Goal: Task Accomplishment & Management: Use online tool/utility

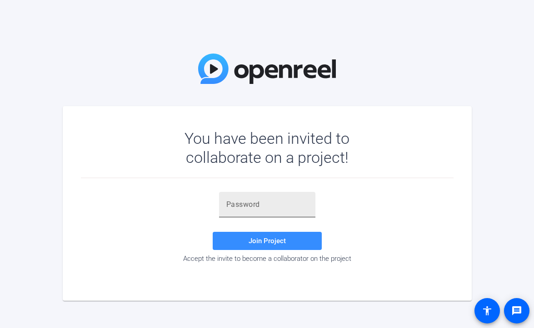
click at [280, 206] on input "text" at bounding box center [267, 204] width 82 height 11
click at [262, 198] on div at bounding box center [267, 204] width 82 height 25
click at [254, 205] on input "text" at bounding box center [267, 204] width 82 height 11
paste input "7^CP5X"
type input "7^CP5X"
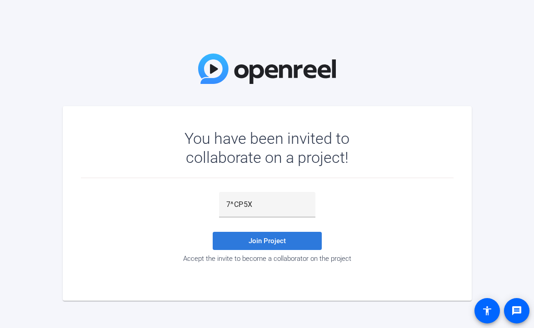
click at [255, 238] on span "Join Project" at bounding box center [266, 241] width 37 height 8
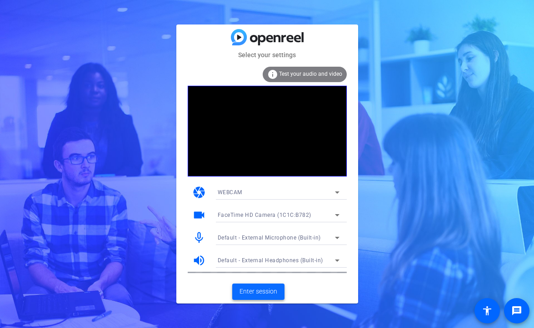
click at [262, 290] on span "Enter session" at bounding box center [258, 292] width 38 height 10
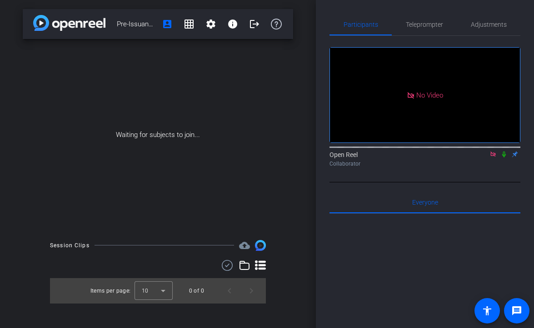
click at [503, 158] on icon at bounding box center [503, 154] width 7 height 6
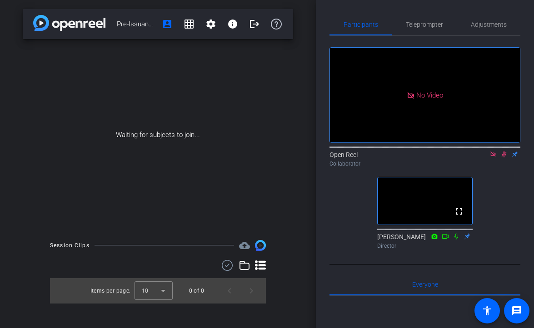
click at [503, 158] on icon at bounding box center [503, 154] width 7 height 6
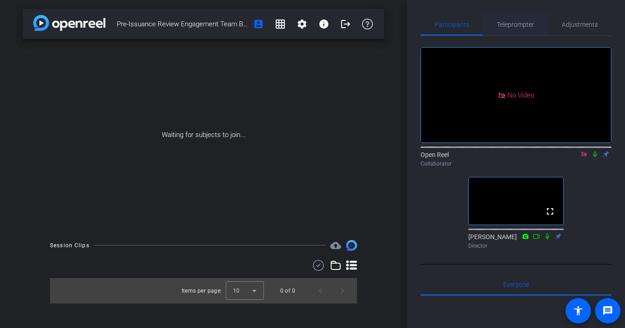
click at [528, 27] on span "Teleprompter" at bounding box center [515, 24] width 37 height 6
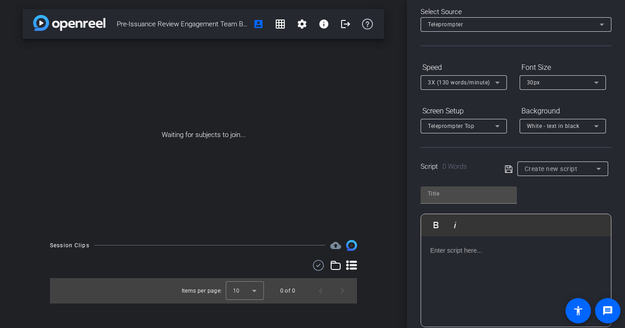
scroll to position [56, 0]
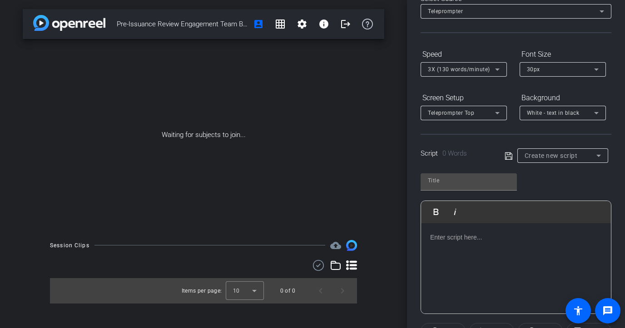
click at [533, 157] on span "Create new script" at bounding box center [551, 155] width 53 height 7
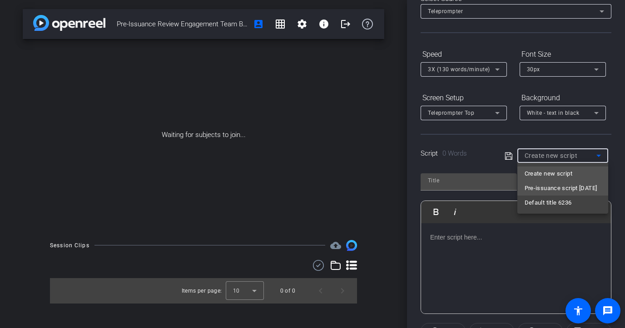
type input "Pre-issuance script [DATE]"
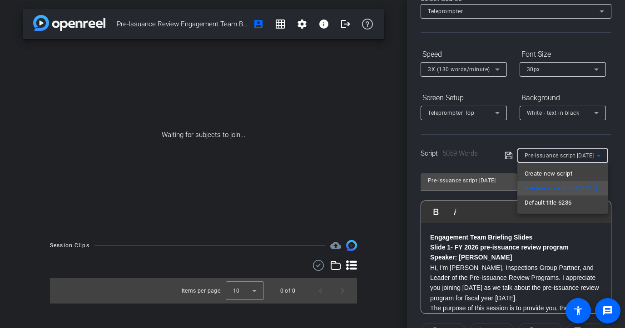
click at [533, 137] on div at bounding box center [312, 164] width 625 height 328
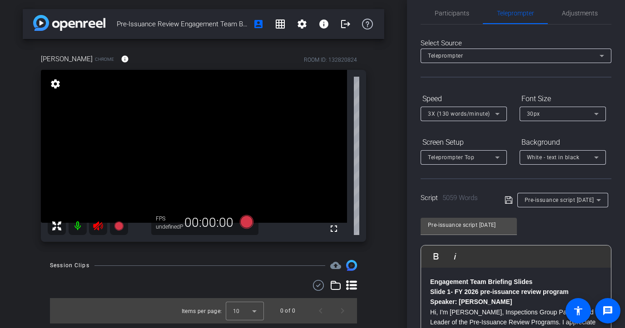
scroll to position [0, 0]
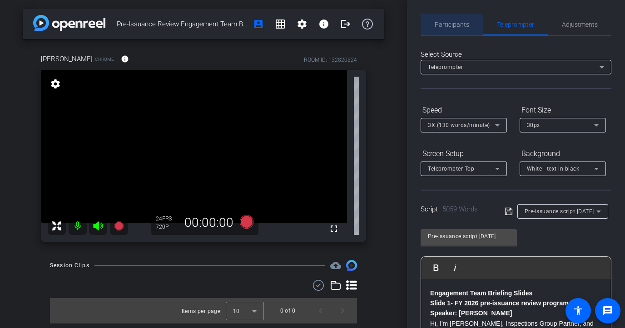
click at [445, 26] on span "Participants" at bounding box center [452, 24] width 35 height 6
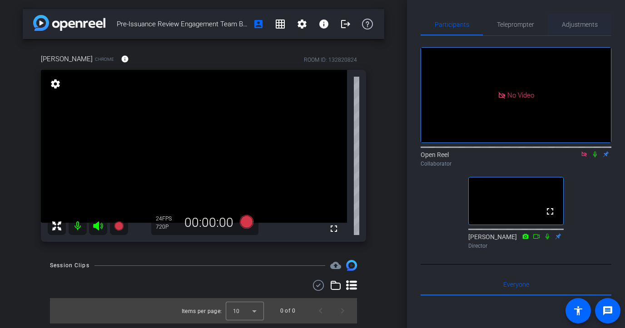
click at [533, 30] on span "Adjustments" at bounding box center [580, 25] width 36 height 22
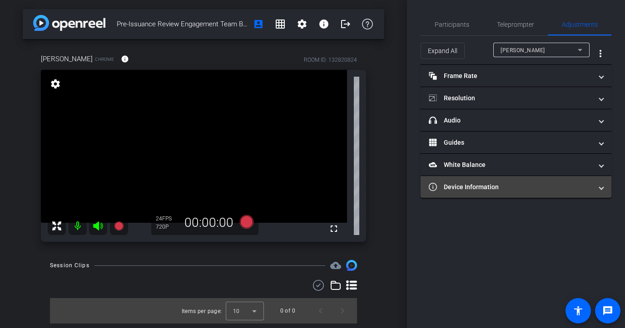
type input "11000"
click at [500, 190] on mat-panel-title "Device Information" at bounding box center [510, 188] width 163 height 10
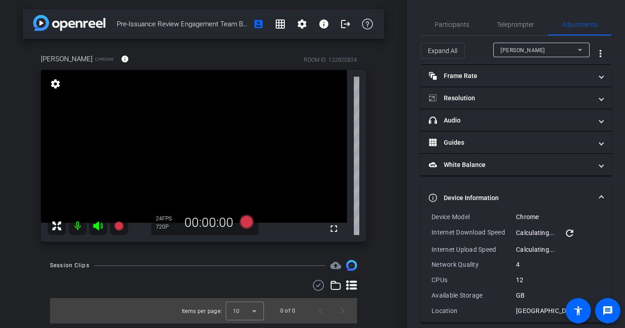
scroll to position [8, 0]
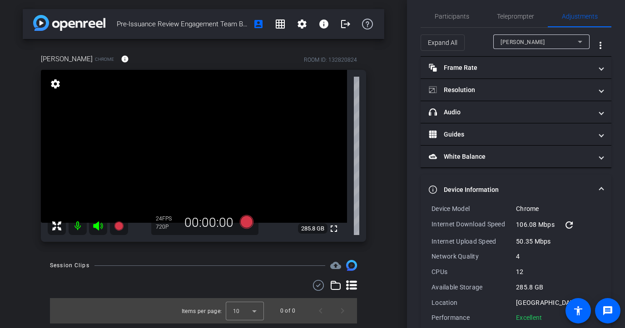
drag, startPoint x: 545, startPoint y: 316, endPoint x: 431, endPoint y: 208, distance: 157.1
click at [431, 208] on div "Device Model Chrome Internet Download Speed 106.08 Mbps refresh Internet Upload…" at bounding box center [515, 263] width 169 height 118
drag, startPoint x: 431, startPoint y: 207, endPoint x: 545, endPoint y: 319, distance: 160.2
click at [533, 319] on div "Device Model Chrome Internet Download Speed 106.08 Mbps refresh Internet Upload…" at bounding box center [516, 266] width 191 height 125
copy div "Device Model Chrome Internet Download Speed 106.08 Mbps refresh Internet Upload…"
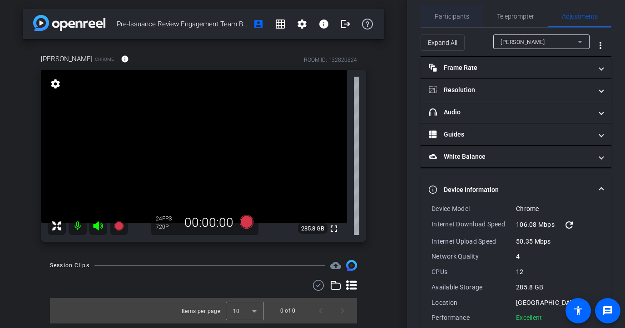
click at [435, 17] on span "Participants" at bounding box center [452, 16] width 35 height 6
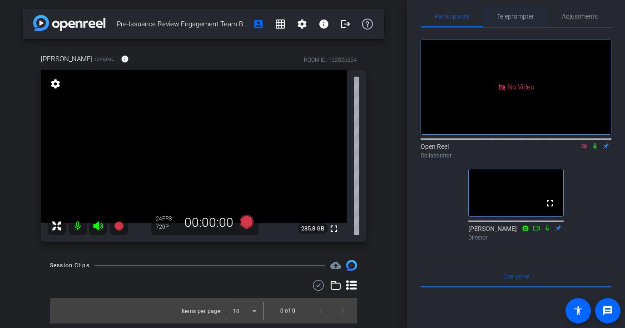
click at [520, 6] on span "Teleprompter" at bounding box center [515, 16] width 37 height 22
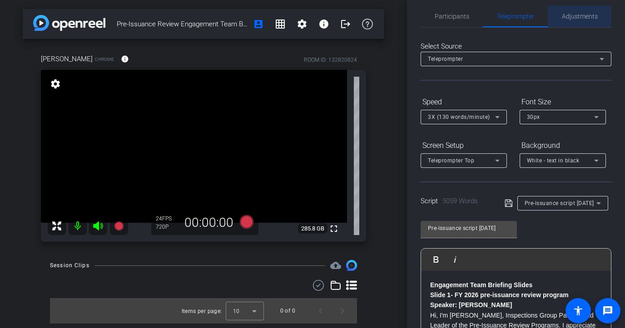
click at [533, 8] on span "Adjustments" at bounding box center [580, 16] width 36 height 22
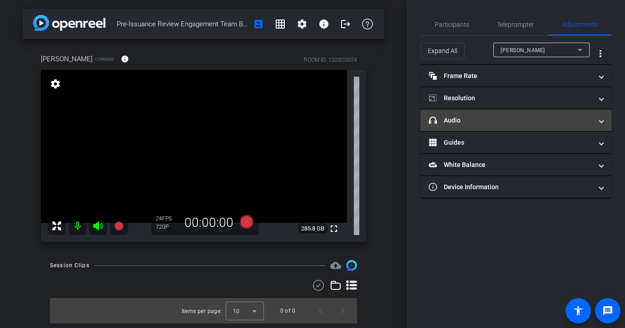
click at [490, 120] on mat-panel-title "headphone icon Audio" at bounding box center [510, 121] width 163 height 10
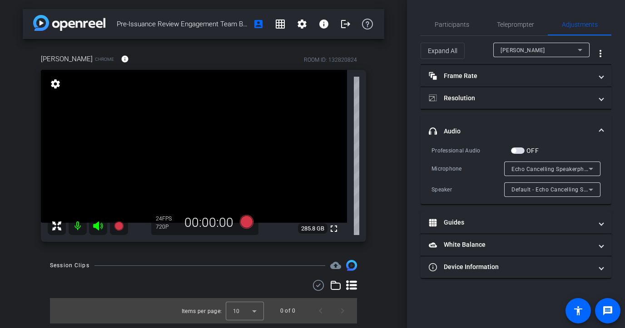
click at [533, 170] on span "Echo Cancelling Speakerphone (S340c) (03f0:0c47)" at bounding box center [579, 168] width 137 height 7
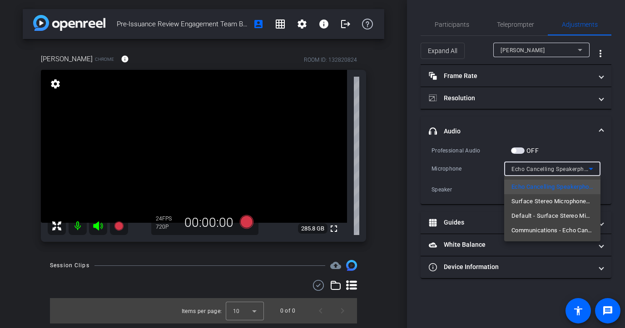
click at [493, 300] on div at bounding box center [312, 164] width 625 height 328
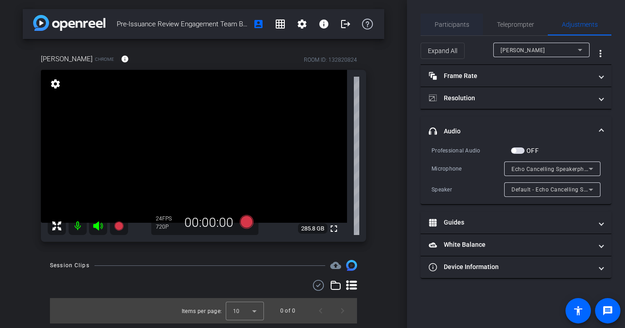
click at [438, 22] on span "Participants" at bounding box center [452, 24] width 35 height 6
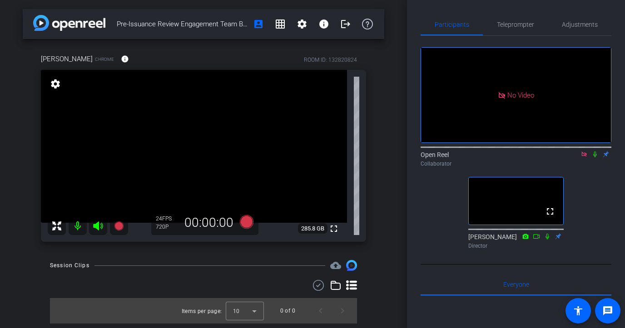
click at [533, 151] on icon at bounding box center [594, 154] width 7 height 6
click at [533, 20] on span "Adjustments" at bounding box center [580, 25] width 36 height 22
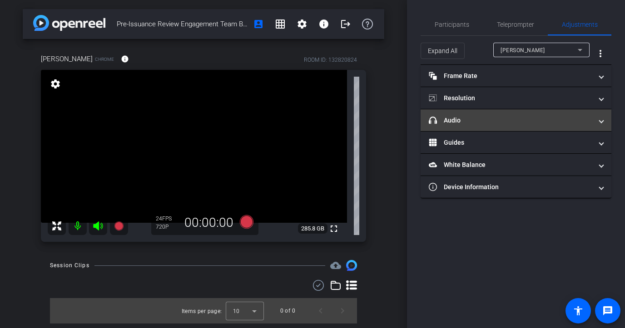
click at [463, 121] on mat-panel-title "headphone icon Audio" at bounding box center [510, 121] width 163 height 10
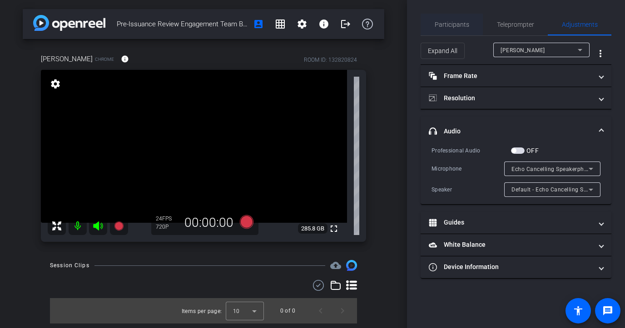
click at [451, 25] on span "Participants" at bounding box center [452, 24] width 35 height 6
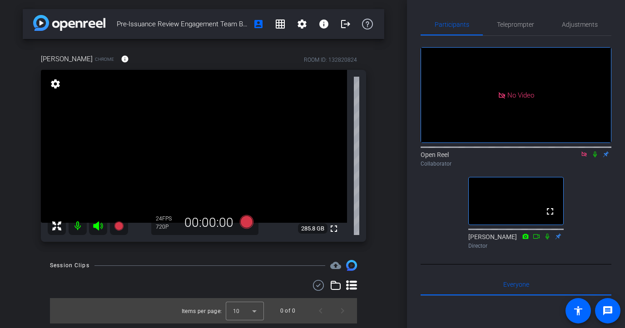
click at [533, 152] on icon at bounding box center [595, 155] width 4 height 6
click at [533, 152] on icon at bounding box center [595, 155] width 5 height 6
click at [533, 152] on icon at bounding box center [595, 155] width 4 height 6
click at [533, 152] on icon at bounding box center [595, 155] width 5 height 6
click at [518, 25] on span "Teleprompter" at bounding box center [515, 24] width 37 height 6
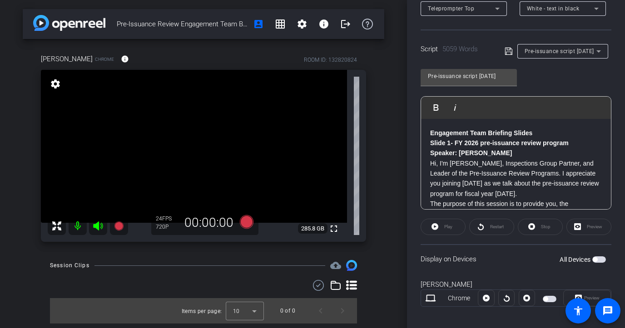
scroll to position [168, 0]
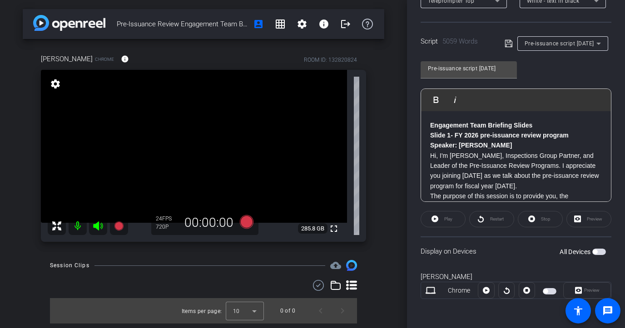
click at [472, 137] on strong "Slide 1- FY 2026 pre-issuance review program" at bounding box center [499, 135] width 139 height 7
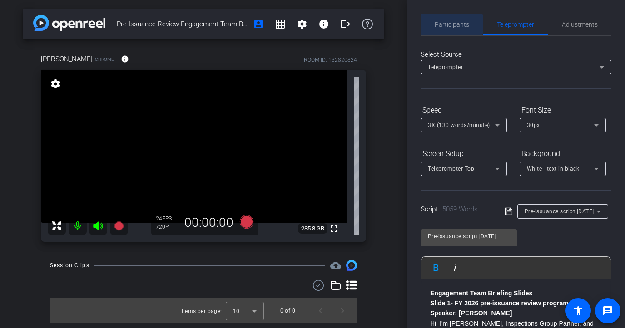
click at [439, 25] on span "Participants" at bounding box center [452, 24] width 35 height 6
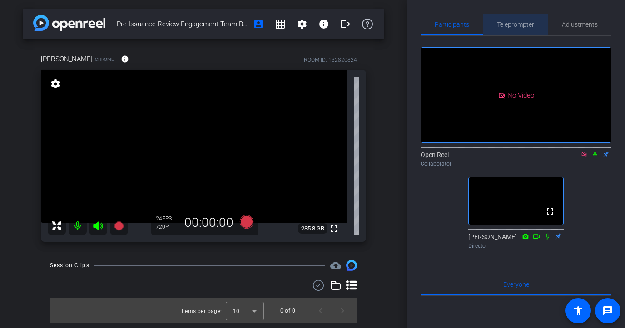
click at [511, 23] on span "Teleprompter" at bounding box center [515, 24] width 37 height 6
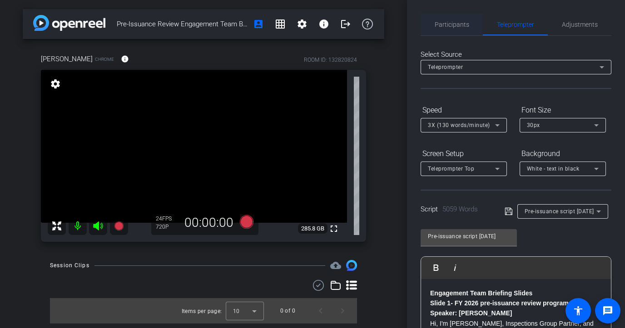
click at [454, 24] on span "Participants" at bounding box center [452, 24] width 35 height 6
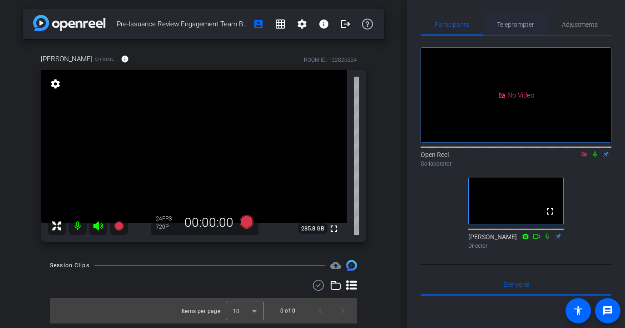
click at [505, 32] on span "Teleprompter" at bounding box center [515, 25] width 37 height 22
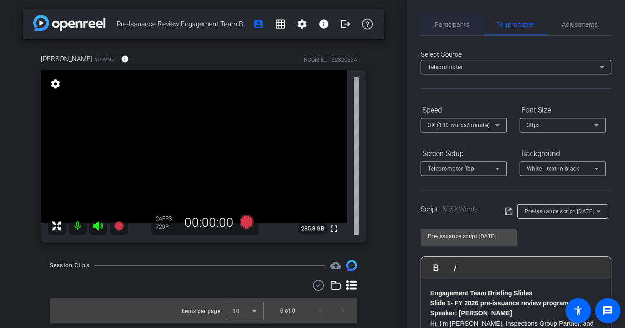
click at [433, 30] on div "Participants" at bounding box center [452, 25] width 62 height 22
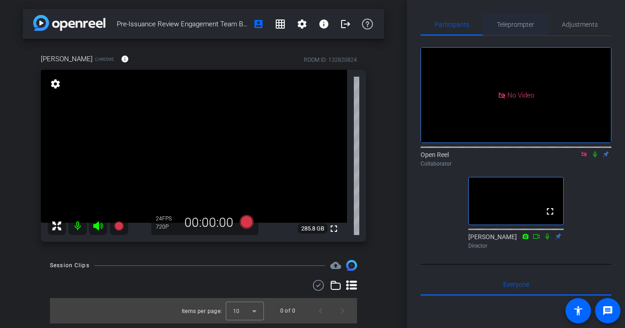
click at [520, 32] on span "Teleprompter" at bounding box center [515, 25] width 37 height 22
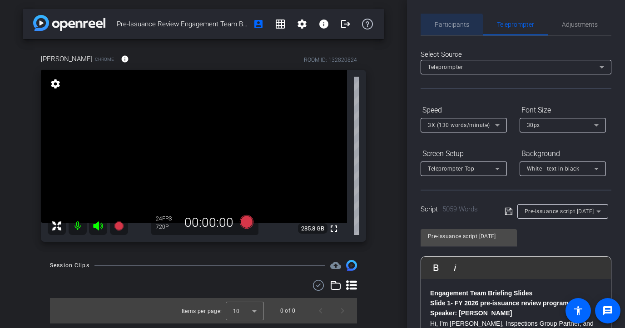
click at [450, 31] on span "Participants" at bounding box center [452, 25] width 35 height 22
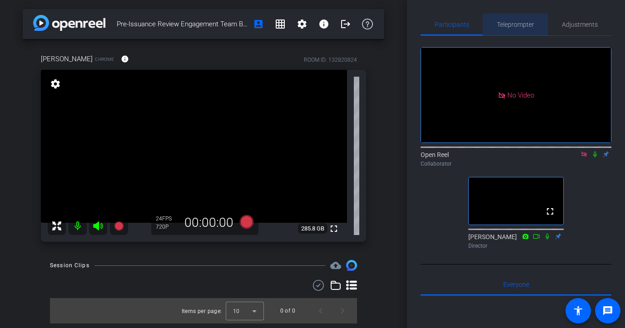
click at [514, 23] on span "Teleprompter" at bounding box center [515, 24] width 37 height 6
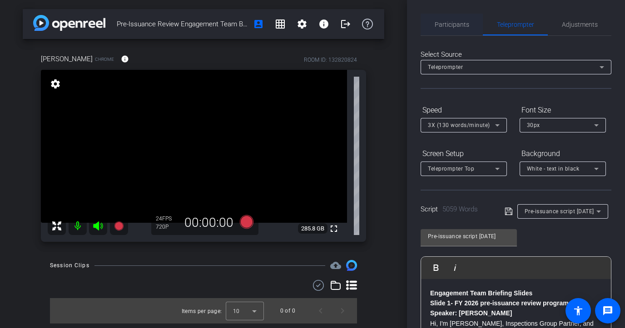
click at [443, 34] on span "Participants" at bounding box center [452, 25] width 35 height 22
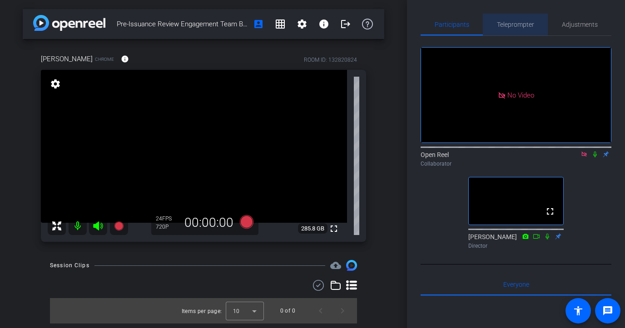
click at [510, 25] on span "Teleprompter" at bounding box center [515, 24] width 37 height 6
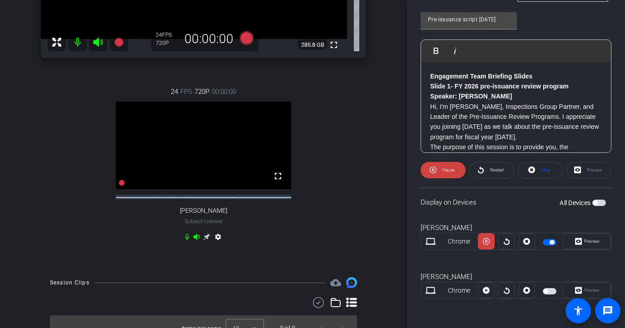
scroll to position [186, 0]
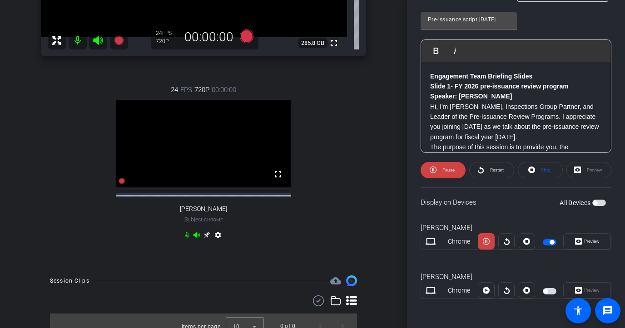
click at [208, 239] on icon at bounding box center [206, 235] width 7 height 7
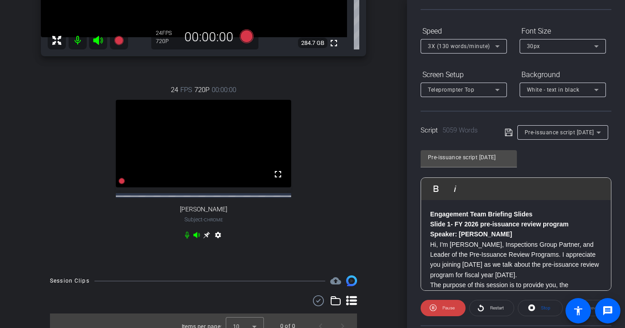
scroll to position [7, 0]
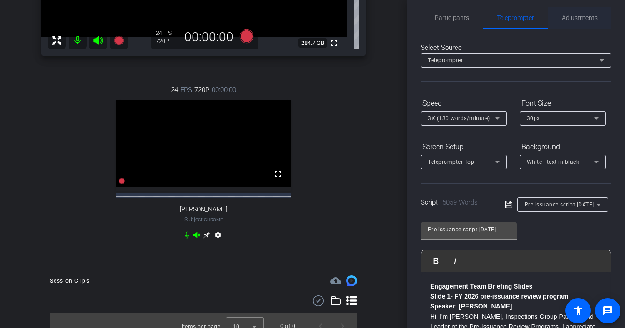
click at [533, 10] on span "Adjustments" at bounding box center [580, 18] width 36 height 22
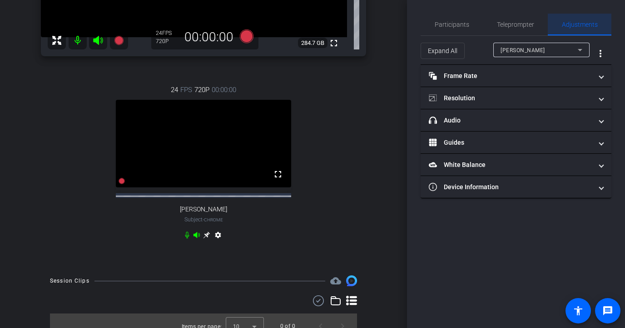
scroll to position [0, 0]
click at [533, 54] on div "[PERSON_NAME]" at bounding box center [538, 50] width 77 height 11
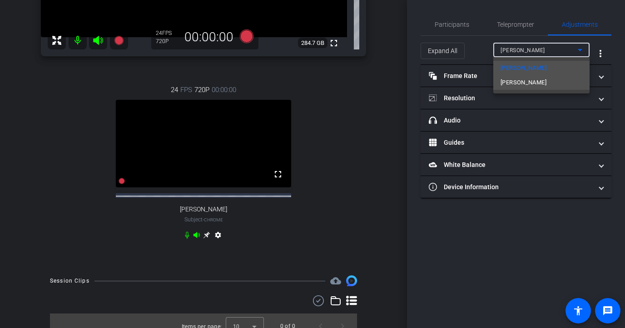
click at [522, 83] on span "[PERSON_NAME]" at bounding box center [523, 82] width 46 height 11
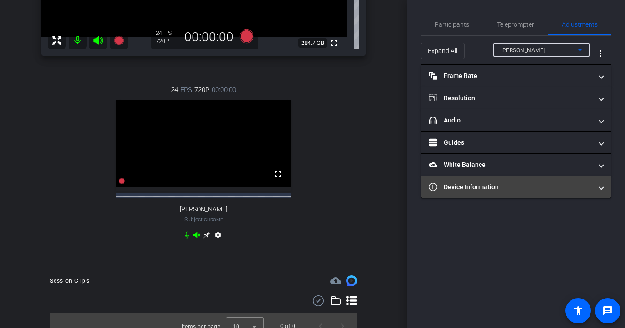
click at [489, 187] on mat-panel-title "Device Information" at bounding box center [510, 188] width 163 height 10
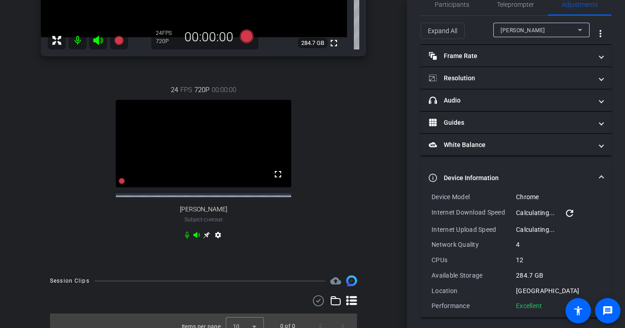
scroll to position [24, 0]
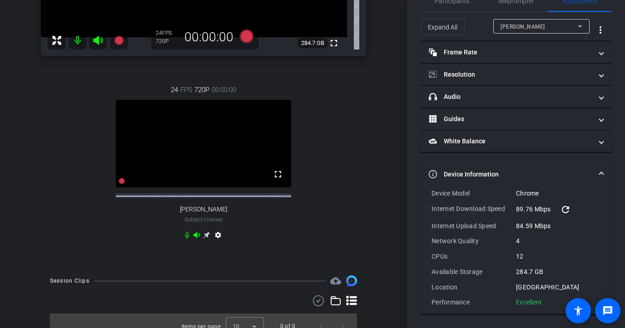
drag, startPoint x: 547, startPoint y: 301, endPoint x: 430, endPoint y: 192, distance: 160.0
click at [430, 192] on div "Device Model Chrome Internet Download Speed 89.76 Mbps refresh Internet Upload …" at bounding box center [516, 251] width 191 height 125
copy div "Device Model Chrome Internet Download Speed 89.76 Mbps refresh Internet Upload …"
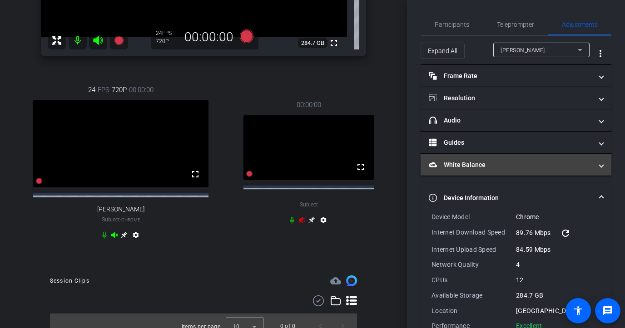
scroll to position [183, 0]
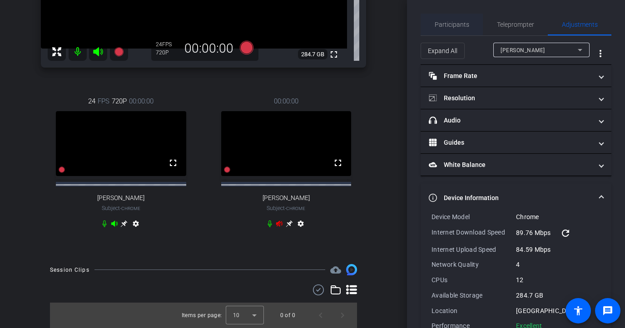
click at [447, 24] on span "Participants" at bounding box center [452, 24] width 35 height 6
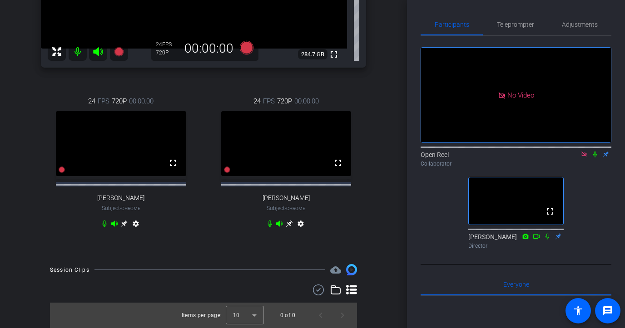
click at [290, 224] on icon at bounding box center [289, 224] width 7 height 7
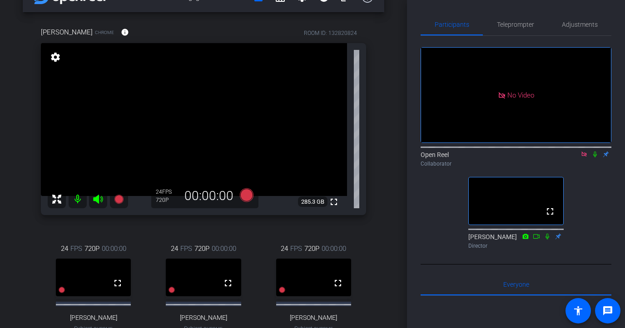
scroll to position [22, 0]
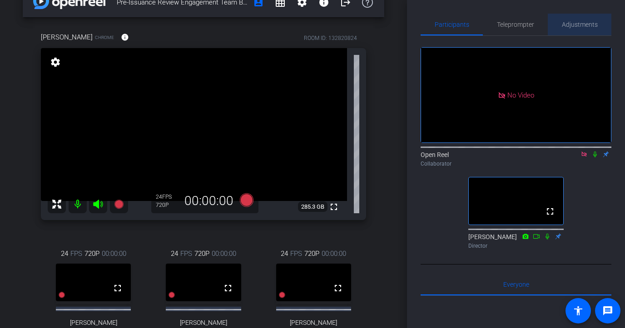
click at [533, 25] on span "Adjustments" at bounding box center [580, 24] width 36 height 6
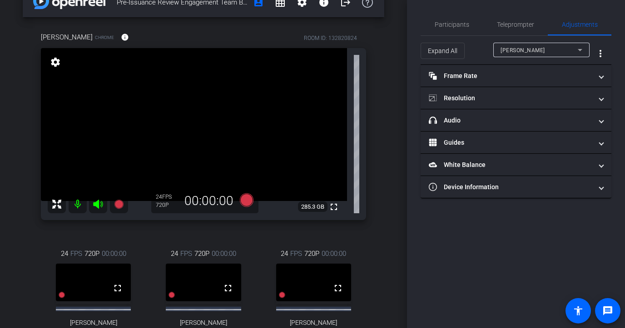
click at [533, 57] on div "[PERSON_NAME]" at bounding box center [541, 50] width 82 height 15
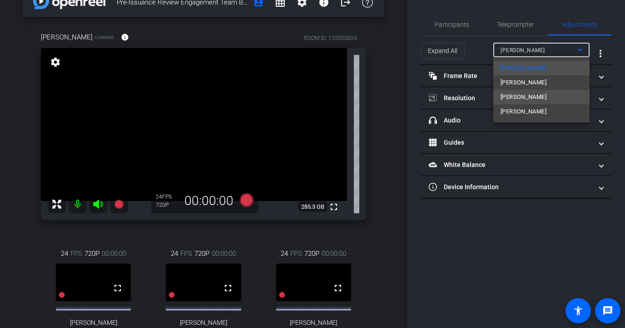
click at [527, 94] on span "[PERSON_NAME]" at bounding box center [523, 97] width 46 height 11
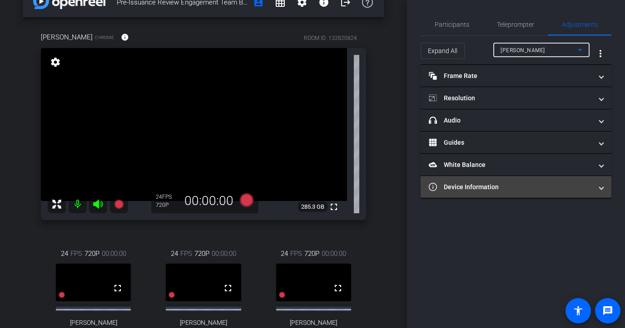
click at [490, 183] on mat-panel-title "Device Information" at bounding box center [510, 188] width 163 height 10
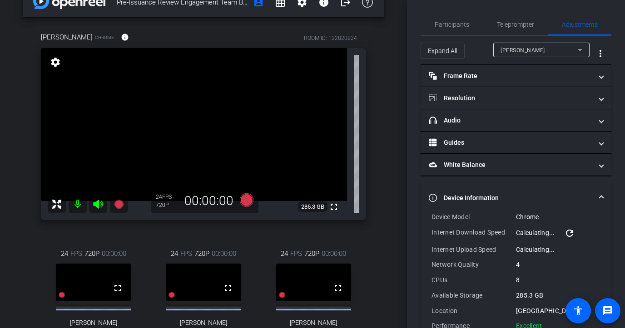
scroll to position [24, 0]
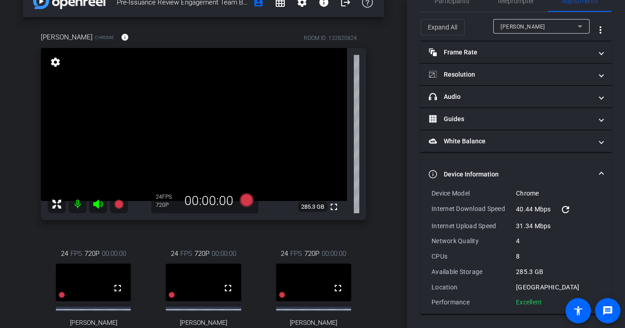
drag, startPoint x: 544, startPoint y: 304, endPoint x: 432, endPoint y: 190, distance: 159.6
click at [432, 190] on div "Device Model Chrome Internet Download Speed 40.44 Mbps refresh Internet Upload …" at bounding box center [515, 248] width 169 height 118
copy div "Device Model Chrome Internet Download Speed 40.44 Mbps refresh Internet Upload …"
click at [532, 21] on div "[PERSON_NAME]" at bounding box center [538, 26] width 77 height 11
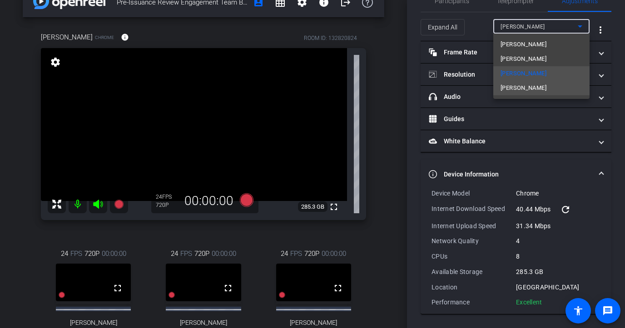
click at [521, 89] on mat-option "[PERSON_NAME]" at bounding box center [541, 88] width 96 height 15
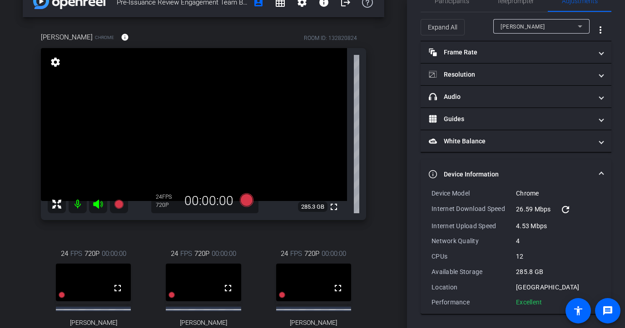
drag, startPoint x: 547, startPoint y: 303, endPoint x: 431, endPoint y: 190, distance: 161.8
click at [431, 190] on div "Device Model Chrome Internet Download Speed 26.59 Mbps refresh Internet Upload …" at bounding box center [515, 248] width 169 height 118
copy div "Device Model Chrome Internet Download Speed 26.59 Mbps refresh Internet Upload …"
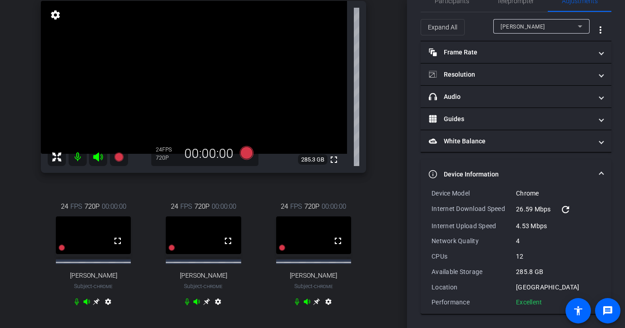
scroll to position [69, 0]
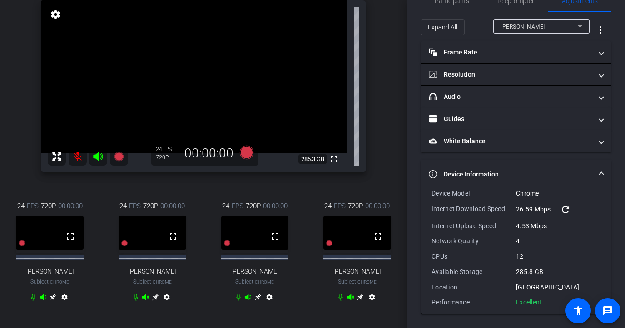
click at [533, 18] on div "Expand All [PERSON_NAME] more_vert" at bounding box center [516, 26] width 191 height 29
click at [533, 21] on div "[PERSON_NAME]" at bounding box center [538, 26] width 77 height 11
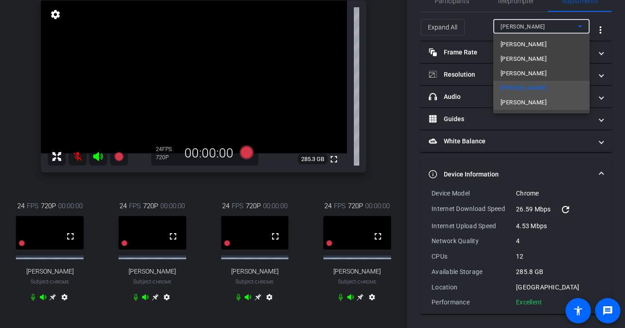
click at [519, 100] on span "[PERSON_NAME]" at bounding box center [523, 102] width 46 height 11
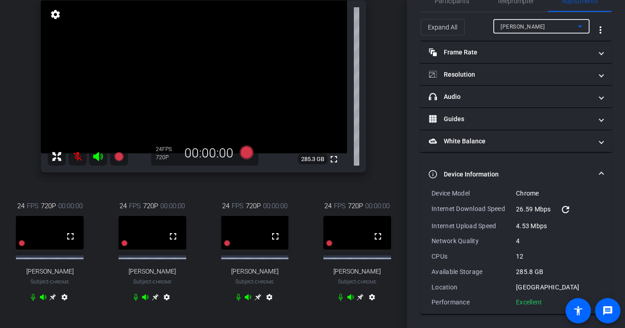
type input "11000"
drag, startPoint x: 545, startPoint y: 306, endPoint x: 431, endPoint y: 195, distance: 158.3
click at [431, 195] on div "Device Model Chrome Internet Download Speed 30.06 Mbps refresh Internet Upload …" at bounding box center [515, 248] width 169 height 118
copy div "Device Model Chrome Internet Download Speed 30.06 Mbps refresh Internet Upload …"
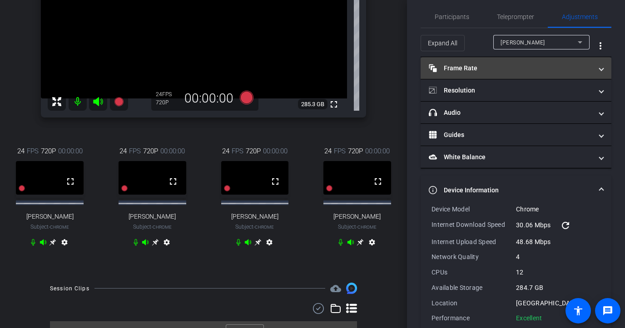
scroll to position [0, 0]
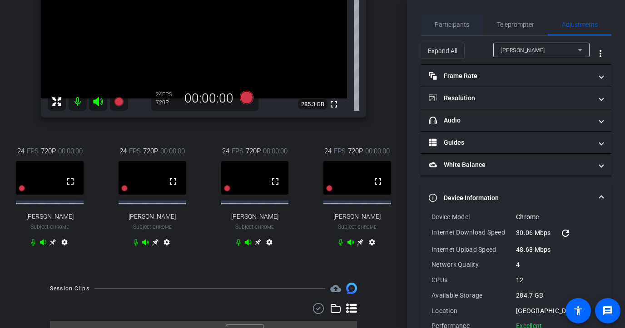
click at [457, 23] on span "Participants" at bounding box center [452, 24] width 35 height 6
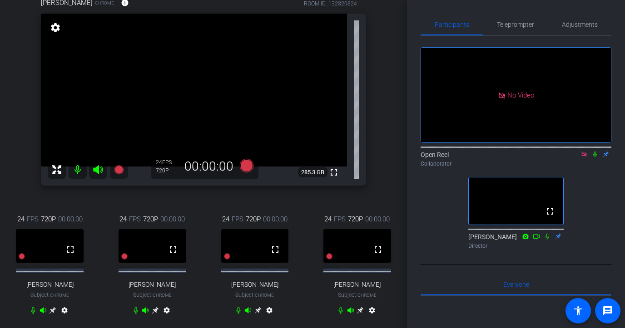
scroll to position [58, 0]
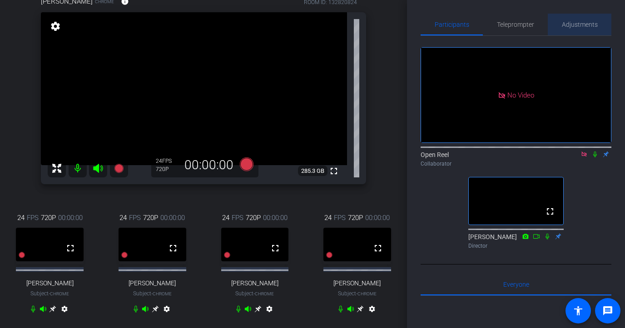
click at [533, 31] on span "Adjustments" at bounding box center [580, 25] width 36 height 22
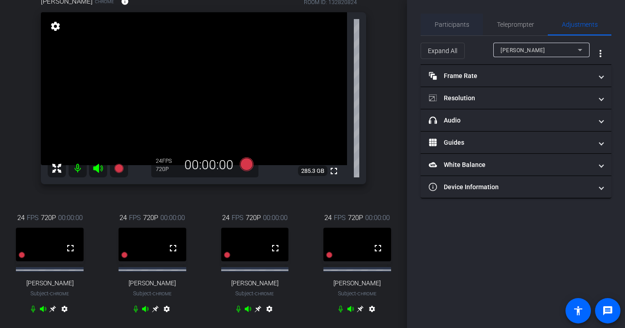
click at [450, 27] on span "Participants" at bounding box center [452, 24] width 35 height 6
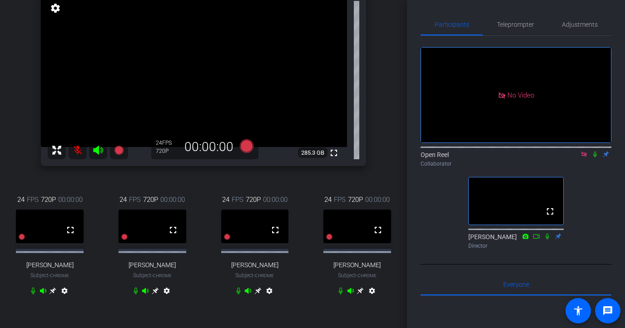
scroll to position [77, 0]
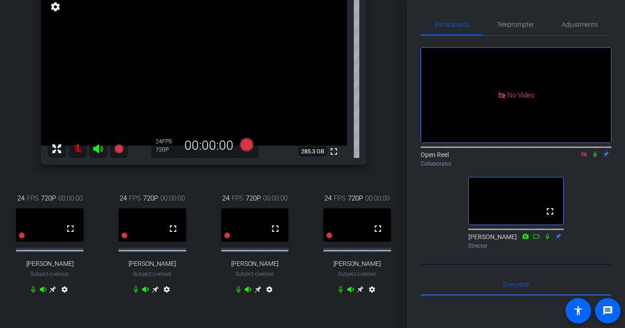
click at [315, 262] on div "24 FPS 720P 00:00:00 fullscreen [PERSON_NAME] Subject - Chrome settings" at bounding box center [357, 245] width 98 height 134
click at [533, 23] on span "Adjustments" at bounding box center [580, 24] width 36 height 6
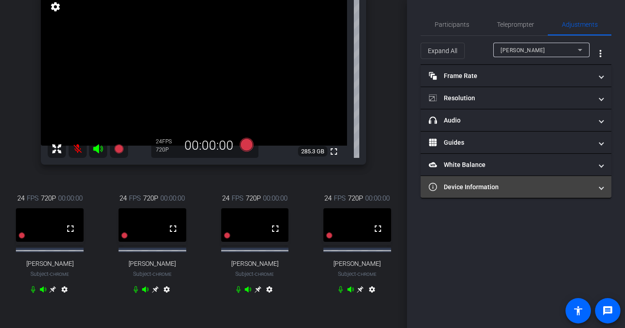
click at [461, 187] on mat-panel-title "Device Information" at bounding box center [510, 188] width 163 height 10
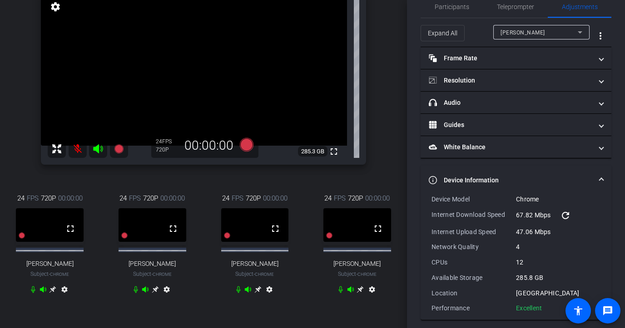
scroll to position [24, 0]
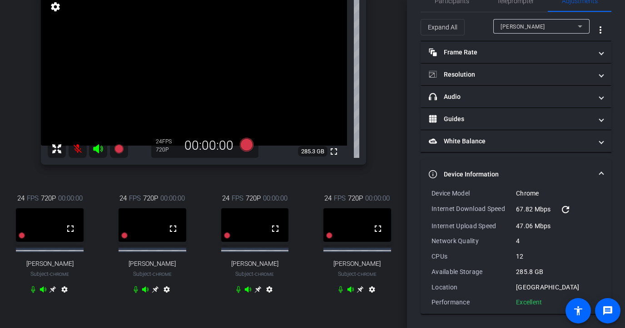
click at [522, 34] on div at bounding box center [541, 39] width 96 height 10
click at [512, 25] on span "[PERSON_NAME]" at bounding box center [522, 27] width 45 height 6
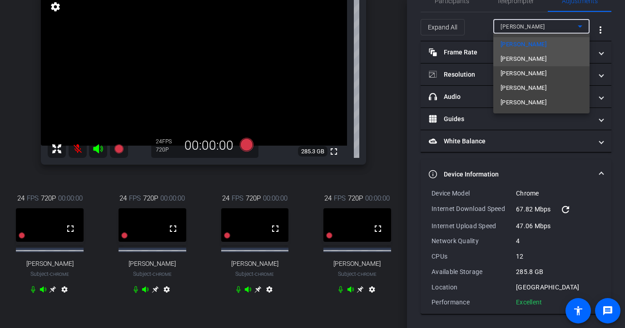
click at [513, 59] on span "[PERSON_NAME]" at bounding box center [523, 59] width 46 height 11
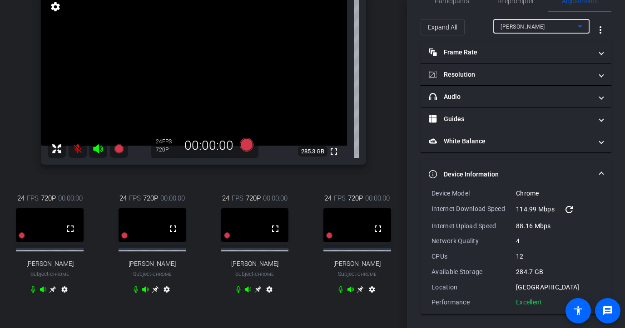
click at [533, 30] on div "[PERSON_NAME]" at bounding box center [538, 26] width 77 height 11
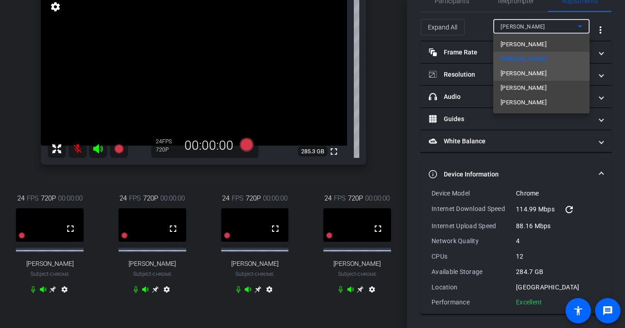
click at [529, 76] on span "[PERSON_NAME]" at bounding box center [523, 73] width 46 height 11
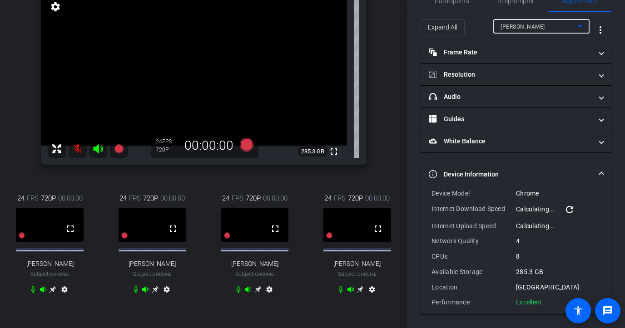
click at [533, 23] on div "[PERSON_NAME]" at bounding box center [538, 26] width 77 height 11
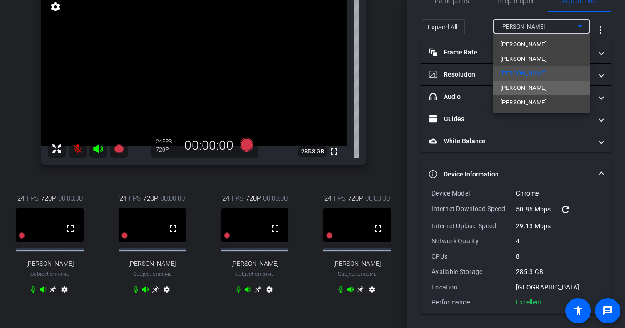
click at [504, 84] on span "[PERSON_NAME]" at bounding box center [523, 88] width 46 height 11
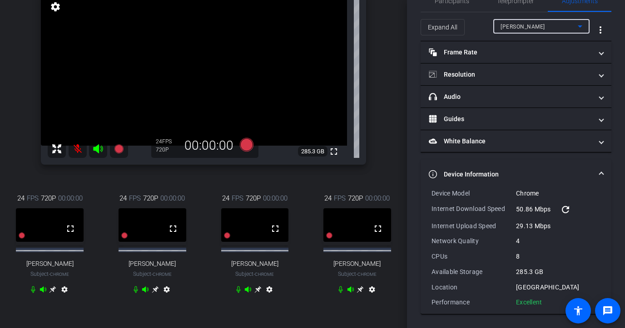
type input "11000"
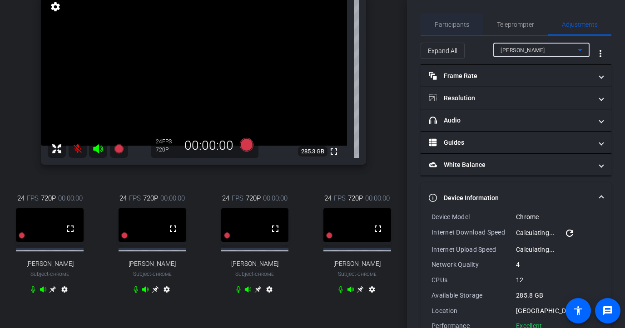
click at [455, 26] on span "Participants" at bounding box center [452, 24] width 35 height 6
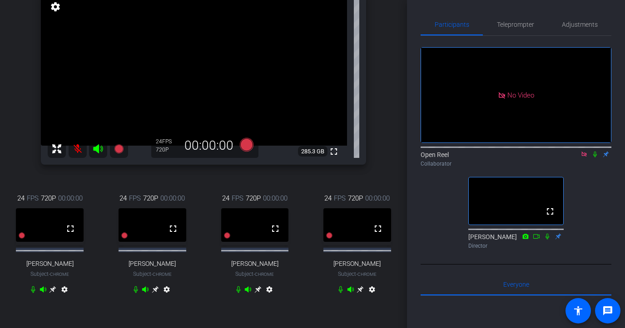
click at [533, 151] on icon at bounding box center [594, 154] width 7 height 6
click at [361, 293] on icon at bounding box center [360, 290] width 7 height 7
click at [361, 292] on icon at bounding box center [360, 290] width 7 height 7
click at [533, 25] on span "Adjustments" at bounding box center [580, 24] width 36 height 6
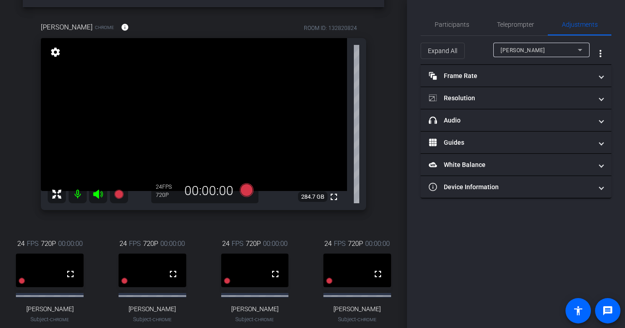
scroll to position [29, 0]
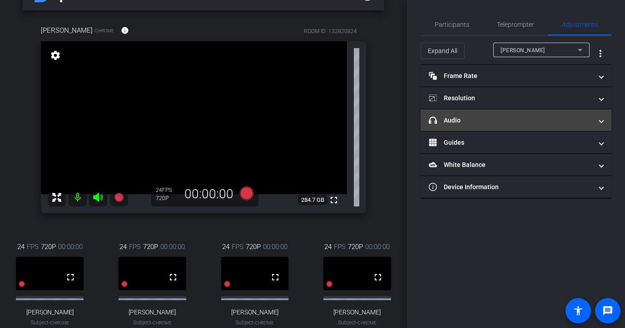
click at [513, 115] on mat-expansion-panel-header "headphone icon Audio" at bounding box center [516, 120] width 191 height 22
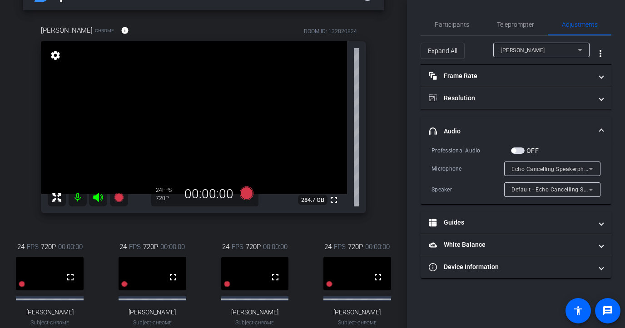
click at [533, 165] on div "Echo Cancelling Speakerphone (S340c) (03f0:0c47)" at bounding box center [549, 168] width 77 height 11
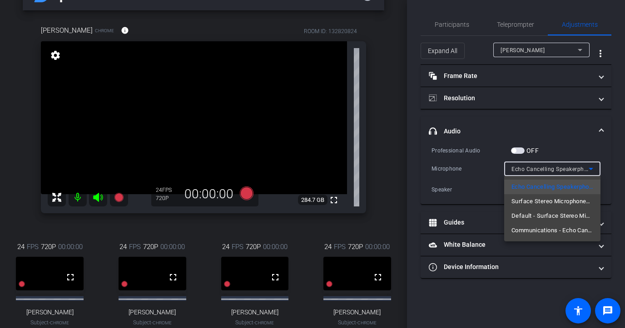
click at [396, 223] on div at bounding box center [312, 164] width 625 height 328
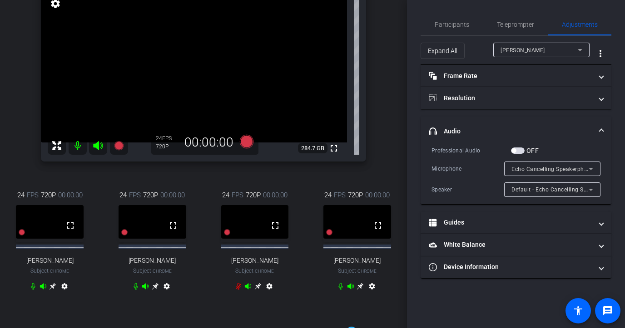
scroll to position [113, 0]
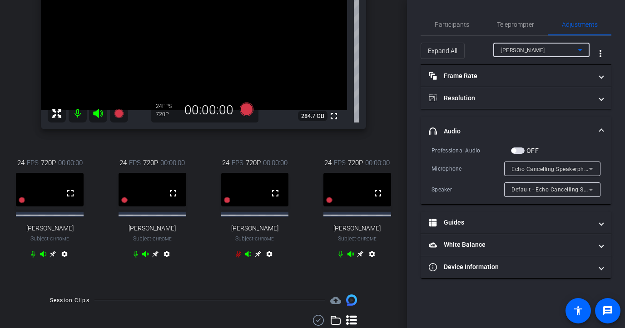
click at [522, 47] on span "[PERSON_NAME]" at bounding box center [522, 50] width 45 height 6
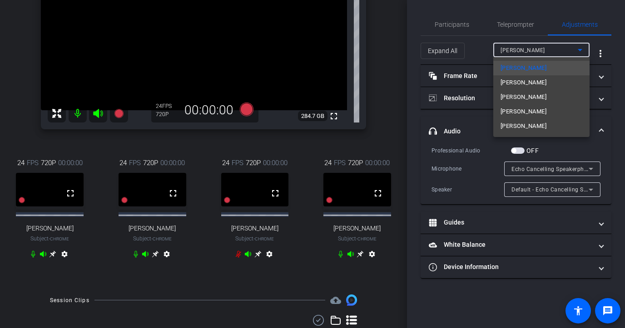
click at [516, 110] on mat-option "[PERSON_NAME]" at bounding box center [541, 111] width 96 height 15
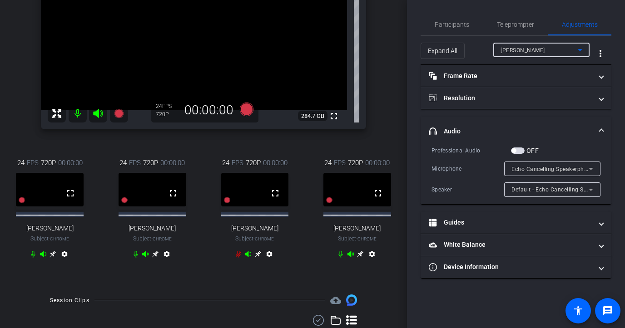
type input "11000"
click at [533, 168] on span "Microphone (Logi Webcam C920e) (046d:08b6)" at bounding box center [574, 168] width 126 height 7
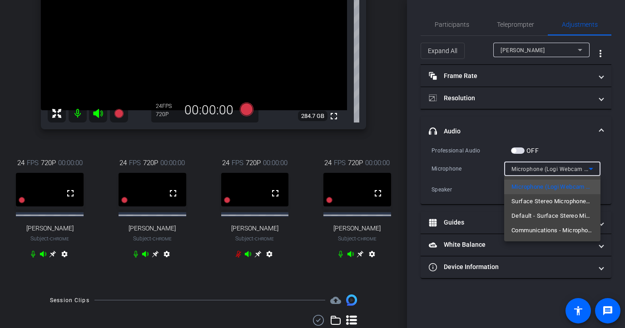
click at [191, 239] on div at bounding box center [312, 164] width 625 height 328
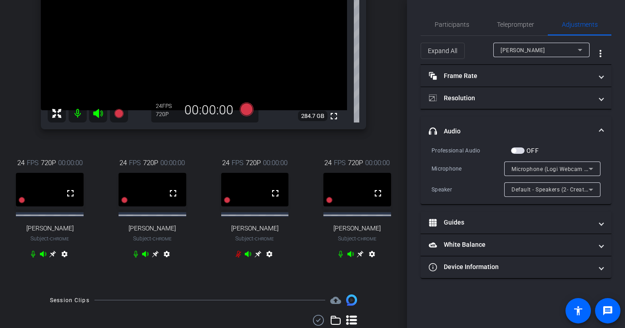
click at [533, 45] on div "[PERSON_NAME]" at bounding box center [538, 50] width 77 height 11
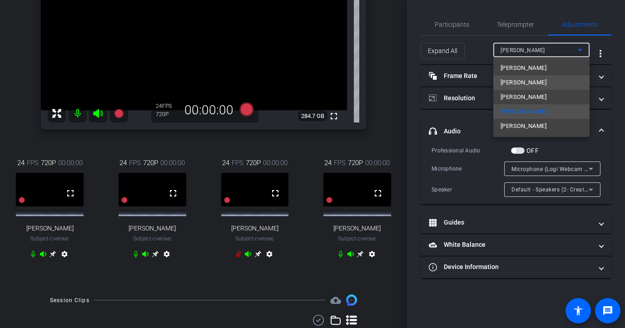
click at [533, 81] on span "[PERSON_NAME]" at bounding box center [523, 82] width 46 height 11
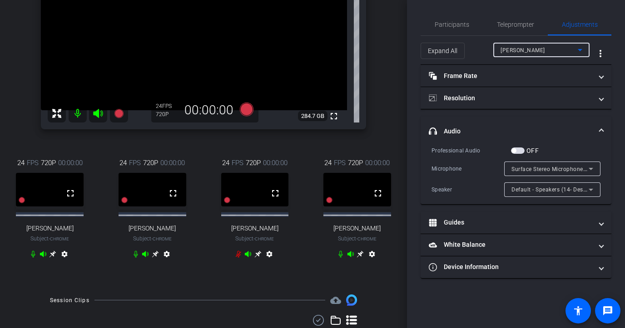
click at [533, 170] on span "Surface Stereo Microphones (Surface High Definition Audio)" at bounding box center [590, 168] width 159 height 7
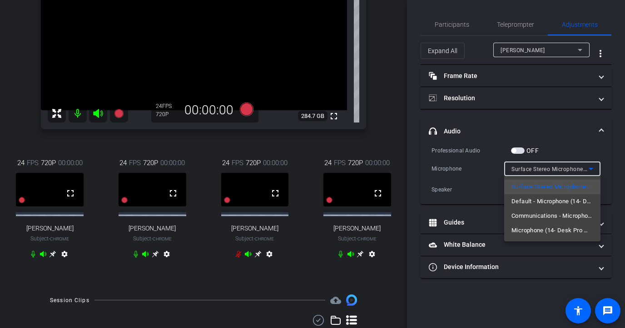
click at [52, 260] on div at bounding box center [312, 164] width 625 height 328
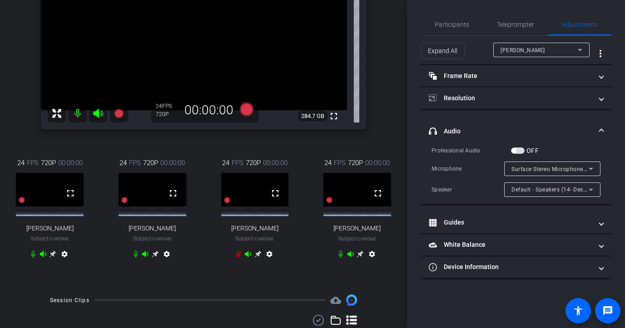
click at [52, 258] on icon at bounding box center [52, 254] width 7 height 7
click at [523, 54] on div "[PERSON_NAME]" at bounding box center [538, 50] width 77 height 11
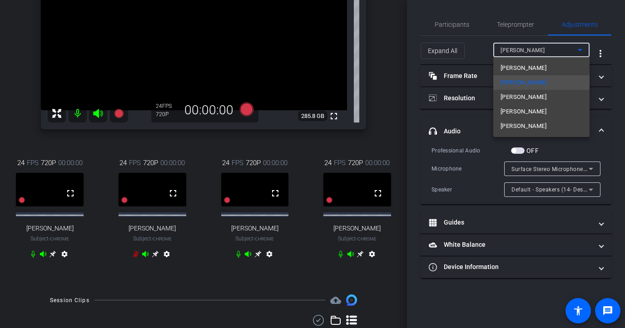
click at [518, 70] on span "[PERSON_NAME]" at bounding box center [523, 68] width 46 height 11
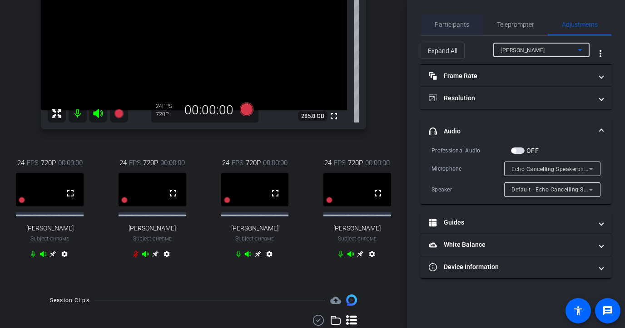
click at [445, 32] on span "Participants" at bounding box center [452, 25] width 35 height 22
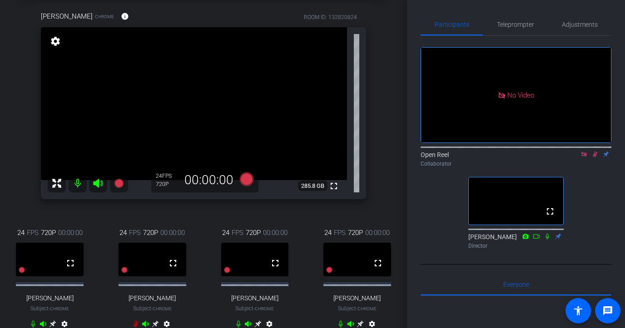
scroll to position [42, 0]
click at [533, 160] on div "Collaborator" at bounding box center [516, 164] width 191 height 8
click at [533, 150] on div "Open Reel Collaborator" at bounding box center [516, 159] width 191 height 18
drag, startPoint x: 596, startPoint y: 126, endPoint x: 576, endPoint y: 172, distance: 50.4
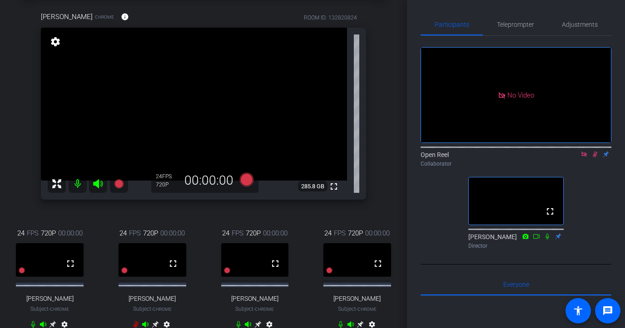
click at [533, 172] on div "No Video Open Reel Collaborator fullscreen [PERSON_NAME] Director" at bounding box center [516, 144] width 191 height 217
click at [533, 152] on icon at bounding box center [595, 155] width 5 height 6
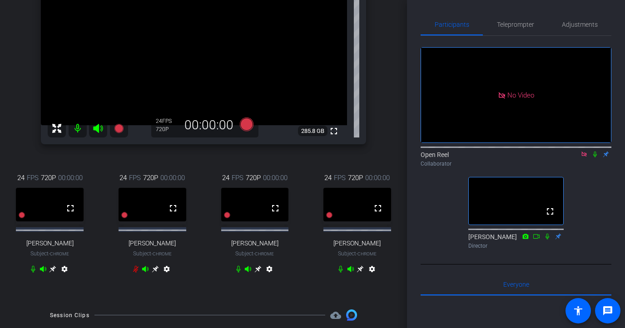
scroll to position [105, 0]
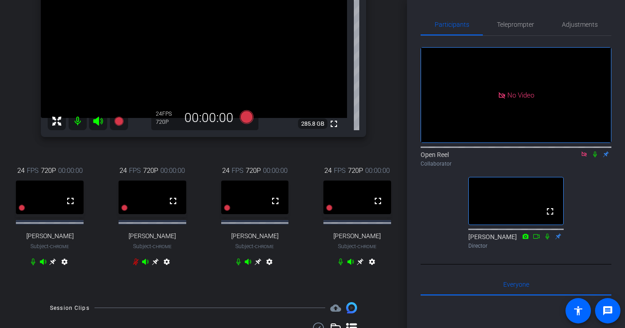
click at [257, 265] on icon at bounding box center [257, 262] width 7 height 7
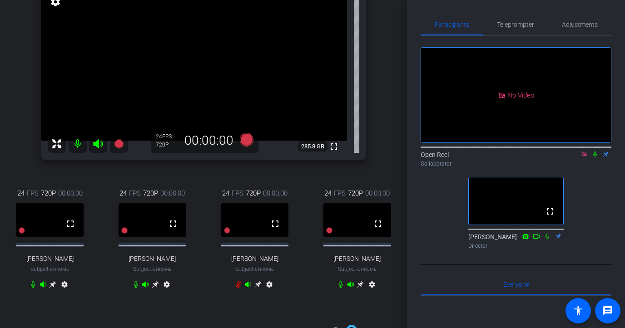
scroll to position [81, 0]
click at [155, 290] on icon at bounding box center [155, 286] width 7 height 7
click at [53, 290] on icon at bounding box center [52, 285] width 7 height 7
click at [361, 288] on icon at bounding box center [359, 285] width 7 height 7
click at [361, 290] on icon at bounding box center [360, 286] width 7 height 7
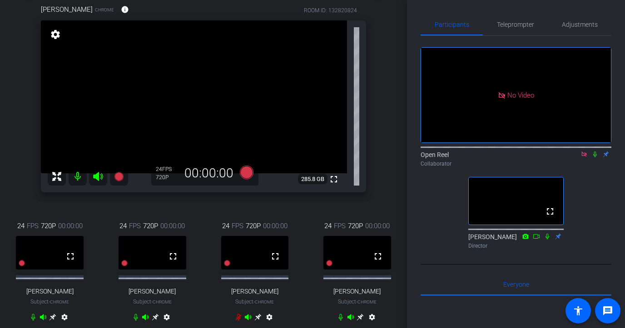
scroll to position [47, 0]
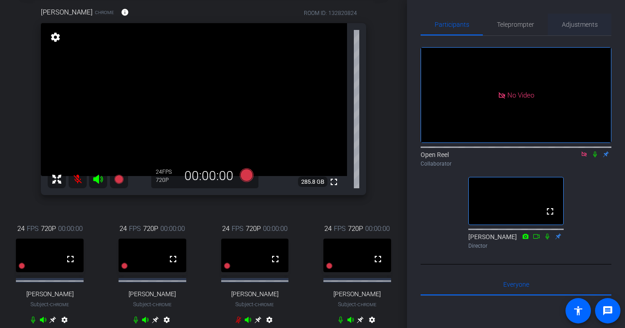
click at [533, 24] on span "Adjustments" at bounding box center [580, 24] width 36 height 6
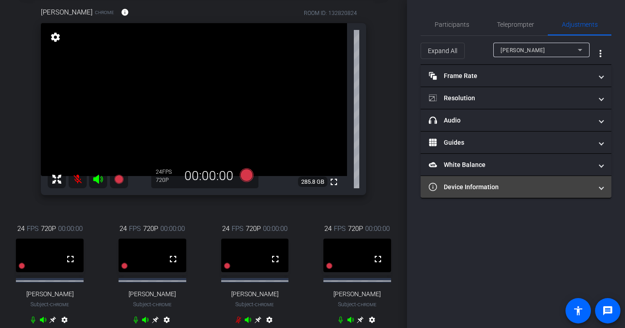
click at [485, 193] on mat-expansion-panel-header "Device Information" at bounding box center [516, 187] width 191 height 22
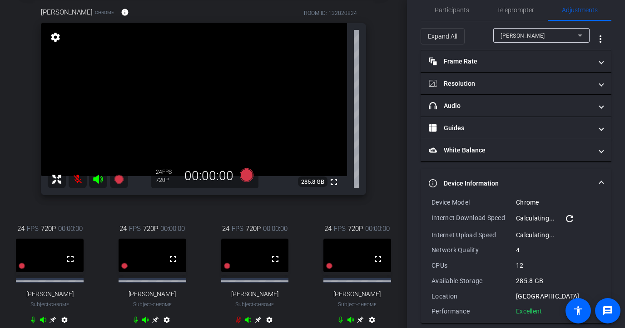
scroll to position [24, 0]
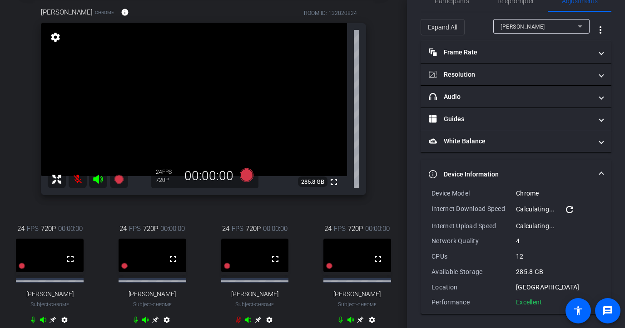
click at [525, 25] on span "[PERSON_NAME]" at bounding box center [522, 27] width 45 height 6
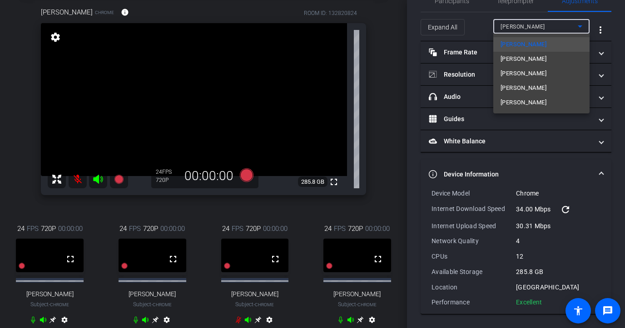
click at [533, 157] on div at bounding box center [312, 164] width 625 height 328
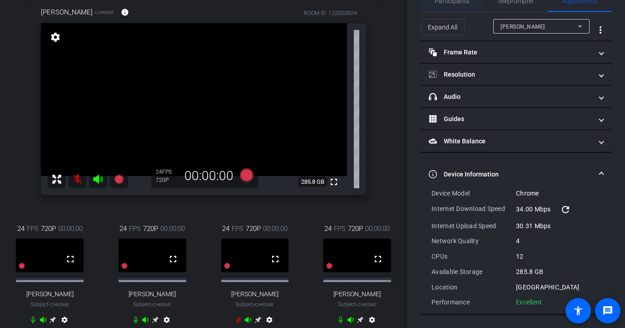
click at [455, 9] on span "Participants" at bounding box center [452, 1] width 35 height 22
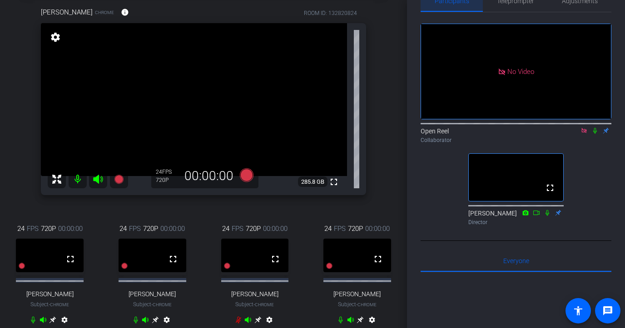
click at [452, 5] on span "Participants" at bounding box center [452, 1] width 35 height 22
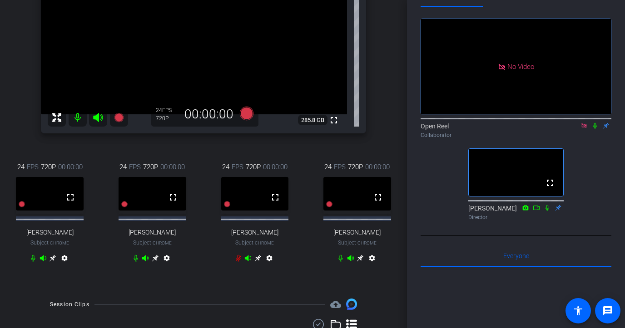
scroll to position [112, 0]
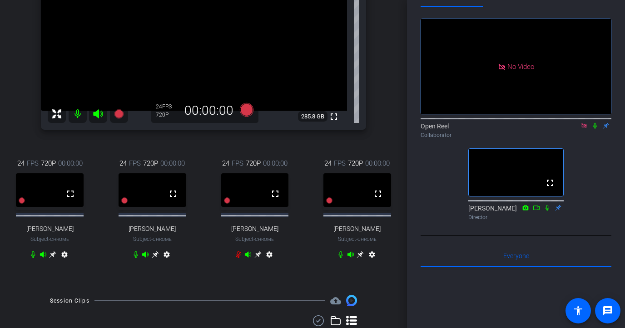
click at [533, 123] on icon at bounding box center [594, 126] width 7 height 6
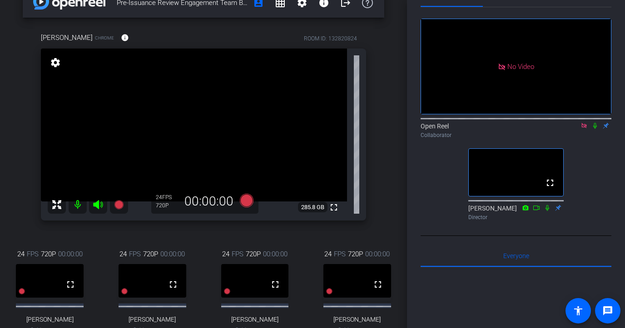
scroll to position [19, 0]
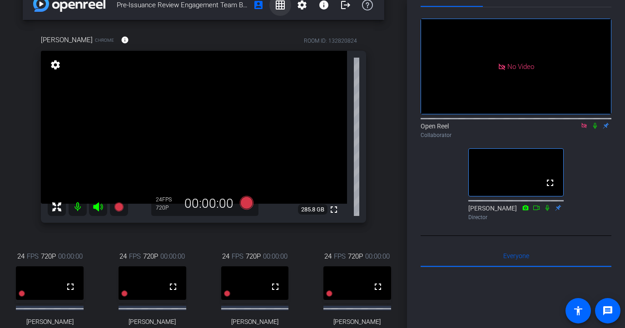
click at [281, 5] on mat-icon "grid_on" at bounding box center [280, 5] width 11 height 11
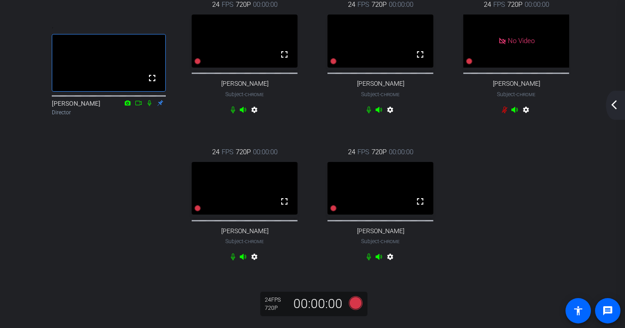
scroll to position [0, 0]
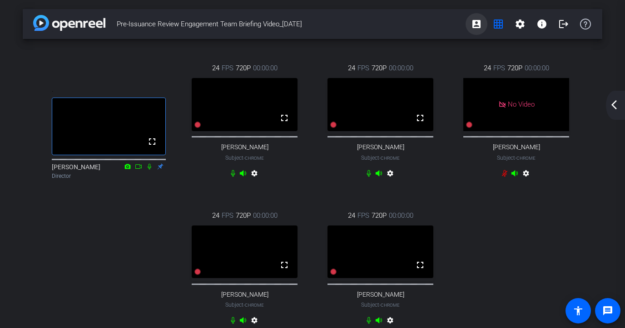
click at [477, 27] on mat-icon "account_box" at bounding box center [476, 24] width 11 height 11
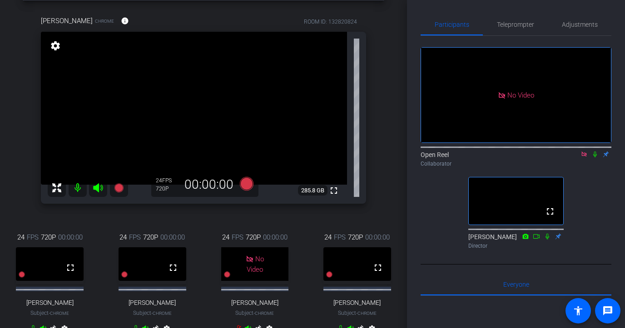
scroll to position [41, 0]
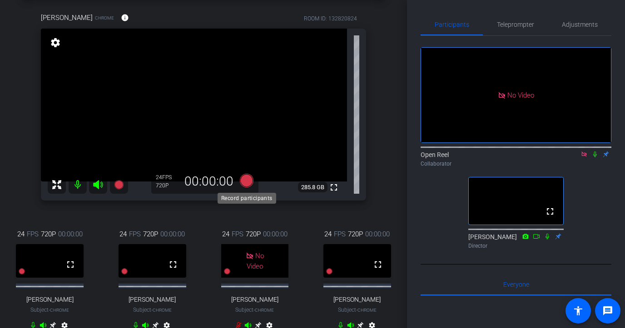
click at [252, 184] on icon at bounding box center [247, 181] width 14 height 14
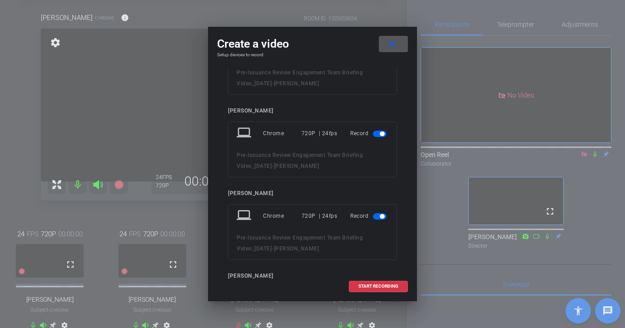
scroll to position [53, 0]
click at [394, 41] on mat-icon "close" at bounding box center [391, 44] width 11 height 11
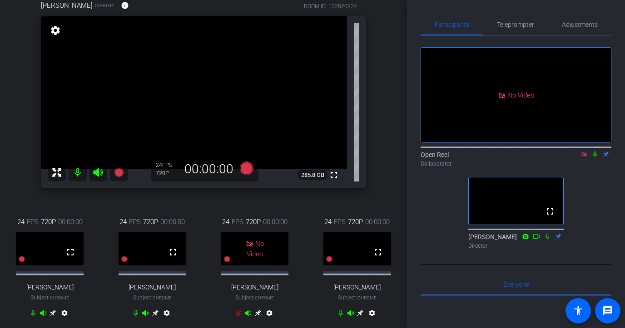
scroll to position [30, 0]
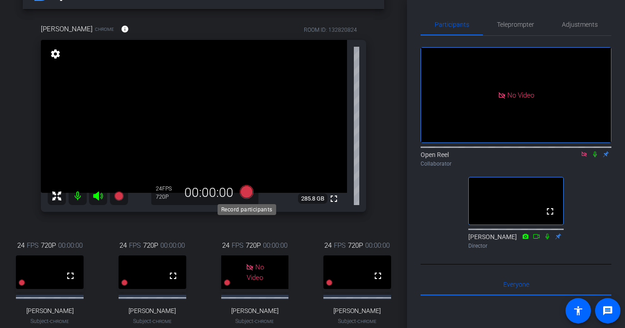
click at [245, 194] on icon at bounding box center [247, 192] width 14 height 14
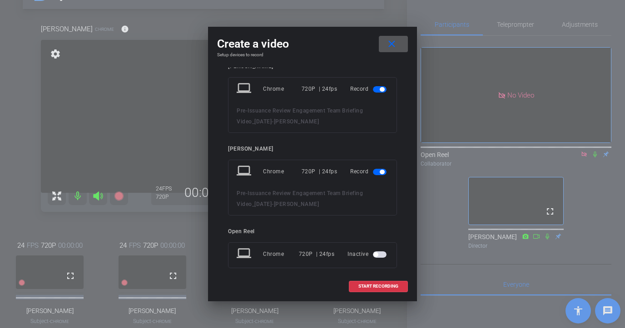
scroll to position [271, 0]
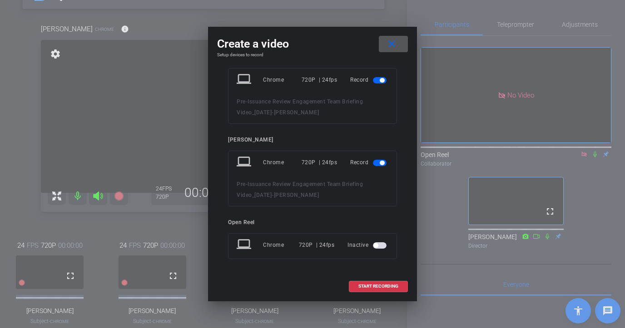
click at [391, 40] on mat-icon "close" at bounding box center [391, 44] width 11 height 11
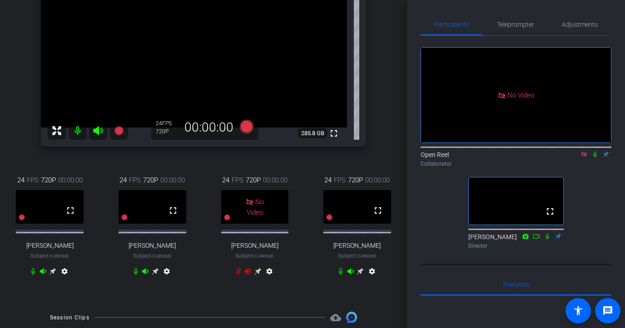
scroll to position [109, 0]
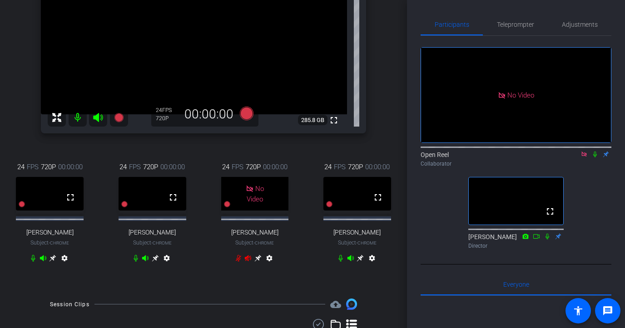
click at [157, 262] on icon at bounding box center [155, 258] width 7 height 7
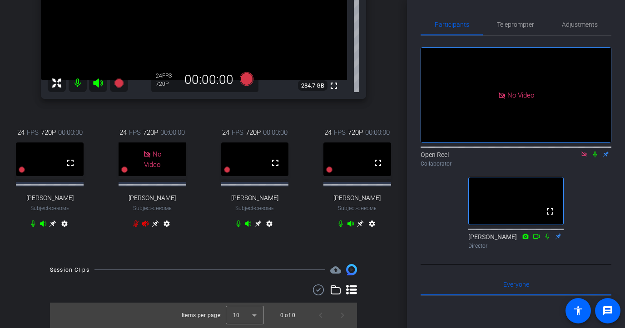
scroll to position [149, 0]
click at [533, 152] on icon at bounding box center [595, 155] width 4 height 6
click at [533, 152] on icon at bounding box center [595, 155] width 5 height 6
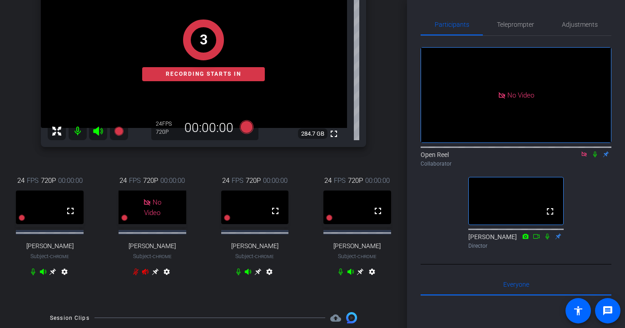
scroll to position [94, 0]
click at [533, 151] on icon at bounding box center [594, 154] width 7 height 6
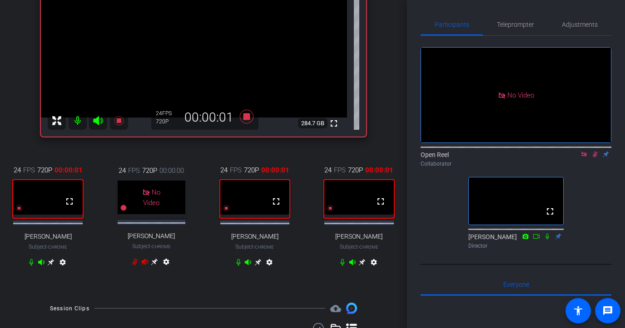
scroll to position [107, 0]
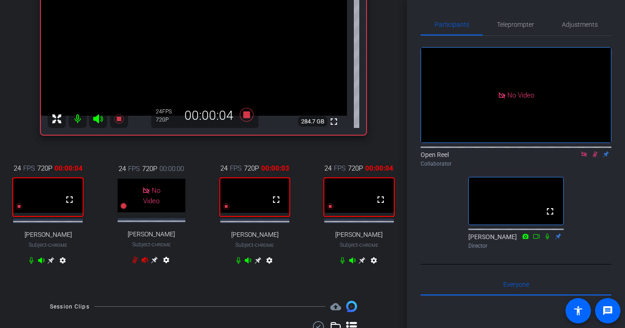
click at [533, 151] on icon at bounding box center [594, 154] width 7 height 6
click at [515, 32] on span "Teleprompter" at bounding box center [515, 25] width 37 height 22
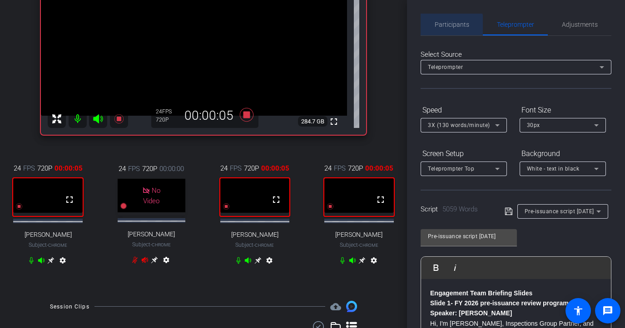
click at [441, 28] on span "Participants" at bounding box center [452, 24] width 35 height 6
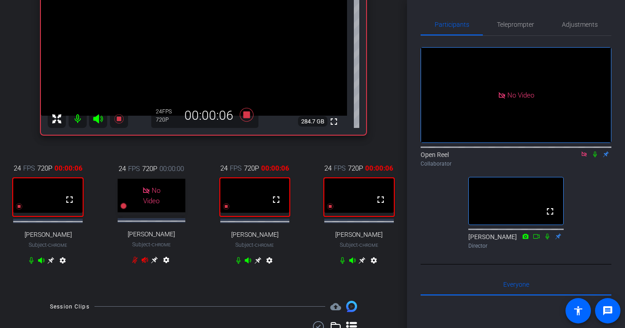
click at [533, 150] on mat-icon at bounding box center [594, 154] width 11 height 8
click at [533, 152] on icon at bounding box center [595, 155] width 5 height 6
click at [533, 151] on icon at bounding box center [594, 154] width 7 height 6
click at [255, 264] on icon at bounding box center [257, 260] width 7 height 7
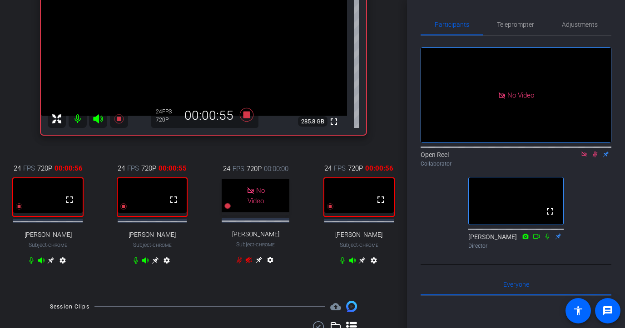
drag, startPoint x: 597, startPoint y: 127, endPoint x: 582, endPoint y: 206, distance: 80.3
click at [533, 206] on div "No Video Open Reel Collaborator fullscreen [PERSON_NAME] Director" at bounding box center [516, 144] width 191 height 217
click at [533, 152] on icon at bounding box center [595, 155] width 5 height 6
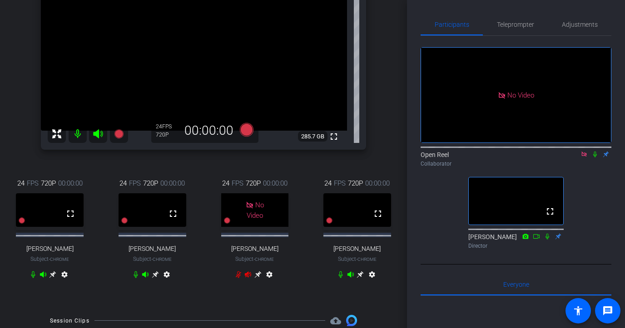
scroll to position [86, 0]
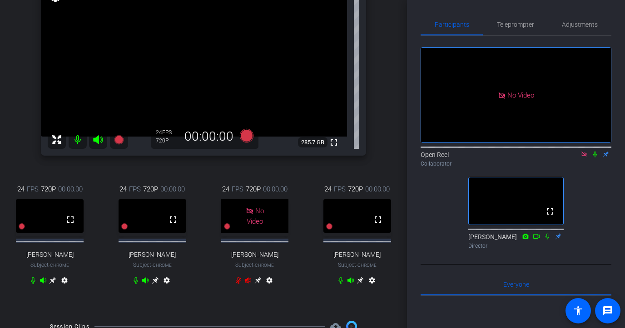
click at [513, 36] on div "No Video Open Reel Collaborator fullscreen [PERSON_NAME] Director" at bounding box center [516, 144] width 191 height 217
click at [510, 24] on span "Teleprompter" at bounding box center [515, 24] width 37 height 6
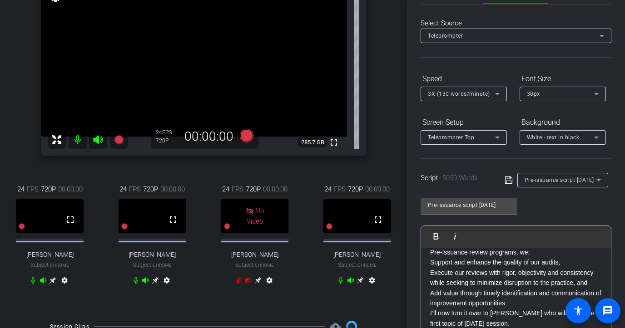
scroll to position [0, 0]
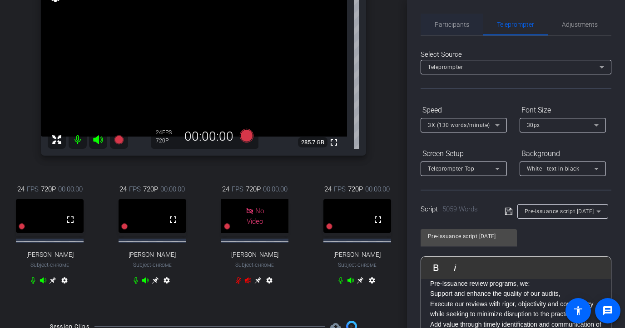
click at [439, 21] on span "Participants" at bounding box center [452, 24] width 35 height 6
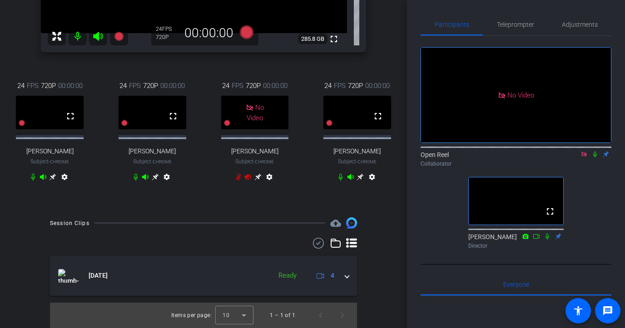
scroll to position [224, 0]
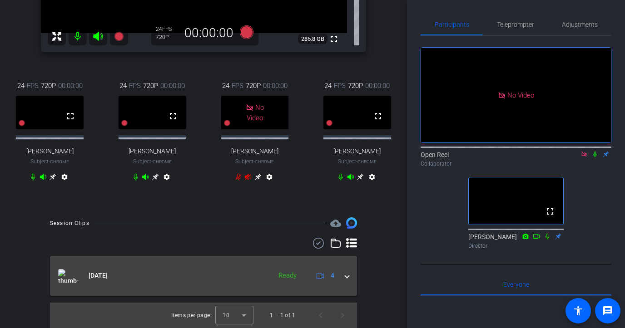
click at [264, 275] on mat-panel-title "[DATE]" at bounding box center [162, 276] width 208 height 14
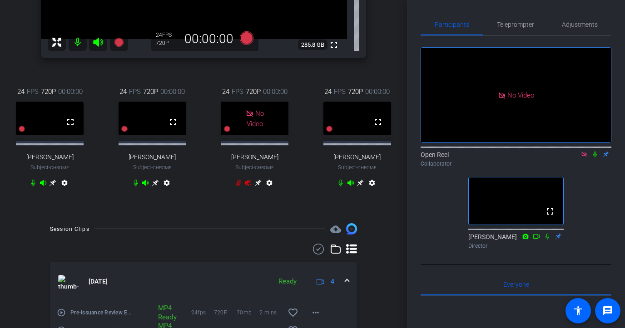
scroll to position [124, 0]
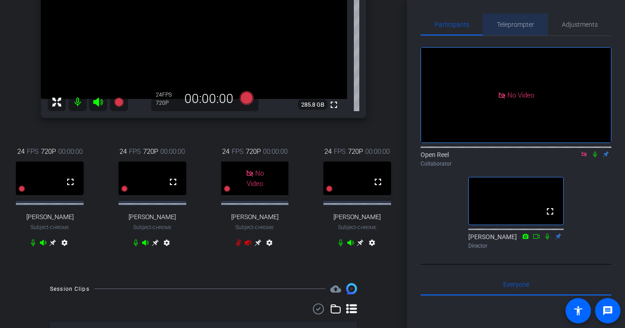
click at [506, 20] on span "Teleprompter" at bounding box center [515, 25] width 37 height 22
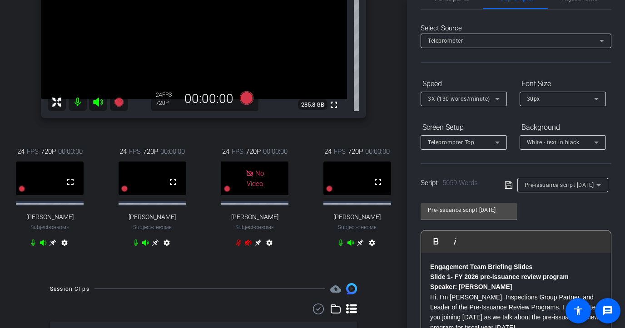
scroll to position [0, 0]
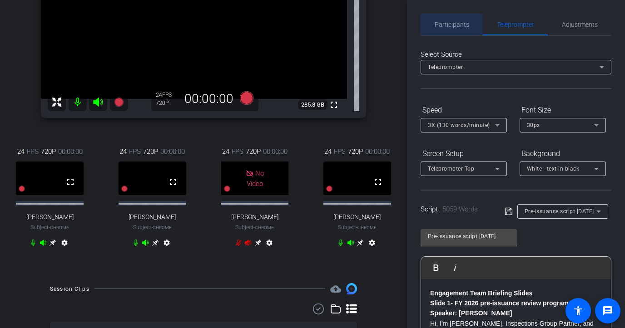
click at [448, 26] on span "Participants" at bounding box center [452, 24] width 35 height 6
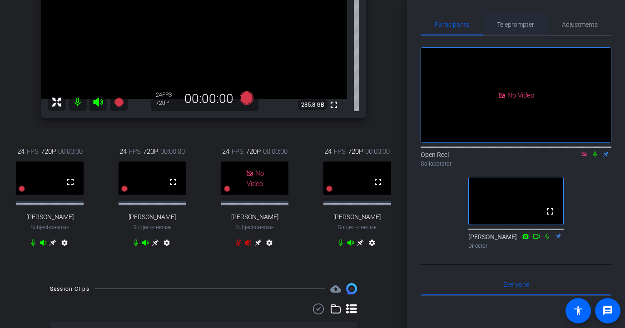
click at [516, 29] on span "Teleprompter" at bounding box center [515, 25] width 37 height 22
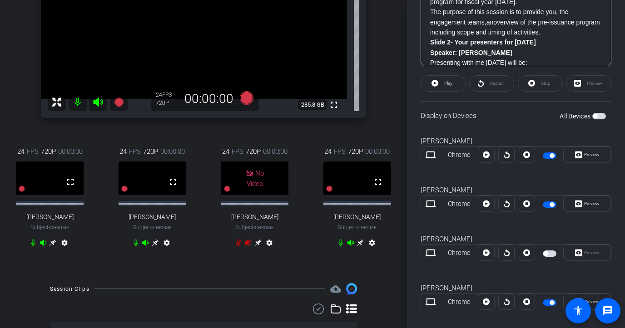
scroll to position [312, 0]
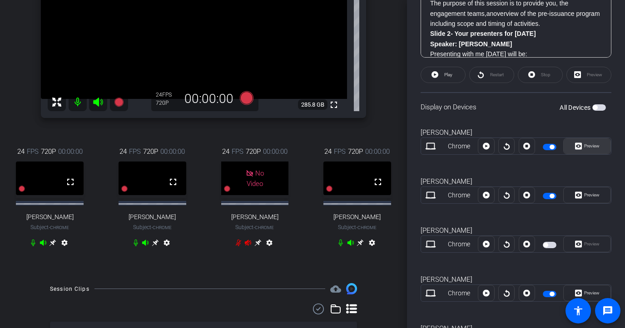
click at [533, 145] on span "Preview" at bounding box center [591, 146] width 15 height 5
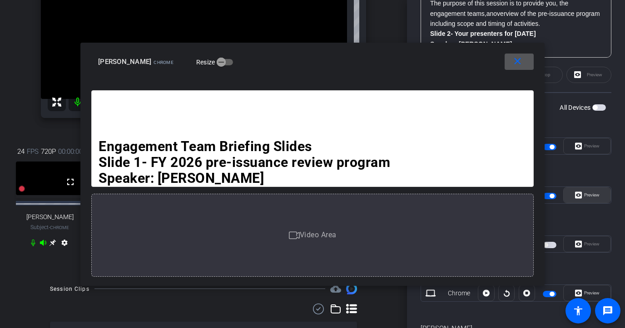
click at [533, 196] on span "Preview" at bounding box center [591, 195] width 15 height 5
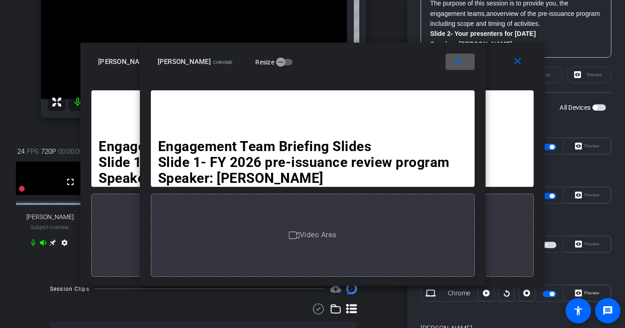
scroll to position [364, 0]
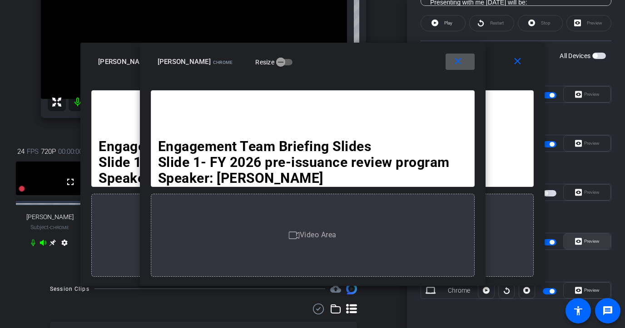
click at [533, 238] on span "Preview" at bounding box center [591, 241] width 18 height 13
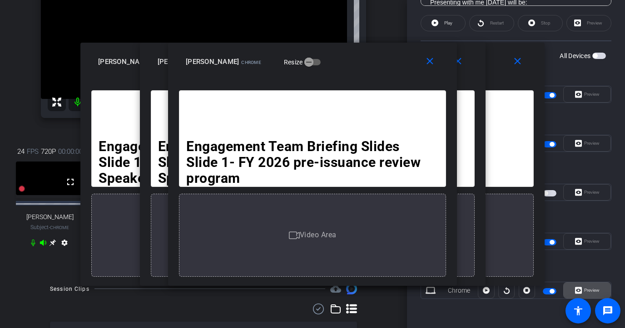
click at [533, 284] on span "Preview" at bounding box center [591, 290] width 18 height 13
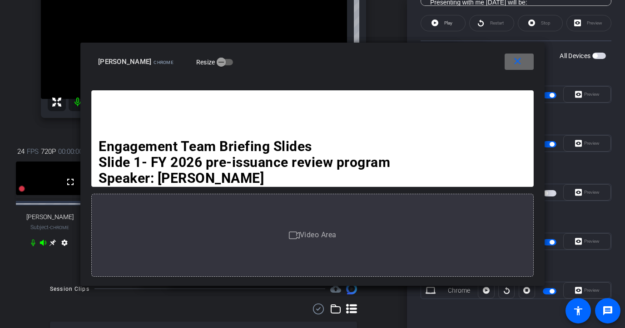
click at [516, 56] on mat-icon "close" at bounding box center [517, 61] width 11 height 11
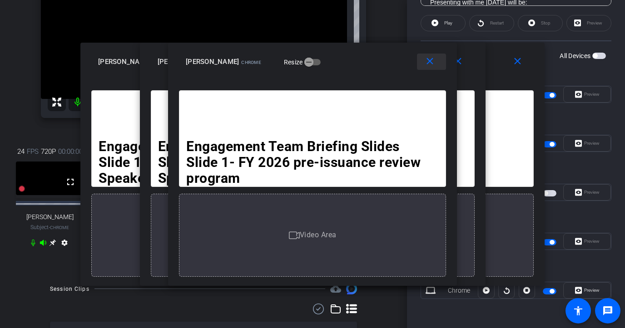
click at [434, 68] on span at bounding box center [431, 62] width 29 height 22
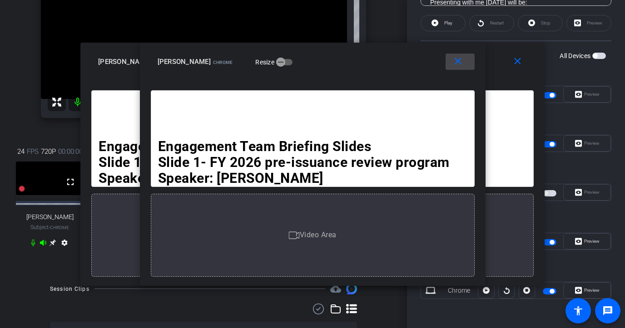
click at [453, 68] on span at bounding box center [459, 62] width 29 height 22
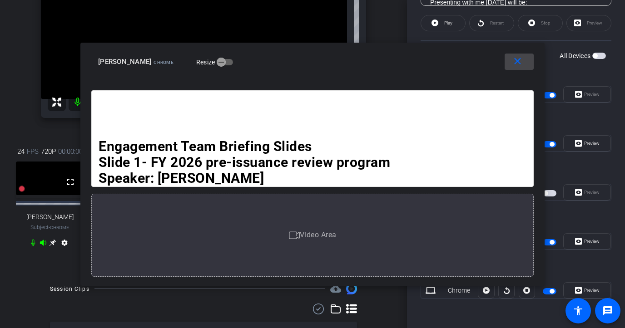
click at [515, 68] on span at bounding box center [519, 62] width 29 height 22
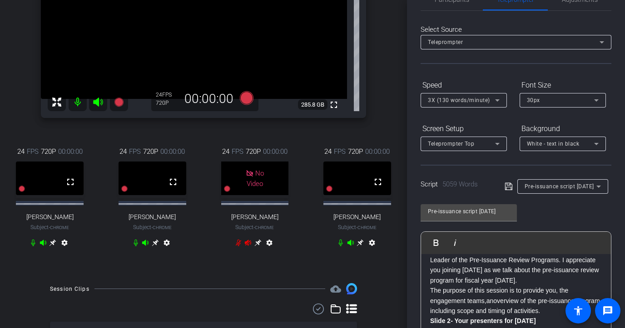
scroll to position [0, 0]
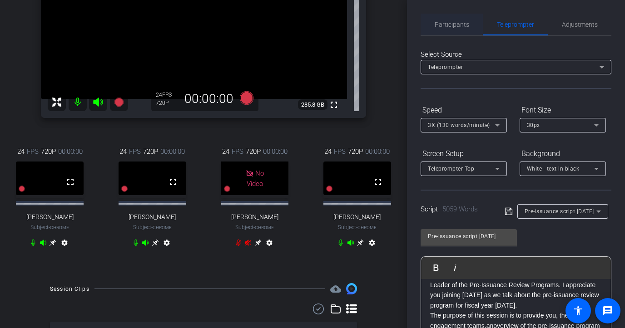
click at [464, 31] on span "Participants" at bounding box center [452, 25] width 35 height 22
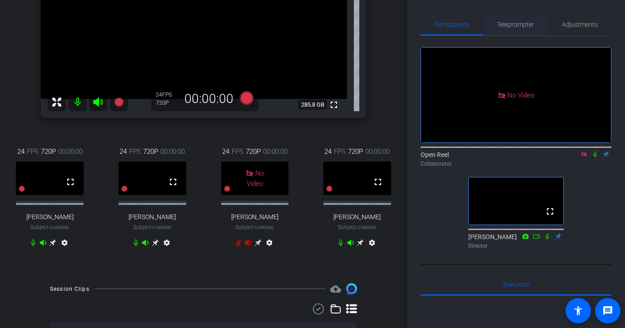
click at [513, 25] on span "Teleprompter" at bounding box center [515, 24] width 37 height 6
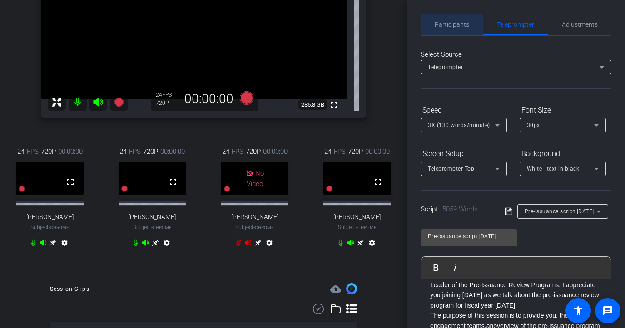
click at [450, 30] on span "Participants" at bounding box center [452, 25] width 35 height 22
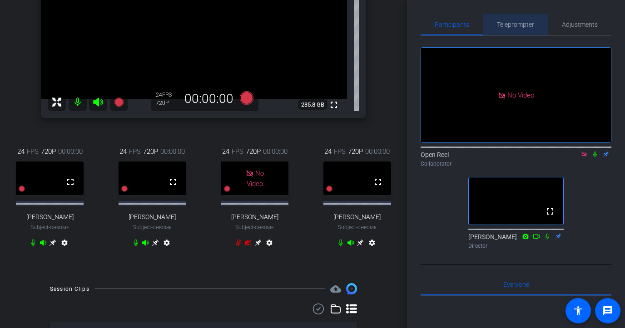
click at [498, 18] on span "Teleprompter" at bounding box center [515, 25] width 37 height 22
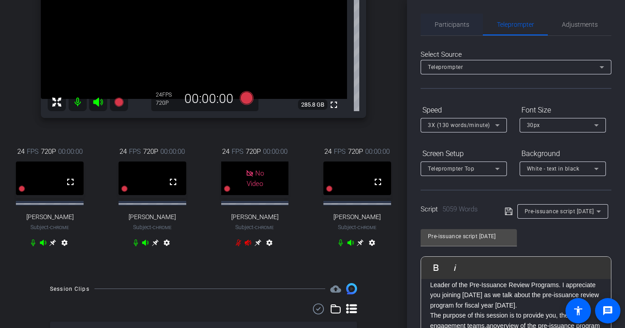
click at [450, 18] on span "Participants" at bounding box center [452, 25] width 35 height 22
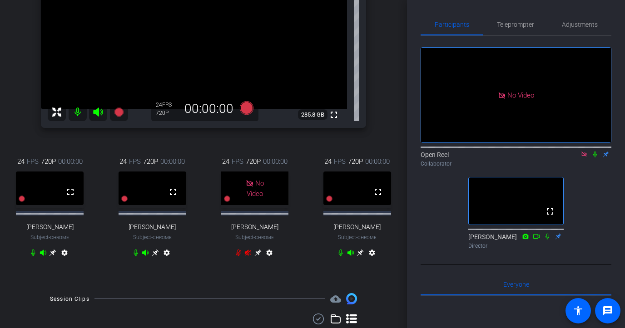
scroll to position [115, 0]
click at [533, 151] on div "No Video Open Reel Collaborator fullscreen [PERSON_NAME] Director" at bounding box center [516, 144] width 191 height 217
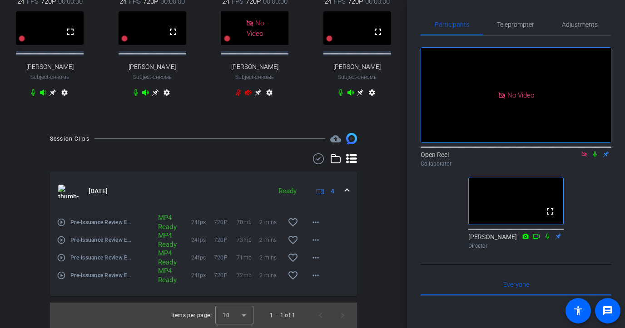
scroll to position [287, 0]
click at [64, 227] on mat-icon "play_circle_outline" at bounding box center [61, 222] width 9 height 9
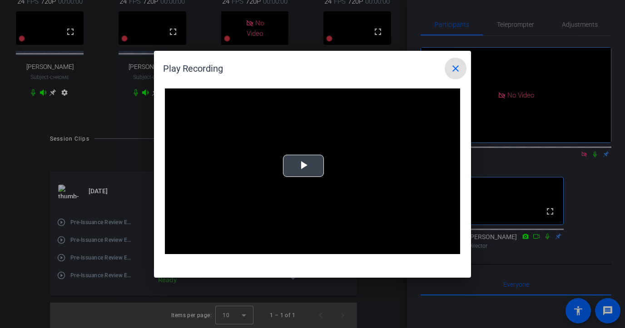
click at [282, 160] on video "Video Player" at bounding box center [312, 172] width 295 height 166
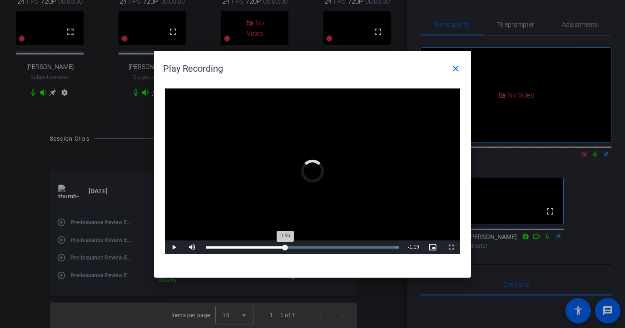
click at [285, 246] on div "Loaded : 100.00% 0:55 0:55" at bounding box center [302, 248] width 202 height 14
click at [232, 249] on div "Loaded : 100.00% 0:37 0:56" at bounding box center [302, 248] width 202 height 14
click at [252, 251] on div "Loaded : 100.00% 0:32 0:19" at bounding box center [302, 248] width 202 height 14
click at [274, 250] on div "Loaded : 100.00% 0:47 0:33" at bounding box center [302, 248] width 202 height 14
click at [456, 65] on mat-icon "close" at bounding box center [455, 68] width 11 height 11
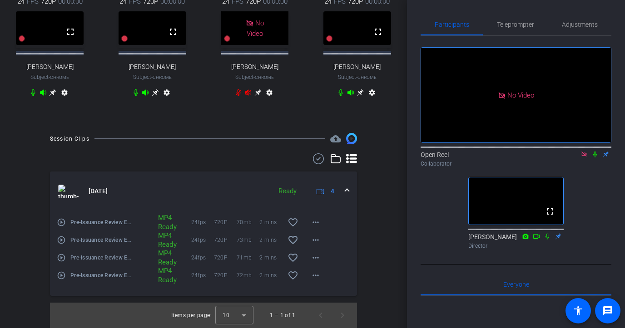
click at [61, 245] on mat-icon "play_circle_outline" at bounding box center [61, 240] width 9 height 9
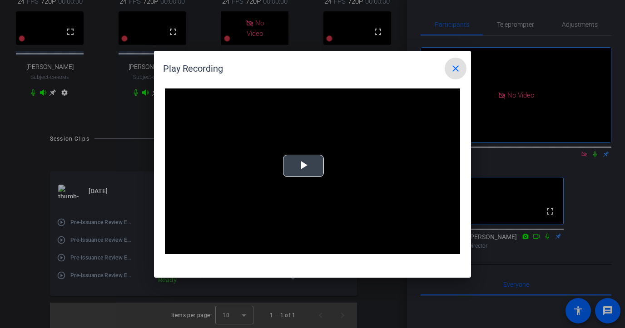
click at [303, 166] on span "Video Player" at bounding box center [303, 166] width 0 height 0
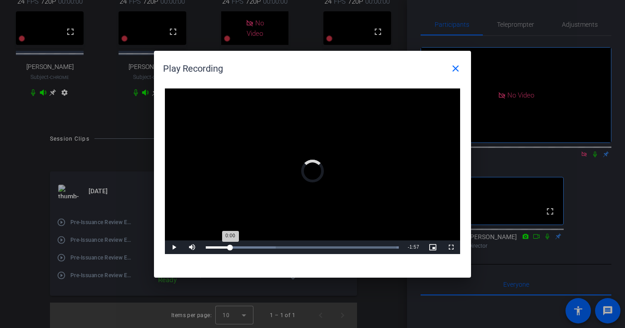
click at [230, 244] on div "Loaded : 100.00% 0:17 0:00" at bounding box center [302, 248] width 202 height 14
click at [264, 245] on div "Loaded : 100.00% 0:40 0:40" at bounding box center [302, 248] width 202 height 14
click at [281, 246] on div "Loaded : 100.00% 0:52 0:40" at bounding box center [302, 248] width 202 height 14
click at [306, 244] on div "Loaded : 100.00% 1:09 1:10" at bounding box center [302, 248] width 202 height 14
click at [327, 244] on div "Loaded : 100.00% 1:24 1:10" at bounding box center [302, 248] width 202 height 14
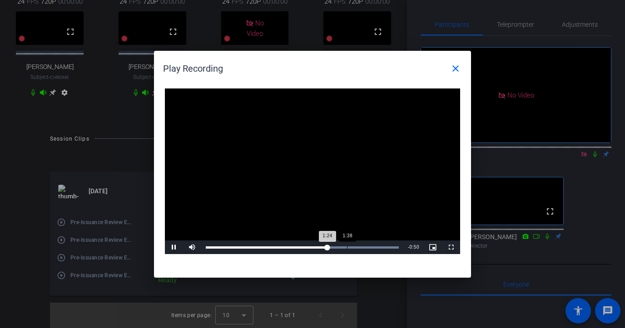
click at [347, 242] on div "Loaded : 100.00% 1:38 1:24" at bounding box center [302, 248] width 202 height 14
click at [366, 242] on div "Loaded : 100.00% 1:51 1:51" at bounding box center [302, 248] width 202 height 14
click at [374, 242] on div "Loaded : 100.00% 1:57 1:52" at bounding box center [302, 248] width 202 height 14
click at [370, 245] on div "Loaded : 100.00% 1:54 1:54" at bounding box center [302, 248] width 202 height 14
click at [360, 247] on div "Loaded : 100.00% 1:47 1:57" at bounding box center [302, 248] width 193 height 2
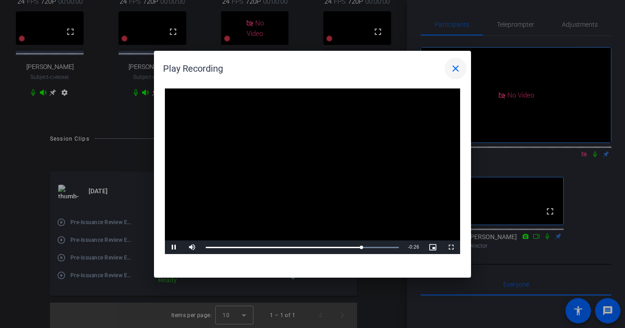
click at [454, 71] on mat-icon "close" at bounding box center [455, 68] width 11 height 11
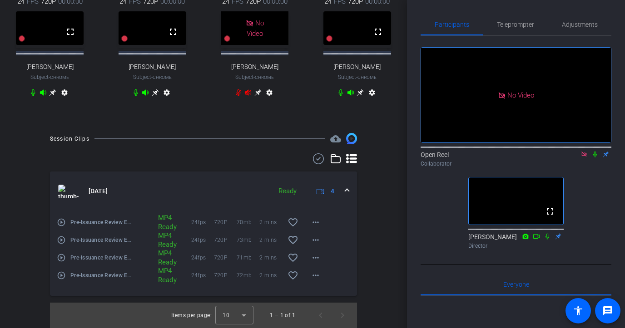
click at [63, 262] on mat-icon "play_circle_outline" at bounding box center [61, 257] width 9 height 9
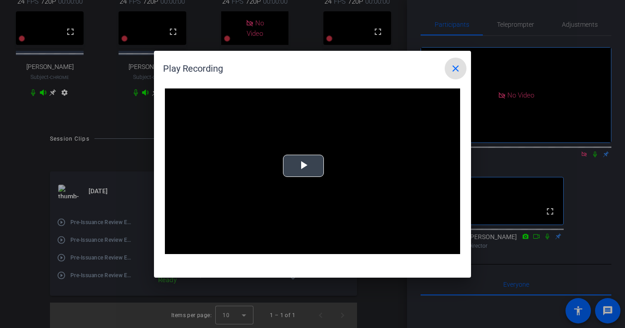
click at [303, 166] on span "Video Player" at bounding box center [303, 166] width 0 height 0
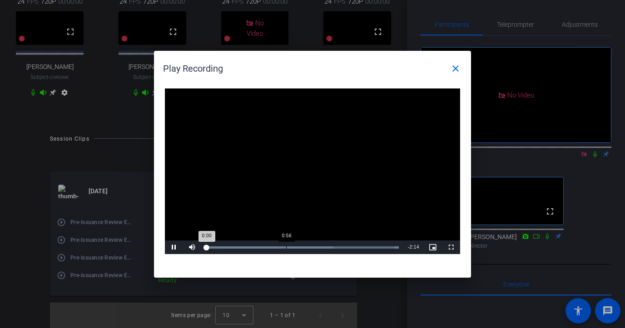
click at [286, 242] on div "Loaded : 100.00% 0:56 0:00" at bounding box center [302, 248] width 202 height 14
click at [297, 243] on div "Loaded : 100.00% 1:04 0:56" at bounding box center [302, 248] width 202 height 14
click at [265, 243] on div "Loaded : 100.00% 0:41 1:04" at bounding box center [302, 248] width 202 height 14
click at [257, 243] on div "Loaded : 100.00% 0:35 0:35" at bounding box center [302, 248] width 202 height 14
click at [241, 241] on div "Loaded : 100.00% 0:24 0:24" at bounding box center [302, 248] width 202 height 14
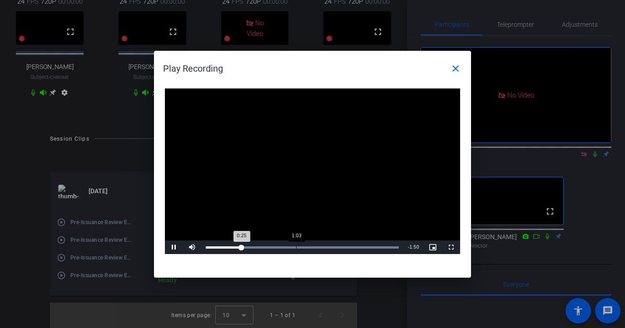
click at [296, 242] on div "Loaded : 100.00% 1:03 0:25" at bounding box center [302, 248] width 202 height 14
click at [327, 244] on div "Loaded : 100.00% 1:22 1:03" at bounding box center [302, 248] width 202 height 14
click at [357, 243] on div "Loaded : 100.00% 1:45 1:24" at bounding box center [302, 248] width 202 height 14
click at [377, 244] on div "Loaded : 100.00% 1:59 1:46" at bounding box center [302, 248] width 202 height 14
click at [388, 244] on div "Loaded : 100.00% 2:07 2:00" at bounding box center [302, 248] width 202 height 14
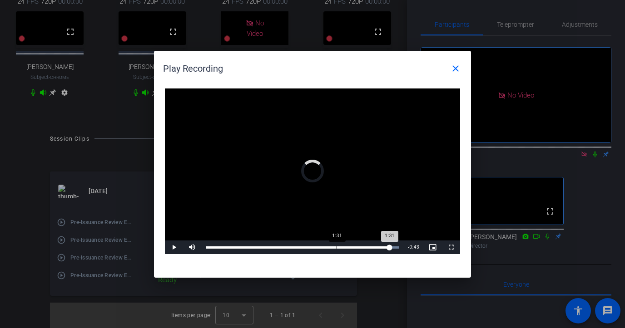
click at [336, 244] on div "Loaded : 100.00% 1:31 1:31" at bounding box center [302, 248] width 202 height 14
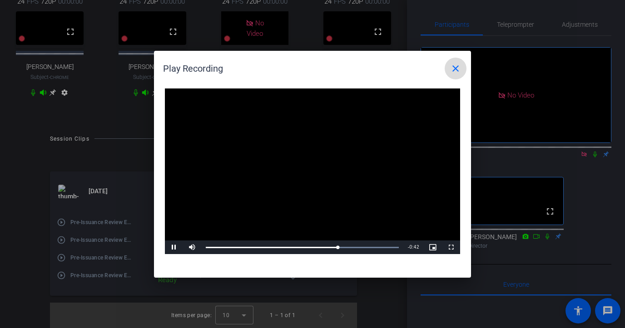
click at [451, 69] on mat-icon "close" at bounding box center [455, 68] width 11 height 11
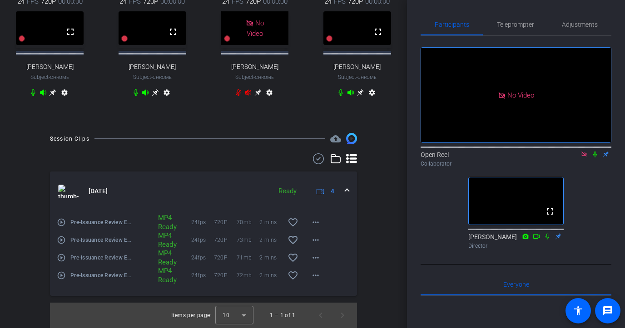
scroll to position [308, 0]
click at [64, 276] on mat-icon "play_circle_outline" at bounding box center [61, 275] width 9 height 9
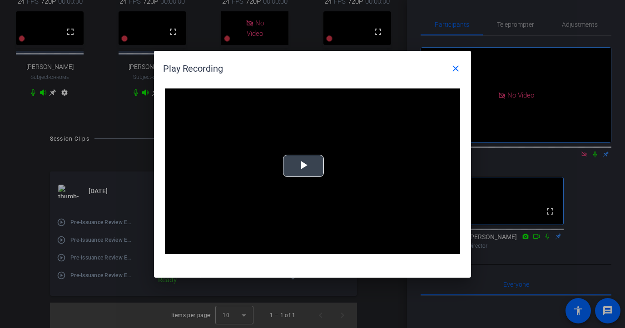
click at [303, 166] on span "Video Player" at bounding box center [303, 166] width 0 height 0
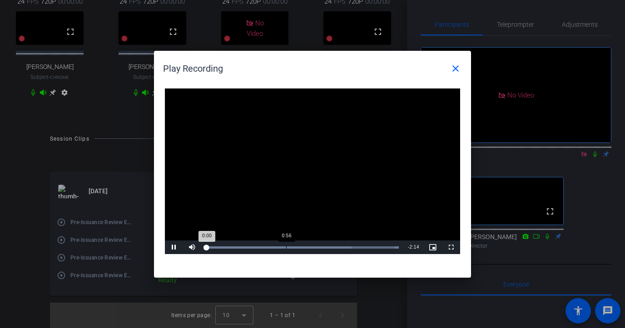
click at [286, 252] on div "Loaded : 100.00% 0:56 0:00" at bounding box center [302, 248] width 202 height 14
click at [251, 253] on div "Loaded : 100.00% 0:32 0:57" at bounding box center [302, 248] width 202 height 14
click at [221, 251] on div "Loaded : 100.00% 0:10 0:10" at bounding box center [302, 248] width 202 height 14
click at [247, 247] on div "Loaded : 100.00% 0:31 0:11" at bounding box center [302, 248] width 193 height 2
click at [282, 246] on div "Loaded : 100.00% 0:52 0:29" at bounding box center [302, 248] width 202 height 14
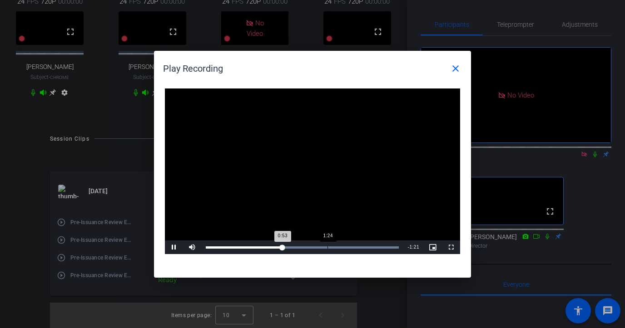
click at [327, 245] on div "Loaded : 100.00% 1:24 0:53" at bounding box center [302, 248] width 202 height 14
click at [360, 246] on div "Loaded : 100.00% 1:47 1:25" at bounding box center [302, 248] width 202 height 14
click at [455, 69] on mat-icon "close" at bounding box center [455, 68] width 11 height 11
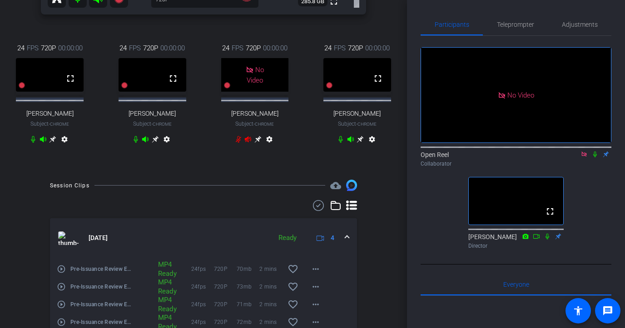
scroll to position [227, 0]
click at [154, 144] on icon at bounding box center [155, 140] width 7 height 7
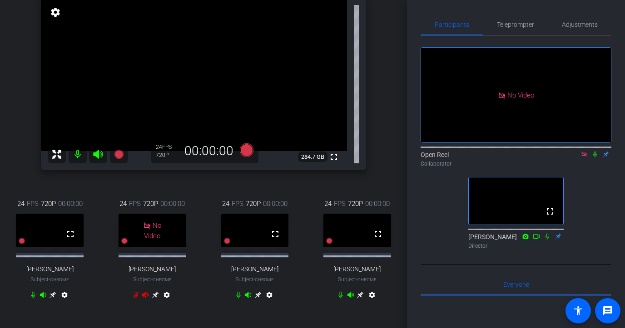
scroll to position [125, 0]
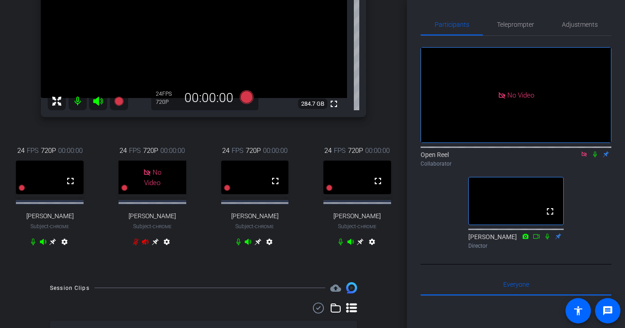
click at [533, 151] on icon at bounding box center [594, 154] width 7 height 6
click at [512, 26] on span "Teleprompter" at bounding box center [515, 24] width 37 height 6
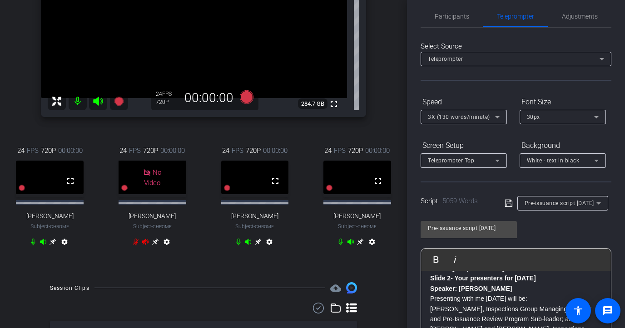
scroll to position [0, 0]
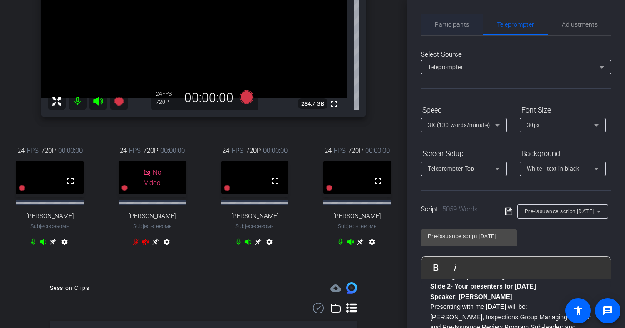
click at [444, 24] on span "Participants" at bounding box center [452, 24] width 35 height 6
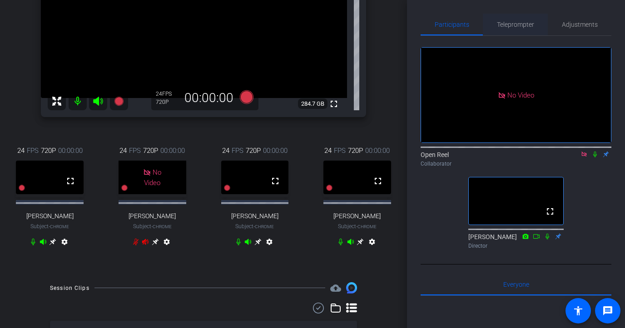
click at [517, 18] on span "Teleprompter" at bounding box center [515, 25] width 37 height 22
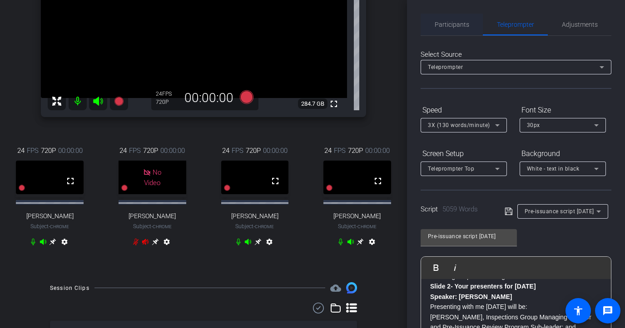
click at [452, 21] on span "Participants" at bounding box center [452, 24] width 35 height 6
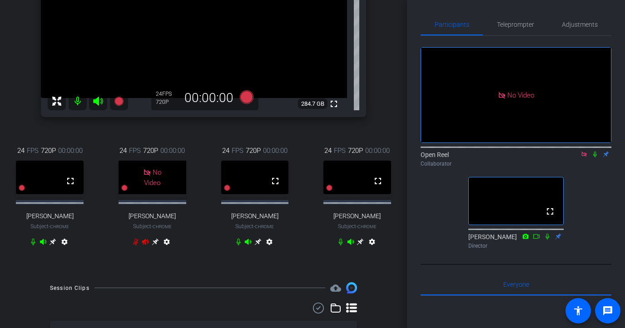
click at [533, 151] on icon at bounding box center [594, 154] width 7 height 6
click at [520, 30] on span "Teleprompter" at bounding box center [515, 25] width 37 height 22
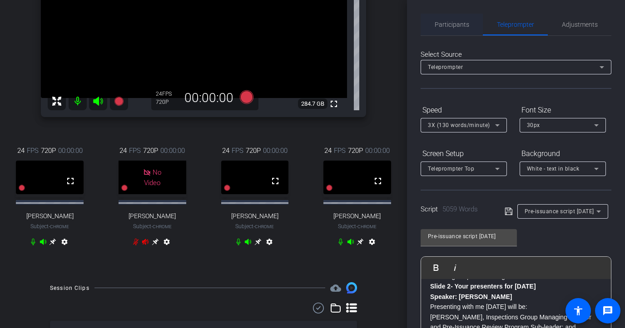
click at [454, 24] on span "Participants" at bounding box center [452, 24] width 35 height 6
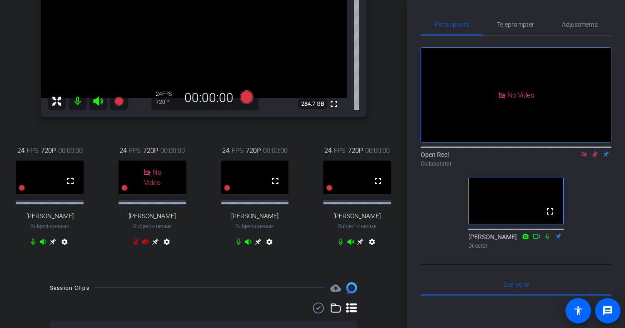
click at [533, 151] on icon at bounding box center [594, 154] width 7 height 6
click at [531, 20] on span "Teleprompter" at bounding box center [515, 25] width 37 height 22
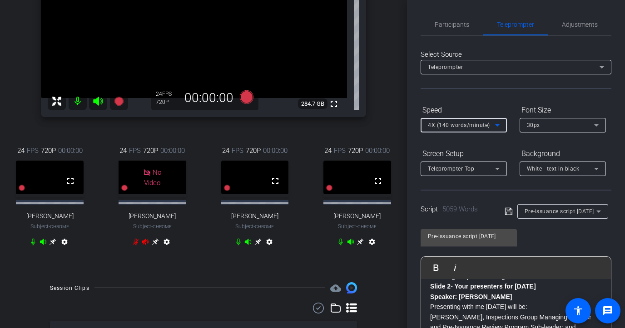
click at [486, 124] on span "4X (140 words/minute)" at bounding box center [459, 125] width 62 height 6
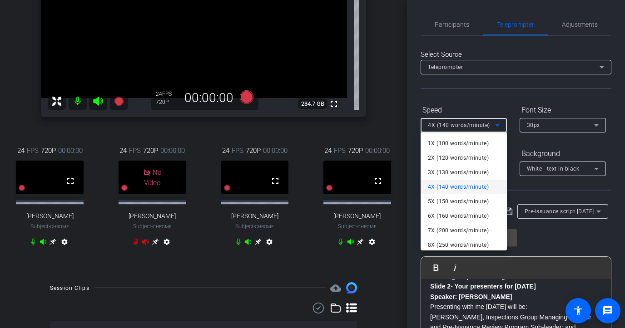
click at [494, 104] on div at bounding box center [312, 164] width 625 height 328
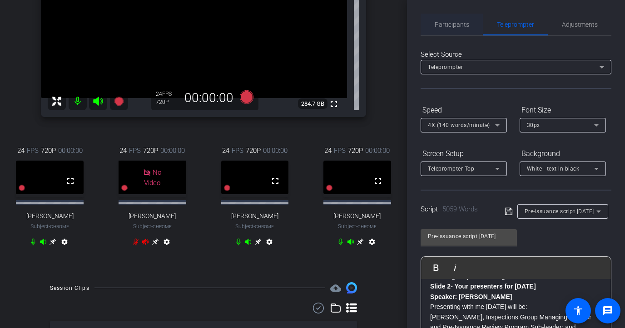
click at [447, 21] on span "Participants" at bounding box center [452, 24] width 35 height 6
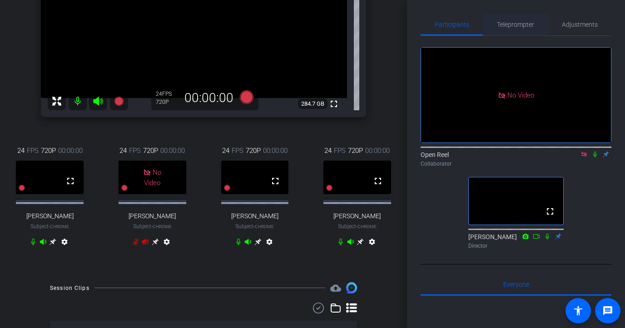
click at [527, 17] on span "Teleprompter" at bounding box center [515, 25] width 37 height 22
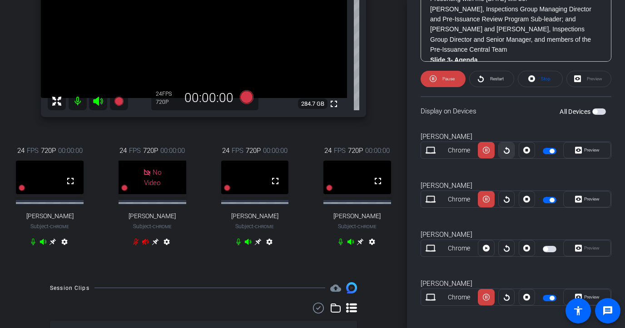
scroll to position [316, 0]
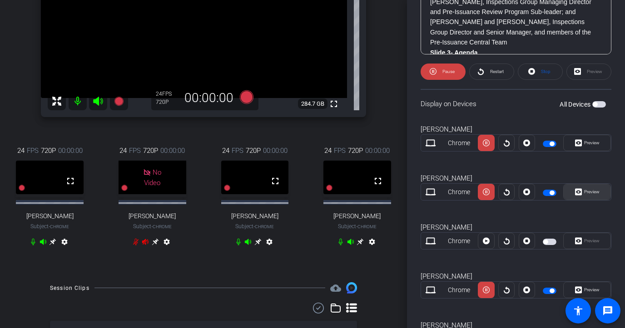
click at [533, 187] on span "Preview" at bounding box center [591, 192] width 18 height 13
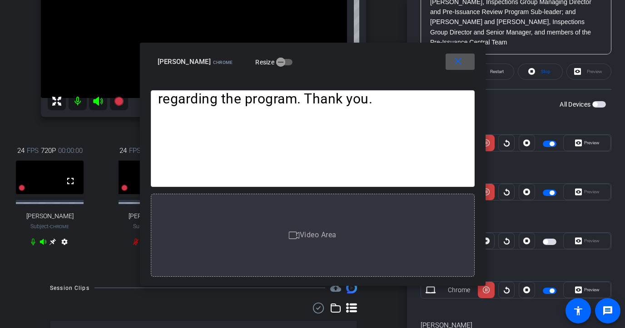
click at [451, 61] on span at bounding box center [459, 62] width 29 height 22
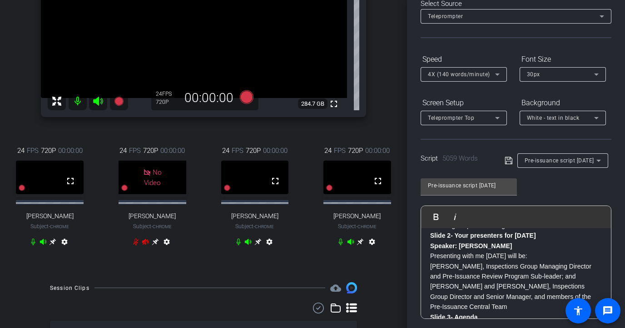
scroll to position [21, 0]
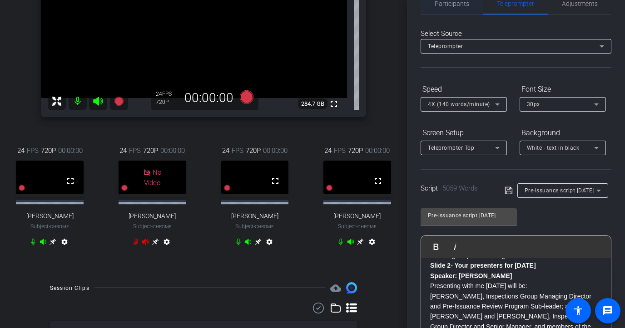
click at [461, 1] on span "Participants" at bounding box center [452, 3] width 35 height 6
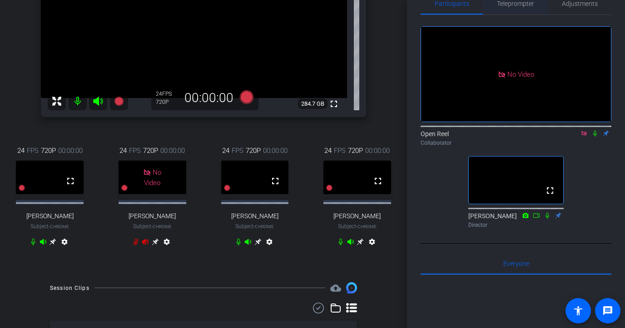
click at [518, 8] on span "Teleprompter" at bounding box center [515, 4] width 37 height 22
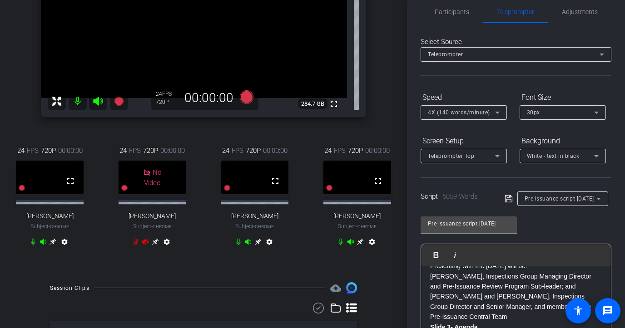
scroll to position [0, 0]
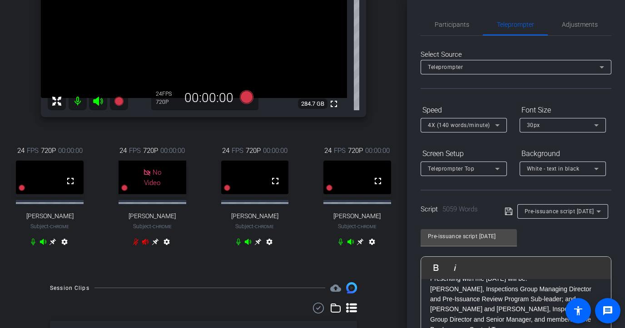
click at [445, 11] on div "Participants Teleprompter Adjustments Open Reel Collaborator [PERSON_NAME] Dire…" at bounding box center [516, 164] width 218 height 328
click at [440, 25] on span "Participants" at bounding box center [452, 24] width 35 height 6
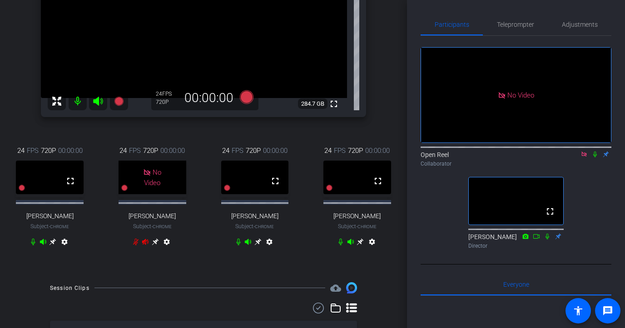
click at [533, 160] on div "Collaborator" at bounding box center [516, 164] width 191 height 8
click at [533, 151] on icon at bounding box center [594, 154] width 7 height 6
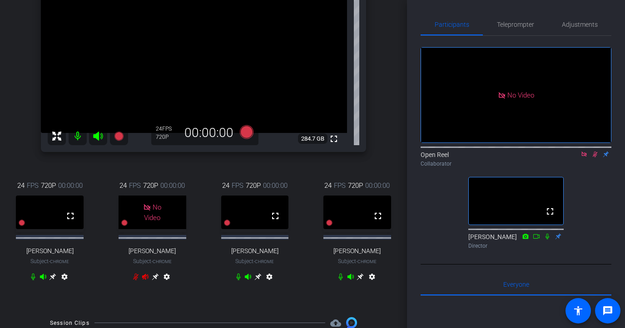
scroll to position [91, 0]
click at [533, 151] on icon at bounding box center [594, 154] width 7 height 6
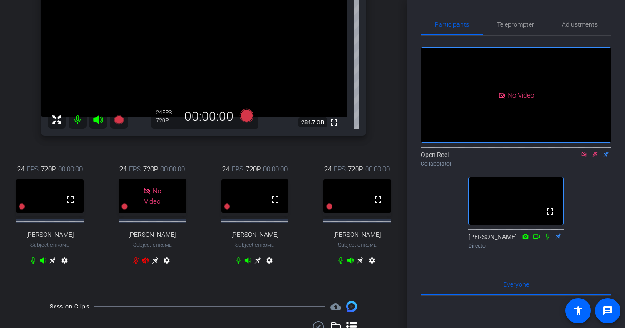
scroll to position [0, 0]
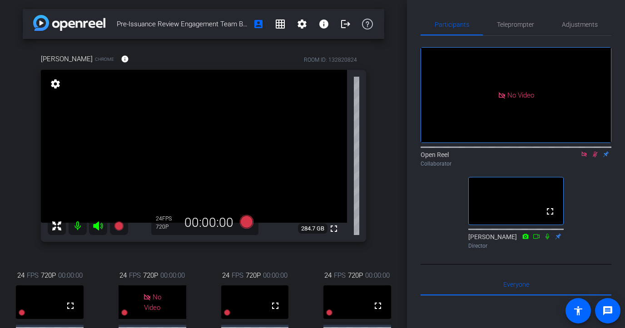
click at [533, 152] on icon at bounding box center [595, 155] width 5 height 6
click at [520, 21] on span "Teleprompter" at bounding box center [515, 24] width 37 height 6
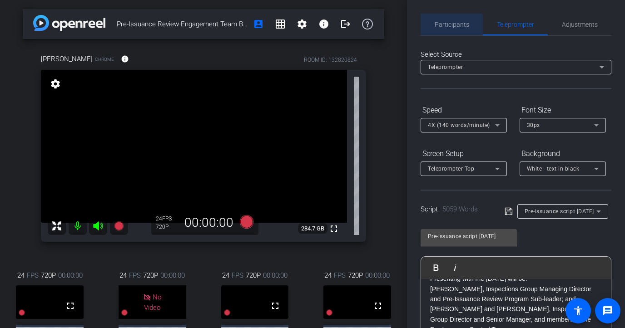
click at [441, 25] on span "Participants" at bounding box center [452, 24] width 35 height 6
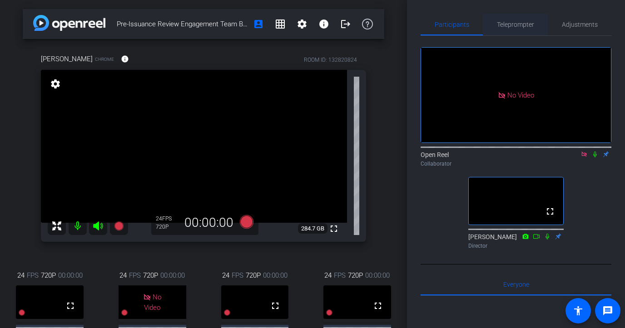
click at [518, 26] on span "Teleprompter" at bounding box center [515, 24] width 37 height 6
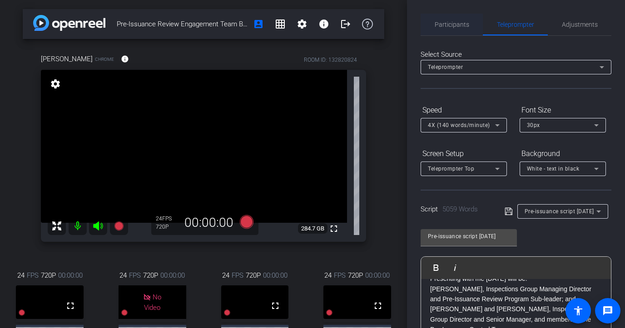
click at [451, 30] on span "Participants" at bounding box center [452, 25] width 35 height 22
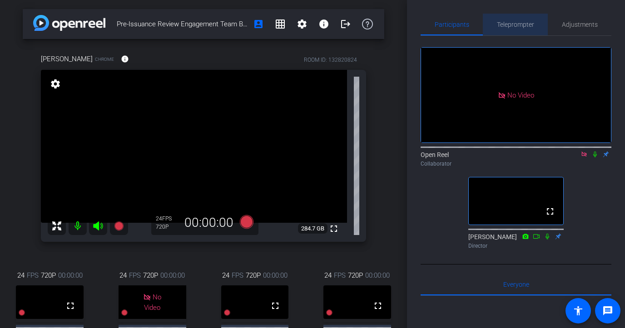
click at [520, 15] on span "Teleprompter" at bounding box center [515, 25] width 37 height 22
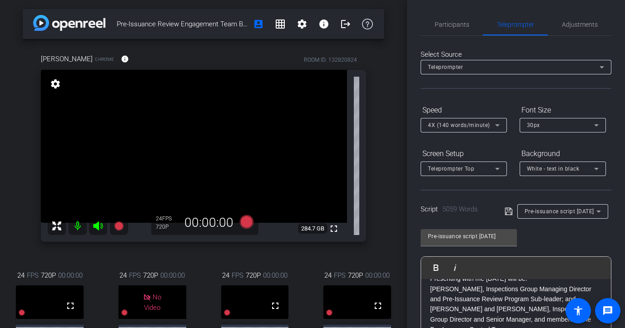
click at [449, 27] on span "Participants" at bounding box center [452, 24] width 35 height 6
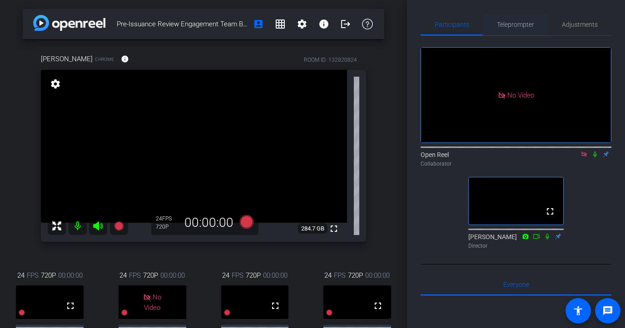
click at [504, 19] on span "Teleprompter" at bounding box center [515, 25] width 37 height 22
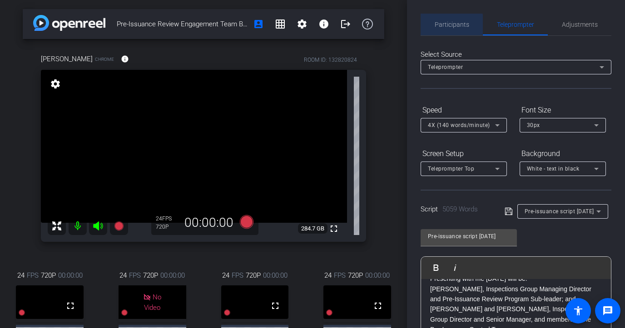
click at [450, 25] on span "Participants" at bounding box center [452, 24] width 35 height 6
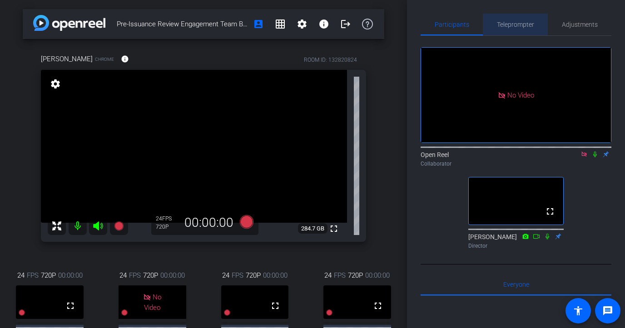
click at [512, 22] on span "Teleprompter" at bounding box center [515, 24] width 37 height 6
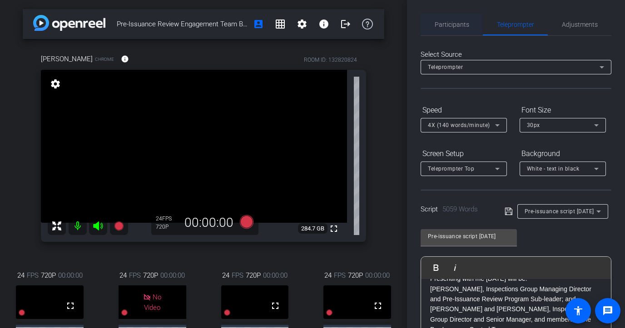
click at [456, 22] on span "Participants" at bounding box center [452, 24] width 35 height 6
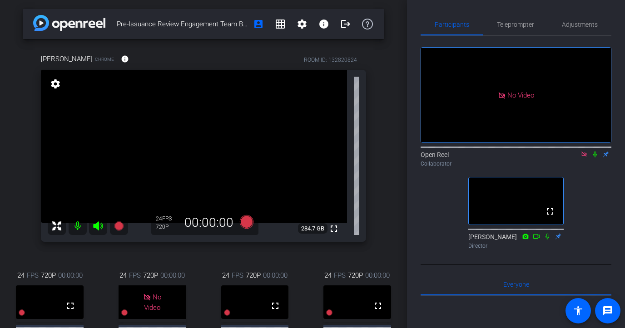
click at [533, 151] on icon at bounding box center [594, 154] width 7 height 6
click at [510, 26] on span "Teleprompter" at bounding box center [515, 24] width 37 height 6
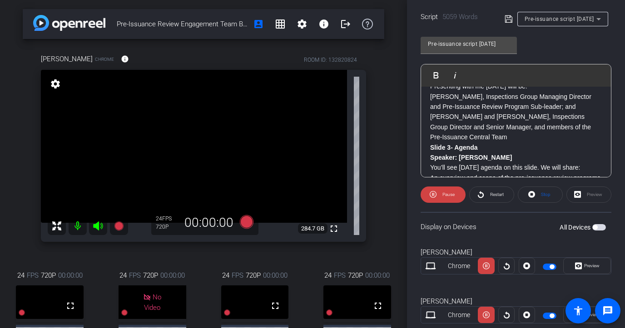
scroll to position [201, 0]
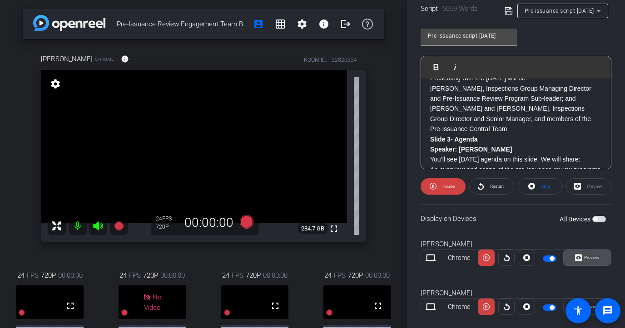
click at [533, 257] on span "Preview" at bounding box center [591, 257] width 15 height 5
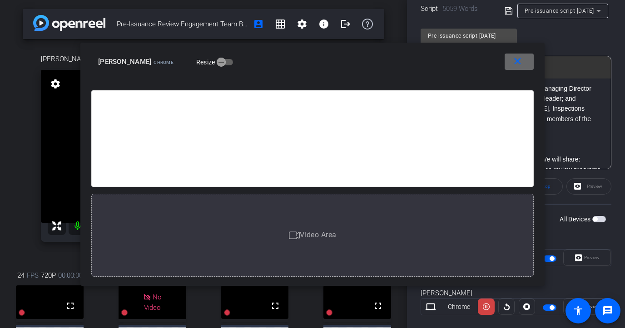
click at [518, 60] on mat-icon "close" at bounding box center [517, 61] width 11 height 11
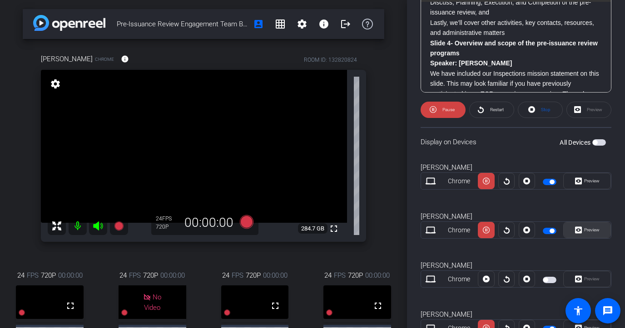
scroll to position [282, 0]
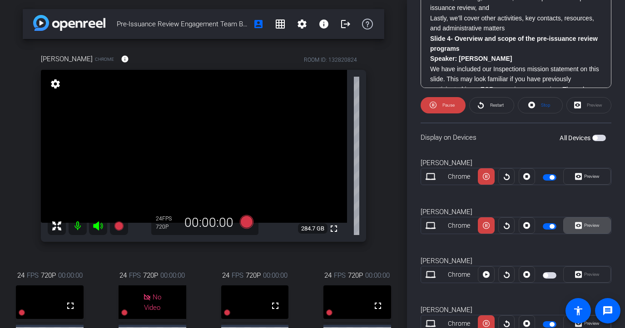
click at [533, 221] on icon at bounding box center [578, 226] width 7 height 14
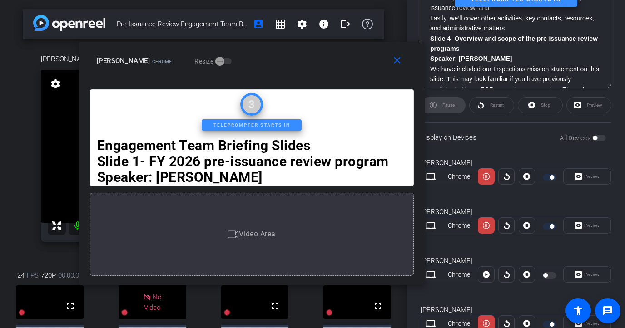
drag, startPoint x: 393, startPoint y: 59, endPoint x: 289, endPoint y: 53, distance: 104.2
click at [289, 53] on div "[PERSON_NAME] Chrome Resize" at bounding box center [255, 61] width 317 height 16
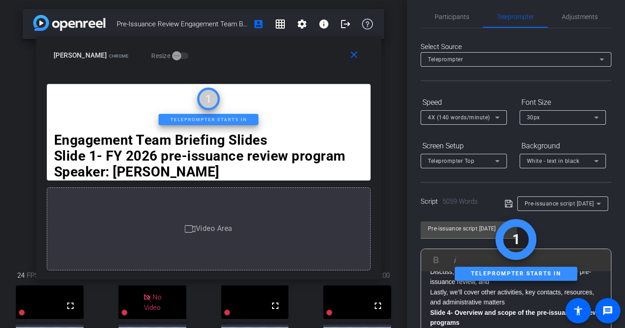
scroll to position [0, 0]
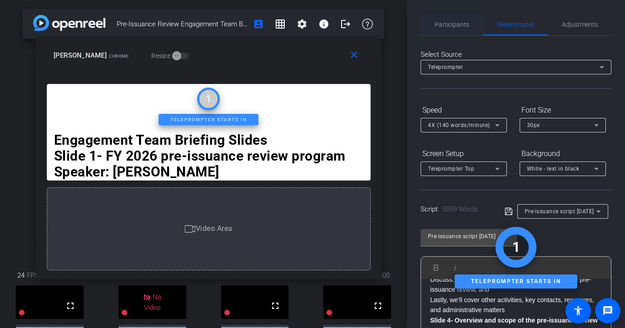
click at [458, 24] on span "Participants" at bounding box center [452, 24] width 35 height 6
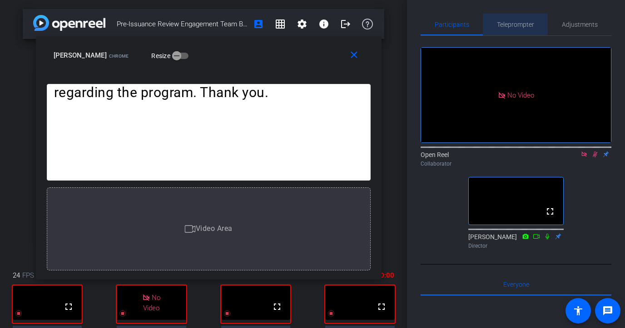
click at [500, 23] on span "Teleprompter" at bounding box center [515, 24] width 37 height 6
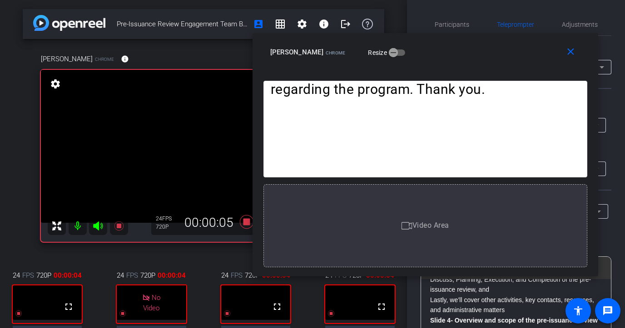
drag, startPoint x: 256, startPoint y: 58, endPoint x: 473, endPoint y: 55, distance: 216.6
click at [473, 55] on div "[PERSON_NAME] Chrome Resize" at bounding box center [428, 52] width 317 height 16
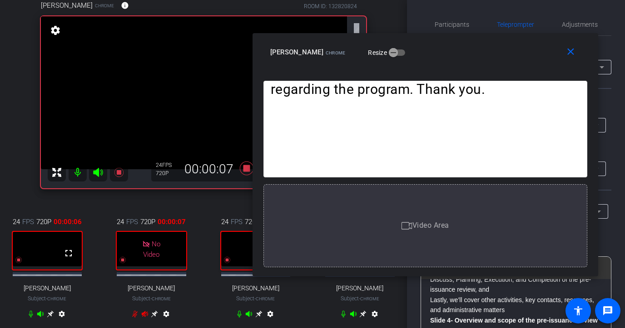
scroll to position [54, 0]
click at [533, 49] on mat-icon "close" at bounding box center [570, 51] width 11 height 11
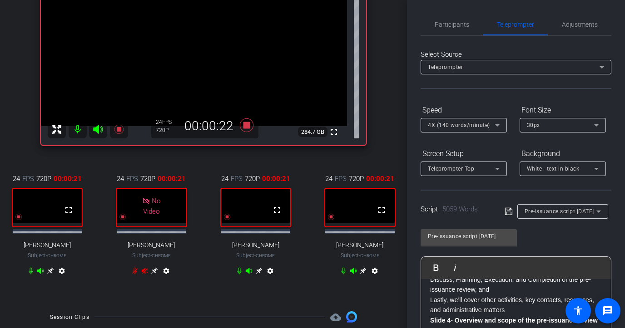
scroll to position [117, 0]
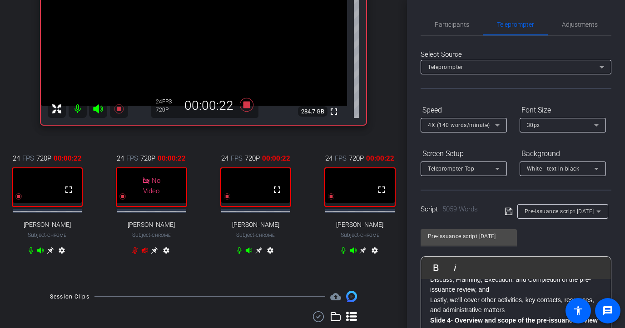
click at [257, 254] on icon at bounding box center [258, 250] width 7 height 7
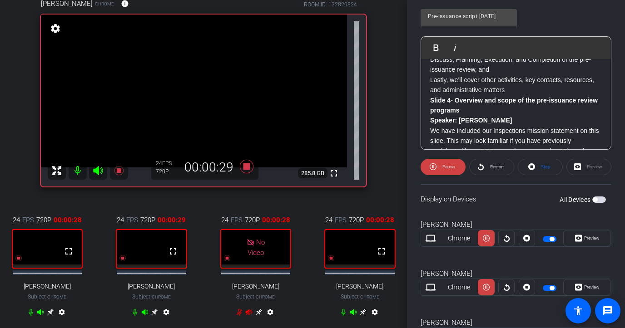
scroll to position [277, 0]
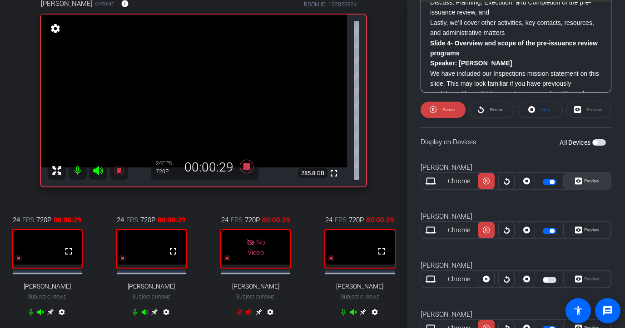
click at [533, 186] on span "Preview" at bounding box center [591, 181] width 18 height 13
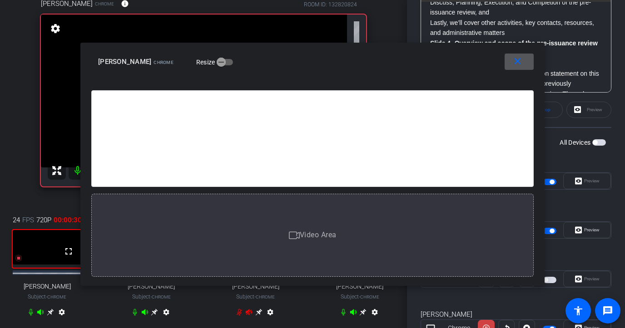
click at [511, 62] on span at bounding box center [519, 62] width 29 height 22
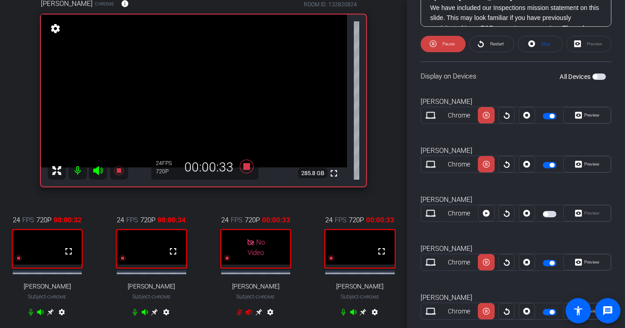
scroll to position [364, 0]
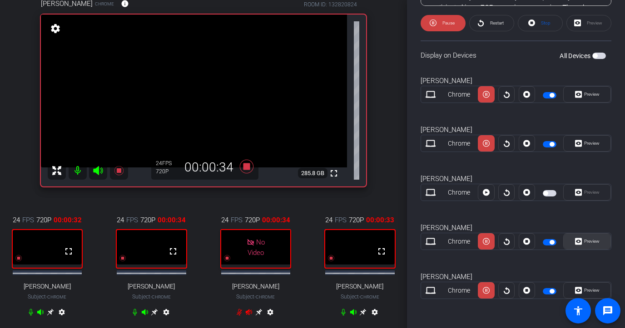
click at [533, 243] on span "Preview" at bounding box center [591, 241] width 15 height 5
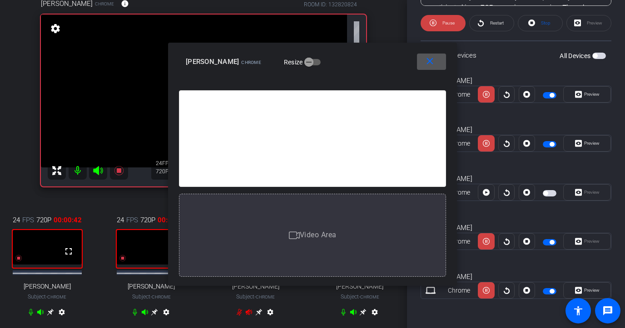
click at [431, 58] on mat-icon "close" at bounding box center [429, 61] width 11 height 11
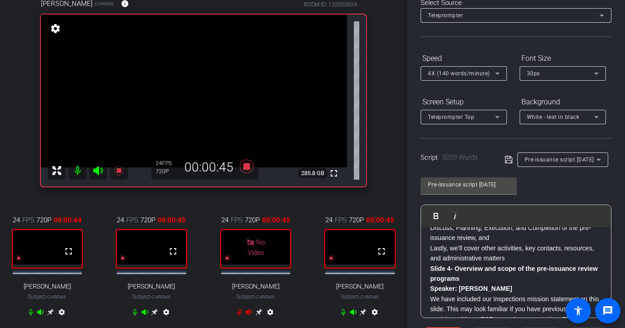
scroll to position [9, 0]
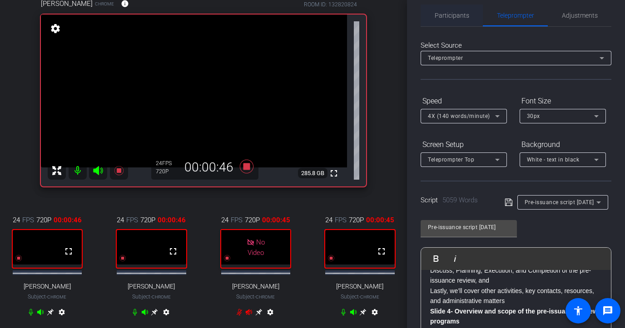
click at [437, 12] on span "Participants" at bounding box center [452, 15] width 35 height 6
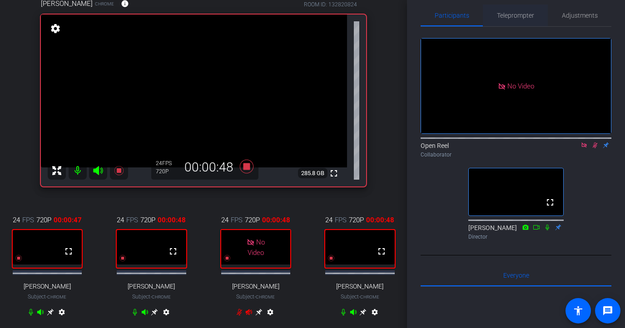
click at [519, 10] on span "Teleprompter" at bounding box center [515, 16] width 37 height 22
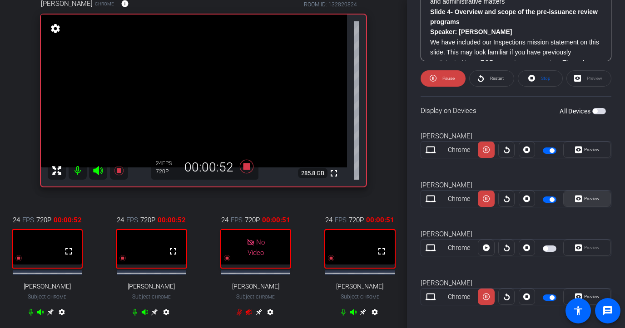
scroll to position [313, 0]
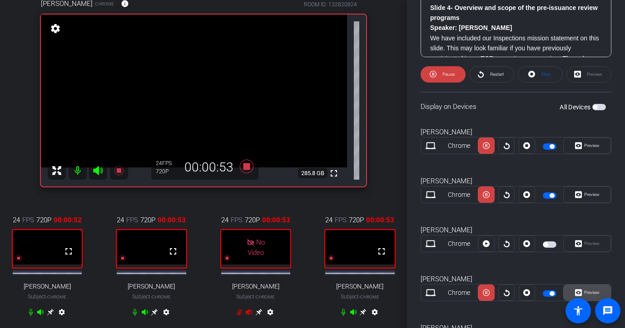
click at [533, 289] on span "Preview" at bounding box center [591, 293] width 18 height 13
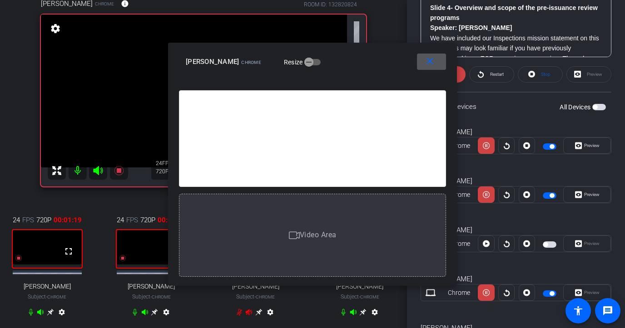
click at [440, 69] on span at bounding box center [431, 62] width 29 height 22
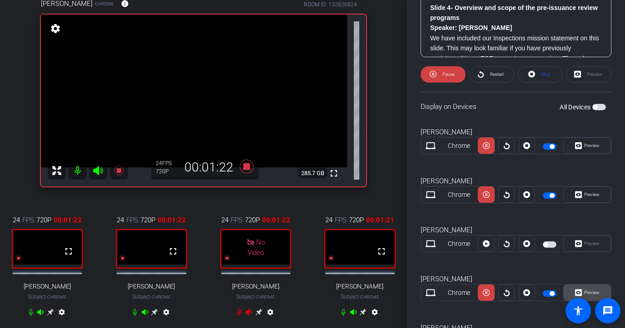
click at [533, 285] on span at bounding box center [587, 293] width 47 height 22
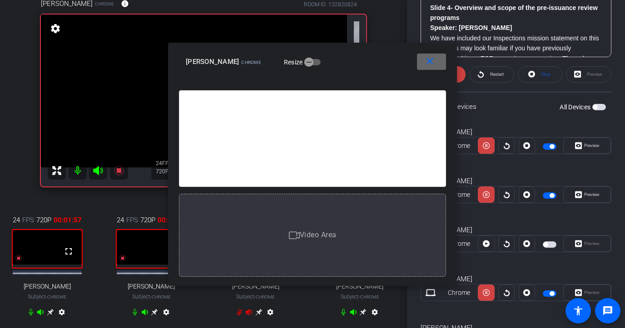
click at [432, 66] on mat-icon "close" at bounding box center [429, 61] width 11 height 11
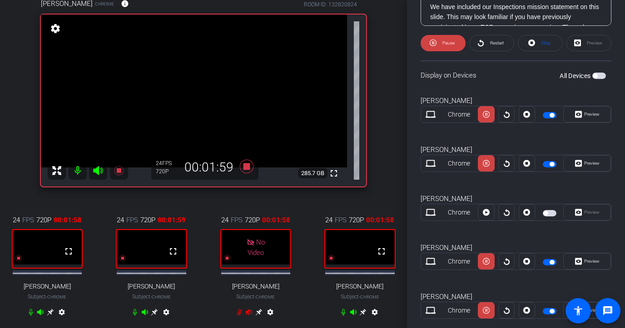
scroll to position [364, 0]
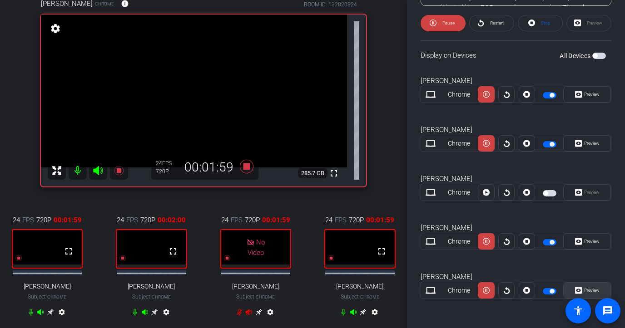
click at [533, 287] on icon at bounding box center [578, 291] width 7 height 14
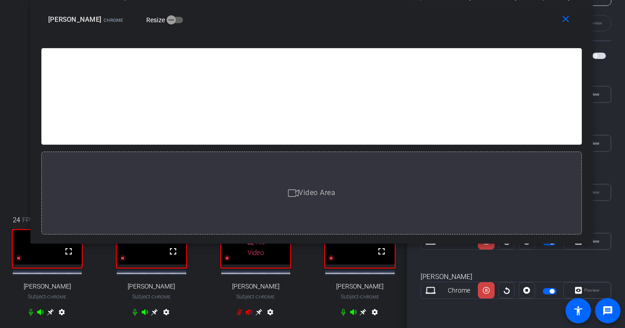
drag, startPoint x: 402, startPoint y: 63, endPoint x: 401, endPoint y: 7, distance: 56.3
click at [401, 7] on div "close [PERSON_NAME] Chrome Resize" at bounding box center [311, 20] width 562 height 41
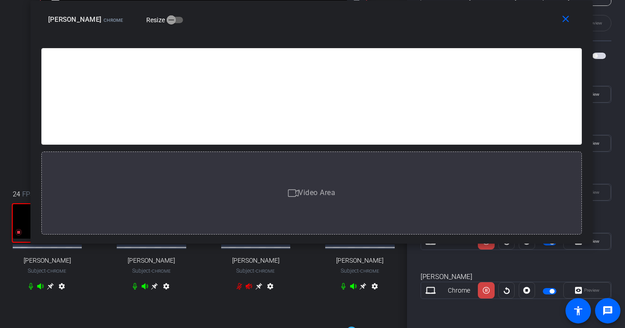
scroll to position [100, 0]
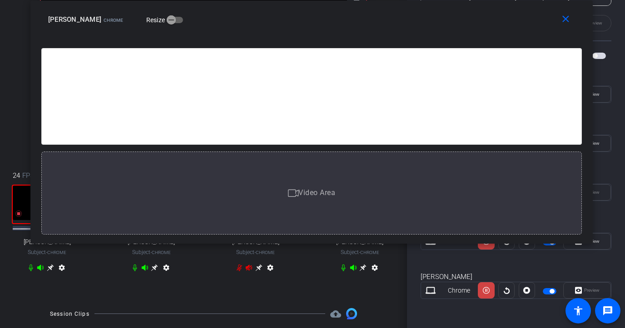
click at [363, 272] on icon at bounding box center [362, 267] width 7 height 7
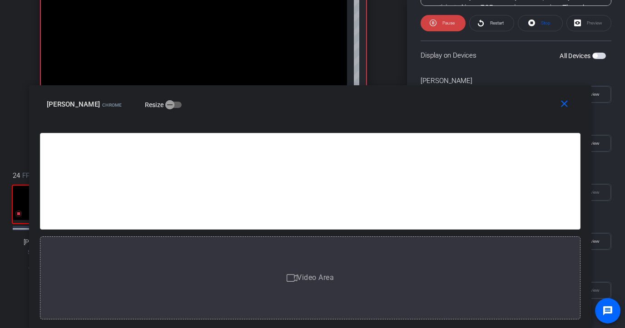
drag, startPoint x: 333, startPoint y: 14, endPoint x: 332, endPoint y: 140, distance: 125.8
click at [332, 140] on div "close [PERSON_NAME] Chrome Resize Engagement Team Briefing Slides Slide 1- FY 2…" at bounding box center [310, 206] width 562 height 243
click at [533, 102] on span at bounding box center [565, 105] width 29 height 22
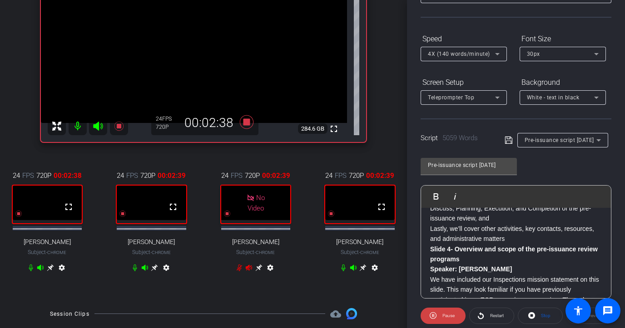
scroll to position [0, 0]
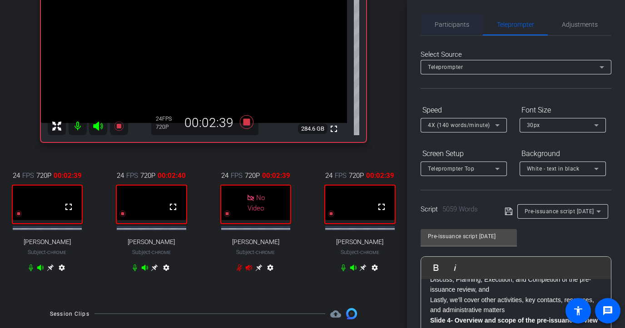
click at [440, 22] on span "Participants" at bounding box center [452, 24] width 35 height 6
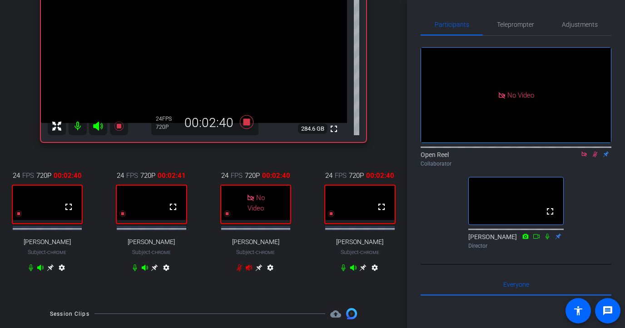
click at [533, 151] on icon at bounding box center [594, 154] width 7 height 6
click at [514, 22] on span "Teleprompter" at bounding box center [515, 24] width 37 height 6
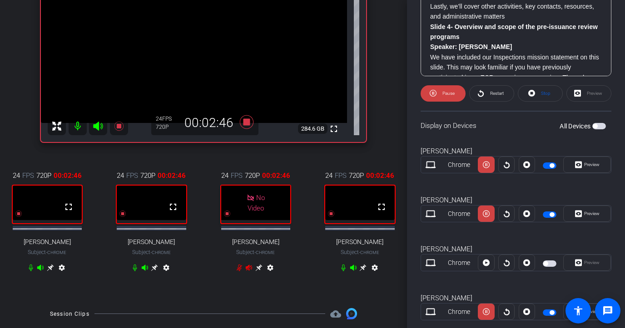
scroll to position [364, 0]
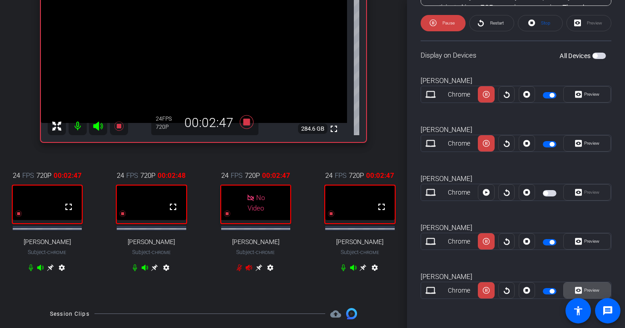
click at [533, 285] on span "Preview" at bounding box center [591, 290] width 18 height 13
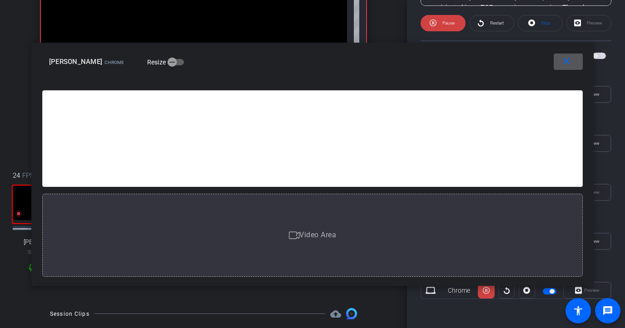
click at [533, 63] on mat-icon "close" at bounding box center [566, 61] width 11 height 11
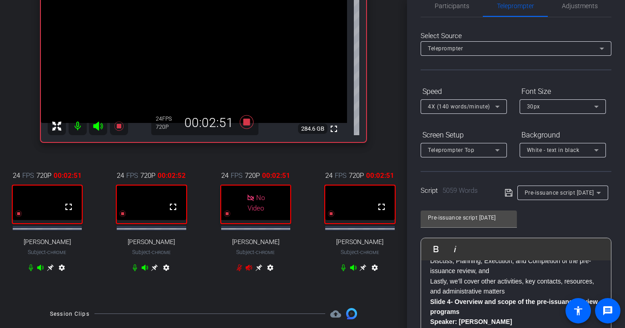
scroll to position [0, 0]
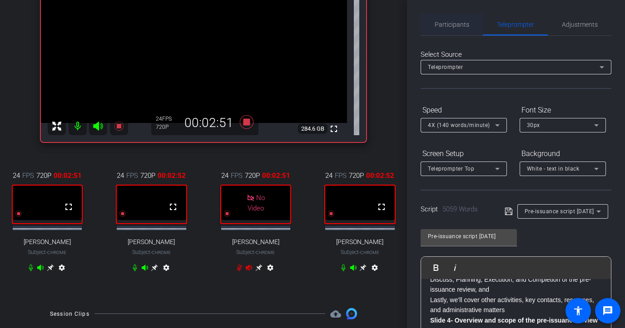
click at [447, 20] on span "Participants" at bounding box center [452, 25] width 35 height 22
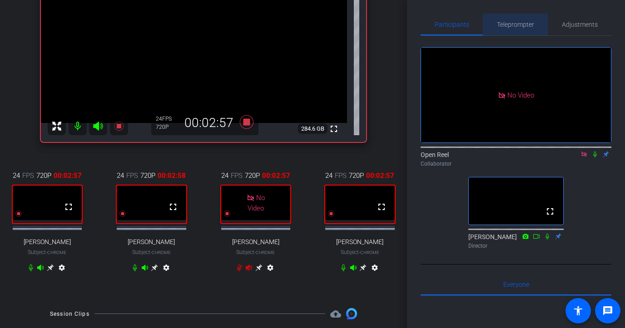
click at [509, 21] on span "Teleprompter" at bounding box center [515, 24] width 37 height 6
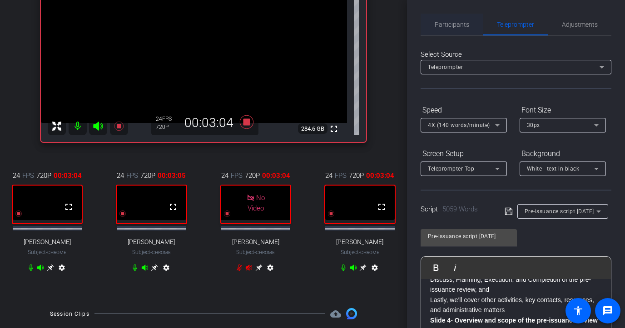
click at [461, 26] on span "Participants" at bounding box center [452, 24] width 35 height 6
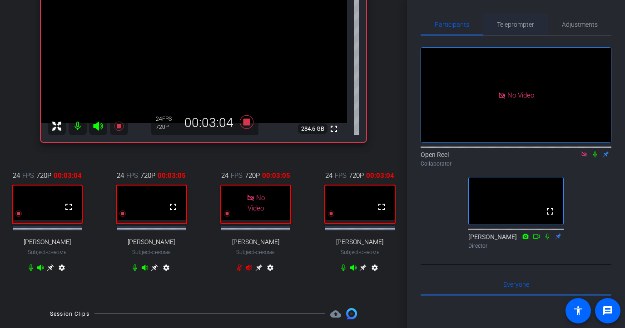
click at [507, 25] on span "Teleprompter" at bounding box center [515, 24] width 37 height 6
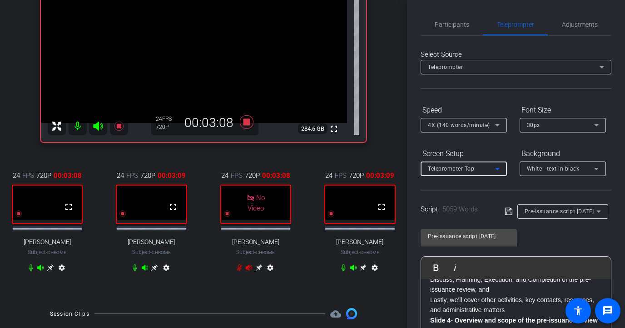
click at [484, 165] on div "Teleprompter Top" at bounding box center [461, 168] width 67 height 11
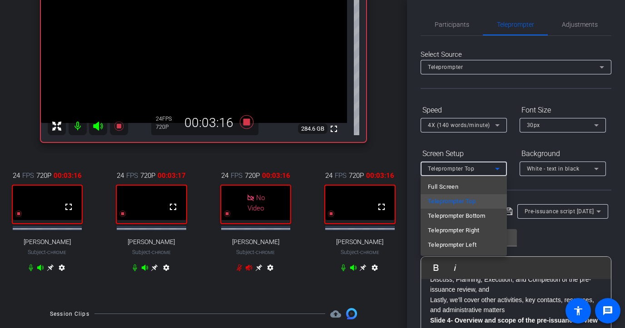
click at [488, 143] on div at bounding box center [312, 164] width 625 height 328
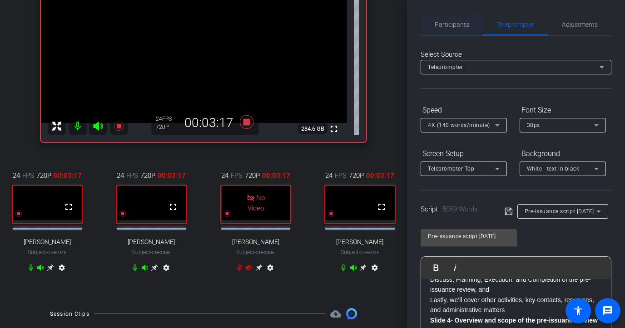
click at [464, 22] on span "Participants" at bounding box center [452, 24] width 35 height 6
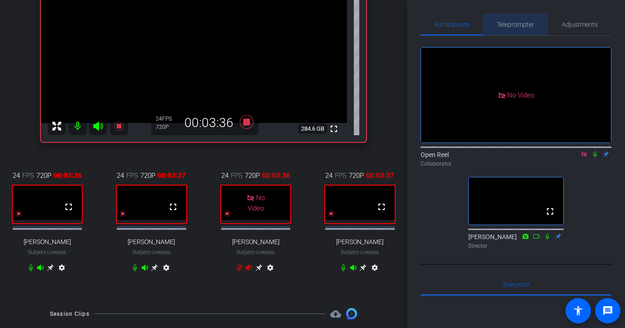
click at [504, 20] on span "Teleprompter" at bounding box center [515, 25] width 37 height 22
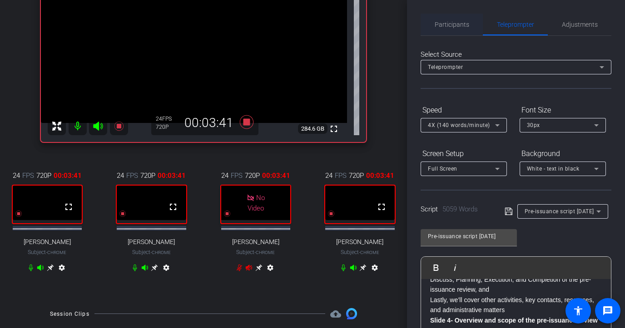
click at [451, 23] on span "Participants" at bounding box center [452, 24] width 35 height 6
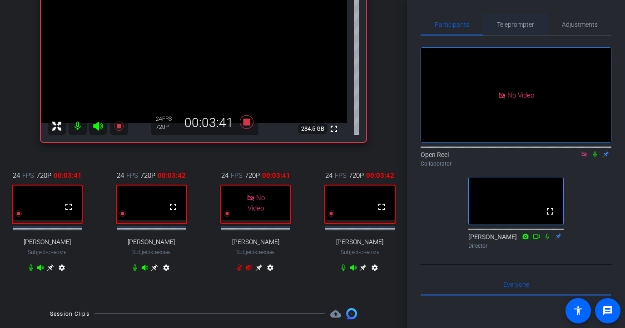
click at [503, 22] on span "Teleprompter" at bounding box center [515, 24] width 37 height 6
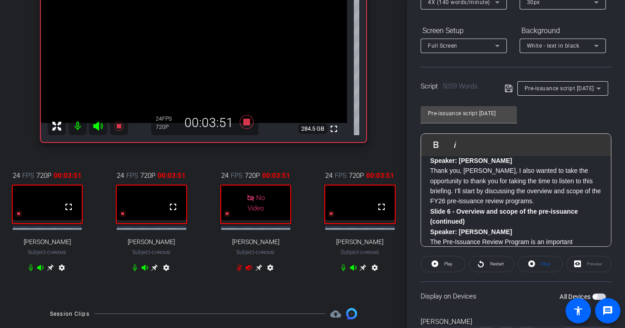
scroll to position [437, 0]
click at [533, 116] on div "Pre-issuance script [DATE] Play Play from this location Play Selected Play and …" at bounding box center [516, 173] width 191 height 148
click at [531, 115] on div "Pre-issuance script [DATE] Play Play from this location Play Selected Play and …" at bounding box center [516, 173] width 191 height 148
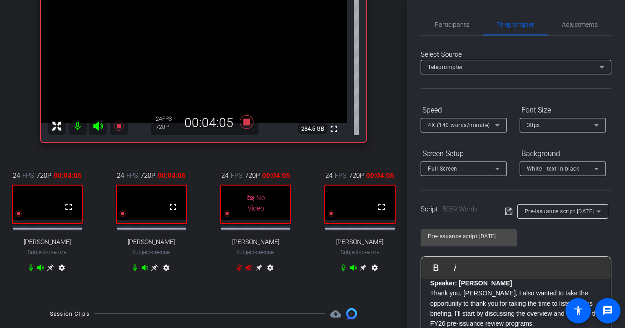
click at [445, 30] on span "Participants" at bounding box center [452, 25] width 35 height 22
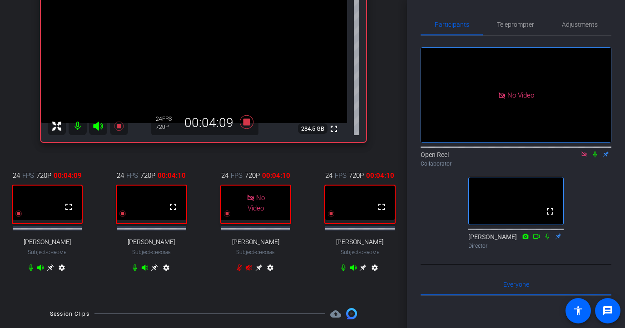
click at [533, 151] on icon at bounding box center [594, 154] width 7 height 6
click at [519, 19] on span "Teleprompter" at bounding box center [515, 25] width 37 height 22
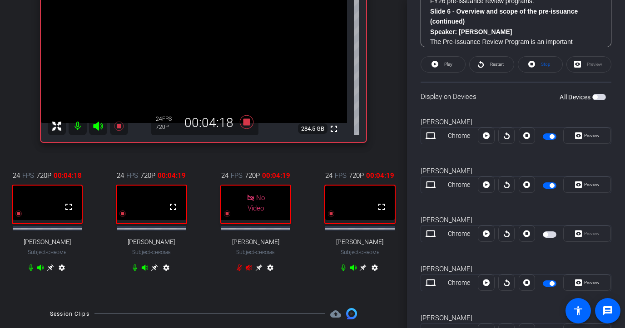
scroll to position [364, 0]
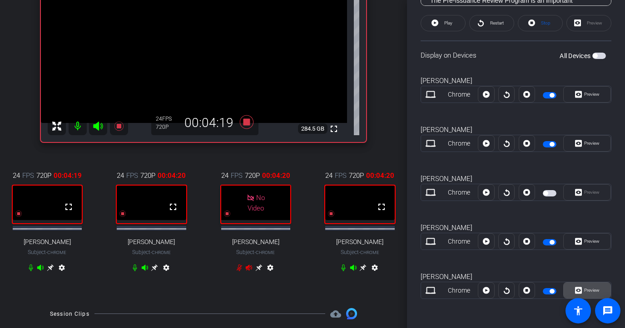
click at [533, 285] on icon at bounding box center [578, 291] width 7 height 14
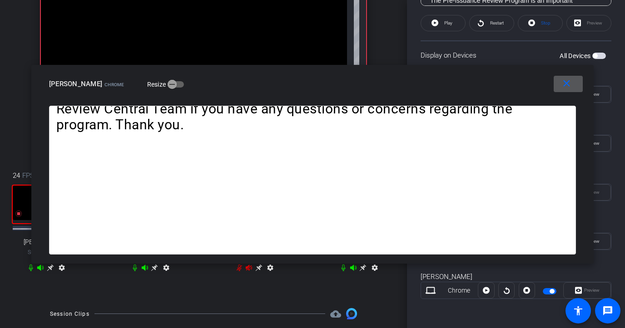
click at [533, 85] on mat-icon "close" at bounding box center [566, 83] width 11 height 11
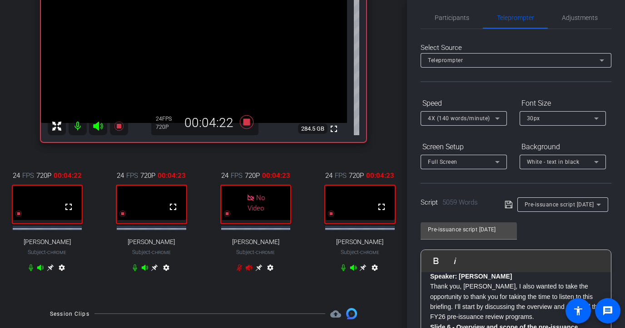
scroll to position [0, 0]
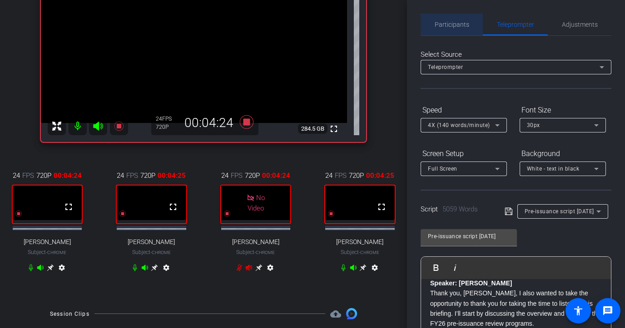
click at [443, 14] on span "Participants" at bounding box center [452, 25] width 35 height 22
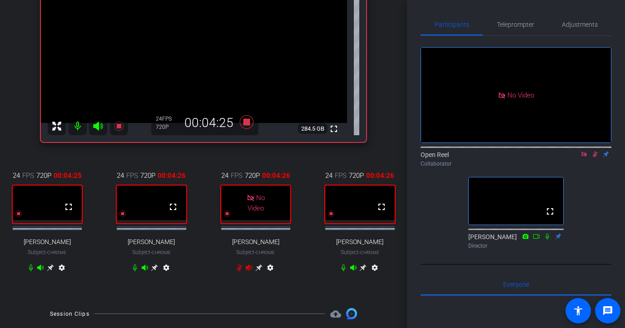
click at [533, 151] on icon at bounding box center [594, 154] width 7 height 6
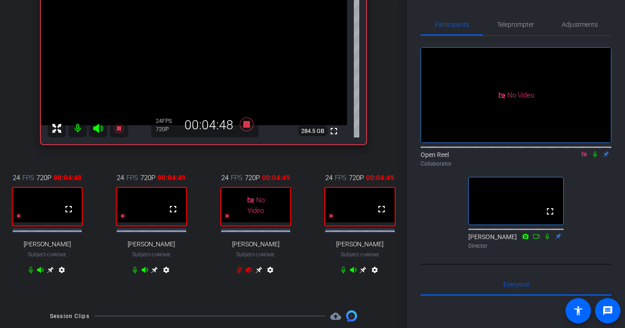
scroll to position [99, 0]
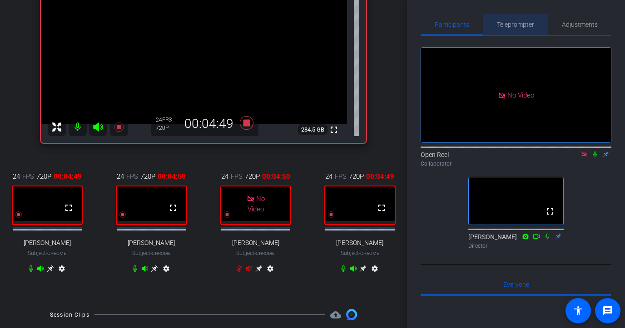
click at [520, 26] on span "Teleprompter" at bounding box center [515, 24] width 37 height 6
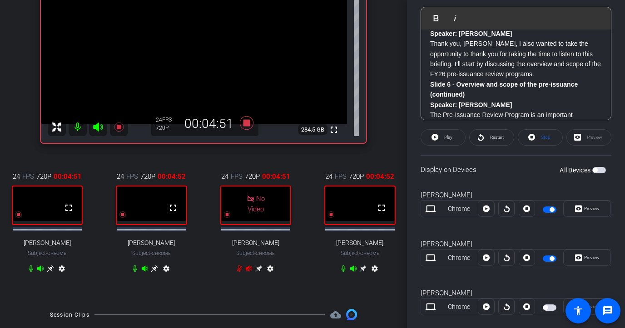
scroll to position [285, 0]
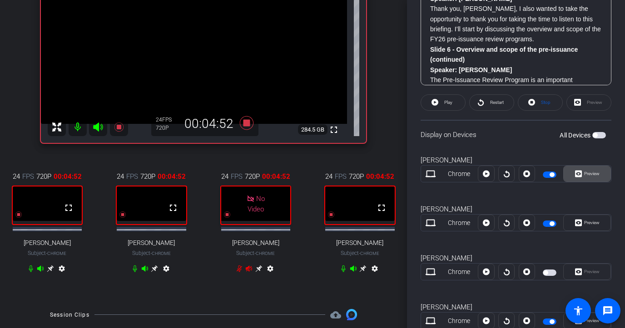
click at [533, 170] on icon at bounding box center [578, 174] width 7 height 14
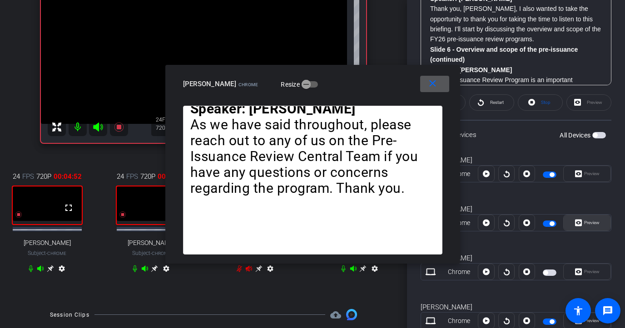
click at [533, 219] on span "Preview" at bounding box center [591, 223] width 18 height 13
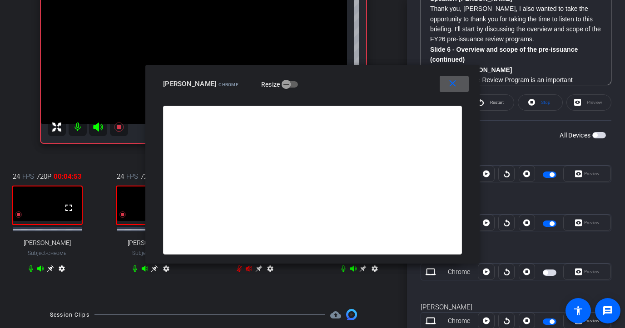
click at [533, 268] on div "Preview" at bounding box center [587, 272] width 48 height 16
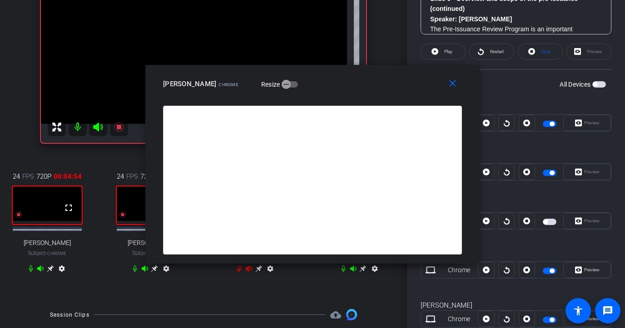
scroll to position [364, 0]
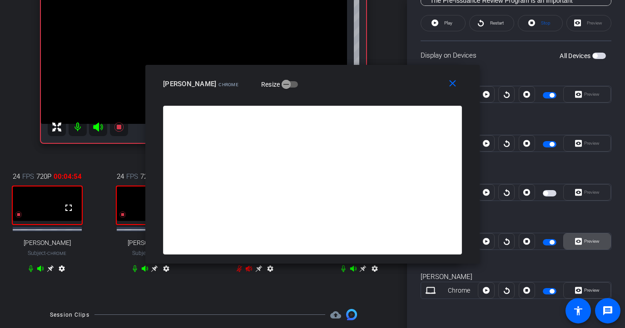
click at [533, 240] on span "Preview" at bounding box center [591, 241] width 15 height 5
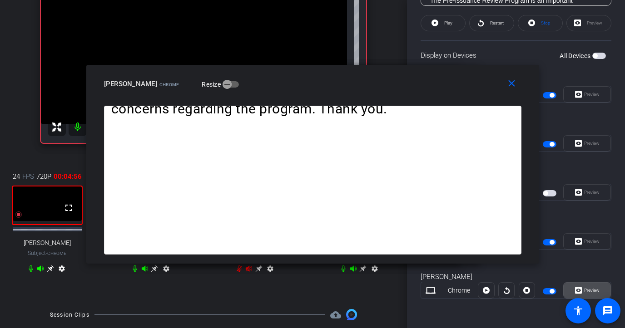
click at [533, 294] on span "Preview" at bounding box center [591, 290] width 18 height 13
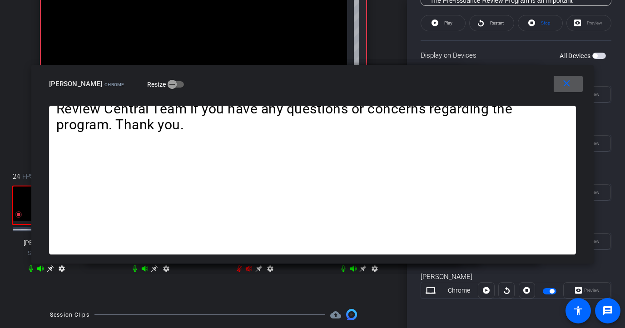
click at [533, 84] on mat-icon "close" at bounding box center [566, 83] width 11 height 11
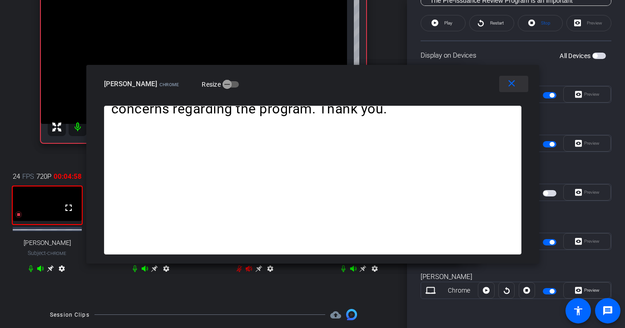
click at [516, 88] on mat-icon "close" at bounding box center [511, 83] width 11 height 11
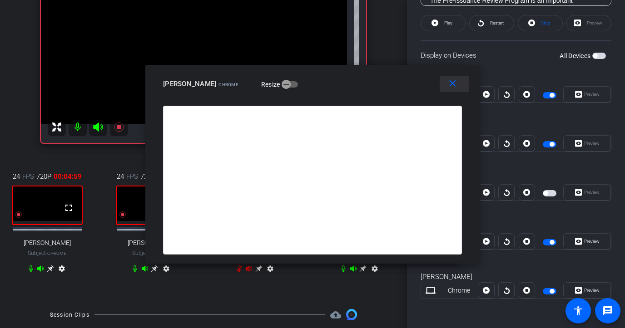
click at [453, 87] on mat-icon "close" at bounding box center [452, 83] width 11 height 11
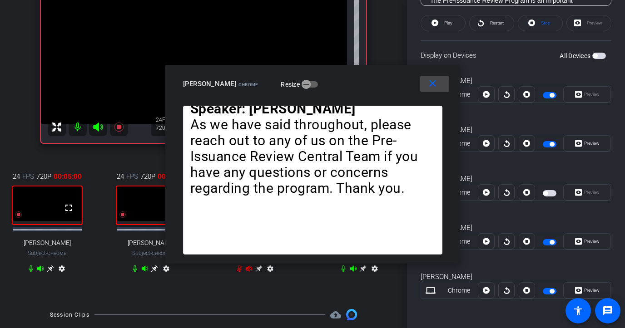
click at [422, 84] on span at bounding box center [434, 84] width 29 height 22
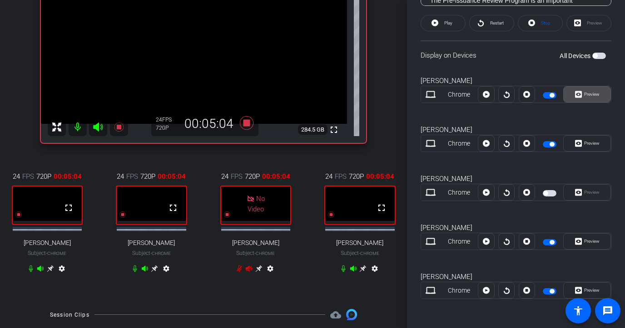
click at [533, 99] on span "Preview" at bounding box center [591, 94] width 18 height 13
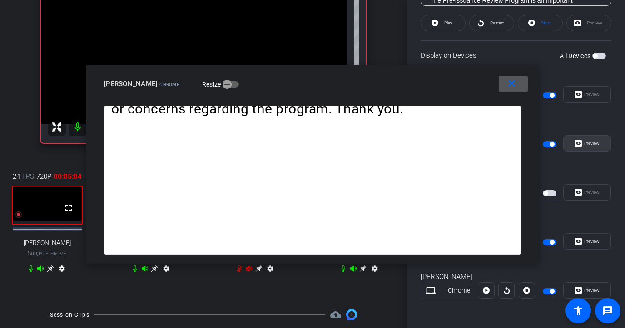
click at [533, 141] on span "Preview" at bounding box center [591, 143] width 15 height 5
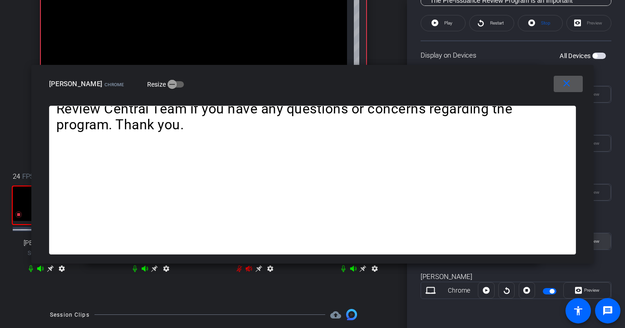
click at [533, 242] on span at bounding box center [587, 242] width 47 height 22
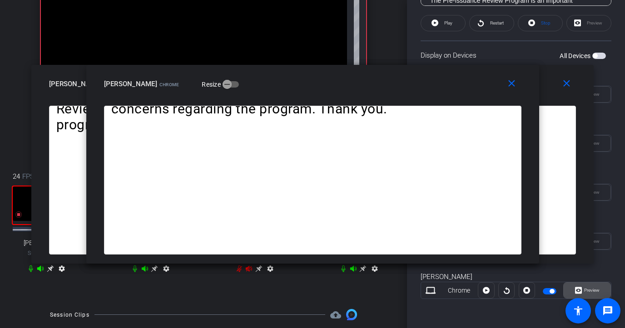
click at [533, 288] on span "Preview" at bounding box center [591, 290] width 15 height 5
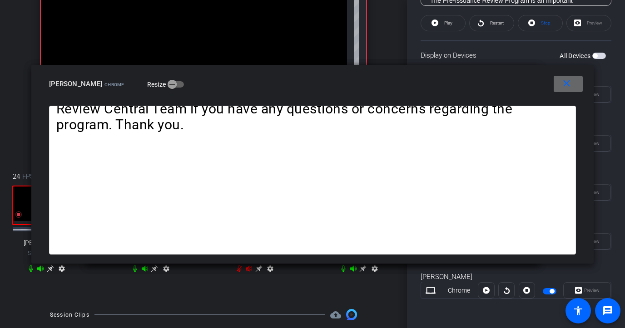
click at [533, 84] on mat-icon "close" at bounding box center [566, 83] width 11 height 11
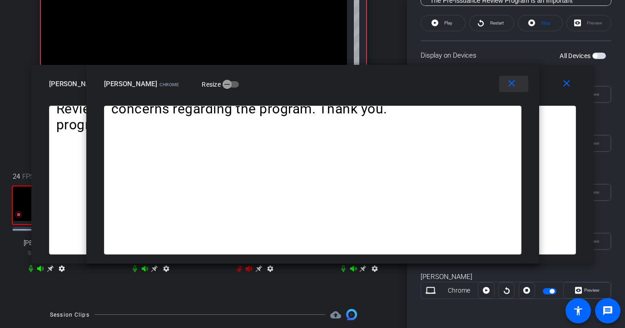
click at [512, 87] on mat-icon "close" at bounding box center [511, 83] width 11 height 11
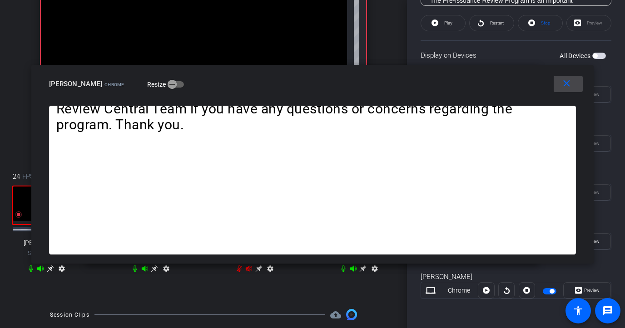
click at [533, 82] on mat-icon "close" at bounding box center [566, 83] width 11 height 11
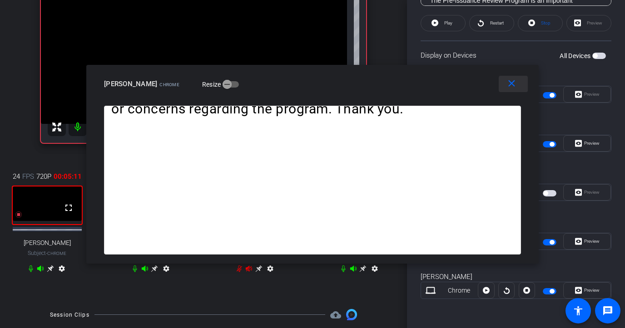
click at [501, 89] on span at bounding box center [513, 84] width 29 height 22
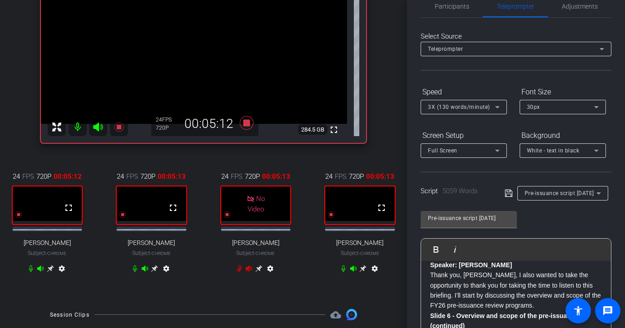
scroll to position [0, 0]
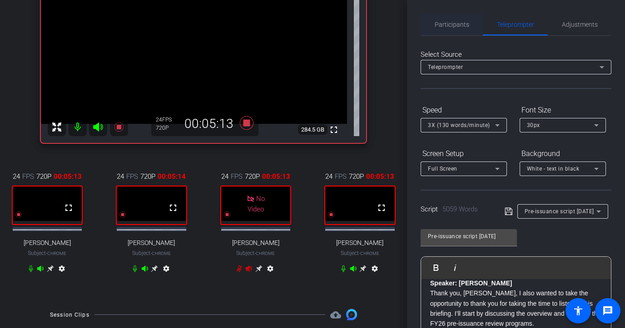
click at [449, 17] on span "Participants" at bounding box center [452, 25] width 35 height 22
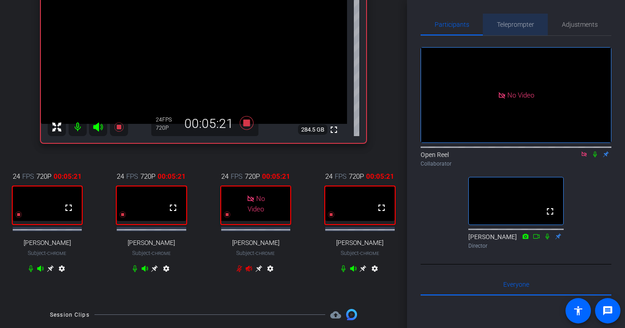
click at [505, 28] on span "Teleprompter" at bounding box center [515, 24] width 37 height 6
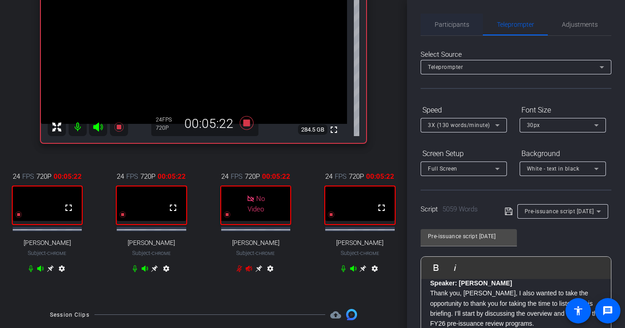
click at [451, 29] on span "Participants" at bounding box center [452, 25] width 35 height 22
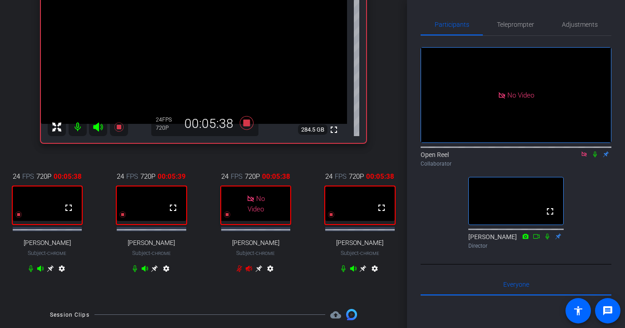
click at [533, 151] on icon at bounding box center [594, 154] width 7 height 6
click at [515, 24] on span "Teleprompter" at bounding box center [515, 24] width 37 height 6
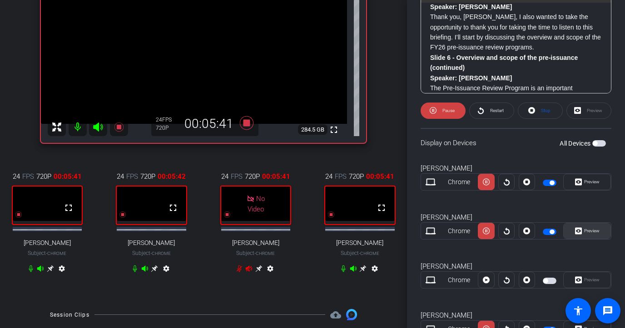
scroll to position [364, 0]
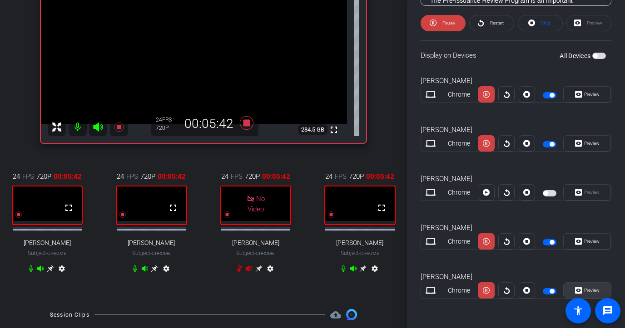
click at [533, 295] on span "Preview" at bounding box center [591, 290] width 18 height 13
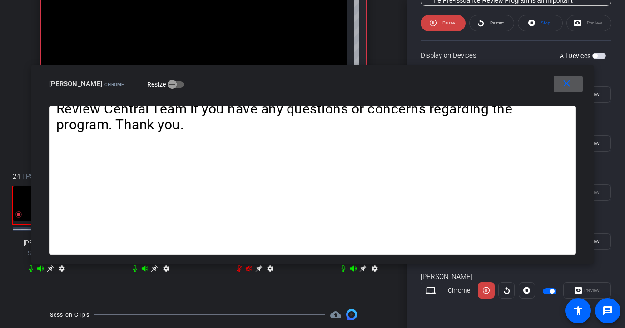
click at [533, 88] on mat-icon "close" at bounding box center [566, 83] width 11 height 11
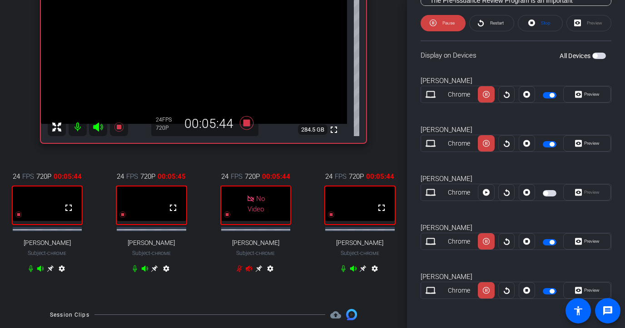
scroll to position [0, 0]
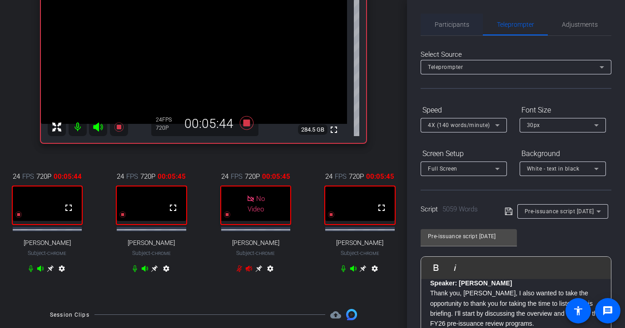
click at [437, 29] on span "Participants" at bounding box center [452, 25] width 35 height 22
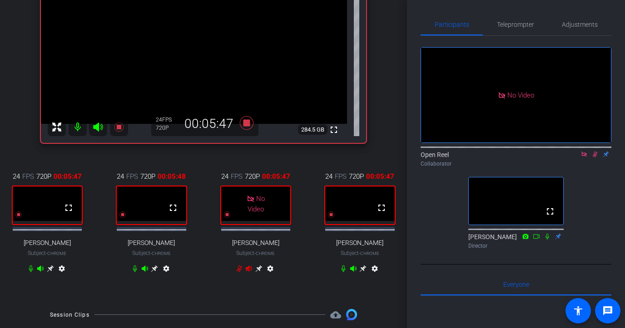
click at [533, 151] on icon at bounding box center [594, 154] width 7 height 6
click at [520, 17] on span "Teleprompter" at bounding box center [515, 25] width 37 height 22
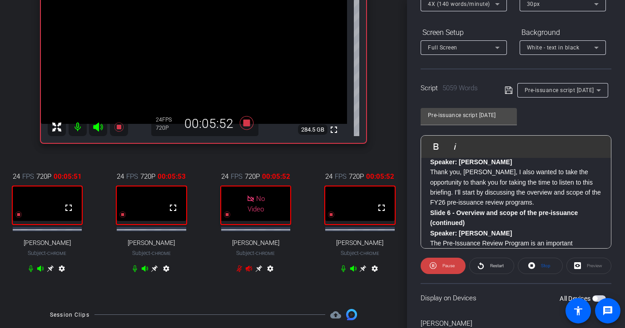
scroll to position [123, 0]
click at [431, 180] on p "Thank you, [PERSON_NAME], I also wanted to take the opportunity to thank you fo…" at bounding box center [516, 186] width 172 height 41
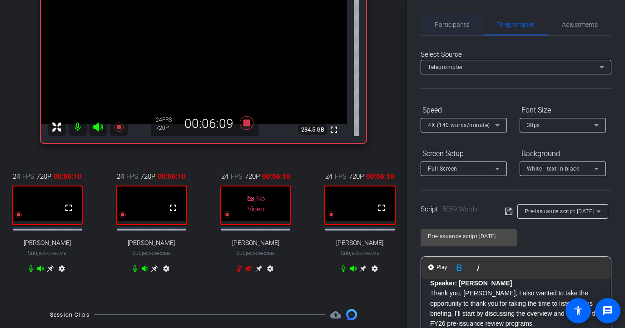
click at [452, 35] on span "Participants" at bounding box center [452, 25] width 35 height 22
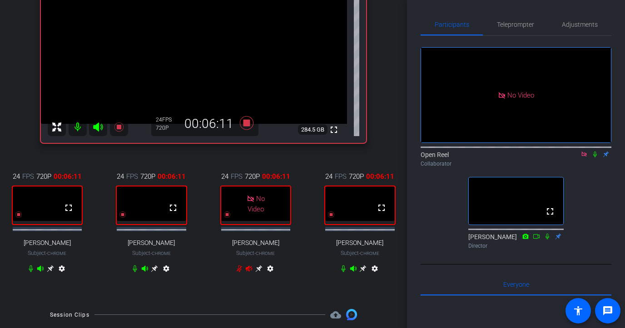
click at [533, 152] on icon at bounding box center [595, 155] width 4 height 6
click at [514, 23] on span "Teleprompter" at bounding box center [515, 24] width 37 height 6
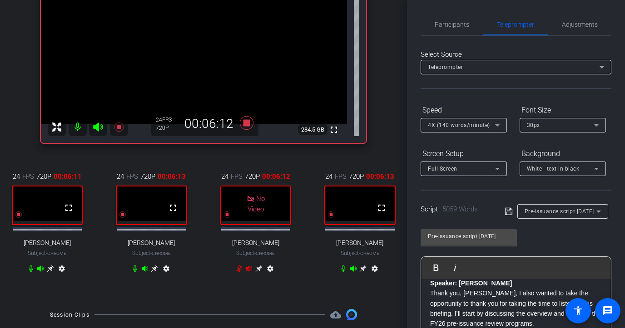
scroll to position [364, 0]
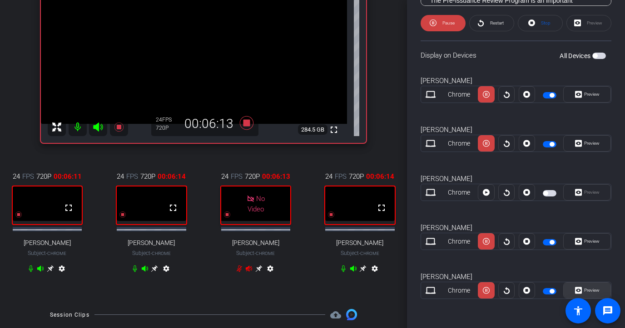
click at [533, 292] on span "Preview" at bounding box center [591, 290] width 15 height 5
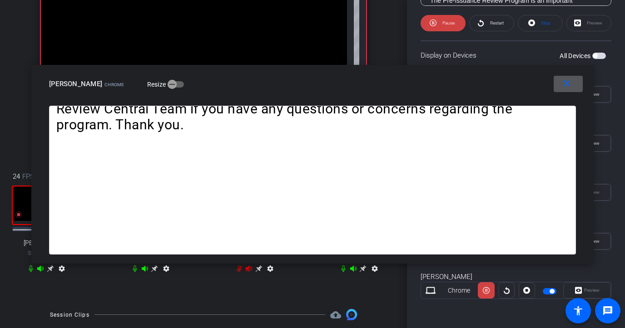
click at [533, 83] on mat-icon "close" at bounding box center [566, 83] width 11 height 11
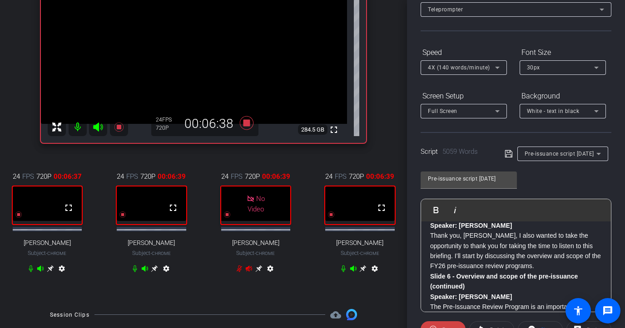
scroll to position [11, 0]
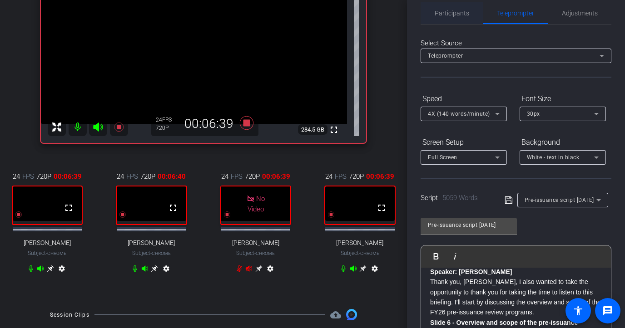
click at [454, 14] on span "Participants" at bounding box center [452, 13] width 35 height 6
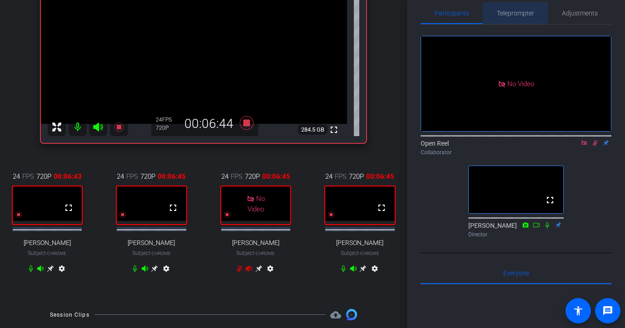
click at [509, 11] on span "Teleprompter" at bounding box center [515, 13] width 37 height 6
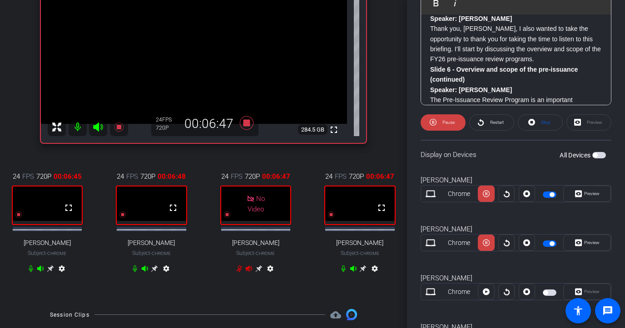
scroll to position [364, 0]
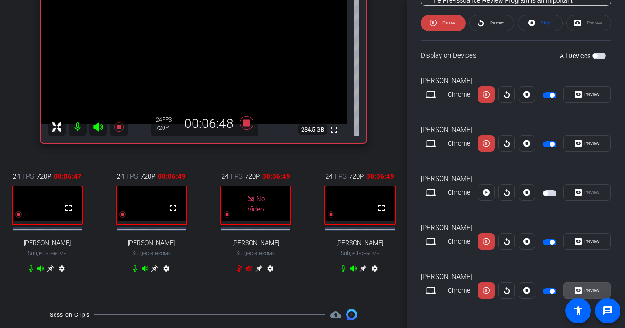
click at [533, 286] on span at bounding box center [587, 291] width 47 height 22
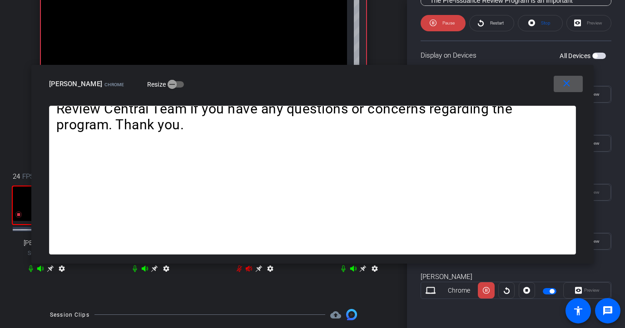
click at [533, 79] on mat-icon "close" at bounding box center [566, 83] width 11 height 11
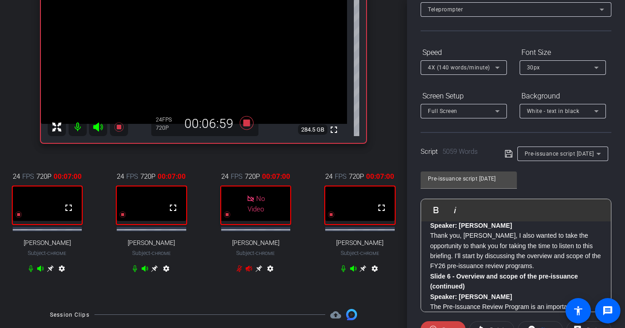
scroll to position [0, 0]
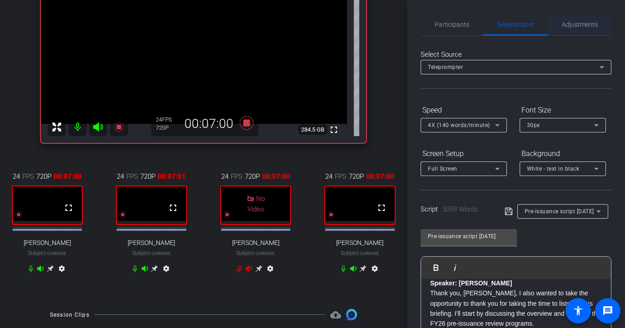
click at [533, 21] on span "Adjustments" at bounding box center [580, 24] width 36 height 6
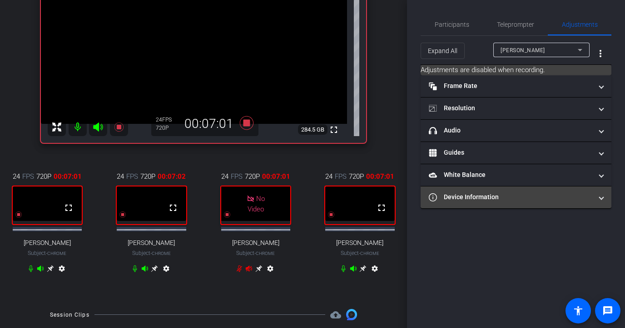
click at [510, 201] on mat-panel-title "Device Information" at bounding box center [510, 198] width 163 height 10
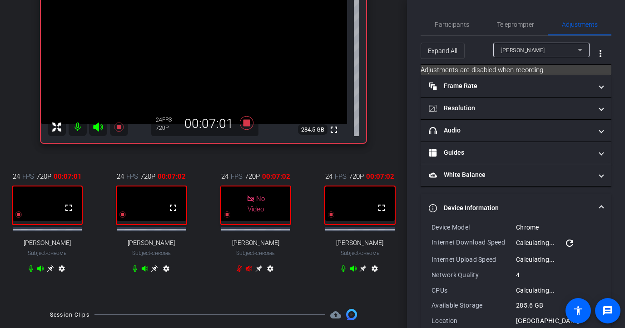
scroll to position [34, 0]
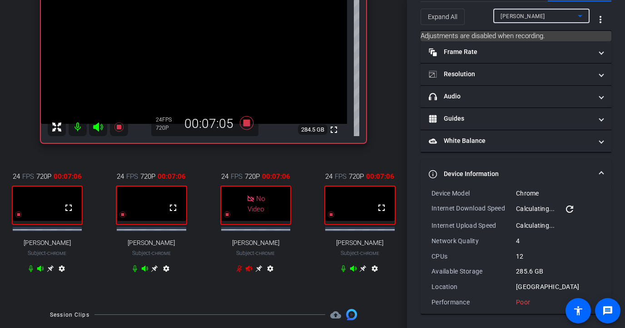
click at [521, 15] on span "[PERSON_NAME]" at bounding box center [522, 16] width 45 height 6
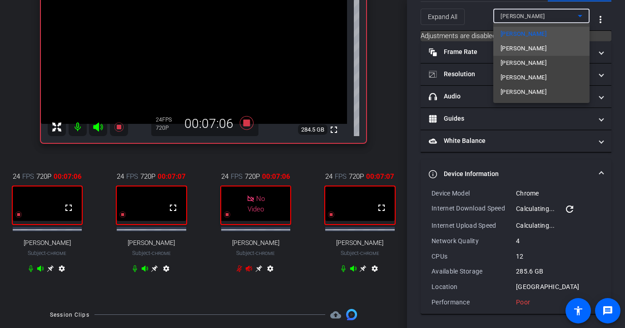
click at [520, 49] on span "[PERSON_NAME]" at bounding box center [523, 48] width 46 height 11
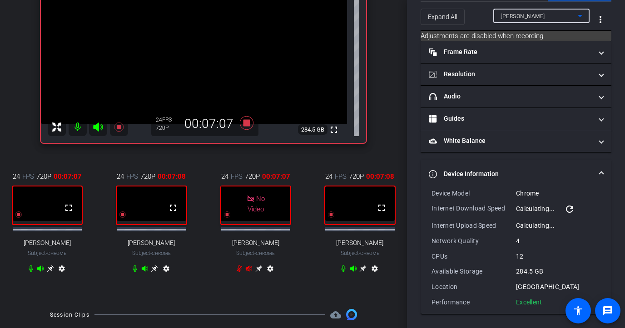
click at [526, 15] on span "[PERSON_NAME]" at bounding box center [522, 16] width 45 height 6
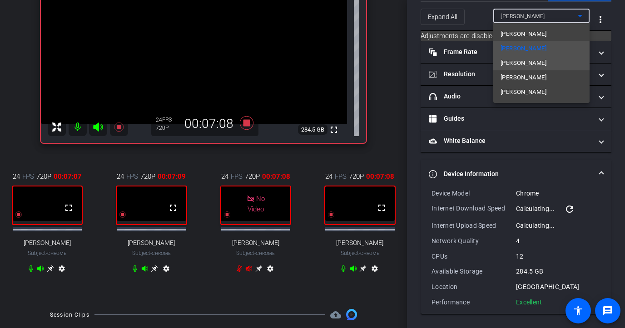
click at [524, 64] on span "[PERSON_NAME]" at bounding box center [523, 63] width 46 height 11
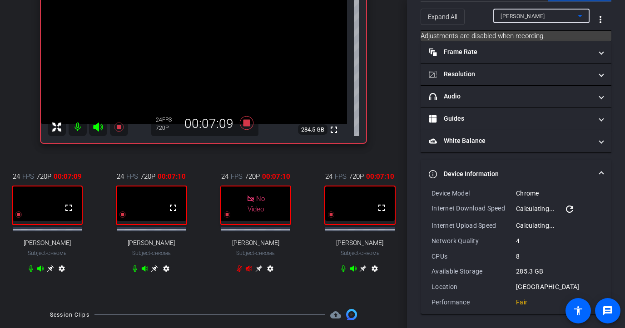
click at [533, 11] on div "[PERSON_NAME]" at bounding box center [538, 15] width 77 height 11
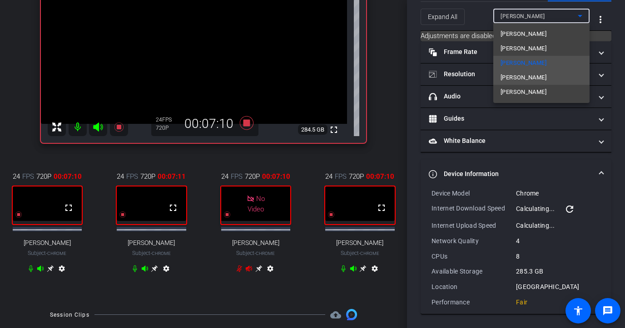
click at [531, 76] on mat-option "[PERSON_NAME]" at bounding box center [541, 77] width 96 height 15
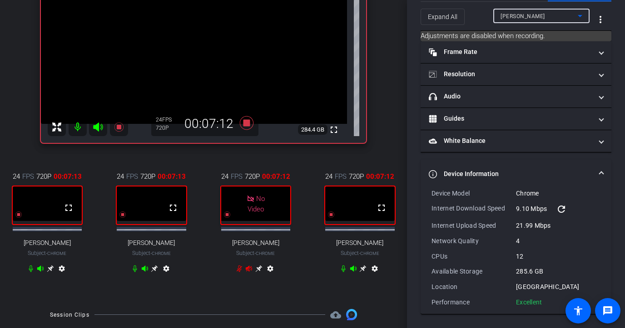
click at [533, 11] on div "[PERSON_NAME]" at bounding box center [538, 15] width 77 height 11
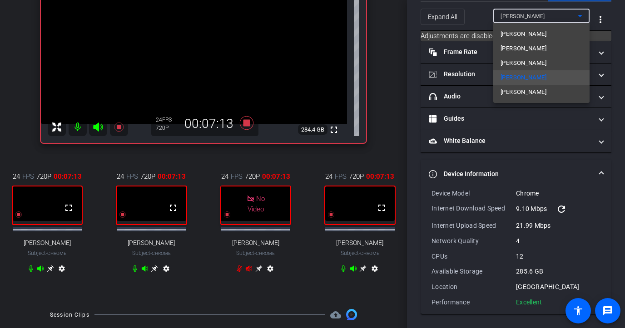
click at [533, 87] on mat-option "[PERSON_NAME]" at bounding box center [541, 92] width 96 height 15
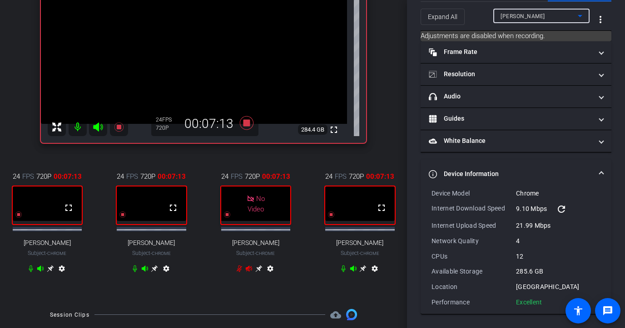
type input "11000"
click at [533, 14] on div "[PERSON_NAME]" at bounding box center [538, 15] width 77 height 11
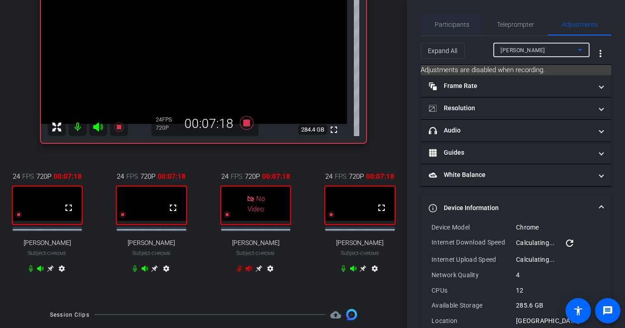
click at [441, 25] on span "Participants" at bounding box center [452, 24] width 35 height 6
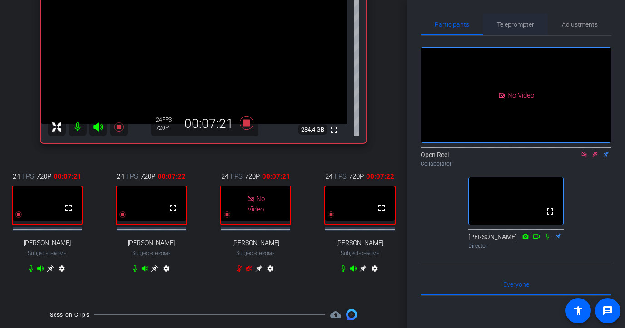
click at [518, 26] on span "Teleprompter" at bounding box center [515, 24] width 37 height 6
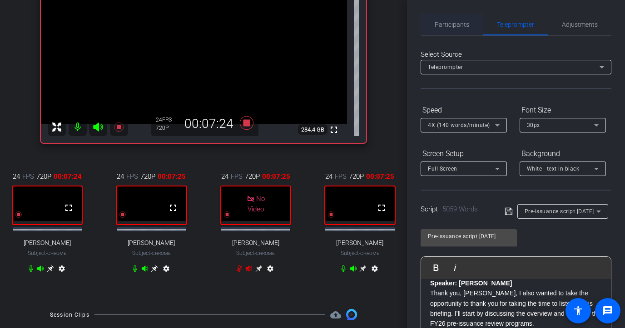
click at [451, 28] on span "Participants" at bounding box center [452, 24] width 35 height 6
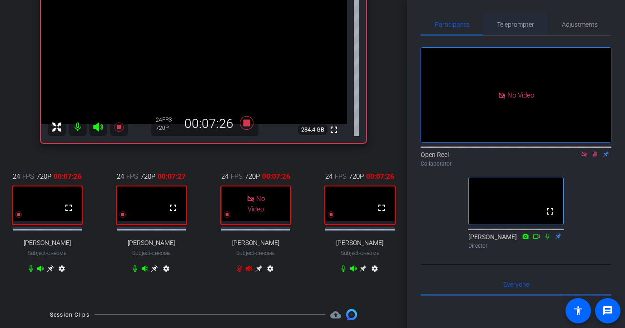
click at [519, 24] on span "Teleprompter" at bounding box center [515, 24] width 37 height 6
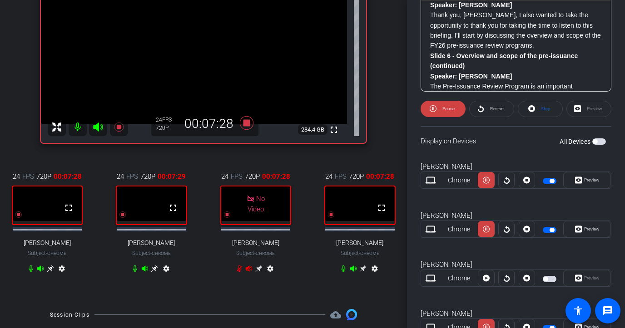
scroll to position [364, 0]
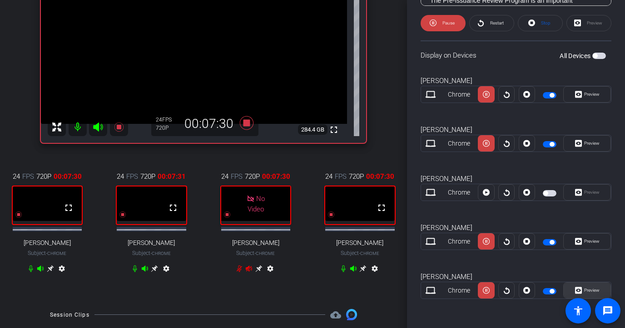
click at [533, 293] on span "Preview" at bounding box center [591, 290] width 18 height 13
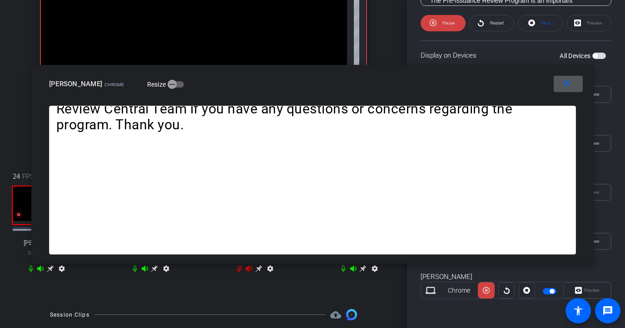
click at [533, 83] on span at bounding box center [568, 84] width 29 height 22
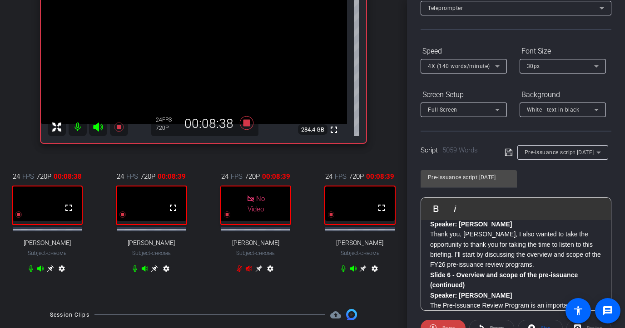
scroll to position [0, 0]
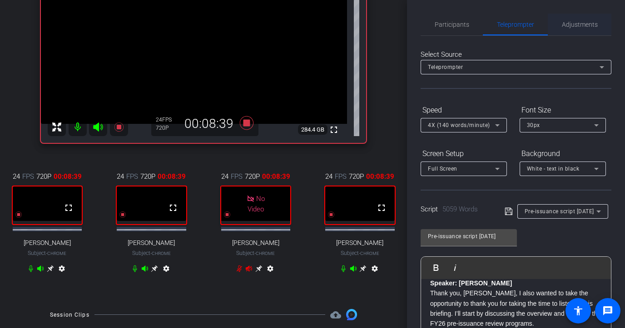
click at [533, 19] on span "Adjustments" at bounding box center [580, 25] width 36 height 22
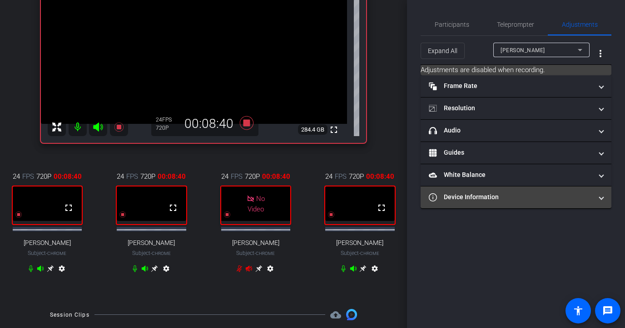
click at [516, 189] on mat-expansion-panel-header "Device Information" at bounding box center [516, 198] width 191 height 22
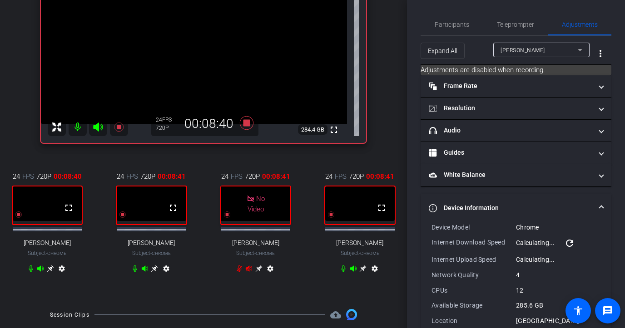
scroll to position [34, 0]
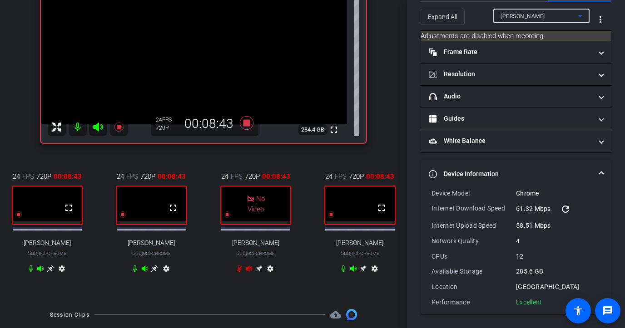
click at [533, 13] on div "[PERSON_NAME]" at bounding box center [538, 15] width 77 height 11
click at [533, 16] on span "[PERSON_NAME]" at bounding box center [522, 16] width 45 height 6
click at [533, 20] on div "[PERSON_NAME]" at bounding box center [538, 15] width 77 height 11
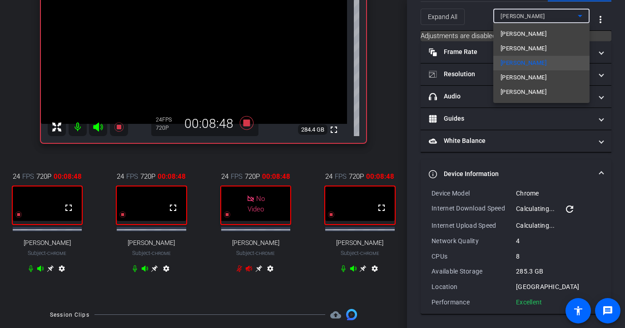
click at [530, 75] on mat-option "[PERSON_NAME]" at bounding box center [541, 77] width 96 height 15
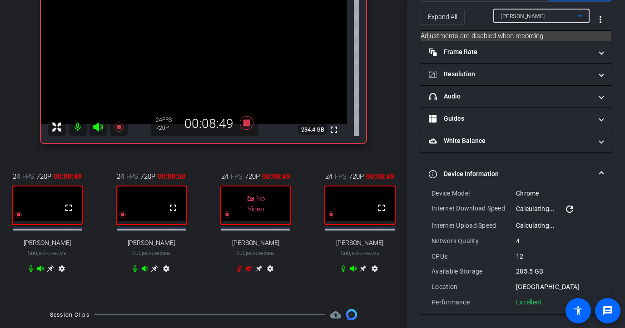
click at [533, 14] on div "[PERSON_NAME]" at bounding box center [538, 15] width 77 height 11
type input "11000"
click at [533, 19] on div "[PERSON_NAME]" at bounding box center [538, 15] width 77 height 11
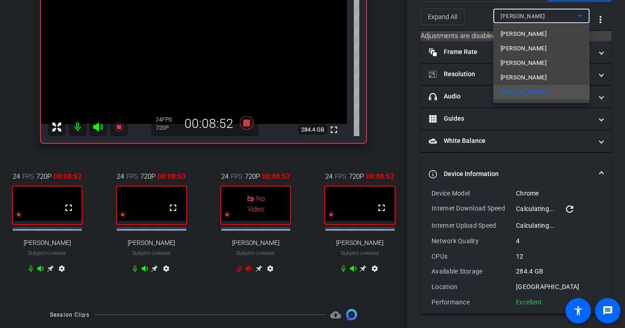
click at [533, 30] on mat-option "[PERSON_NAME]" at bounding box center [541, 34] width 96 height 15
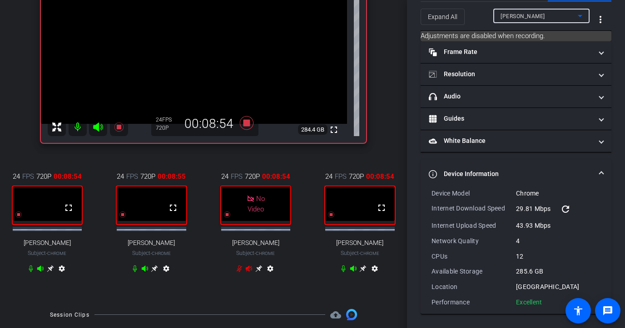
scroll to position [0, 0]
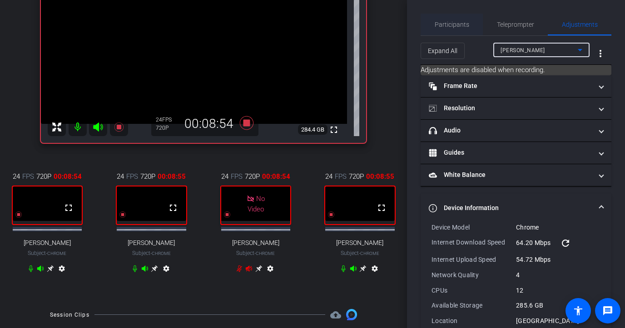
click at [450, 23] on span "Participants" at bounding box center [452, 24] width 35 height 6
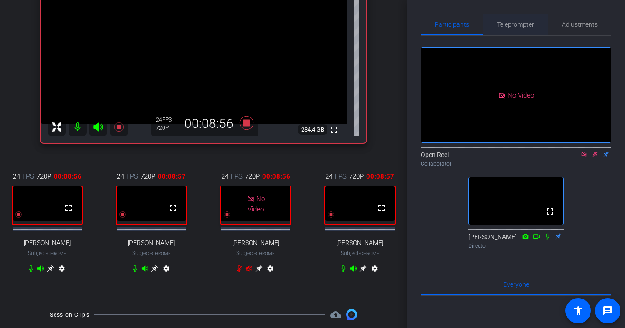
click at [529, 26] on span "Teleprompter" at bounding box center [515, 24] width 37 height 6
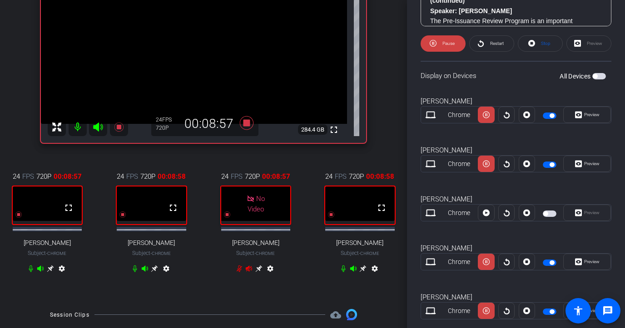
scroll to position [364, 0]
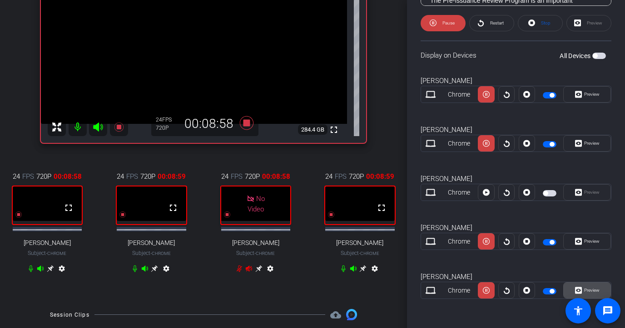
click at [533, 286] on span "Preview" at bounding box center [591, 290] width 18 height 13
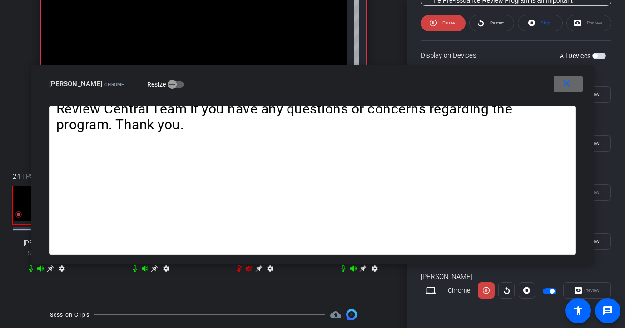
click at [533, 84] on span at bounding box center [568, 84] width 29 height 22
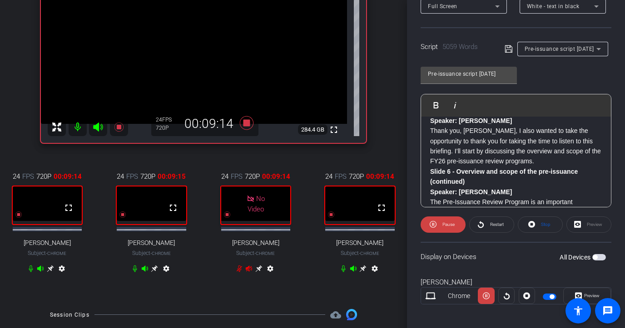
scroll to position [0, 0]
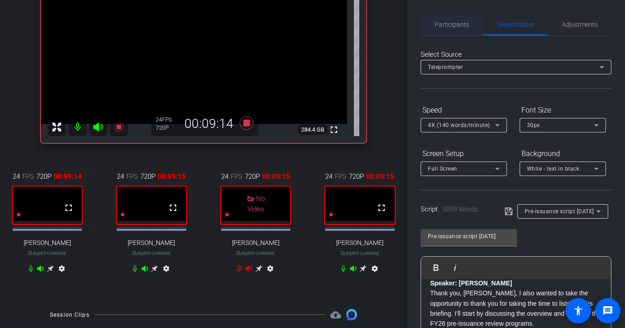
click at [453, 16] on span "Participants" at bounding box center [452, 25] width 35 height 22
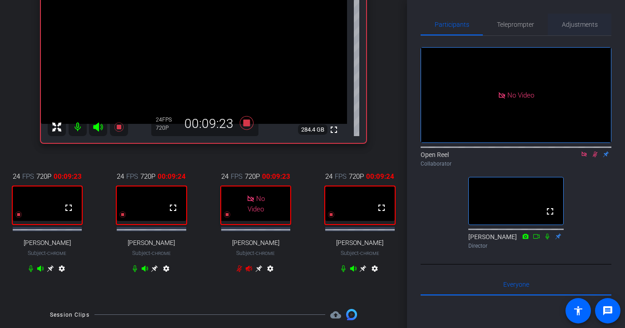
click at [533, 22] on span "Adjustments" at bounding box center [580, 24] width 36 height 6
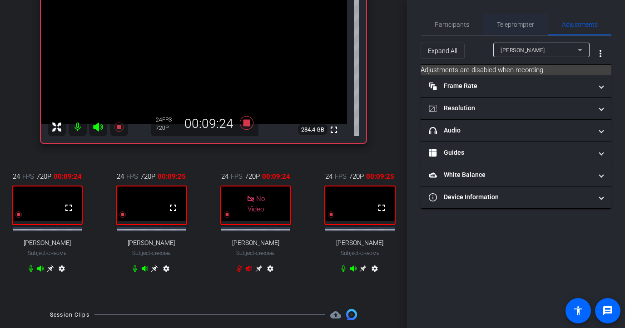
click at [517, 29] on span "Teleprompter" at bounding box center [515, 25] width 37 height 22
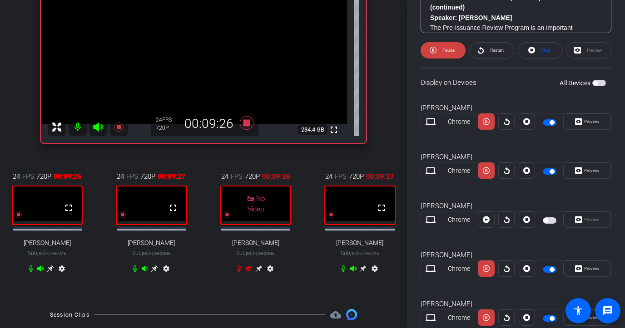
scroll to position [364, 0]
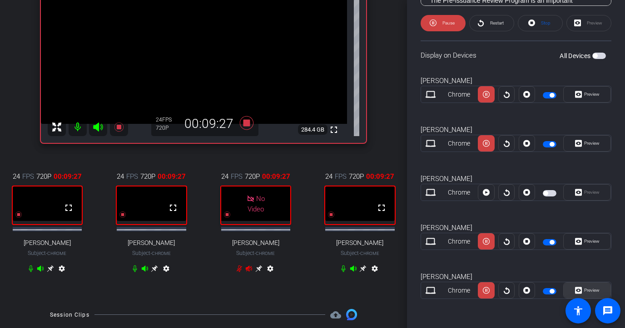
click at [533, 292] on span "Preview" at bounding box center [591, 290] width 15 height 5
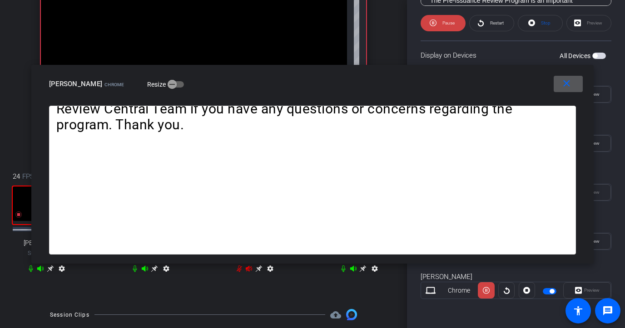
click at [533, 85] on span at bounding box center [568, 84] width 29 height 22
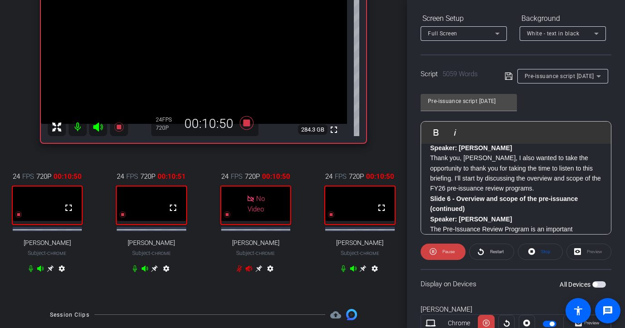
scroll to position [0, 0]
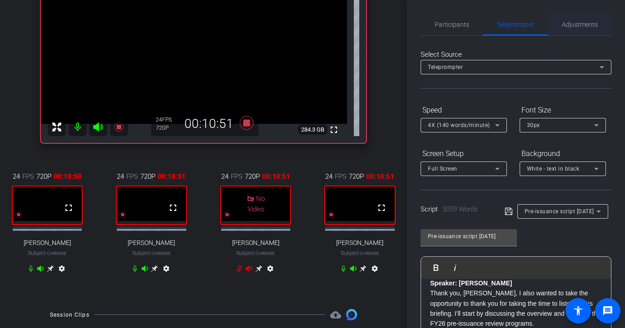
click at [533, 25] on span "Adjustments" at bounding box center [580, 24] width 36 height 6
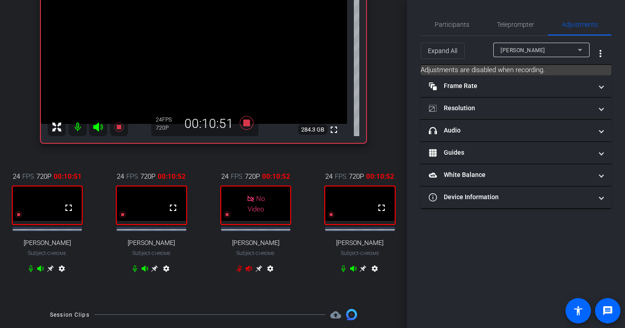
click at [533, 49] on div "[PERSON_NAME]" at bounding box center [538, 50] width 77 height 11
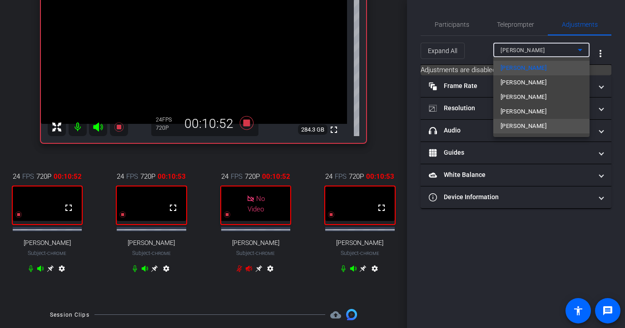
click at [527, 121] on span "[PERSON_NAME]" at bounding box center [523, 126] width 46 height 11
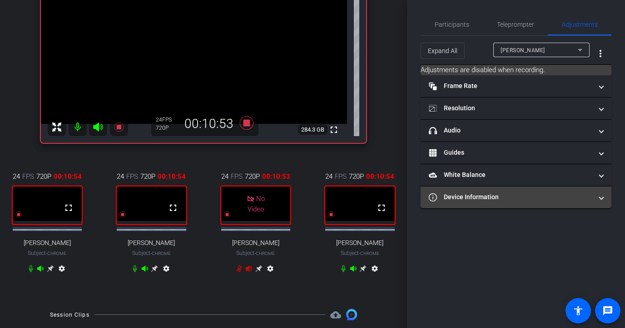
click at [505, 192] on mat-expansion-panel-header "Device Information" at bounding box center [516, 198] width 191 height 22
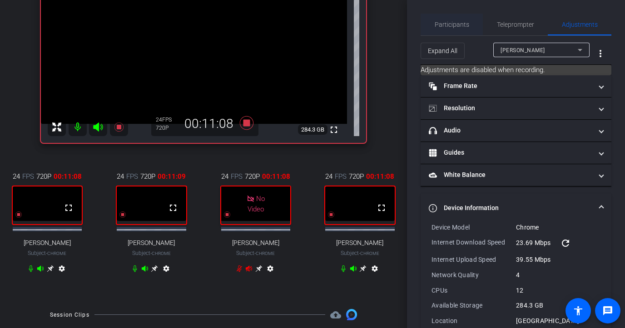
click at [439, 25] on span "Participants" at bounding box center [452, 24] width 35 height 6
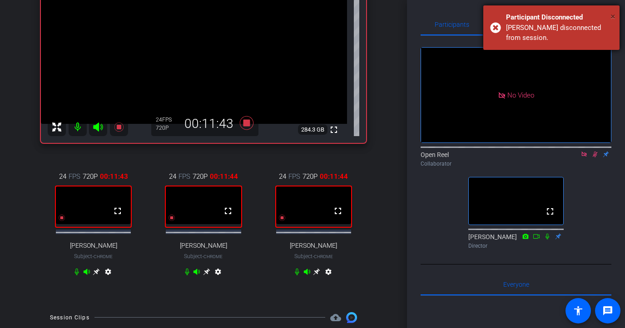
click at [533, 14] on span "×" at bounding box center [612, 16] width 5 height 11
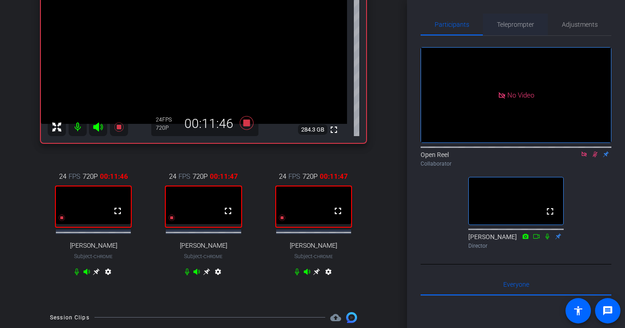
click at [505, 29] on span "Teleprompter" at bounding box center [515, 25] width 37 height 22
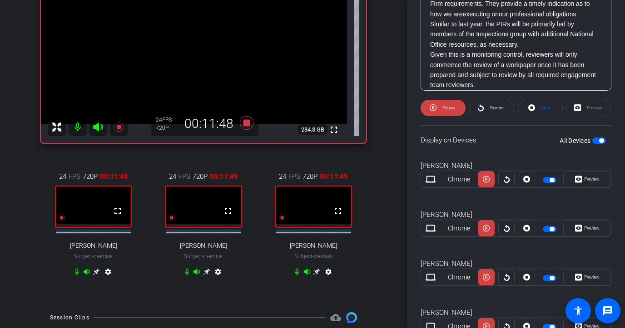
scroll to position [315, 0]
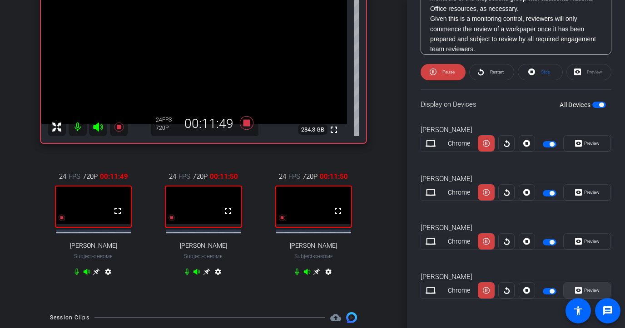
click at [533, 290] on span "Preview" at bounding box center [591, 290] width 15 height 5
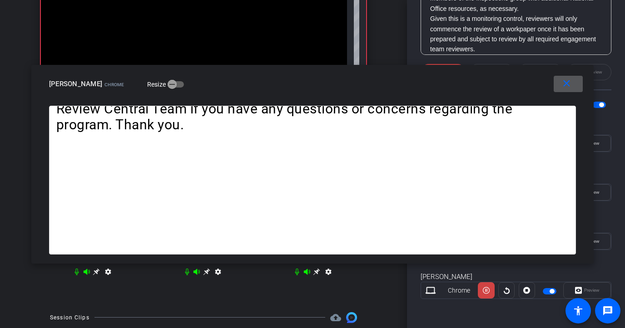
click at [533, 84] on span at bounding box center [568, 84] width 29 height 22
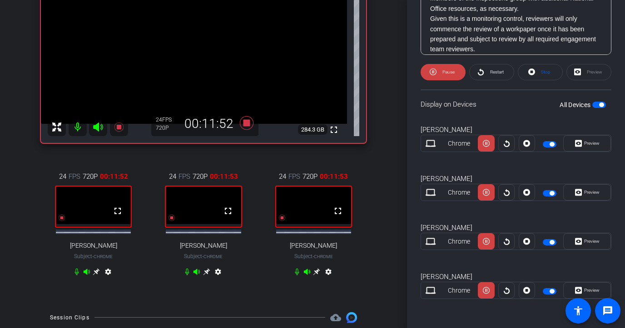
scroll to position [0, 0]
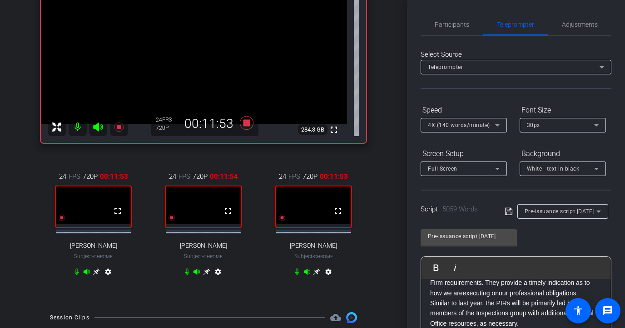
click at [533, 10] on div "Participants Teleprompter Adjustments Open Reel Collaborator [PERSON_NAME] Dire…" at bounding box center [516, 164] width 218 height 328
click at [533, 21] on span "Adjustments" at bounding box center [580, 24] width 36 height 6
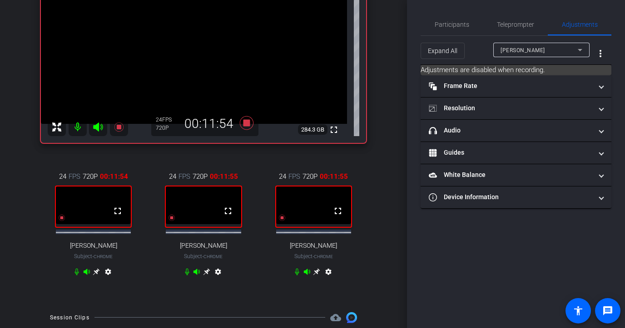
click at [533, 51] on div "[PERSON_NAME]" at bounding box center [538, 50] width 77 height 11
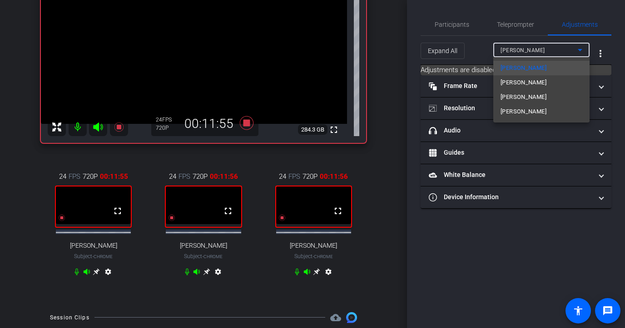
click at [465, 208] on div at bounding box center [312, 164] width 625 height 328
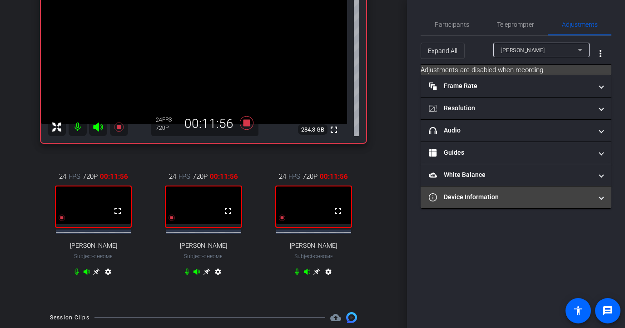
click at [480, 197] on mat-panel-title "Device Information" at bounding box center [510, 198] width 163 height 10
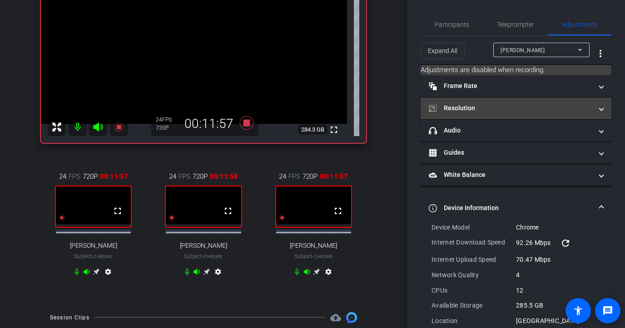
scroll to position [34, 0]
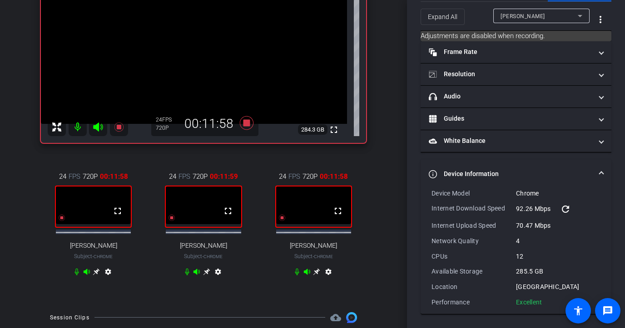
click at [533, 10] on div "[PERSON_NAME]" at bounding box center [538, 15] width 77 height 11
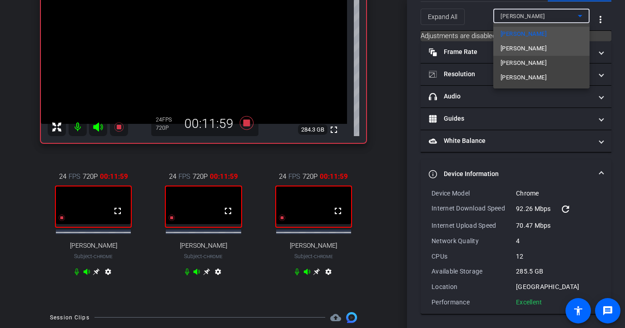
click at [533, 45] on span "[PERSON_NAME]" at bounding box center [523, 48] width 46 height 11
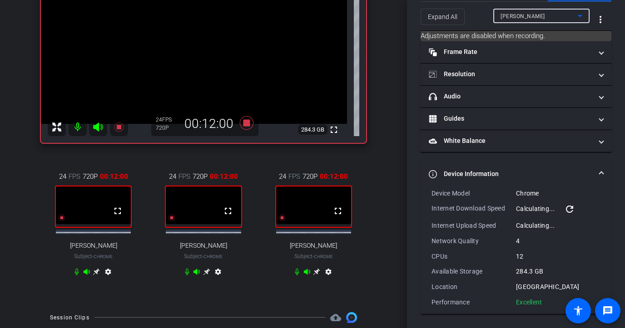
click at [533, 13] on div "[PERSON_NAME]" at bounding box center [538, 15] width 77 height 11
click at [533, 14] on div "[PERSON_NAME]" at bounding box center [538, 15] width 77 height 11
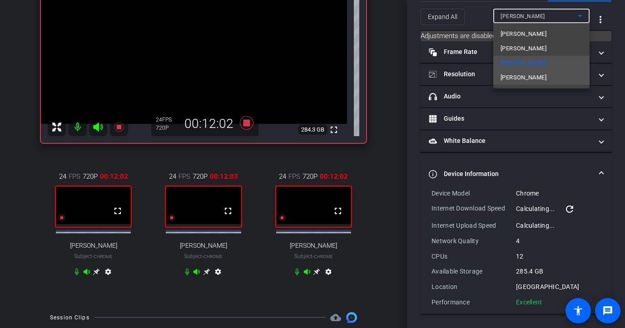
click at [533, 78] on mat-option "[PERSON_NAME]" at bounding box center [541, 77] width 96 height 15
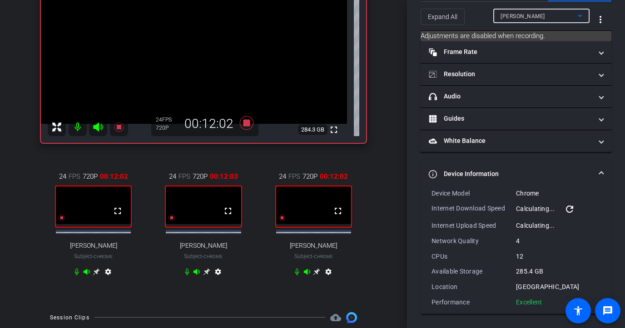
type input "11000"
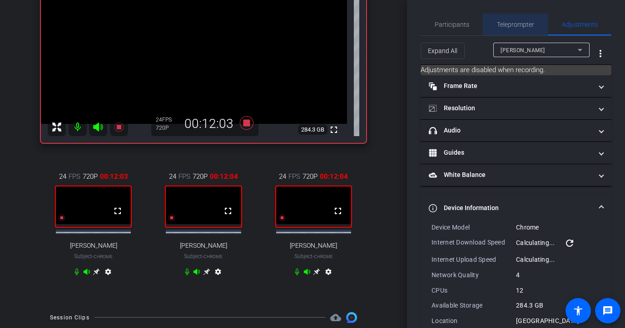
click at [507, 27] on span "Teleprompter" at bounding box center [515, 24] width 37 height 6
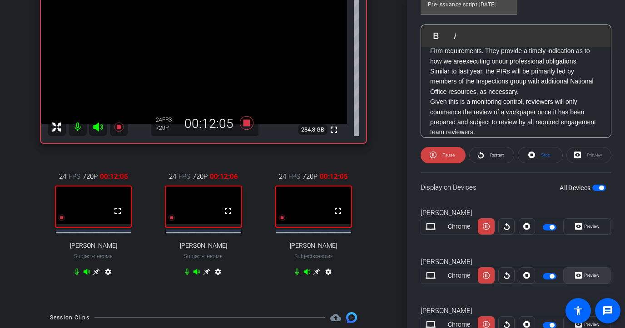
scroll to position [315, 0]
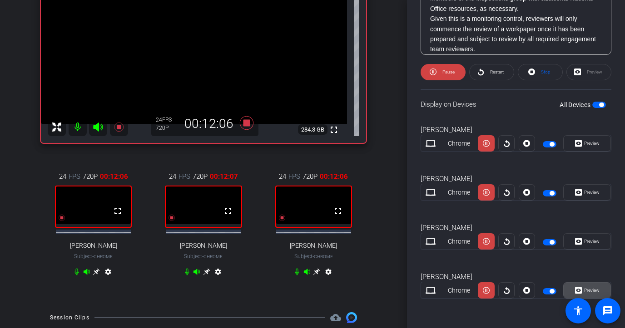
click at [533, 285] on span "Preview" at bounding box center [591, 290] width 18 height 13
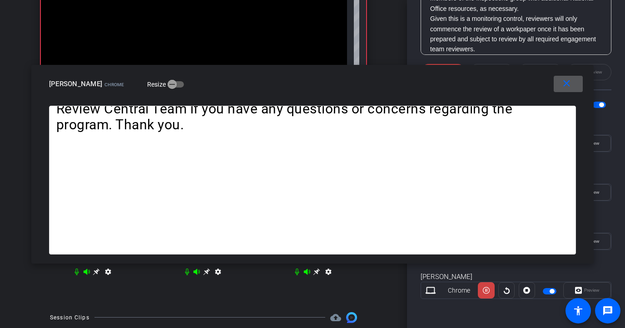
click at [533, 87] on mat-icon "close" at bounding box center [566, 83] width 11 height 11
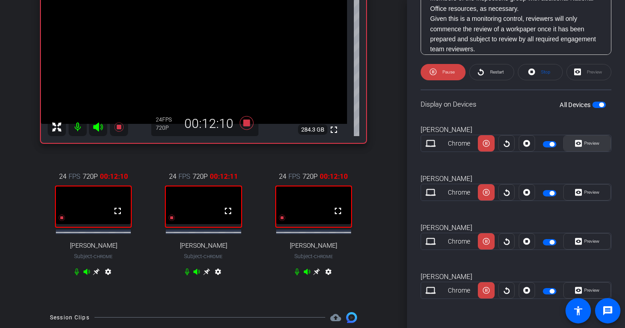
click at [533, 138] on span "Preview" at bounding box center [591, 143] width 18 height 13
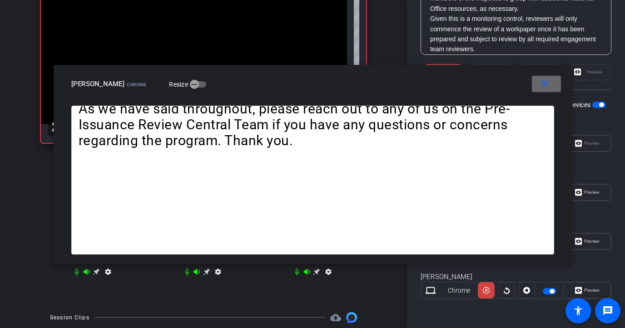
click at [533, 94] on span at bounding box center [546, 84] width 29 height 22
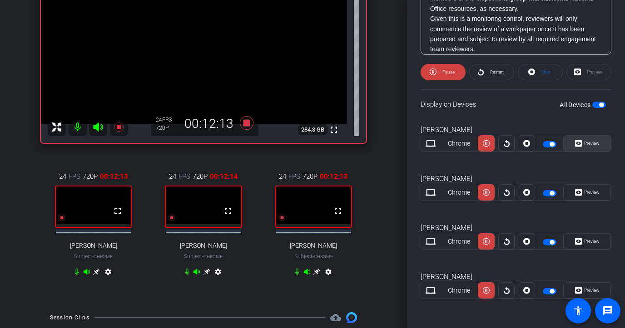
click at [533, 148] on span "Preview" at bounding box center [591, 143] width 18 height 13
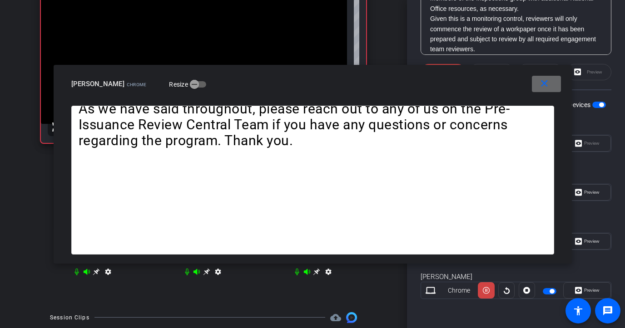
click at [533, 84] on mat-icon "close" at bounding box center [544, 83] width 11 height 11
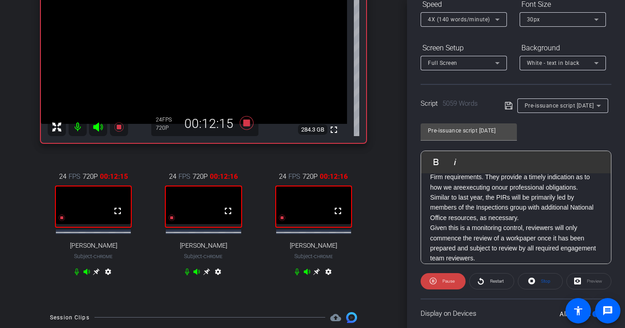
scroll to position [0, 0]
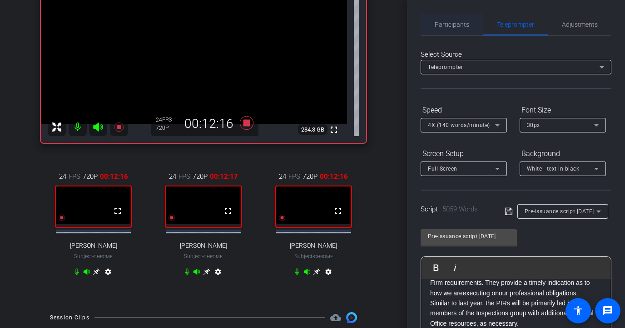
click at [458, 29] on span "Participants" at bounding box center [452, 25] width 35 height 22
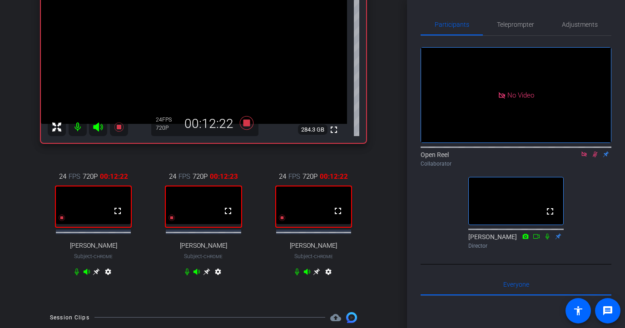
click at [533, 151] on icon at bounding box center [594, 154] width 7 height 6
click at [533, 12] on div "Participants Teleprompter Adjustments No Video Open Reel Collaborator fullscree…" at bounding box center [516, 164] width 218 height 328
click at [520, 21] on span "Teleprompter" at bounding box center [515, 24] width 37 height 6
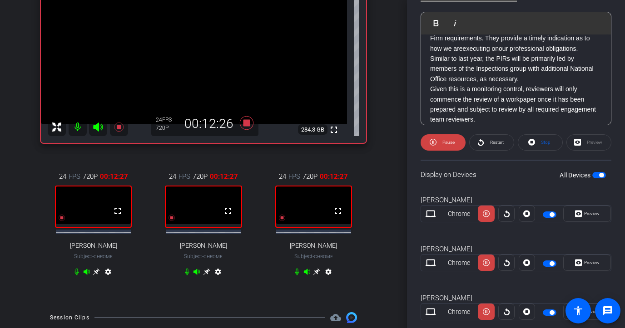
scroll to position [247, 0]
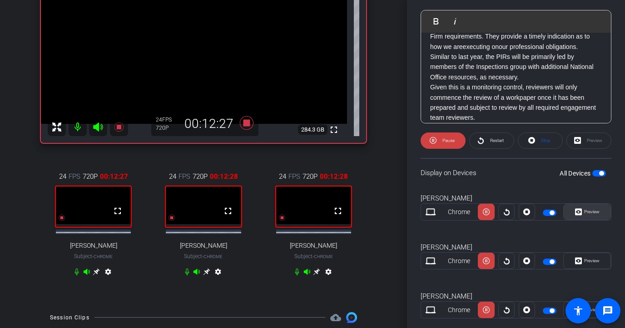
click at [533, 215] on span "Preview" at bounding box center [591, 212] width 18 height 13
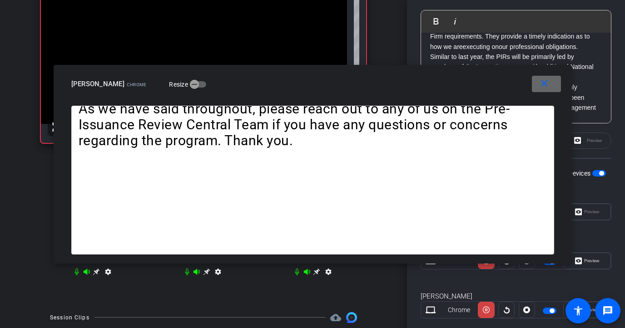
click at [533, 89] on mat-icon "close" at bounding box center [544, 83] width 11 height 11
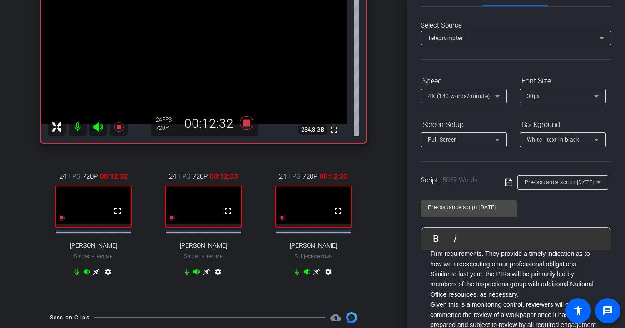
scroll to position [0, 0]
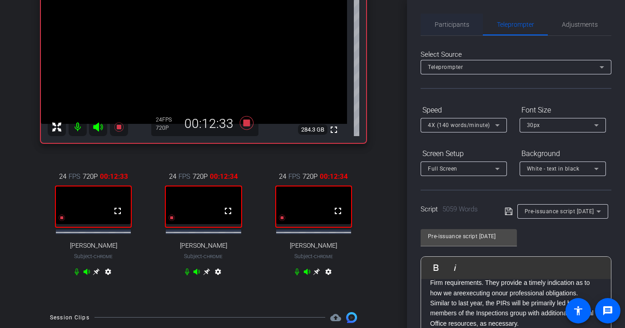
click at [457, 25] on span "Participants" at bounding box center [452, 24] width 35 height 6
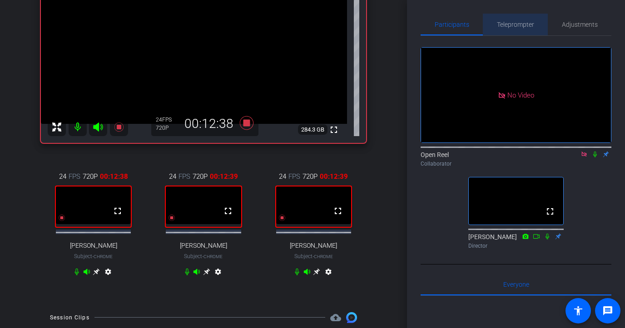
click at [514, 21] on span "Teleprompter" at bounding box center [515, 24] width 37 height 6
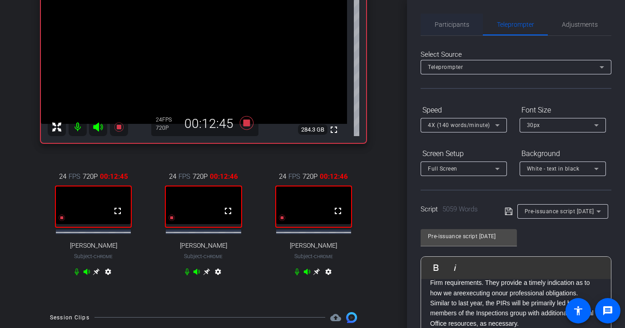
click at [466, 32] on span "Participants" at bounding box center [452, 25] width 35 height 22
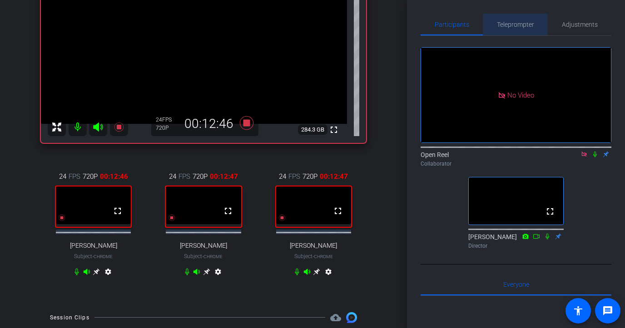
click at [517, 29] on span "Teleprompter" at bounding box center [515, 25] width 37 height 22
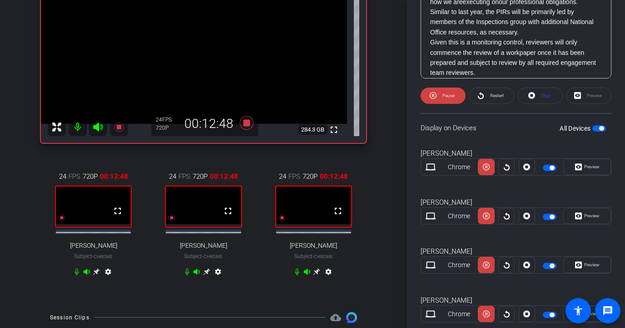
scroll to position [299, 0]
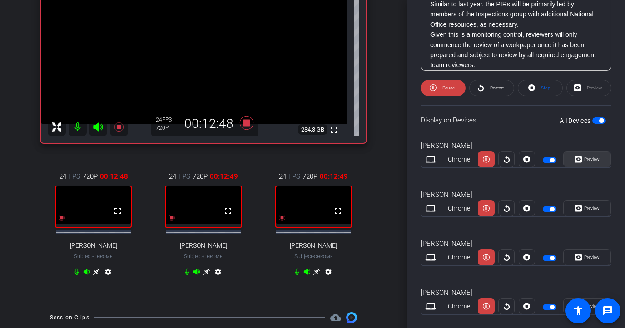
click at [533, 163] on span "Preview" at bounding box center [591, 159] width 18 height 13
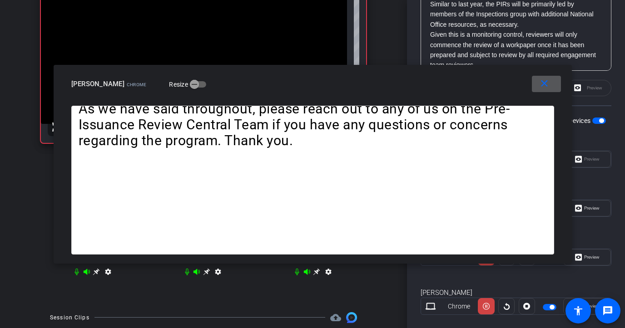
click at [533, 70] on div "close [PERSON_NAME] Chrome Resize" at bounding box center [313, 85] width 518 height 41
click at [533, 81] on mat-icon "close" at bounding box center [544, 83] width 11 height 11
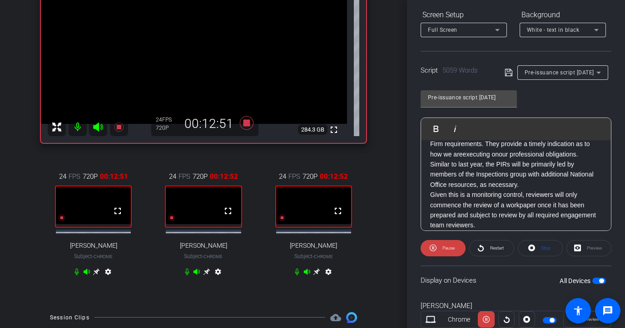
scroll to position [0, 0]
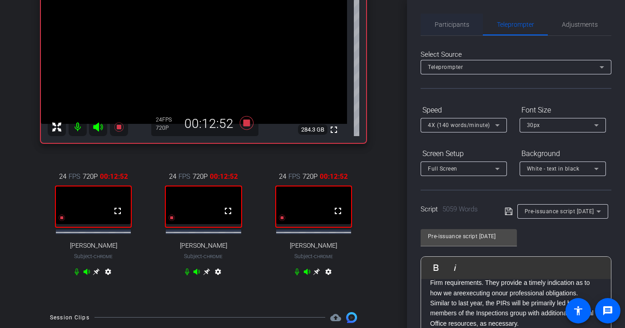
click at [457, 23] on span "Participants" at bounding box center [452, 24] width 35 height 6
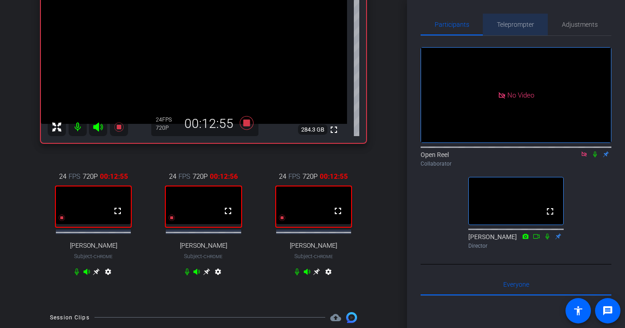
click at [512, 24] on span "Teleprompter" at bounding box center [515, 24] width 37 height 6
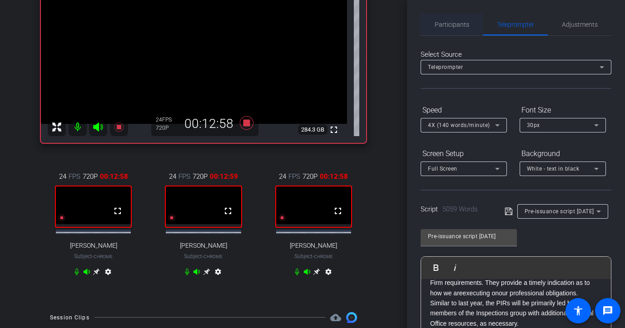
click at [441, 17] on span "Participants" at bounding box center [452, 25] width 35 height 22
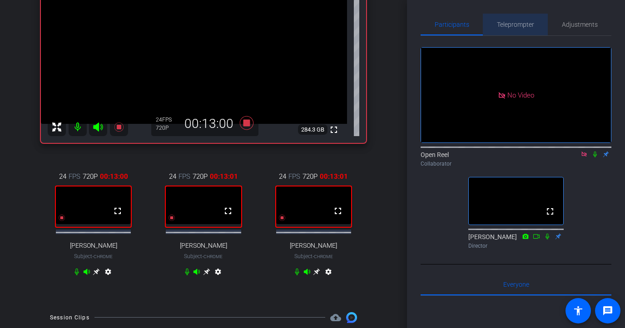
click at [518, 35] on span "Teleprompter" at bounding box center [515, 25] width 37 height 22
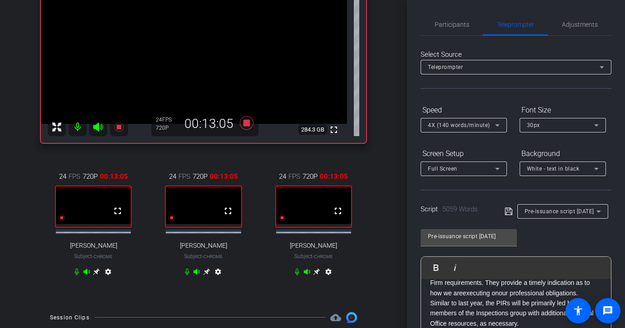
click at [478, 125] on span "4X (140 words/minute)" at bounding box center [459, 125] width 62 height 6
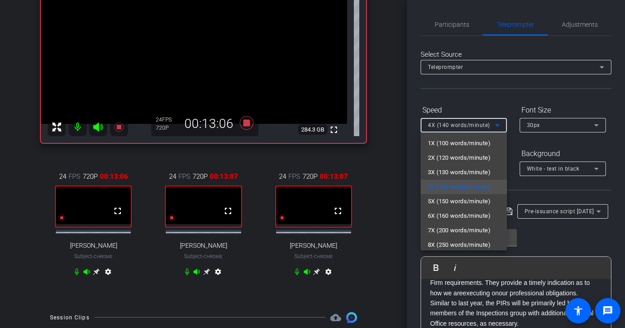
click at [453, 25] on div at bounding box center [312, 164] width 625 height 328
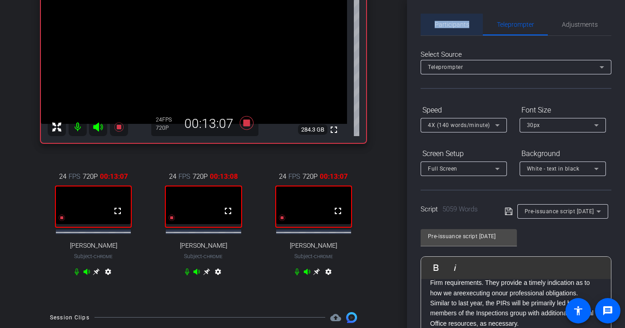
click at [453, 25] on span "Participants" at bounding box center [452, 24] width 35 height 6
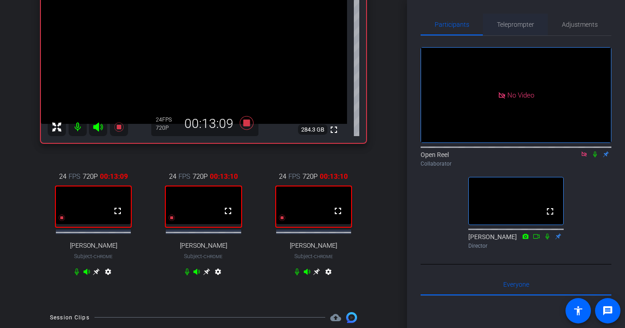
click at [521, 25] on span "Teleprompter" at bounding box center [515, 24] width 37 height 6
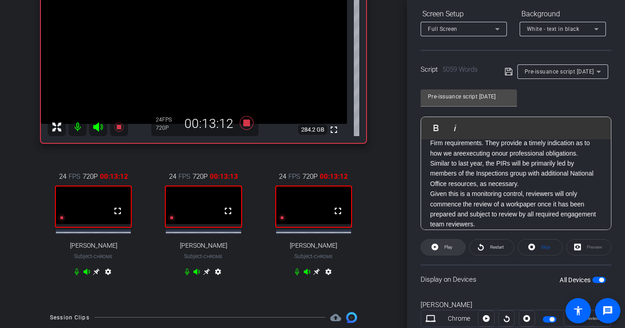
scroll to position [4, 0]
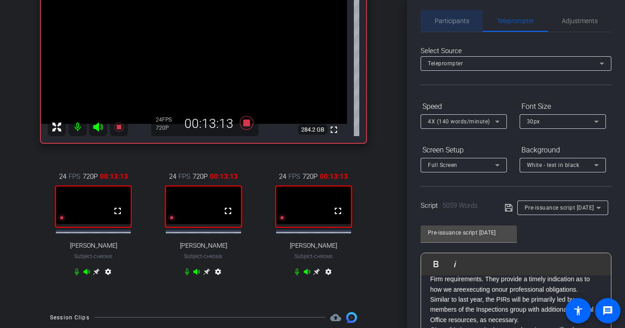
click at [461, 18] on span "Participants" at bounding box center [452, 21] width 35 height 6
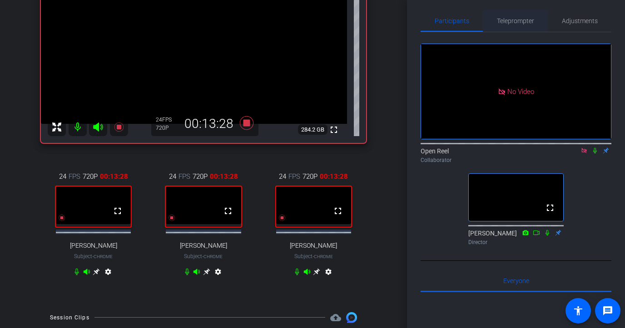
click at [504, 22] on span "Teleprompter" at bounding box center [515, 21] width 37 height 6
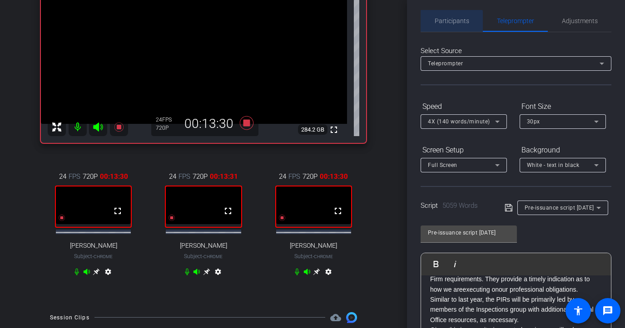
click at [451, 25] on span "Participants" at bounding box center [452, 21] width 35 height 22
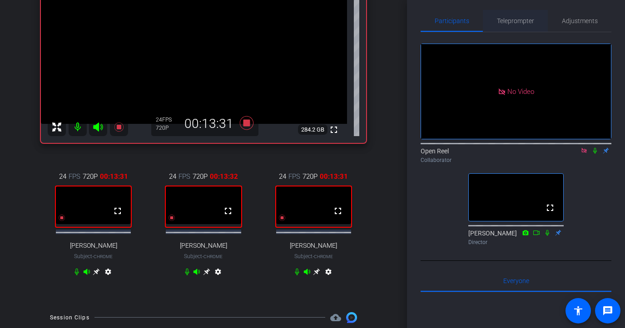
click at [503, 20] on span "Teleprompter" at bounding box center [515, 21] width 37 height 6
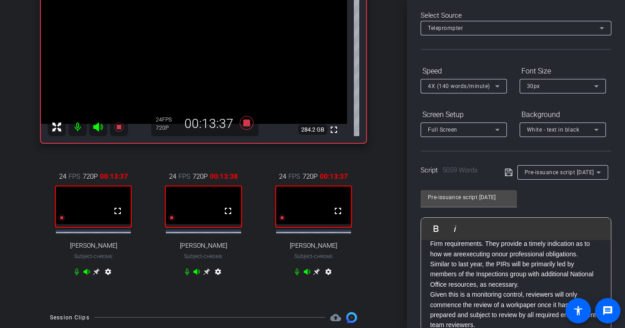
scroll to position [0, 0]
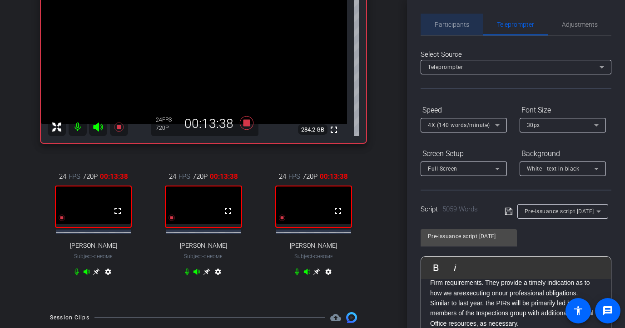
click at [456, 26] on span "Participants" at bounding box center [452, 24] width 35 height 6
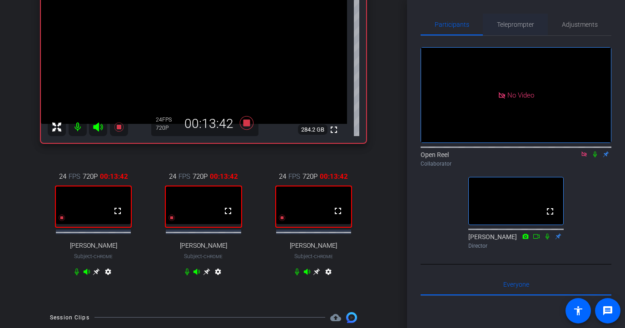
click at [501, 32] on span "Teleprompter" at bounding box center [515, 25] width 37 height 22
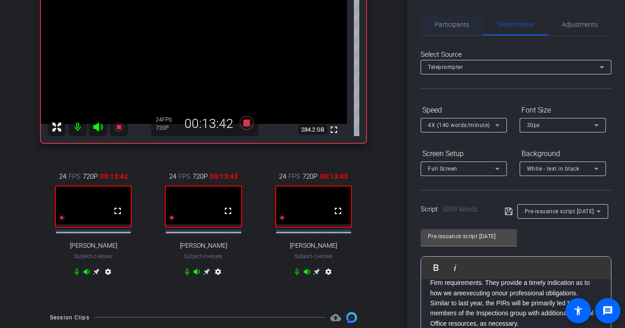
click at [434, 25] on div "Participants" at bounding box center [452, 25] width 62 height 22
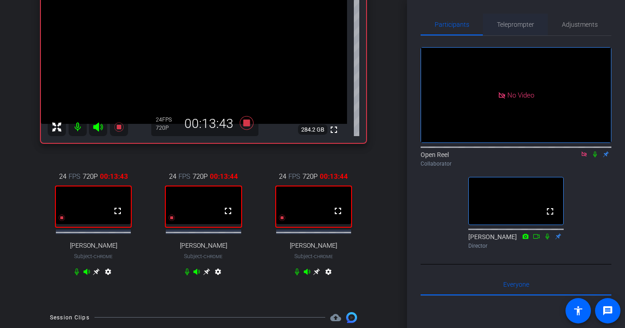
click at [520, 24] on span "Teleprompter" at bounding box center [515, 24] width 37 height 6
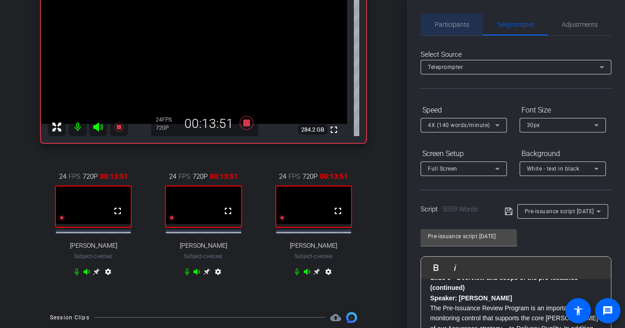
click at [451, 21] on span "Participants" at bounding box center [452, 24] width 35 height 6
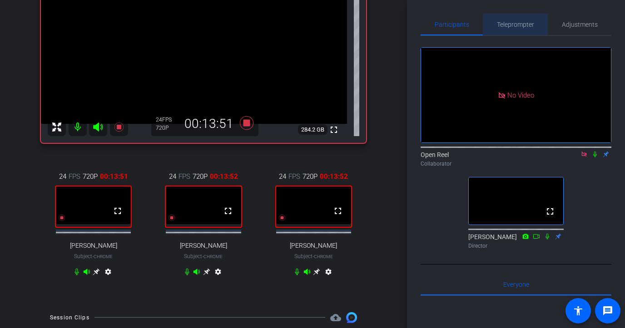
click at [506, 22] on span "Teleprompter" at bounding box center [515, 24] width 37 height 6
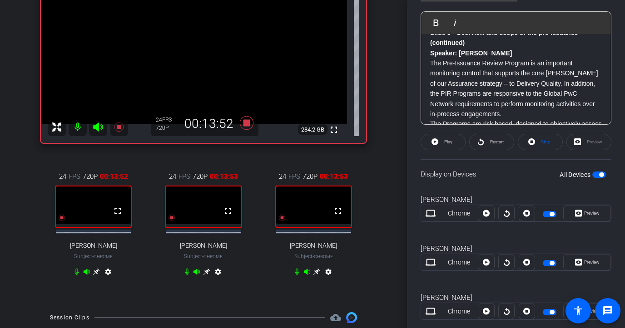
scroll to position [251, 0]
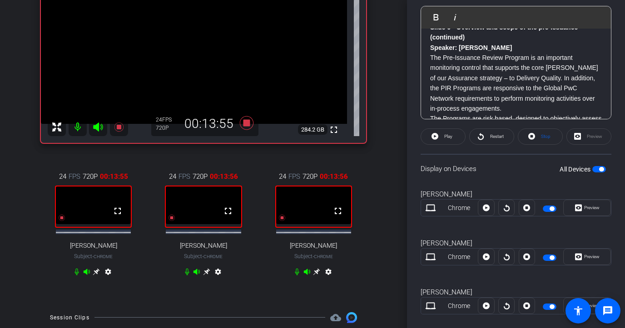
click at [431, 69] on p "The Pre-Issuance Review Program is an important monitoring control that support…" at bounding box center [516, 83] width 172 height 61
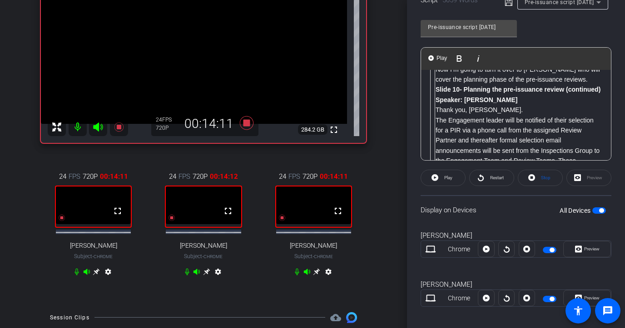
scroll to position [1654, 0]
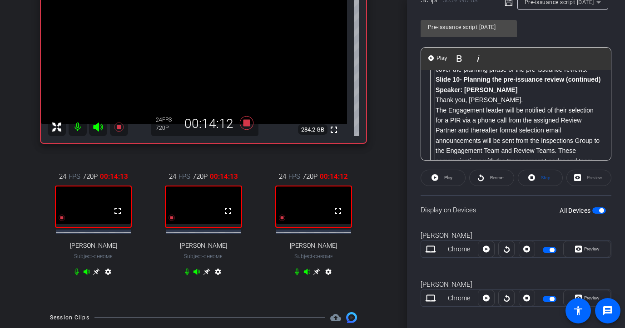
click at [438, 105] on p "Thank you, [PERSON_NAME]." at bounding box center [516, 100] width 172 height 10
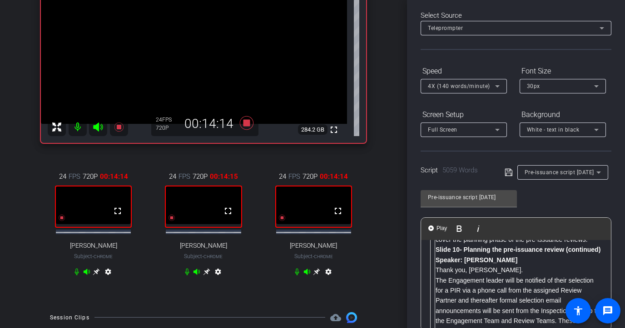
scroll to position [0, 0]
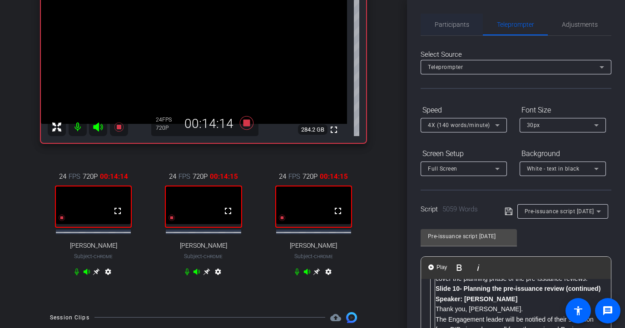
click at [454, 31] on span "Participants" at bounding box center [452, 25] width 35 height 22
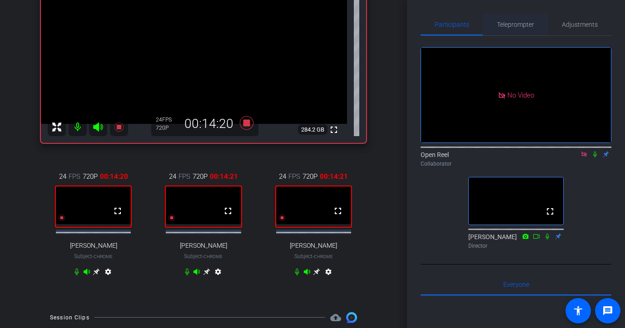
click at [512, 25] on span "Teleprompter" at bounding box center [515, 24] width 37 height 6
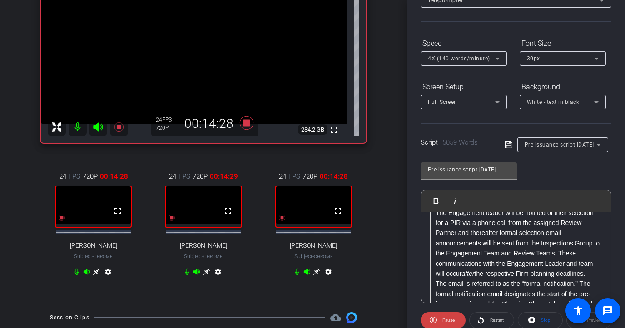
scroll to position [2, 0]
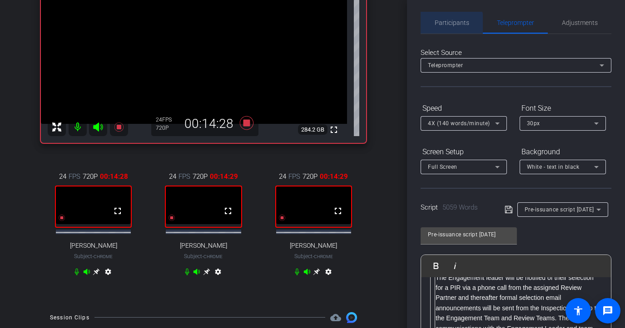
click at [446, 24] on span "Participants" at bounding box center [452, 23] width 35 height 6
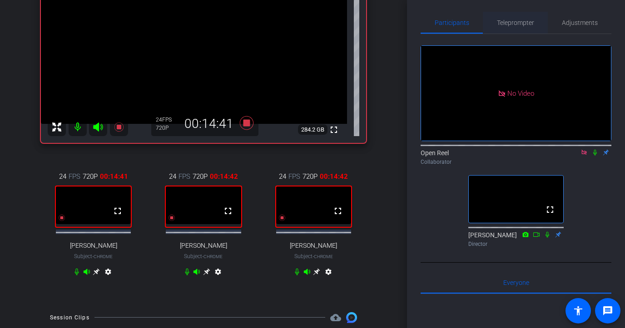
click at [518, 18] on span "Teleprompter" at bounding box center [515, 23] width 37 height 22
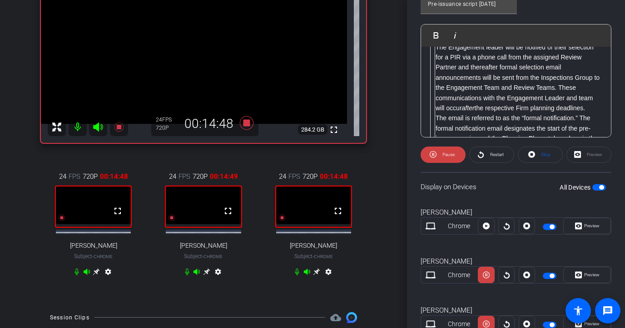
scroll to position [258, 0]
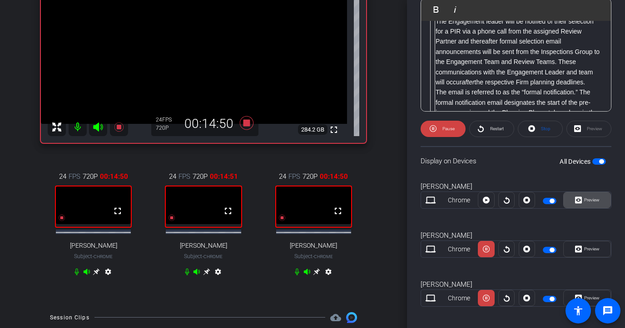
click at [533, 200] on span "Preview" at bounding box center [591, 200] width 15 height 5
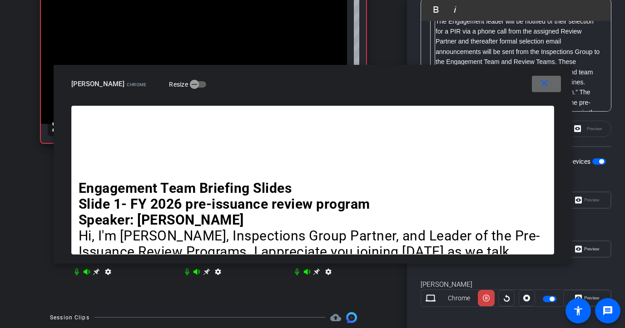
click at [533, 83] on mat-icon "close" at bounding box center [544, 83] width 11 height 11
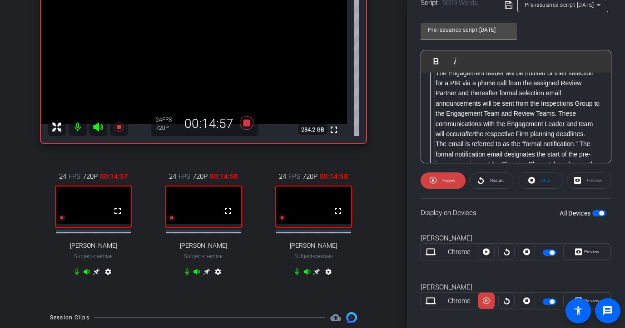
scroll to position [315, 0]
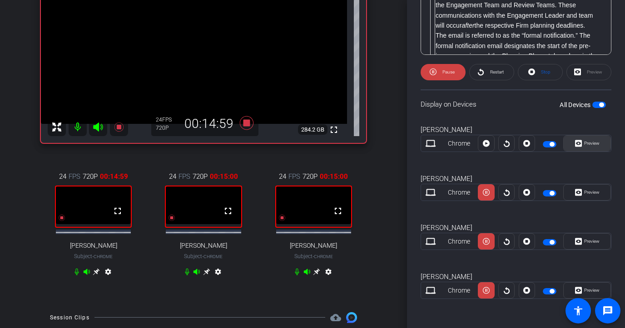
click at [533, 144] on icon at bounding box center [578, 144] width 7 height 14
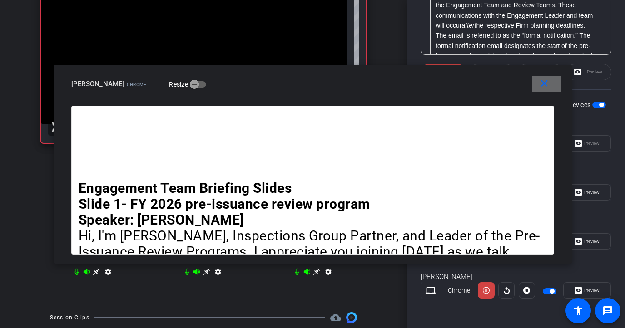
click at [533, 90] on span at bounding box center [546, 84] width 29 height 22
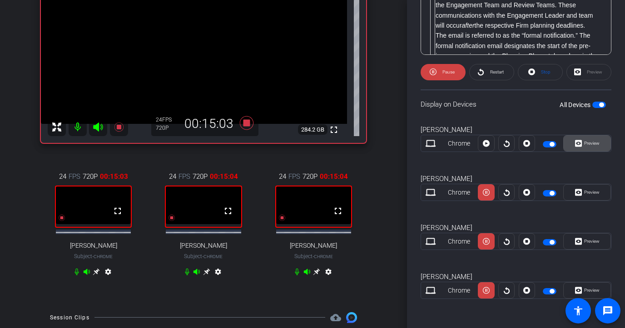
click at [533, 144] on icon at bounding box center [578, 143] width 7 height 7
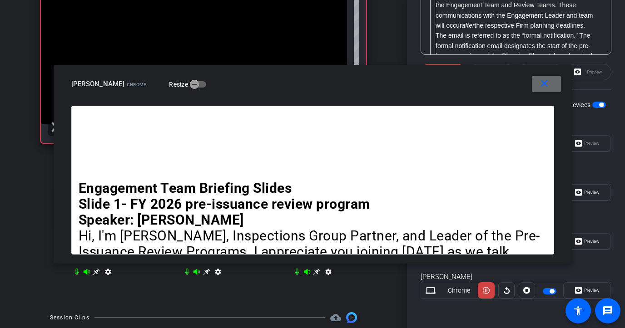
click at [533, 86] on mat-icon "close" at bounding box center [544, 83] width 11 height 11
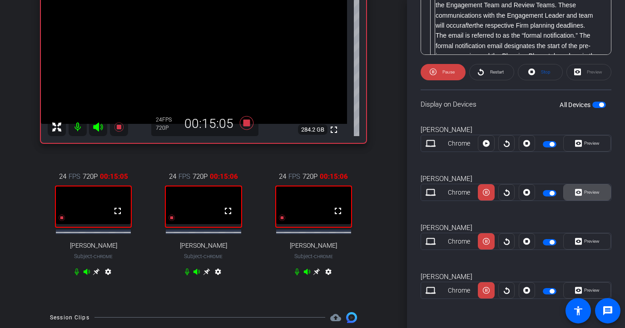
click at [533, 189] on span at bounding box center [587, 193] width 47 height 22
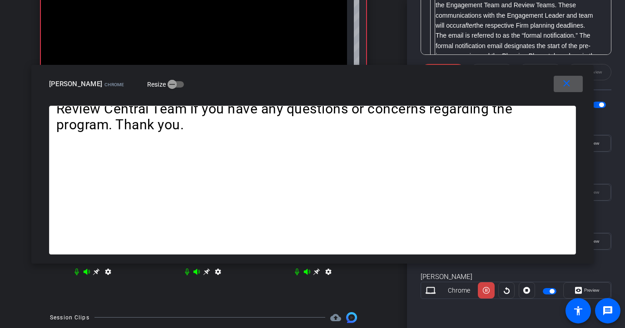
click at [533, 88] on mat-icon "close" at bounding box center [566, 83] width 11 height 11
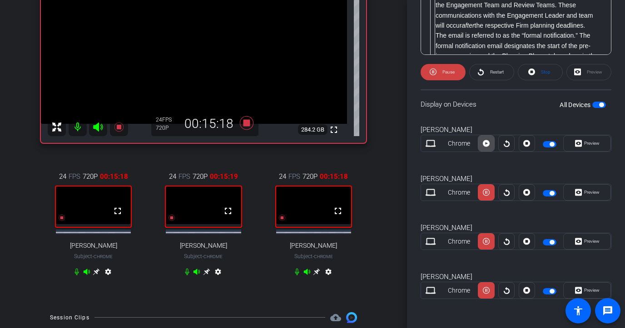
click at [490, 146] on span at bounding box center [485, 144] width 15 height 22
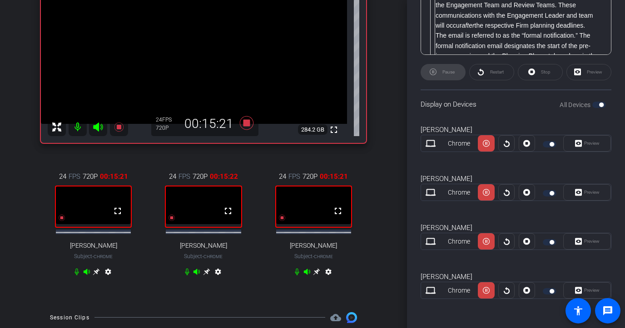
click at [490, 118] on div "Display on Devices All Devices" at bounding box center [516, 104] width 191 height 30
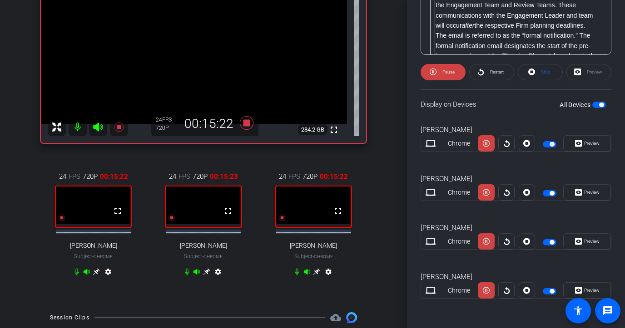
scroll to position [309, 0]
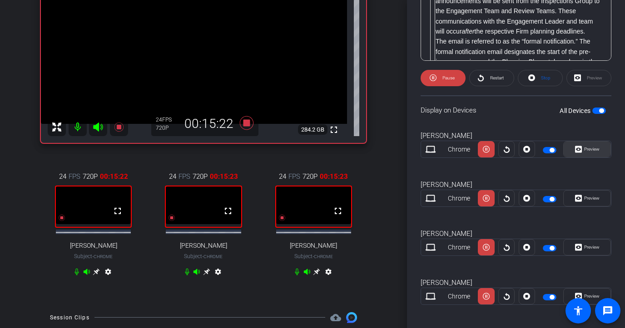
click at [533, 143] on span "Preview" at bounding box center [591, 149] width 18 height 13
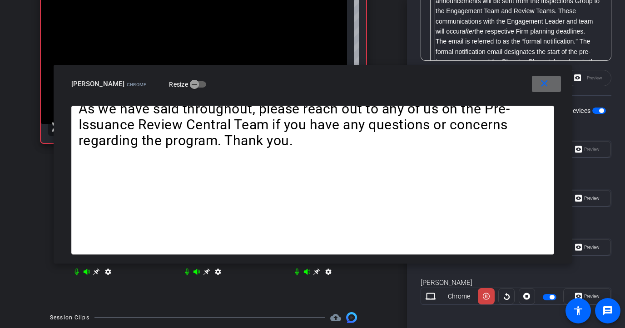
click at [533, 87] on mat-icon "close" at bounding box center [544, 83] width 11 height 11
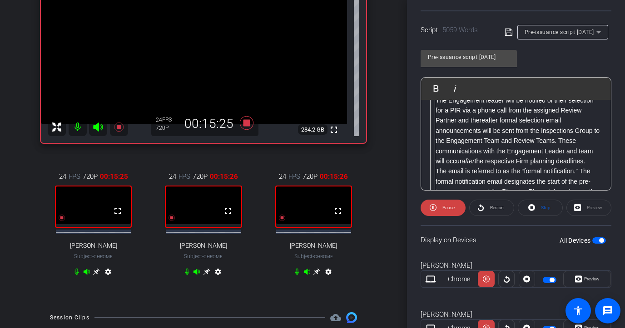
scroll to position [171, 0]
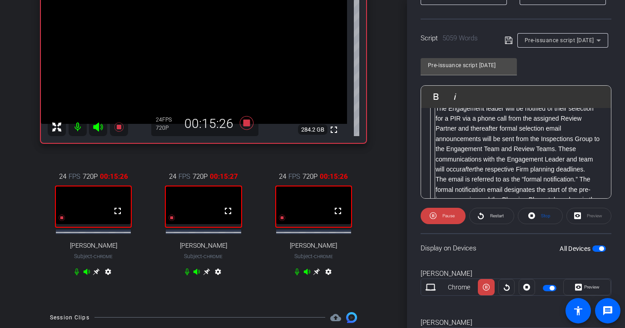
click at [437, 103] on p "Thank you, [PERSON_NAME]." at bounding box center [516, 98] width 172 height 10
click at [435, 129] on table at bounding box center [432, 23] width 5 height 571
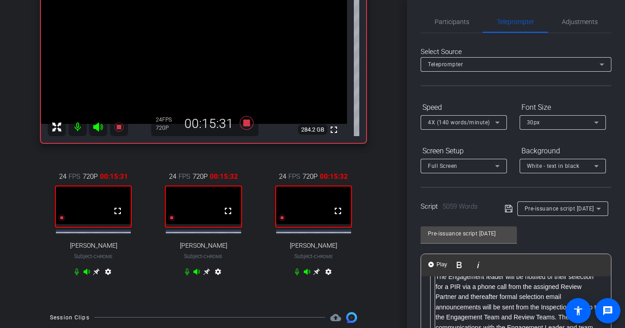
scroll to position [0, 0]
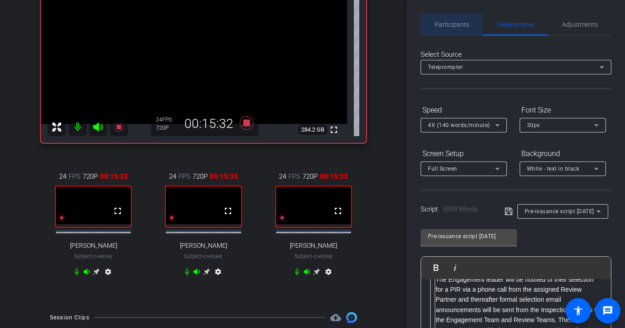
click at [448, 20] on span "Participants" at bounding box center [452, 25] width 35 height 22
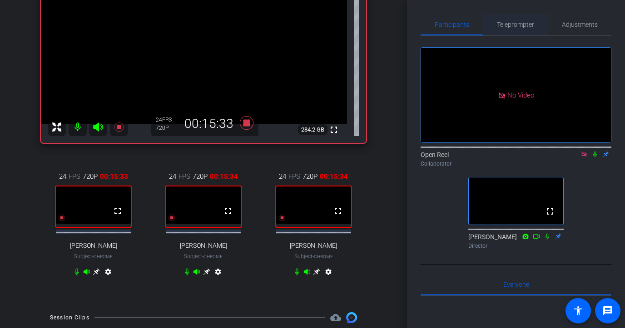
click at [507, 20] on span "Teleprompter" at bounding box center [515, 25] width 37 height 22
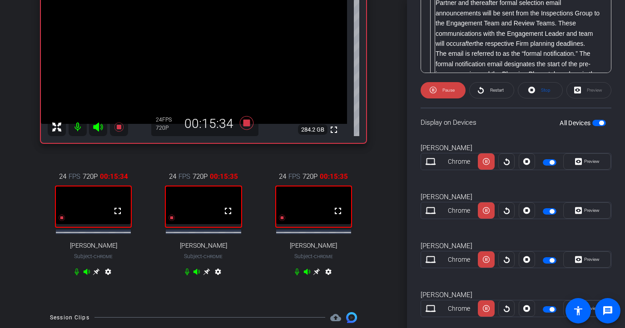
scroll to position [315, 0]
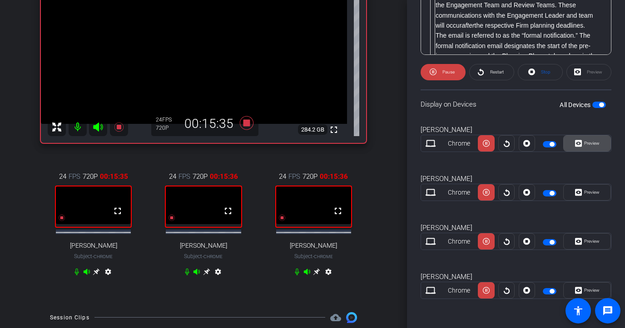
click at [533, 146] on span "Preview" at bounding box center [591, 143] width 15 height 5
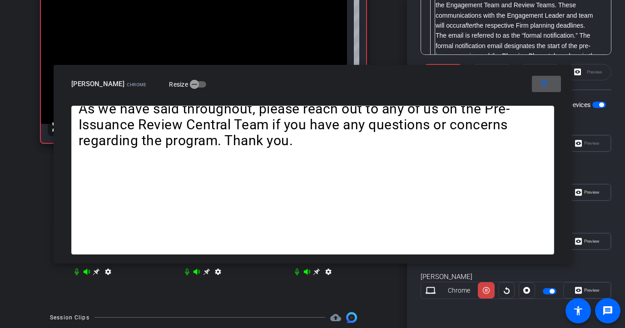
click at [533, 84] on span at bounding box center [546, 84] width 29 height 22
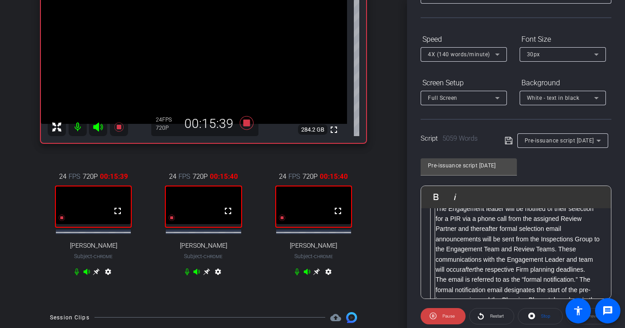
scroll to position [0, 0]
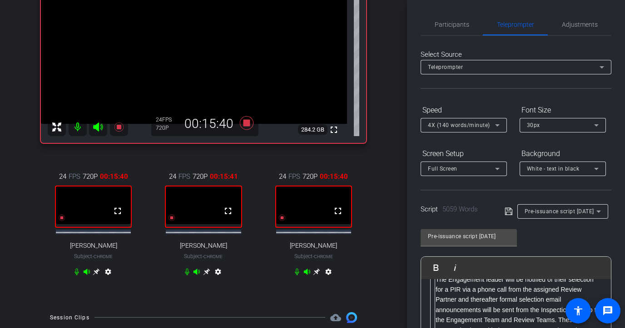
click at [446, 26] on span "Participants" at bounding box center [452, 24] width 35 height 6
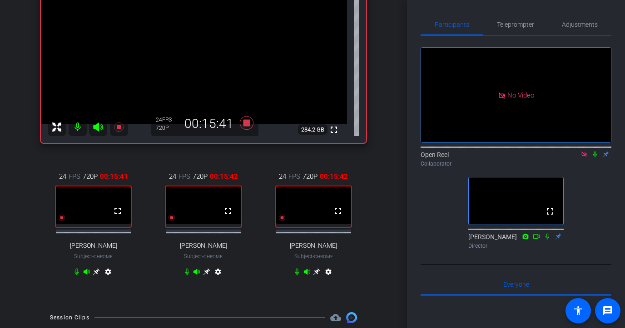
click at [533, 152] on icon at bounding box center [595, 155] width 4 height 6
click at [514, 25] on span "Teleprompter" at bounding box center [515, 24] width 37 height 6
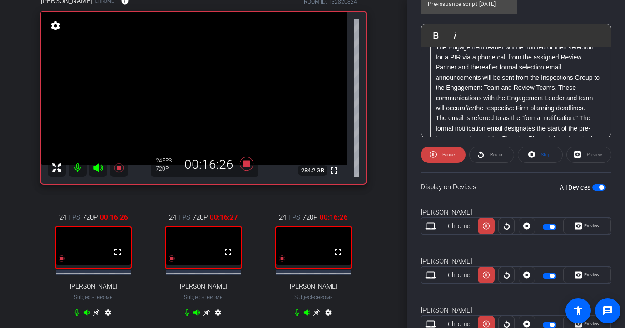
scroll to position [234, 0]
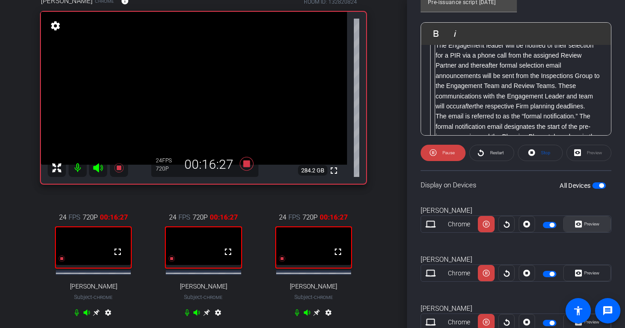
click at [533, 220] on span at bounding box center [587, 224] width 47 height 22
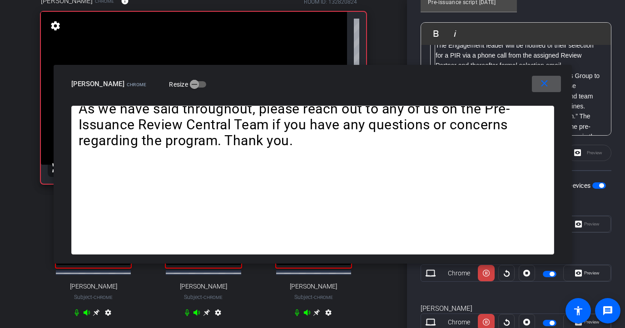
click at [533, 87] on span at bounding box center [546, 84] width 29 height 22
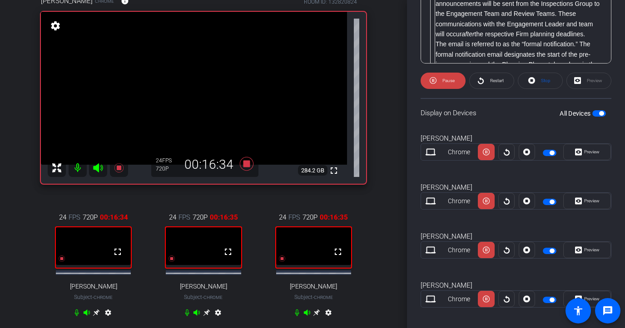
scroll to position [315, 0]
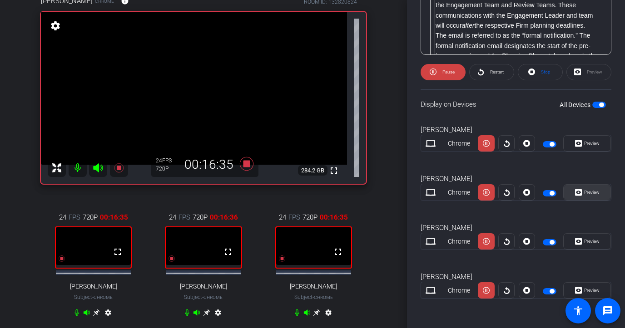
click at [533, 192] on icon at bounding box center [578, 193] width 7 height 14
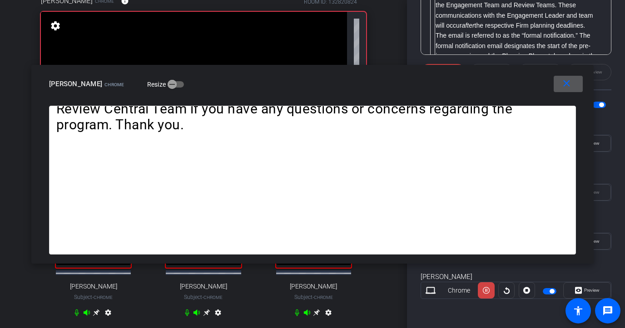
click at [533, 78] on span at bounding box center [568, 84] width 29 height 22
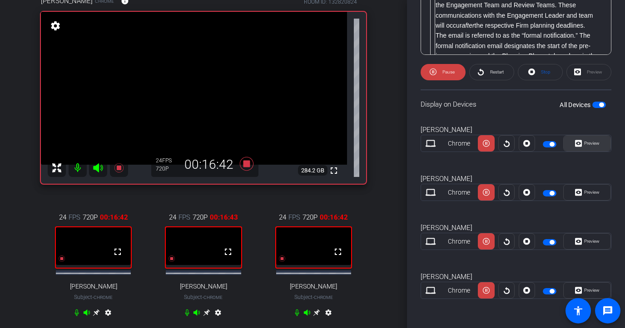
click at [533, 148] on icon at bounding box center [578, 144] width 7 height 14
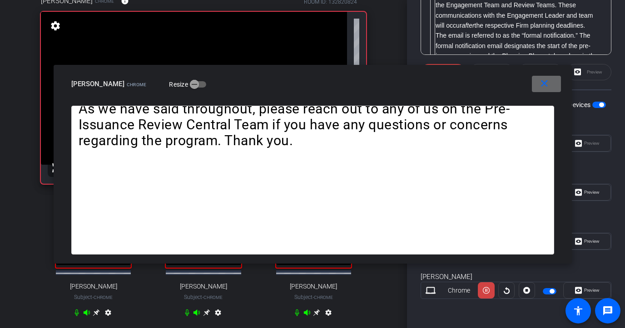
click at [533, 92] on span at bounding box center [546, 84] width 29 height 22
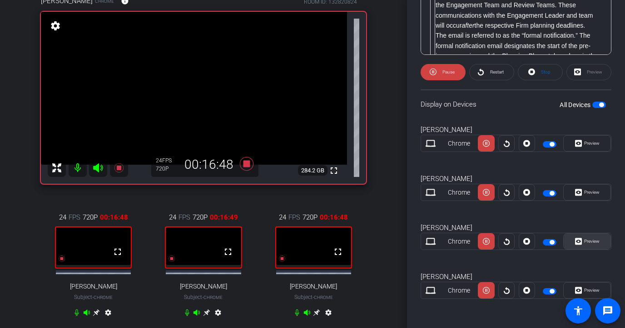
click at [533, 244] on span "Preview" at bounding box center [591, 241] width 18 height 13
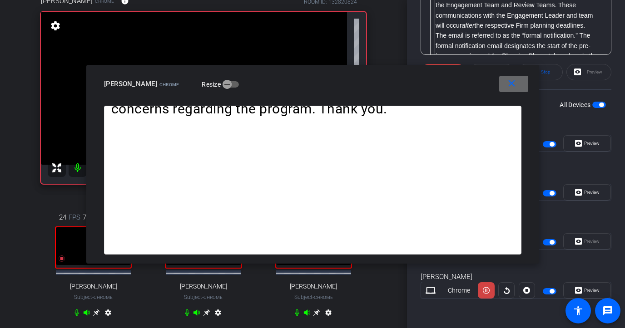
click at [515, 84] on mat-icon "close" at bounding box center [511, 83] width 11 height 11
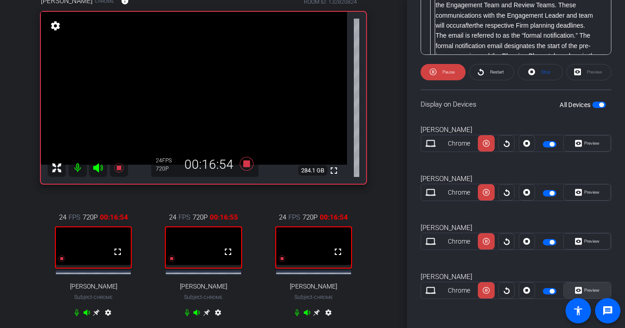
click at [533, 291] on span "Preview" at bounding box center [591, 290] width 15 height 5
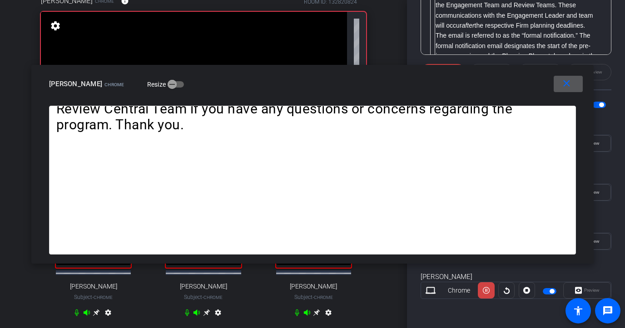
click at [533, 83] on mat-icon "close" at bounding box center [566, 83] width 11 height 11
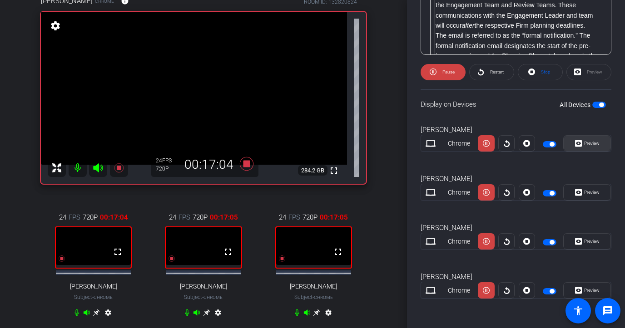
click at [533, 146] on icon at bounding box center [578, 143] width 7 height 7
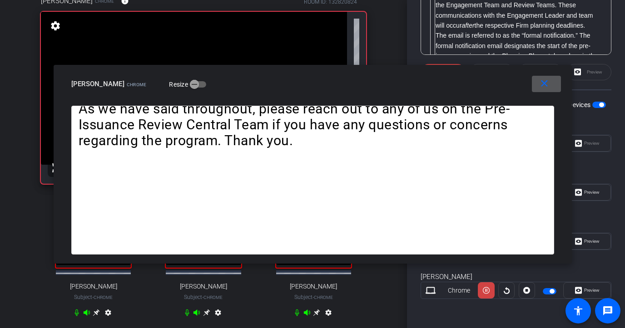
click at [533, 89] on span at bounding box center [546, 84] width 29 height 22
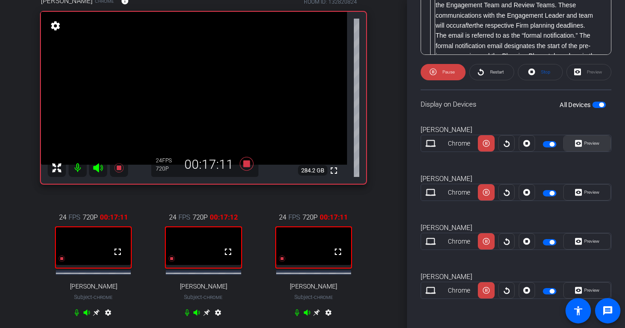
click at [533, 141] on span "Preview" at bounding box center [591, 143] width 15 height 5
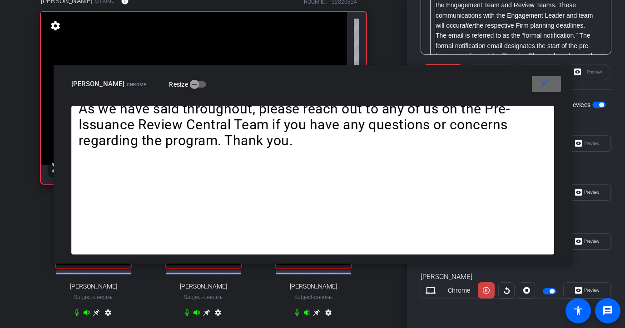
click at [533, 79] on mat-icon "close" at bounding box center [544, 83] width 11 height 11
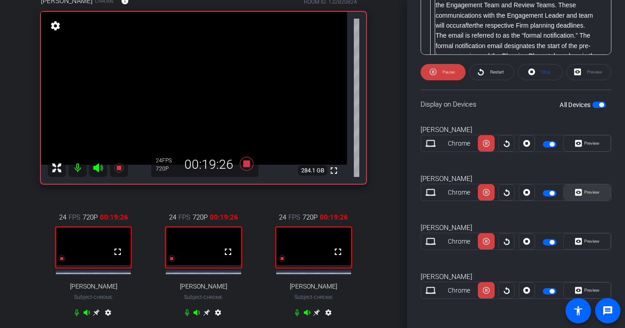
click at [533, 193] on span "Preview" at bounding box center [591, 192] width 15 height 5
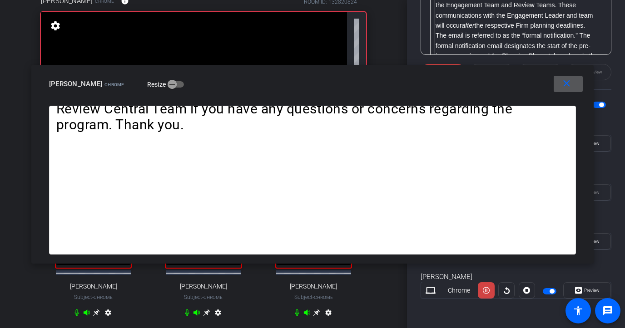
click at [533, 79] on mat-icon "close" at bounding box center [566, 83] width 11 height 11
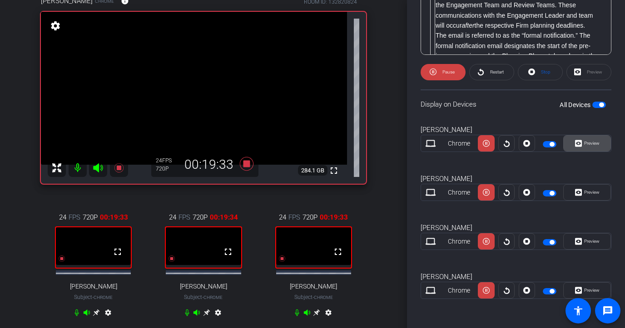
click at [533, 139] on span "Preview" at bounding box center [591, 143] width 18 height 13
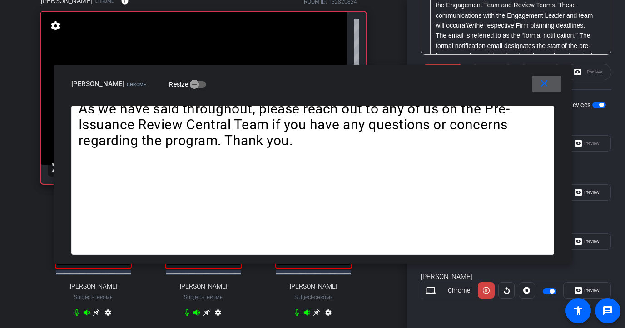
click at [533, 80] on mat-icon "close" at bounding box center [544, 83] width 11 height 11
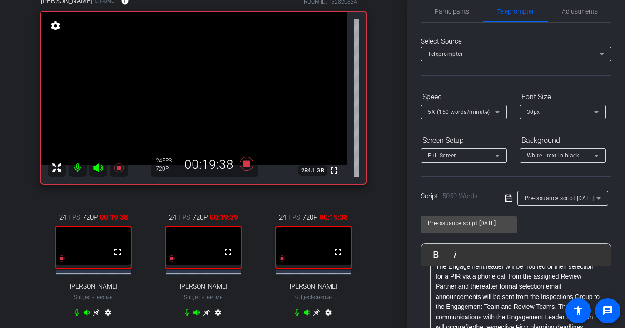
scroll to position [0, 0]
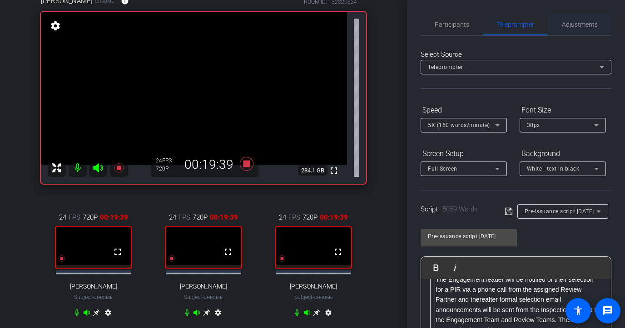
click at [533, 25] on div "Adjustments" at bounding box center [580, 25] width 64 height 22
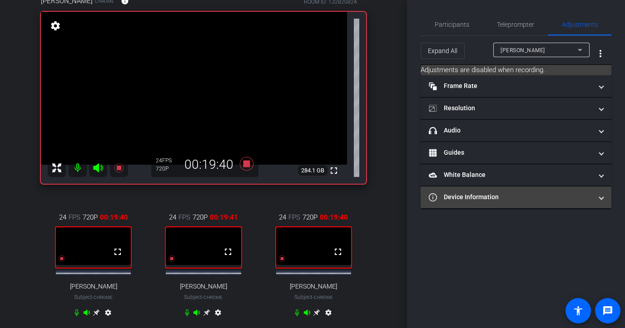
click at [525, 199] on mat-panel-title "Device Information" at bounding box center [510, 198] width 163 height 10
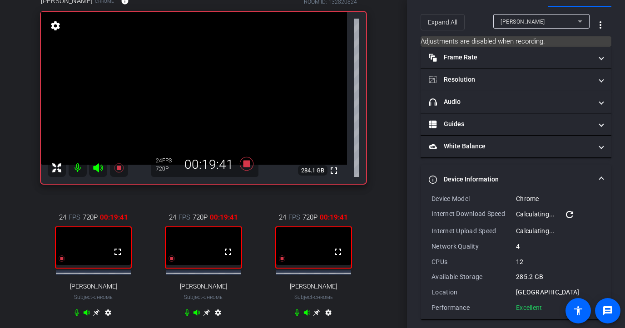
scroll to position [34, 0]
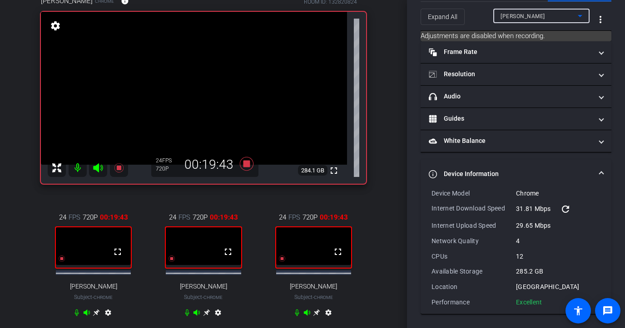
click at [533, 17] on div "[PERSON_NAME]" at bounding box center [538, 15] width 77 height 11
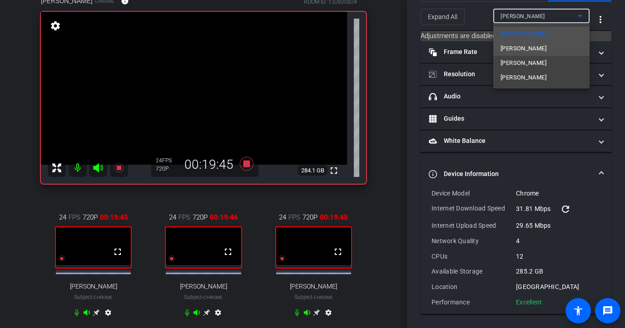
click at [515, 45] on span "[PERSON_NAME]" at bounding box center [523, 48] width 46 height 11
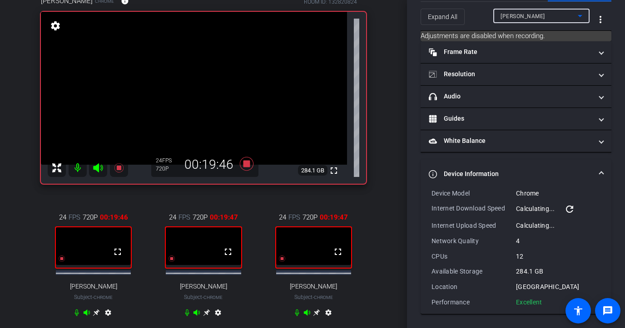
click at [533, 16] on span "[PERSON_NAME]" at bounding box center [522, 16] width 45 height 6
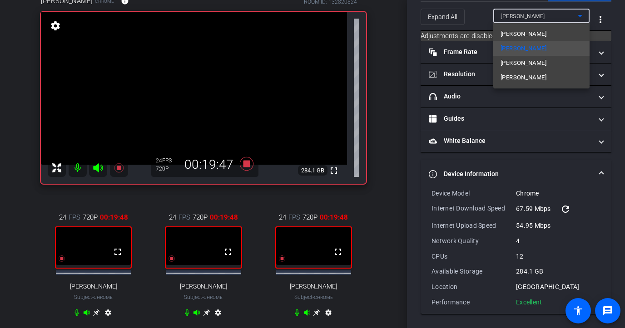
click at [523, 65] on mat-option "[PERSON_NAME]" at bounding box center [541, 63] width 96 height 15
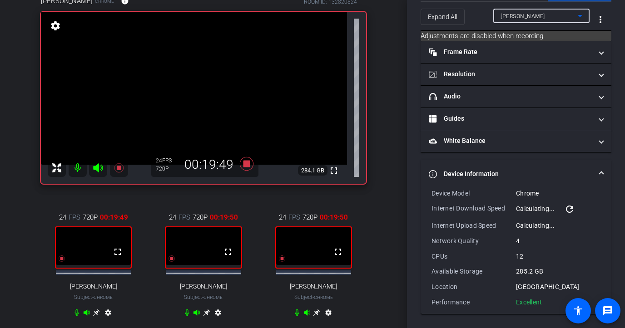
click at [529, 20] on div "[PERSON_NAME]" at bounding box center [538, 15] width 77 height 11
type input "11000"
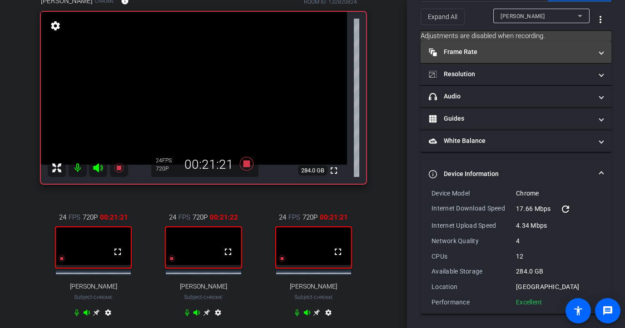
scroll to position [0, 0]
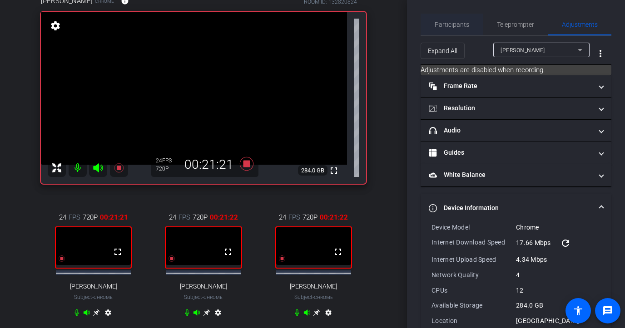
click at [456, 16] on span "Participants" at bounding box center [452, 25] width 35 height 22
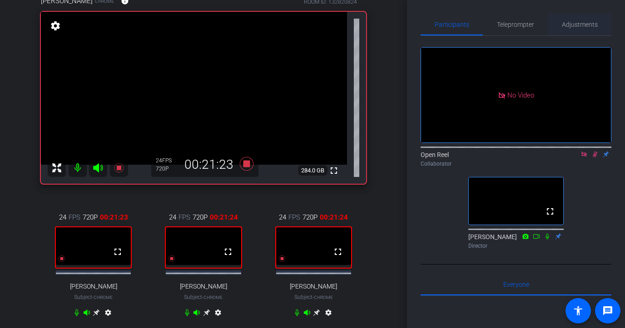
click at [533, 27] on span "Adjustments" at bounding box center [580, 24] width 36 height 6
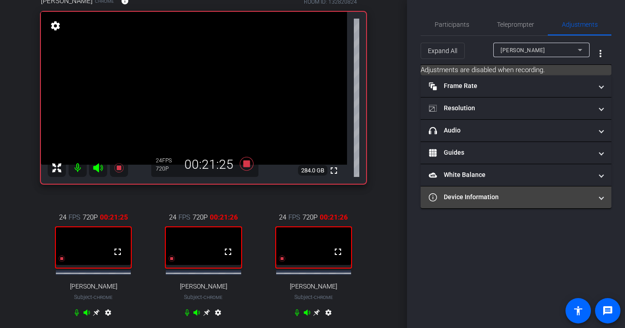
click at [514, 201] on mat-panel-title "Device Information" at bounding box center [510, 198] width 163 height 10
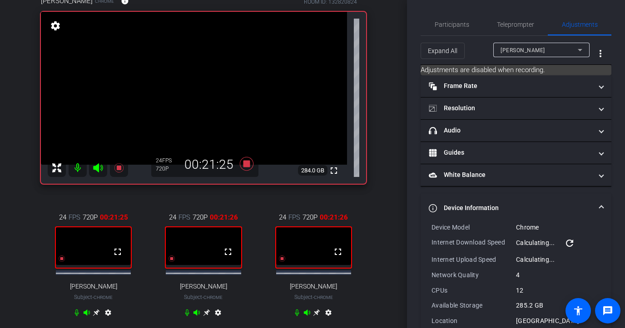
scroll to position [34, 0]
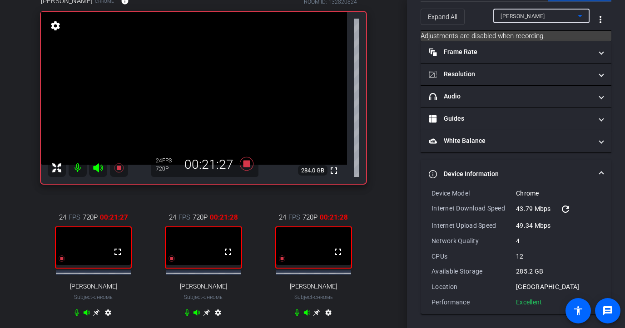
click at [531, 17] on span "[PERSON_NAME]" at bounding box center [522, 16] width 45 height 6
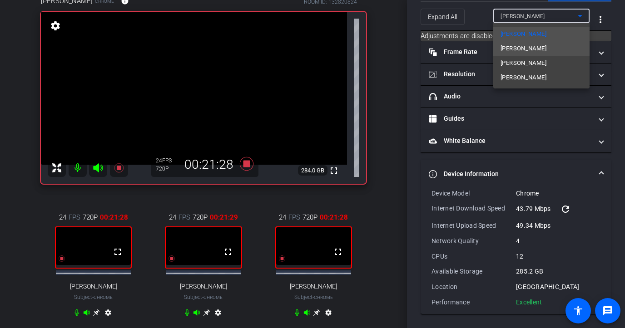
click at [523, 46] on span "[PERSON_NAME]" at bounding box center [523, 48] width 46 height 11
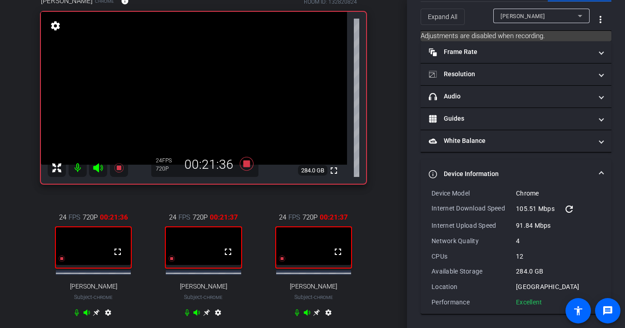
click at [533, 22] on div "[PERSON_NAME]" at bounding box center [541, 16] width 82 height 15
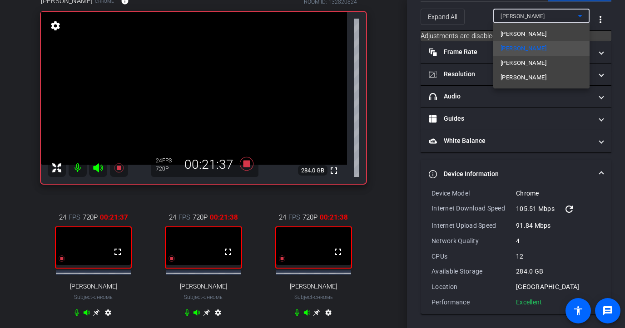
click at [524, 63] on mat-option "[PERSON_NAME]" at bounding box center [541, 63] width 96 height 15
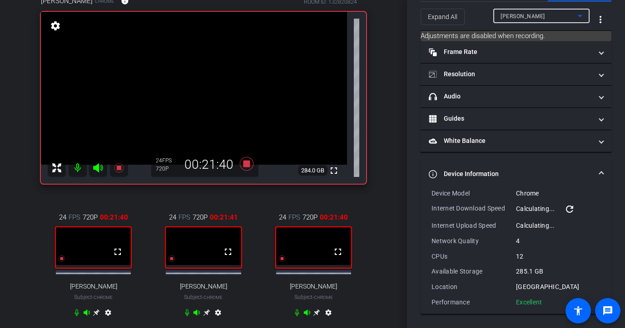
click at [533, 21] on div "[PERSON_NAME]" at bounding box center [538, 15] width 77 height 11
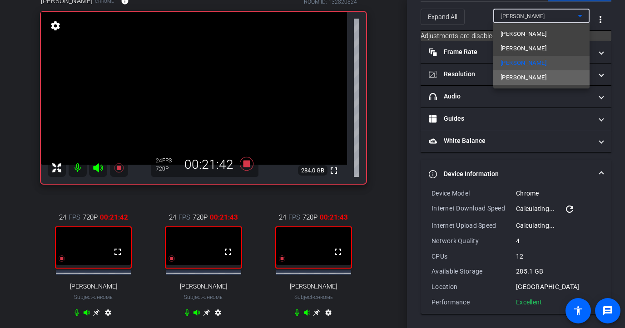
click at [524, 73] on span "[PERSON_NAME]" at bounding box center [523, 77] width 46 height 11
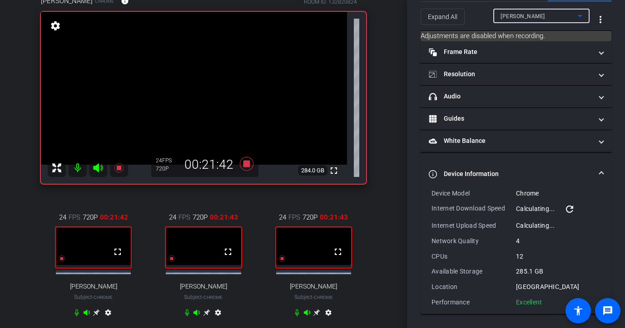
type input "11000"
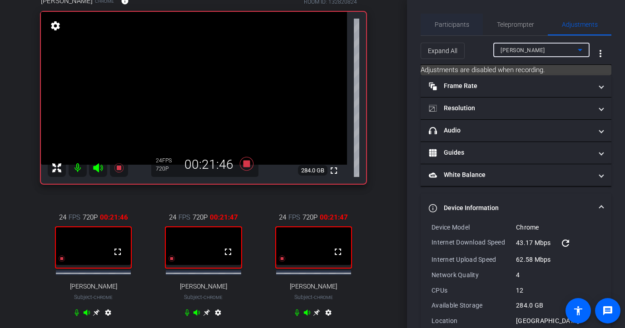
click at [454, 25] on span "Participants" at bounding box center [452, 24] width 35 height 6
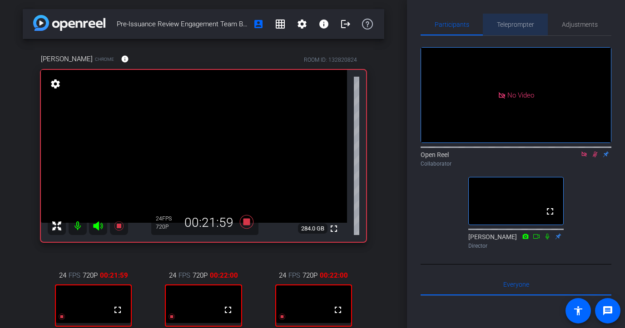
click at [530, 24] on span "Teleprompter" at bounding box center [515, 24] width 37 height 6
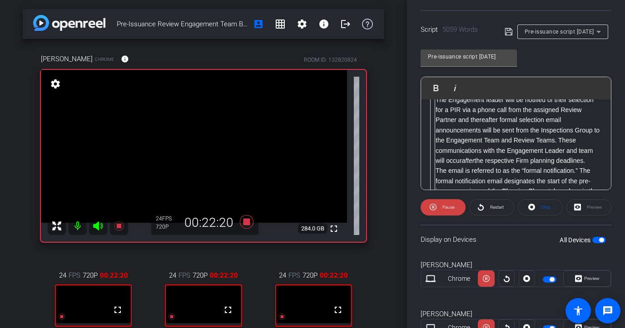
scroll to position [315, 0]
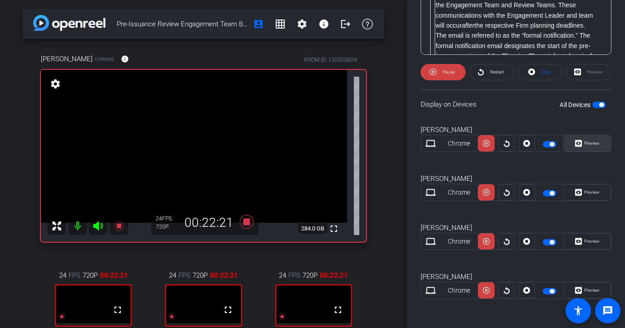
click at [533, 148] on span "Preview" at bounding box center [591, 143] width 18 height 13
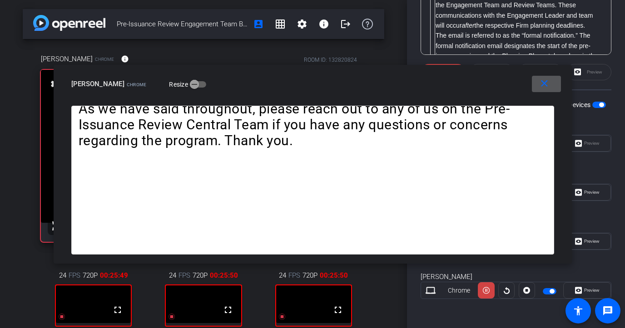
click at [533, 85] on mat-icon "close" at bounding box center [544, 83] width 11 height 11
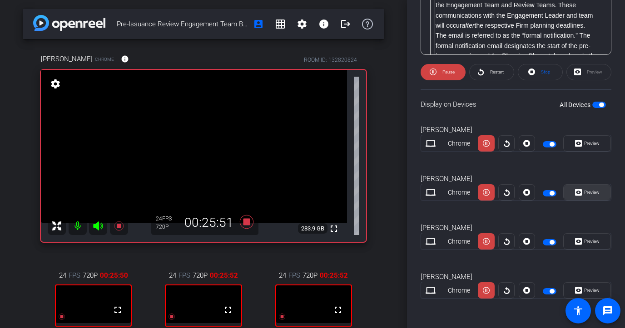
click at [533, 190] on icon at bounding box center [578, 192] width 7 height 7
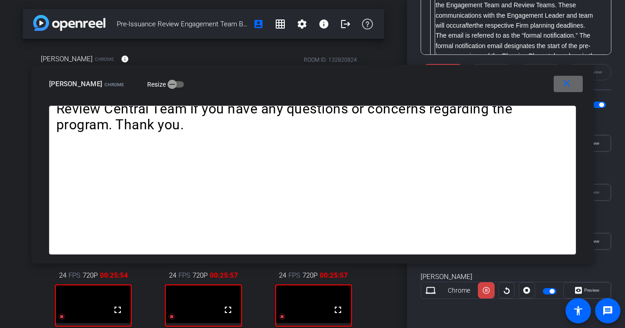
click at [533, 89] on span at bounding box center [568, 84] width 29 height 22
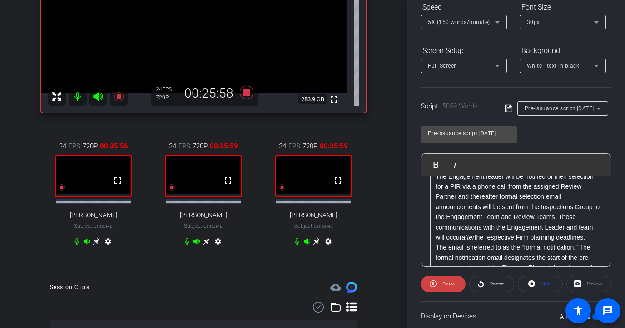
scroll to position [0, 0]
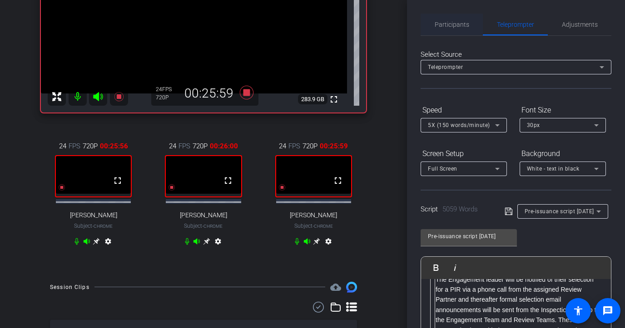
click at [454, 21] on span "Participants" at bounding box center [452, 24] width 35 height 6
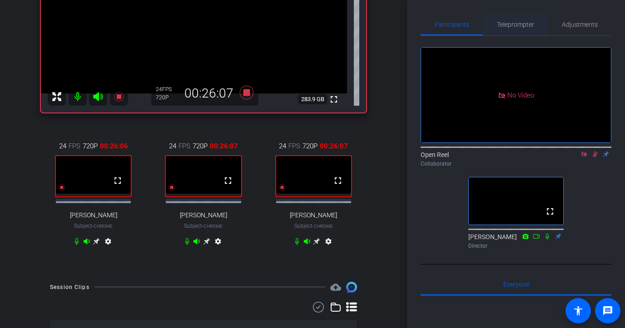
click at [526, 25] on span "Teleprompter" at bounding box center [515, 24] width 37 height 6
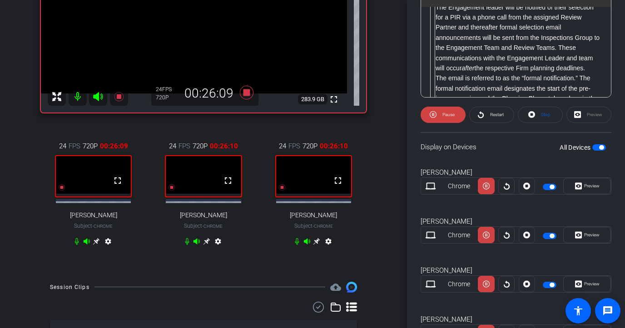
scroll to position [275, 0]
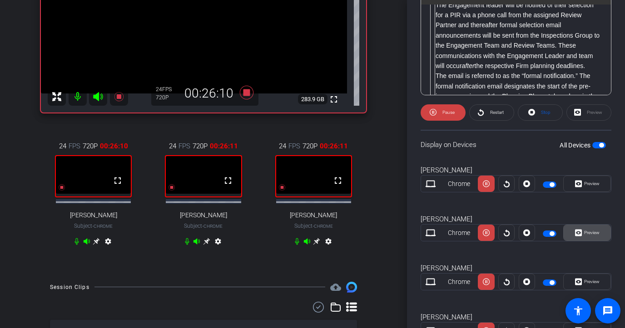
click at [533, 234] on span "Preview" at bounding box center [591, 232] width 15 height 5
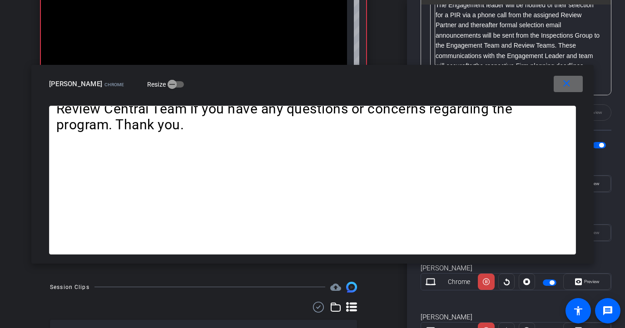
click at [533, 90] on span at bounding box center [568, 84] width 29 height 22
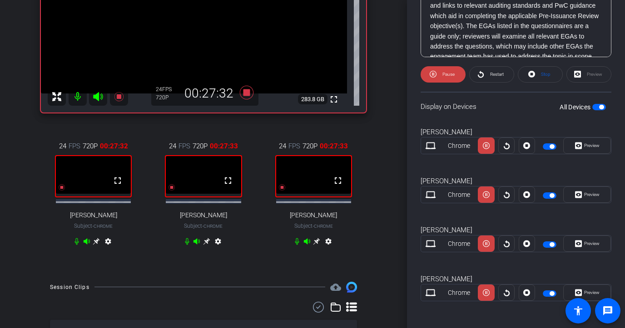
scroll to position [315, 0]
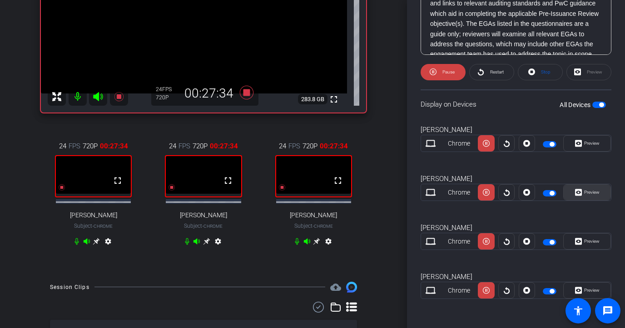
click at [533, 196] on span "Preview" at bounding box center [591, 192] width 18 height 13
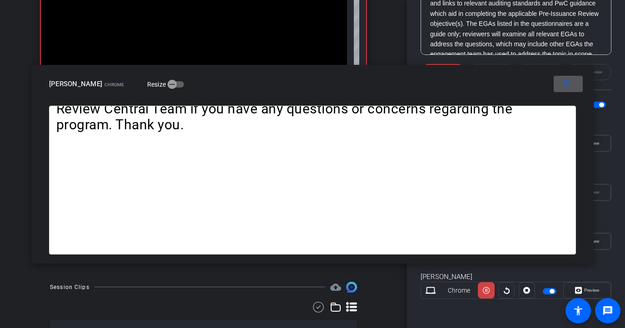
click at [533, 83] on mat-icon "close" at bounding box center [566, 83] width 11 height 11
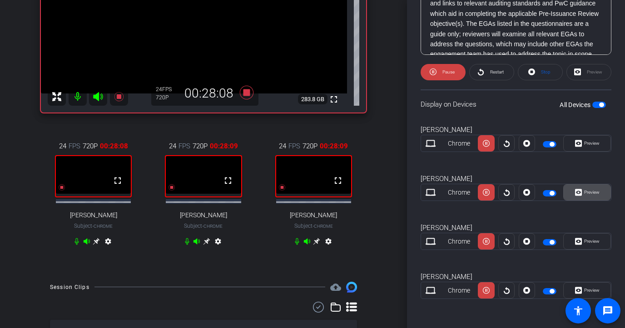
click at [533, 196] on icon at bounding box center [578, 192] width 7 height 7
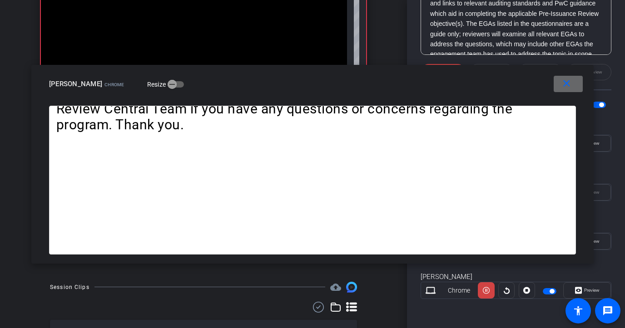
click at [533, 89] on span at bounding box center [568, 84] width 29 height 22
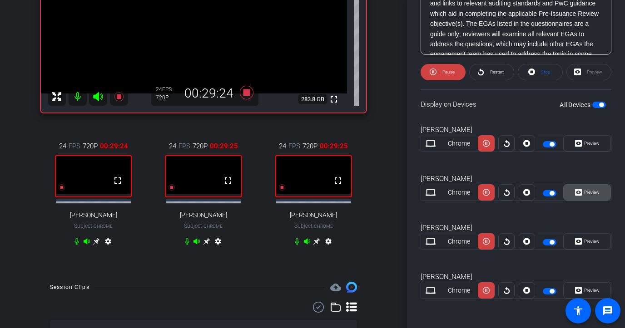
click at [533, 189] on span "Preview" at bounding box center [591, 192] width 18 height 13
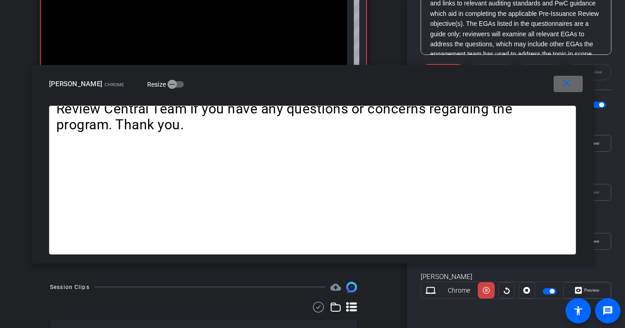
click at [533, 83] on mat-icon "close" at bounding box center [566, 83] width 11 height 11
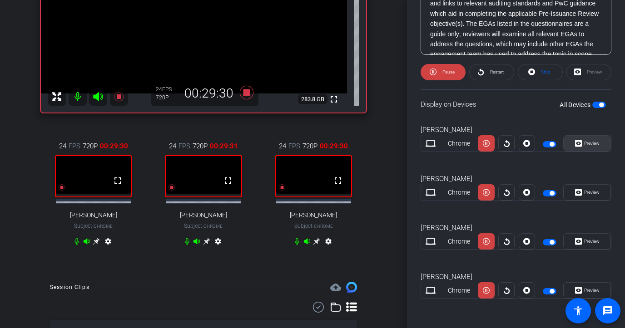
click at [533, 146] on span "Preview" at bounding box center [591, 143] width 15 height 5
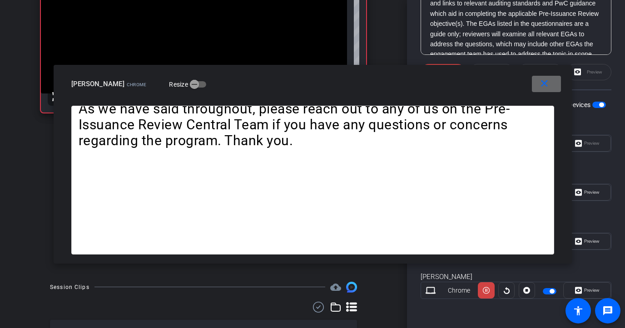
click at [533, 90] on span at bounding box center [546, 84] width 29 height 22
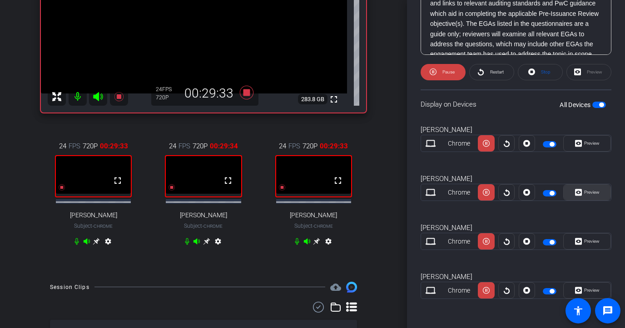
click at [533, 195] on span "Preview" at bounding box center [591, 192] width 18 height 13
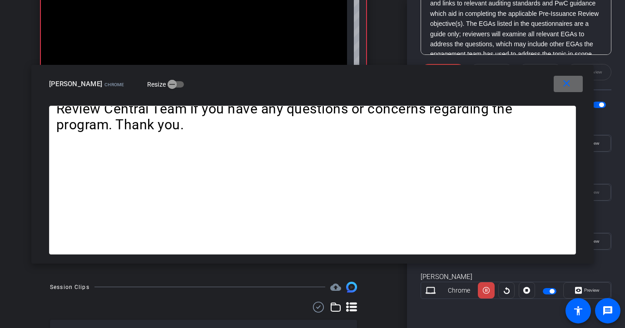
click at [533, 81] on mat-icon "close" at bounding box center [566, 83] width 11 height 11
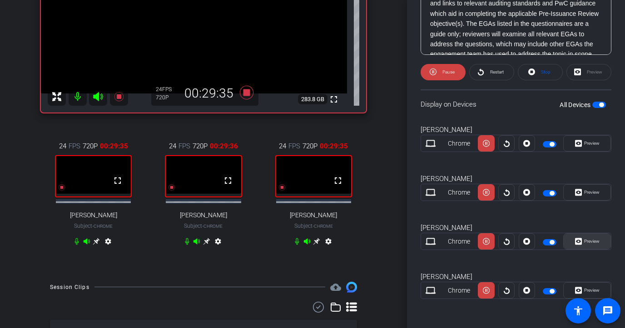
click at [533, 242] on span "Preview" at bounding box center [591, 241] width 18 height 13
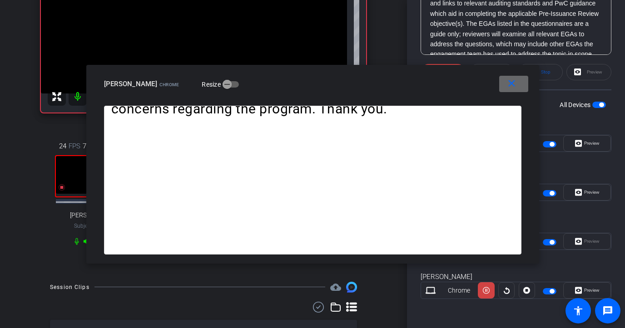
click at [516, 89] on mat-icon "close" at bounding box center [511, 83] width 11 height 11
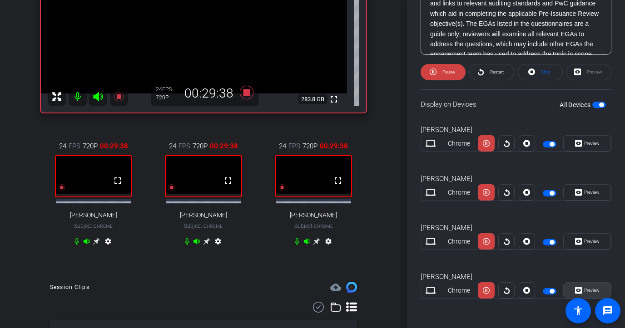
click at [533, 282] on span at bounding box center [587, 291] width 47 height 22
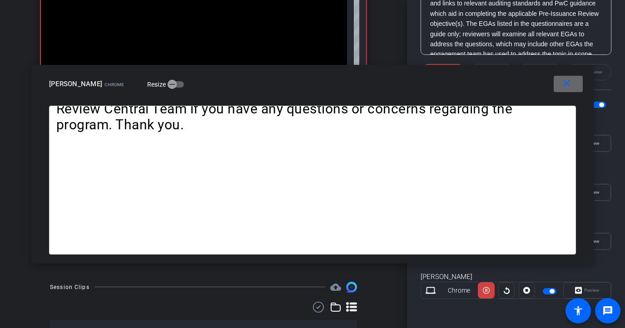
click at [533, 84] on span at bounding box center [568, 84] width 29 height 22
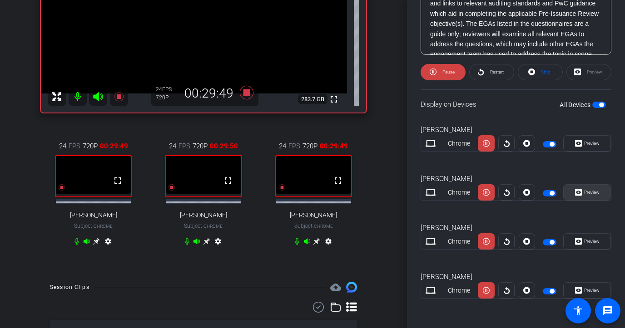
click at [533, 195] on span "Preview" at bounding box center [591, 192] width 18 height 13
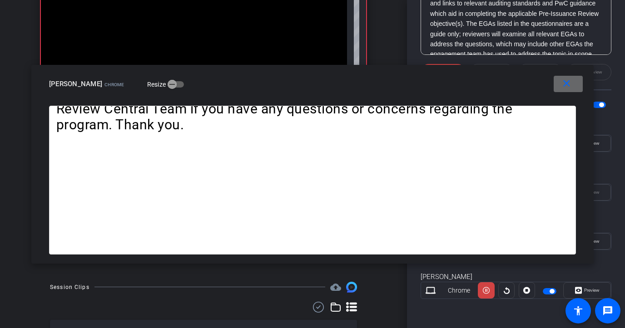
click at [533, 89] on span at bounding box center [568, 84] width 29 height 22
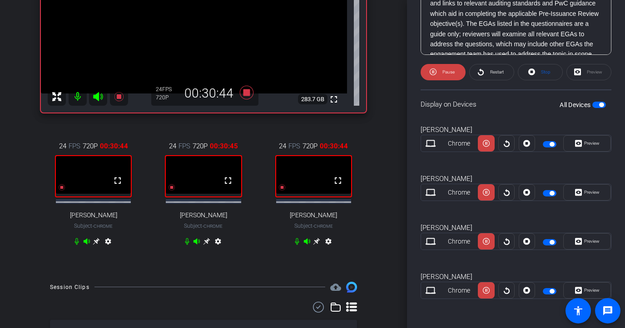
scroll to position [0, 0]
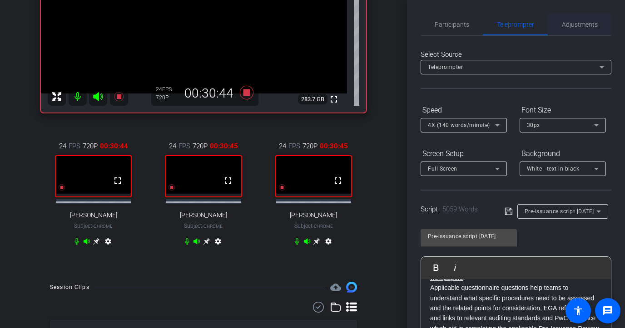
click at [533, 25] on span "Adjustments" at bounding box center [580, 24] width 36 height 6
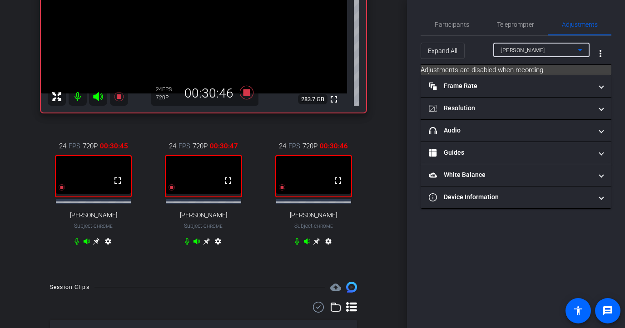
click at [527, 53] on span "[PERSON_NAME]" at bounding box center [522, 50] width 45 height 6
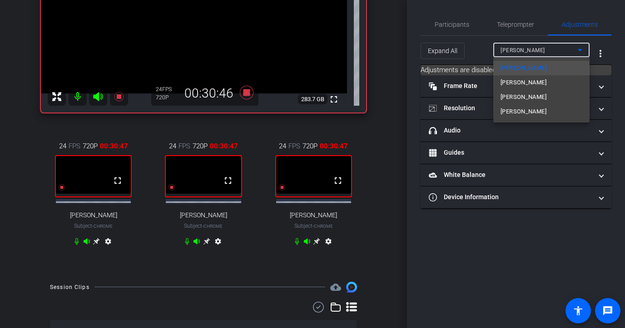
click at [520, 83] on span "[PERSON_NAME]" at bounding box center [523, 82] width 46 height 11
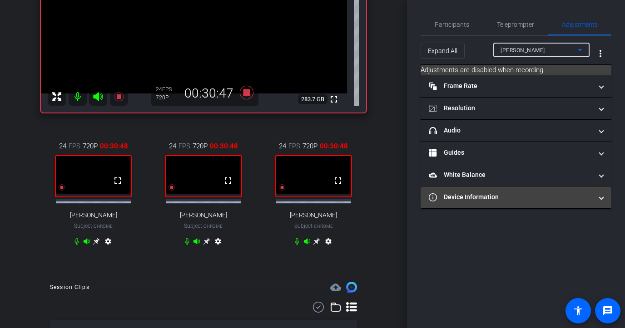
click at [490, 193] on mat-panel-title "Device Information" at bounding box center [510, 198] width 163 height 10
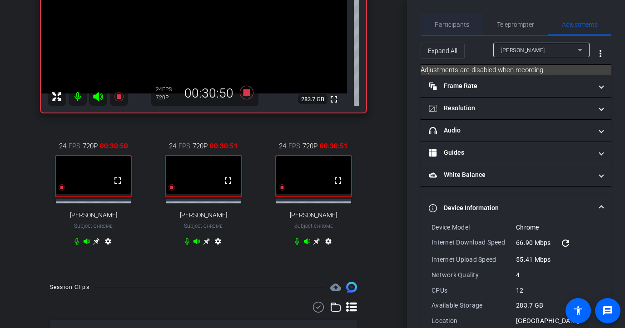
click at [460, 26] on span "Participants" at bounding box center [452, 24] width 35 height 6
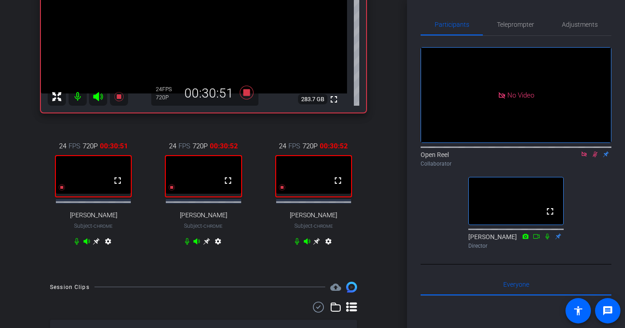
click at [208, 244] on icon at bounding box center [206, 241] width 7 height 7
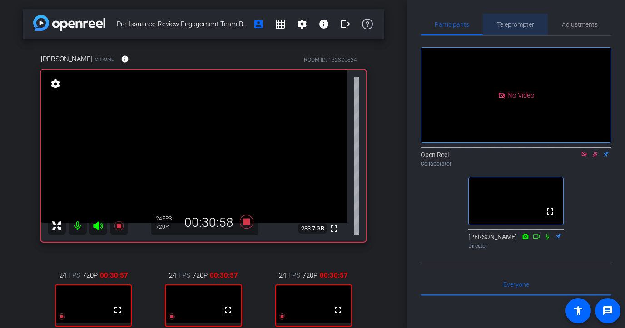
click at [512, 21] on span "Teleprompter" at bounding box center [515, 24] width 37 height 6
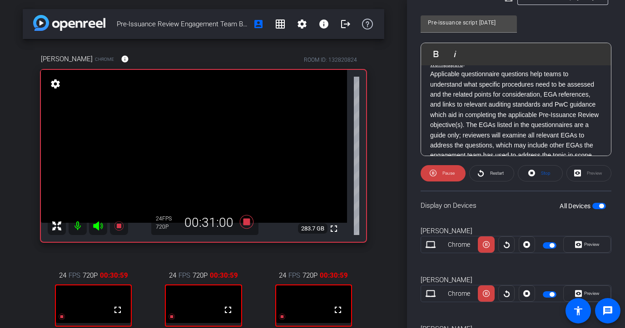
scroll to position [315, 0]
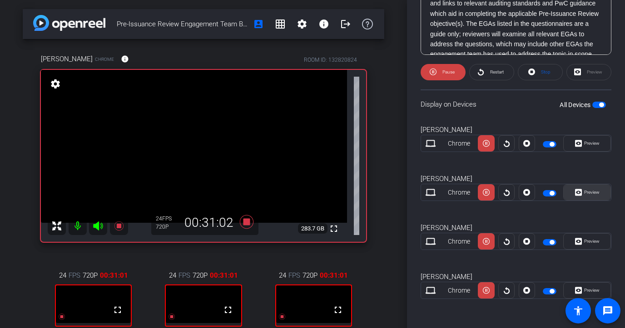
click at [533, 196] on span "Preview" at bounding box center [591, 192] width 18 height 13
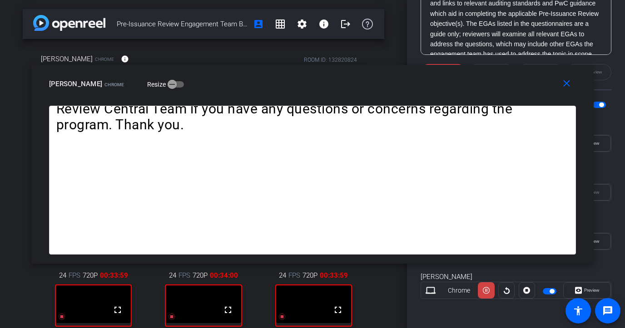
click at [180, 91] on mat-slide-toggle "Resize" at bounding box center [159, 84] width 51 height 15
click at [183, 96] on div "close [PERSON_NAME] Chrome Resize" at bounding box center [312, 85] width 562 height 41
click at [533, 89] on mat-icon "close" at bounding box center [566, 83] width 11 height 11
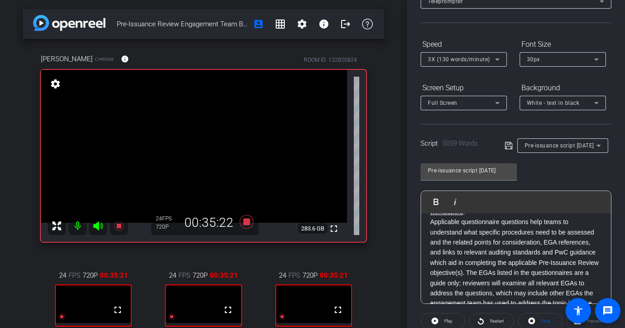
scroll to position [0, 0]
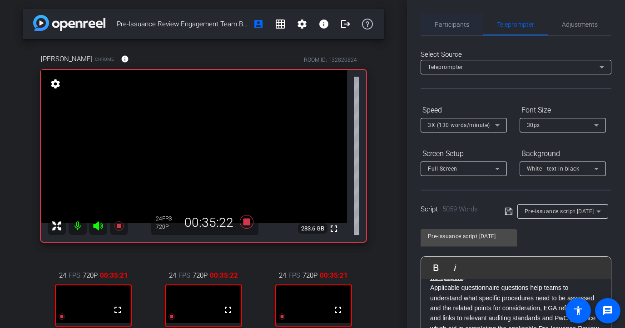
click at [461, 25] on span "Participants" at bounding box center [452, 24] width 35 height 6
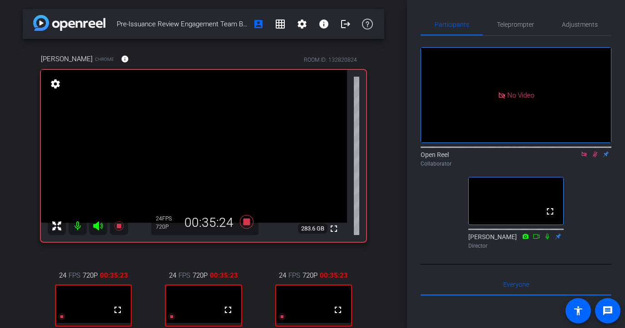
click at [533, 151] on icon at bounding box center [594, 154] width 7 height 6
click at [509, 23] on span "Teleprompter" at bounding box center [515, 24] width 37 height 6
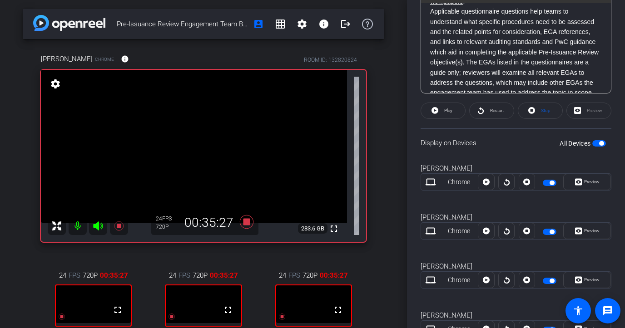
scroll to position [315, 0]
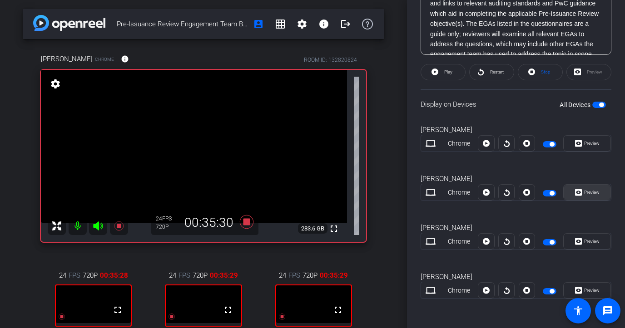
click at [533, 195] on span "Preview" at bounding box center [591, 192] width 15 height 5
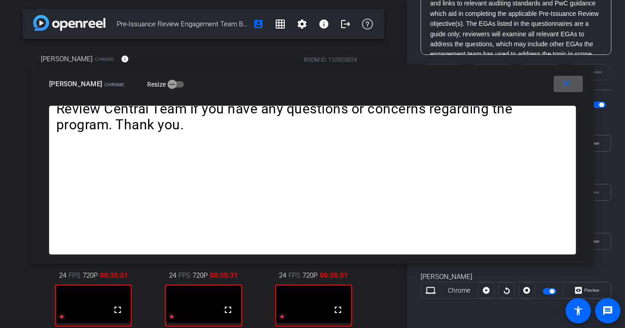
click at [533, 84] on mat-icon "close" at bounding box center [566, 83] width 11 height 11
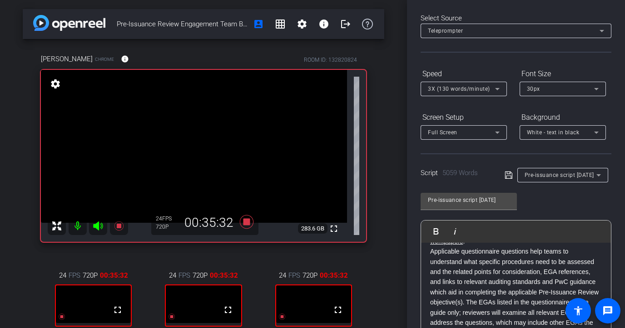
scroll to position [0, 0]
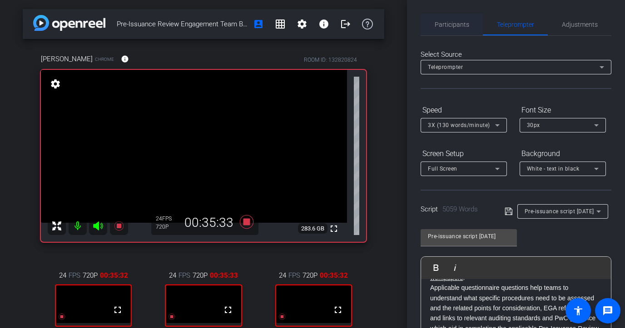
click at [449, 26] on span "Participants" at bounding box center [452, 24] width 35 height 6
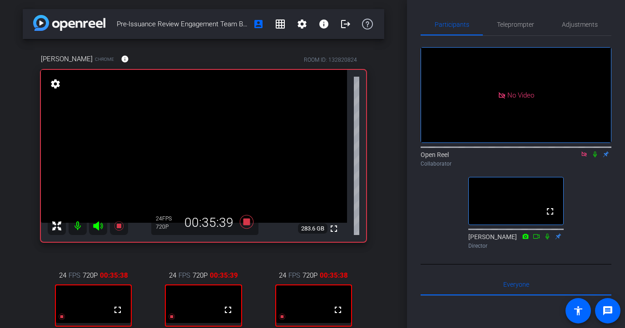
click at [533, 152] on icon at bounding box center [595, 155] width 4 height 6
click at [533, 152] on icon at bounding box center [595, 155] width 5 height 6
click at [533, 152] on icon at bounding box center [595, 155] width 4 height 6
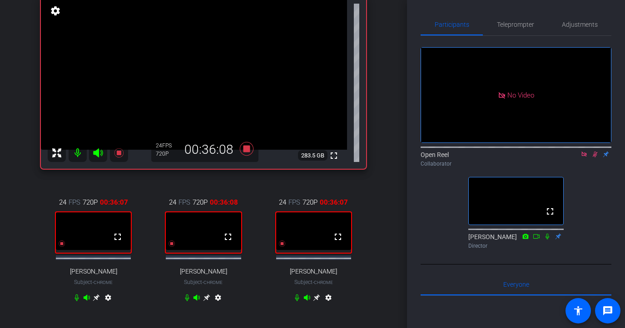
scroll to position [112, 0]
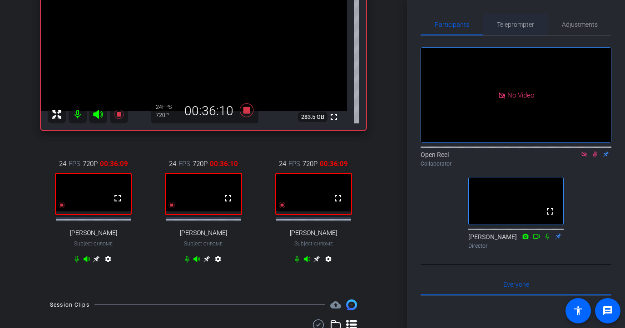
click at [511, 25] on span "Teleprompter" at bounding box center [515, 24] width 37 height 6
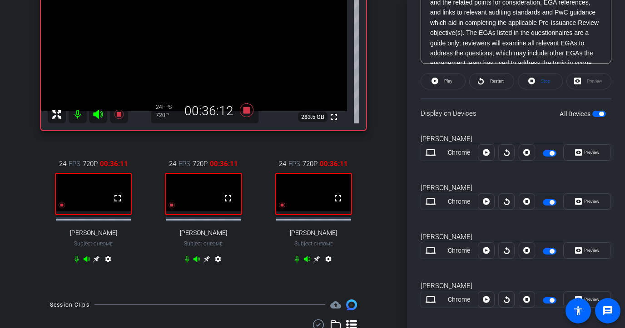
scroll to position [307, 0]
click at [533, 158] on span at bounding box center [587, 152] width 47 height 22
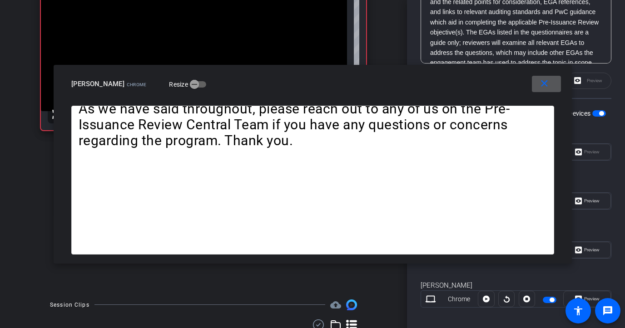
click at [533, 83] on mat-icon "close" at bounding box center [544, 83] width 11 height 11
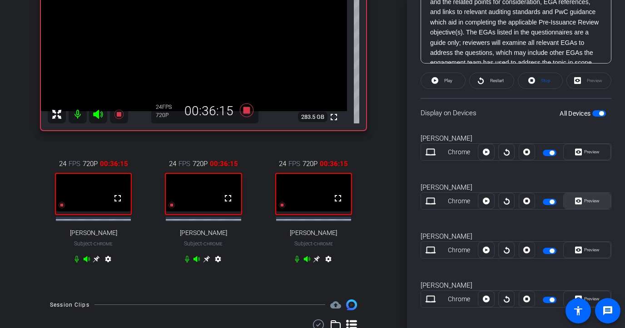
click at [533, 195] on span "Preview" at bounding box center [591, 201] width 18 height 13
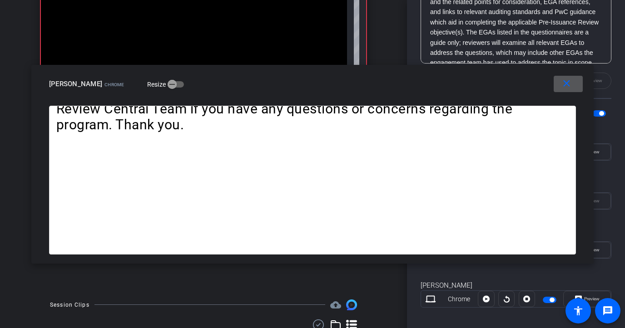
click at [533, 86] on span at bounding box center [568, 84] width 29 height 22
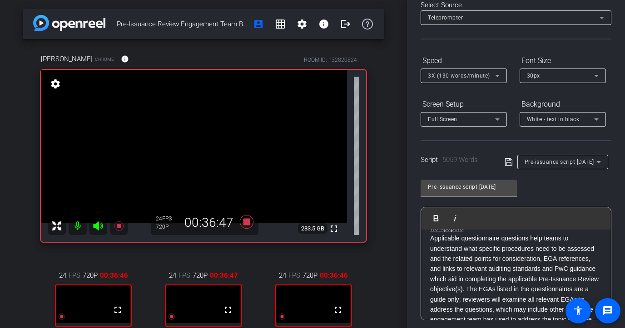
scroll to position [0, 0]
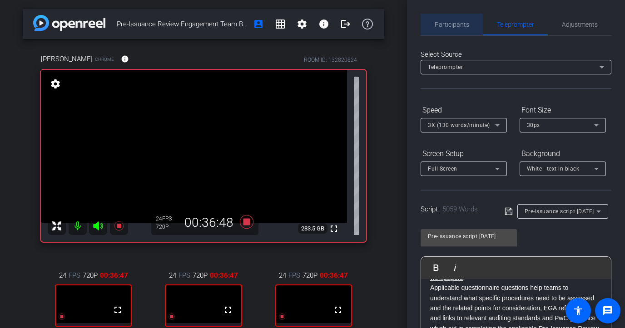
click at [458, 27] on span "Participants" at bounding box center [452, 24] width 35 height 6
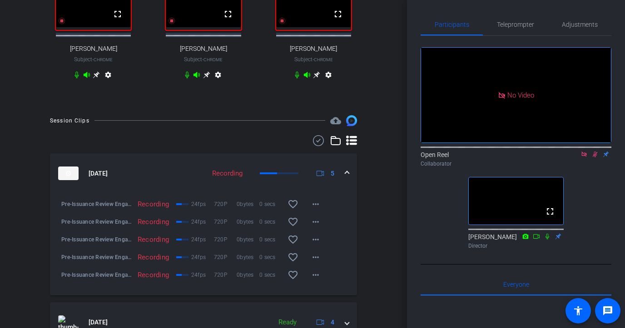
scroll to position [303, 0]
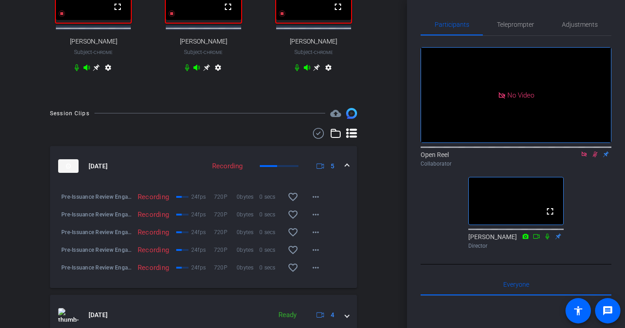
click at [533, 151] on icon at bounding box center [594, 154] width 7 height 6
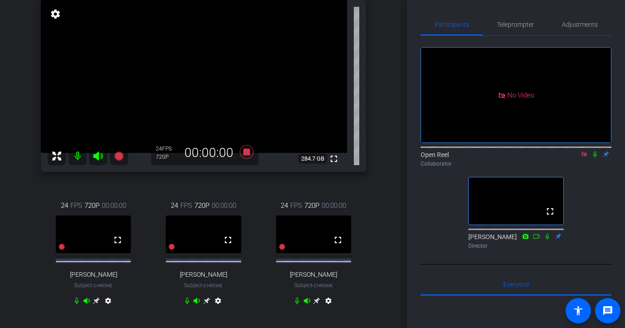
scroll to position [69, 0]
click at [520, 23] on span "Teleprompter" at bounding box center [515, 24] width 37 height 6
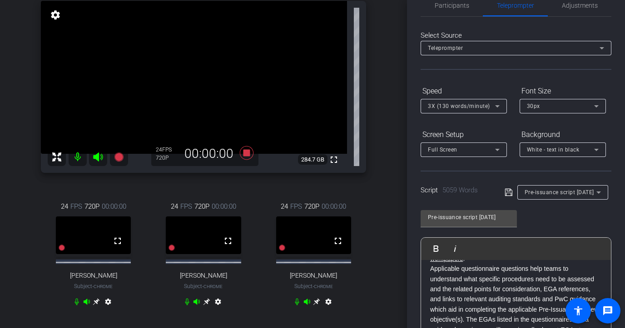
scroll to position [0, 0]
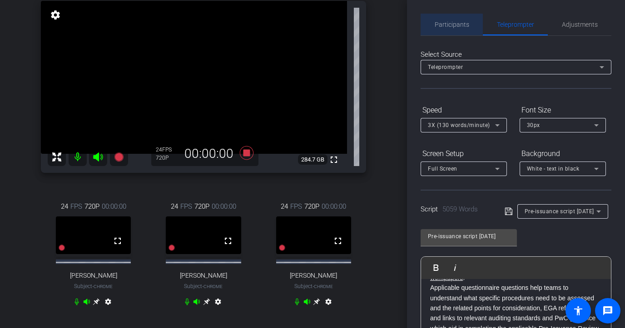
click at [446, 24] on span "Participants" at bounding box center [452, 24] width 35 height 6
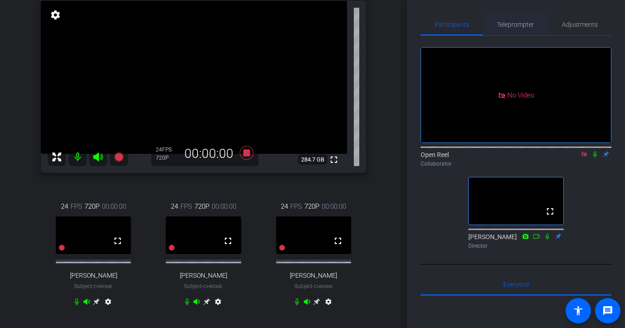
click at [491, 25] on div "Teleprompter" at bounding box center [515, 25] width 65 height 22
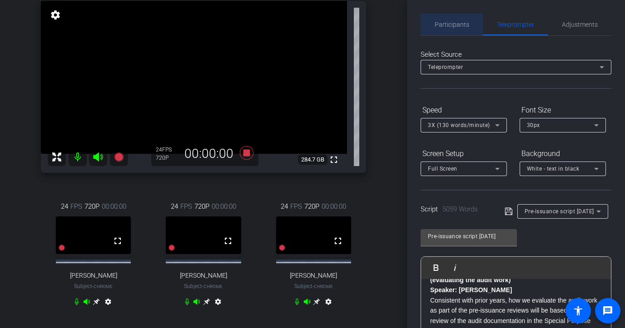
click at [460, 18] on span "Participants" at bounding box center [452, 25] width 35 height 22
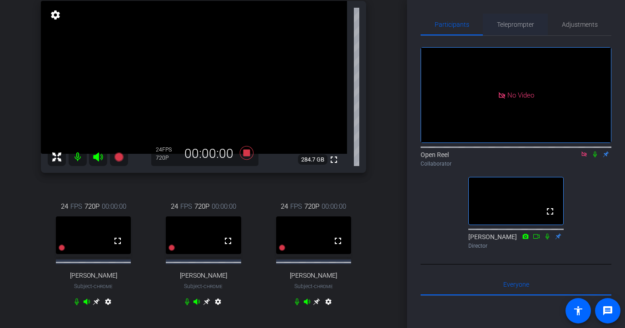
click at [514, 21] on span "Teleprompter" at bounding box center [515, 24] width 37 height 6
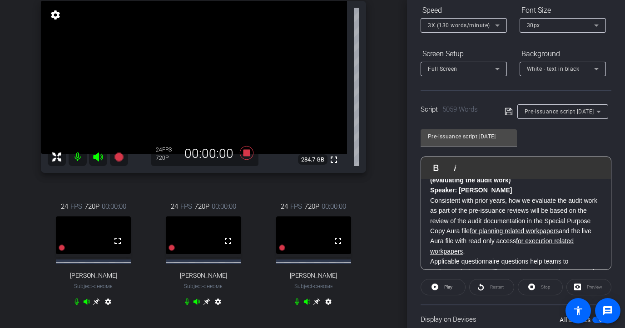
scroll to position [114, 0]
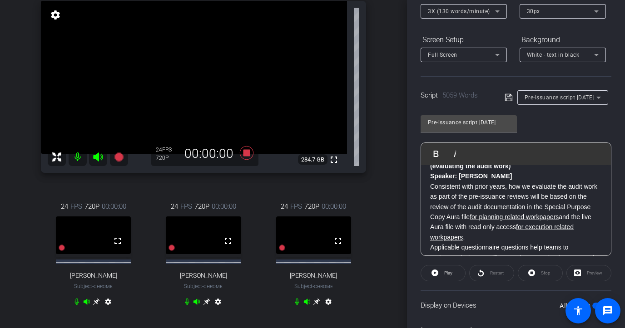
click at [431, 229] on p "Consistent with prior years, how we evaluate the audit work as part of the pre-…" at bounding box center [516, 212] width 172 height 61
click at [430, 232] on p "Consistent with prior years, how we evaluate the audit work as part of the pre-…" at bounding box center [516, 212] width 172 height 61
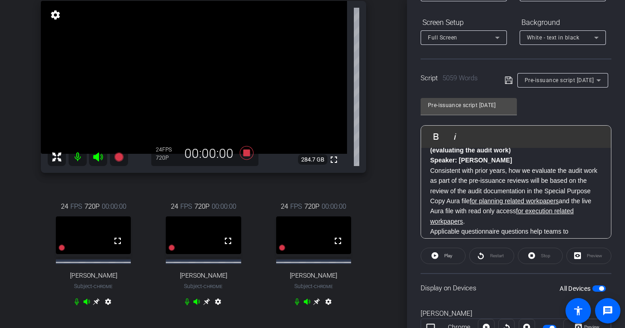
scroll to position [128, 0]
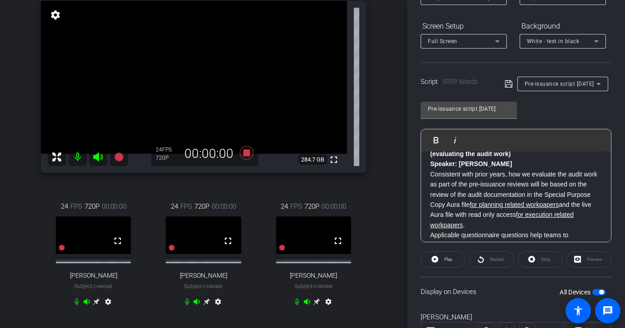
click at [441, 168] on strong "Speaker: [PERSON_NAME]" at bounding box center [471, 163] width 82 height 7
click at [442, 139] on p "For each section of the Questionnaire the Review Director/Senior Manager and Re…" at bounding box center [516, 113] width 172 height 51
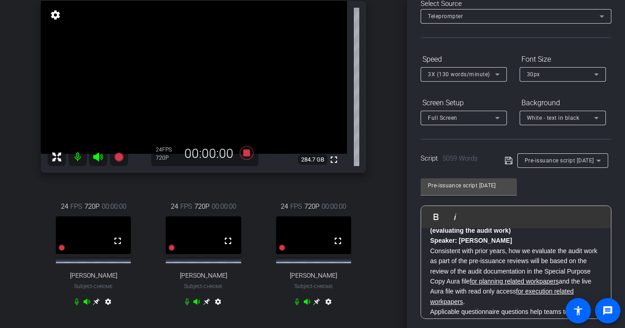
scroll to position [0, 0]
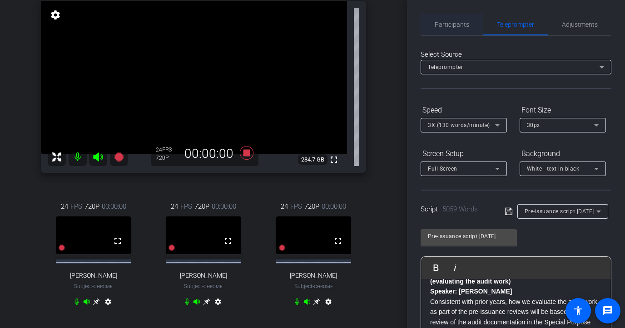
click at [449, 30] on span "Participants" at bounding box center [452, 25] width 35 height 22
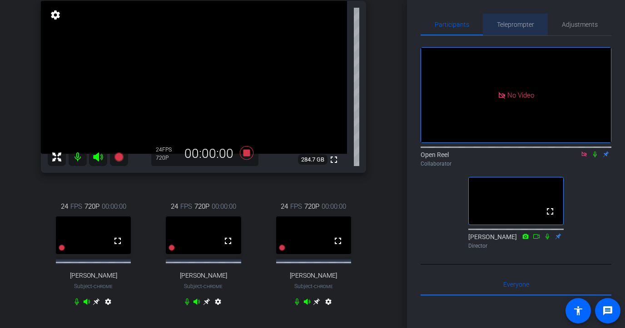
click at [533, 23] on span "Teleprompter" at bounding box center [515, 24] width 37 height 6
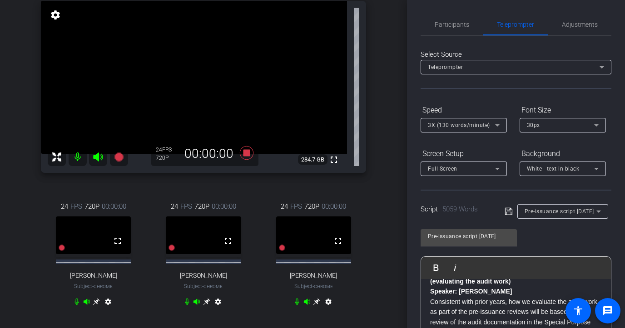
click at [411, 126] on div "Participants Teleprompter Adjustments Open Reel Collaborator [PERSON_NAME] Dire…" at bounding box center [516, 164] width 218 height 328
click at [452, 29] on span "Participants" at bounding box center [452, 25] width 35 height 22
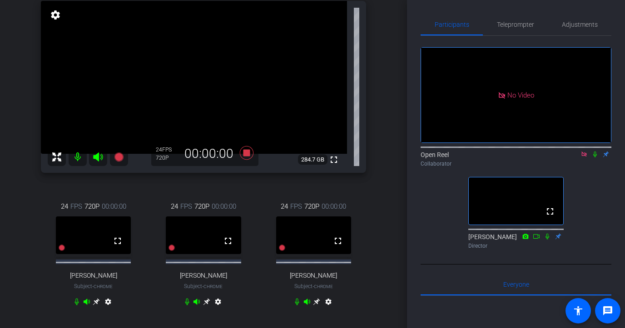
click at [533, 151] on icon at bounding box center [594, 154] width 7 height 6
click at [317, 305] on icon at bounding box center [316, 301] width 7 height 7
click at [208, 305] on icon at bounding box center [206, 301] width 7 height 7
click at [533, 151] on icon at bounding box center [594, 154] width 7 height 6
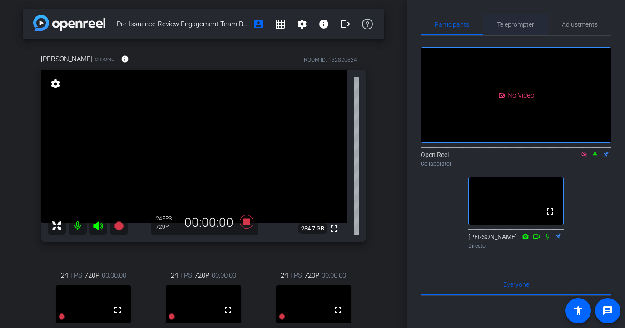
click at [510, 25] on span "Teleprompter" at bounding box center [515, 24] width 37 height 6
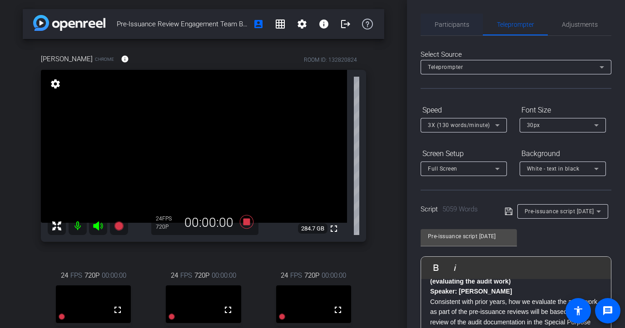
click at [460, 28] on span "Participants" at bounding box center [452, 25] width 35 height 22
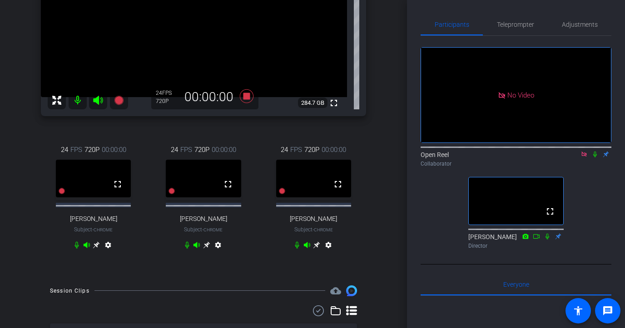
scroll to position [128, 0]
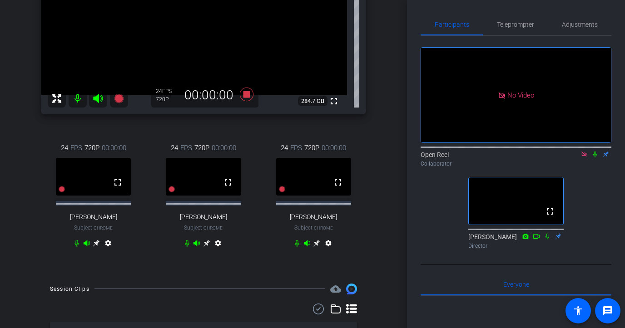
click at [533, 151] on icon at bounding box center [594, 154] width 7 height 6
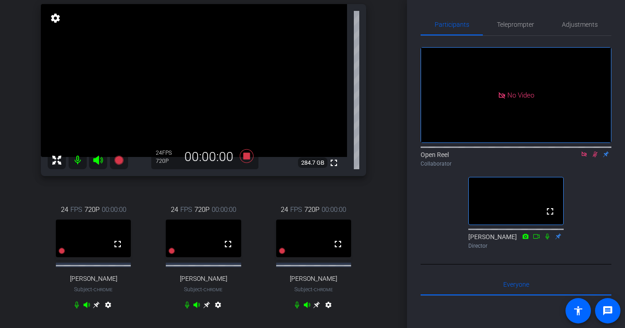
scroll to position [65, 0]
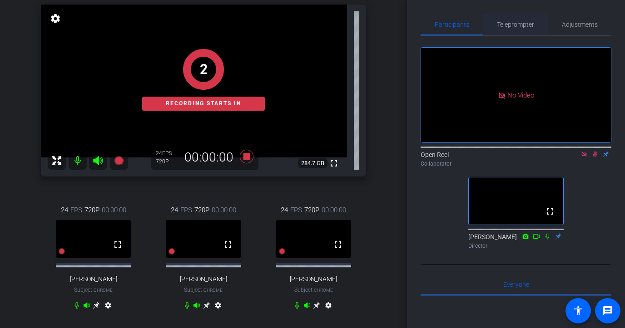
click at [508, 21] on span "Teleprompter" at bounding box center [515, 24] width 37 height 6
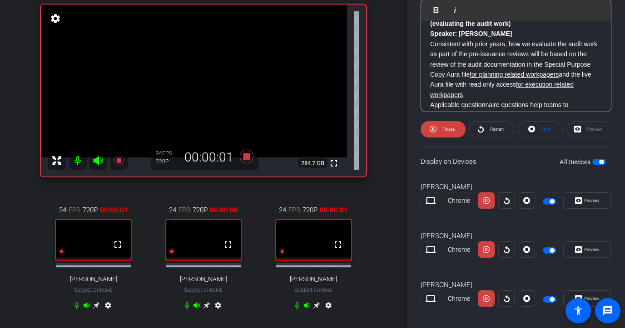
scroll to position [315, 0]
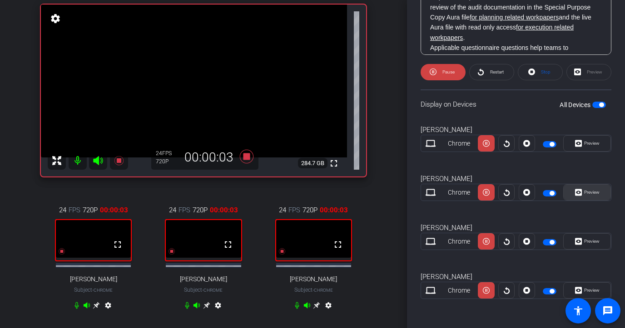
click at [533, 191] on span "Preview" at bounding box center [591, 192] width 15 height 5
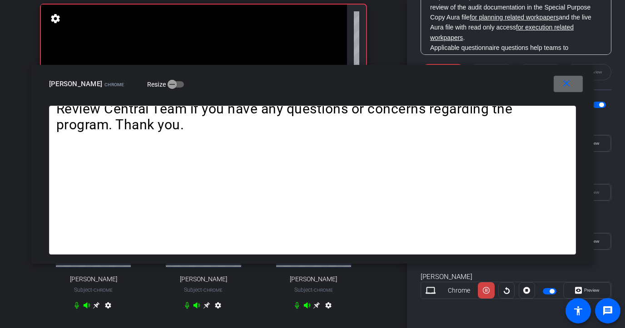
click at [533, 87] on mat-icon "close" at bounding box center [566, 83] width 11 height 11
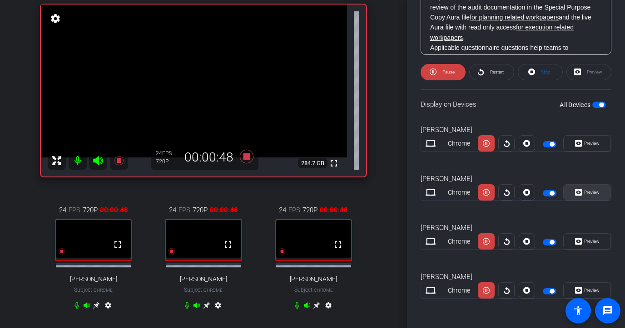
click at [533, 198] on span at bounding box center [587, 193] width 47 height 22
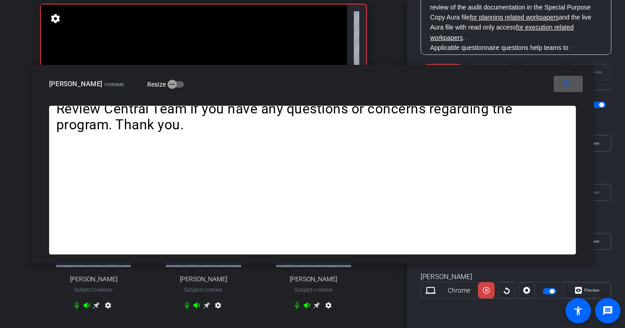
click at [533, 89] on mat-icon "close" at bounding box center [566, 83] width 11 height 11
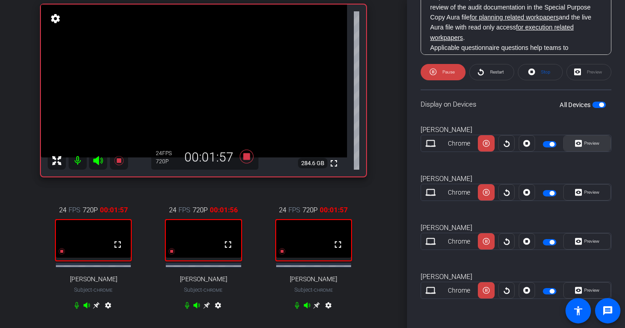
click at [533, 145] on span "Preview" at bounding box center [591, 143] width 15 height 5
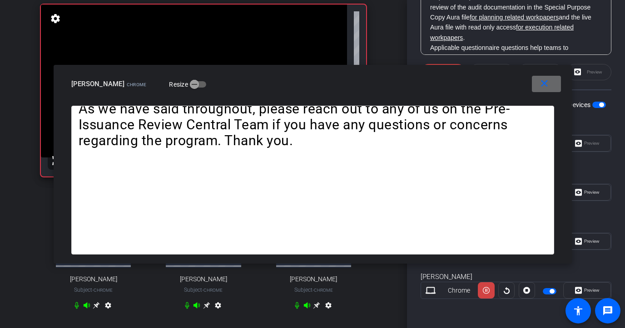
click at [533, 90] on span at bounding box center [546, 84] width 29 height 22
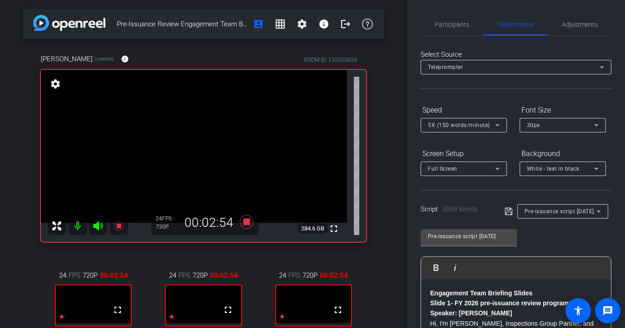
scroll to position [4646, 0]
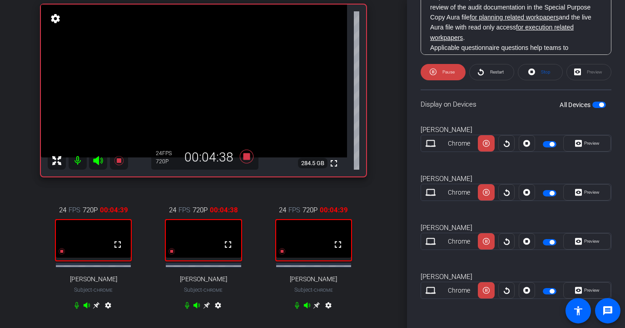
click at [95, 309] on icon at bounding box center [96, 305] width 7 height 7
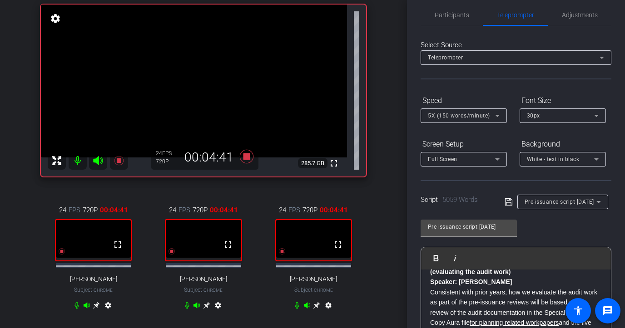
scroll to position [0, 0]
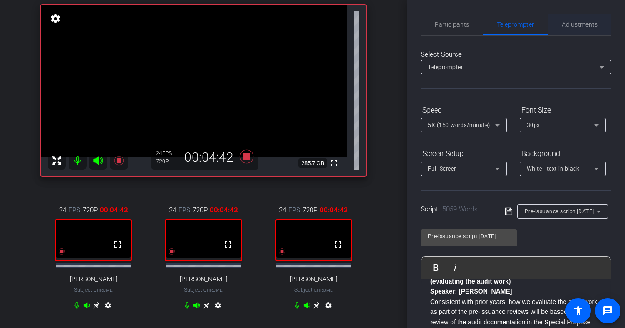
click at [577, 20] on span "Adjustments" at bounding box center [580, 25] width 36 height 22
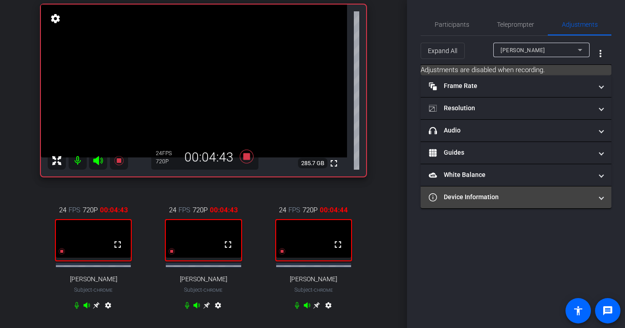
click at [482, 201] on mat-panel-title "Device Information" at bounding box center [510, 198] width 163 height 10
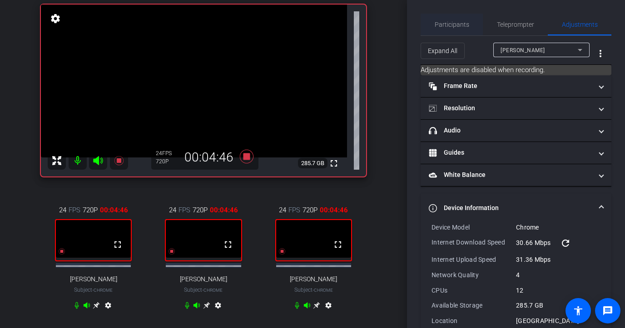
click at [455, 26] on span "Participants" at bounding box center [452, 24] width 35 height 6
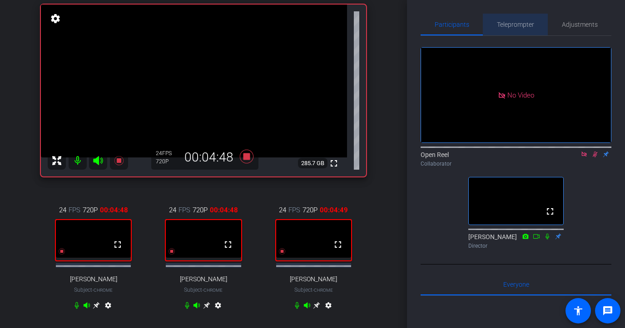
click at [529, 21] on span "Teleprompter" at bounding box center [515, 24] width 37 height 6
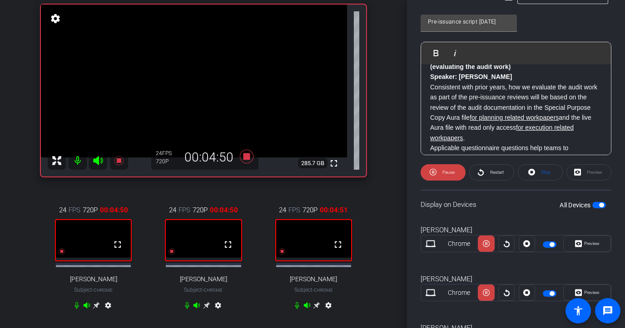
scroll to position [216, 0]
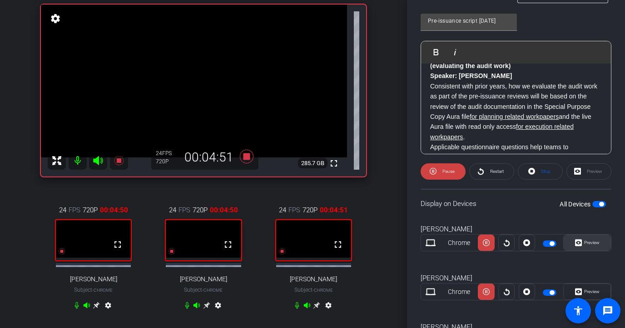
click at [592, 245] on span "Preview" at bounding box center [591, 242] width 15 height 5
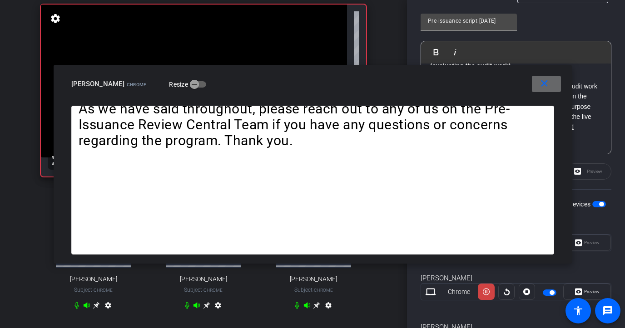
click at [550, 85] on span at bounding box center [546, 84] width 29 height 22
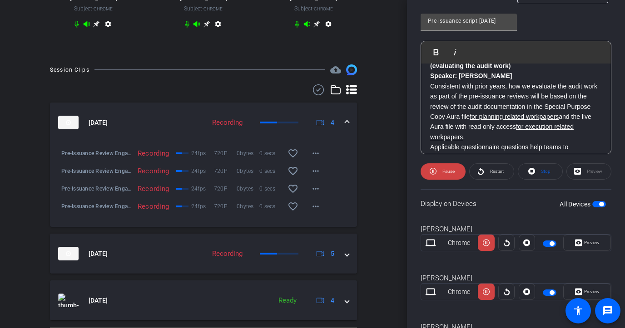
scroll to position [361, 0]
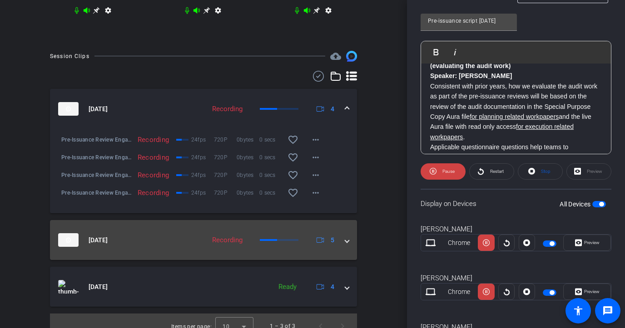
click at [270, 259] on mat-expansion-panel-header "Sep 23, 2025 Recording 5" at bounding box center [203, 240] width 307 height 40
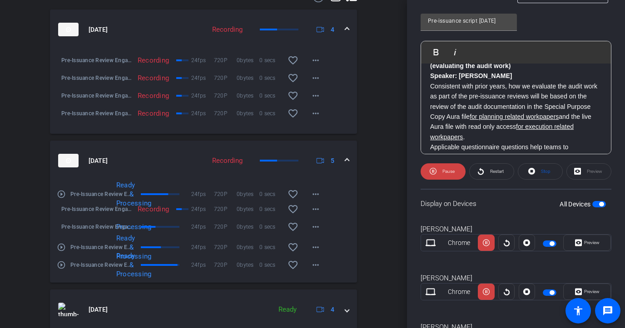
scroll to position [478, 0]
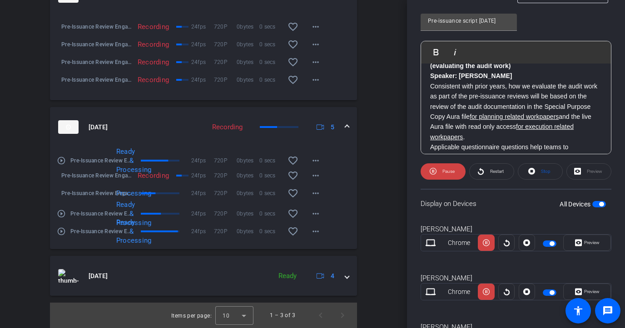
click at [64, 234] on mat-icon "play_circle_outline" at bounding box center [61, 231] width 9 height 9
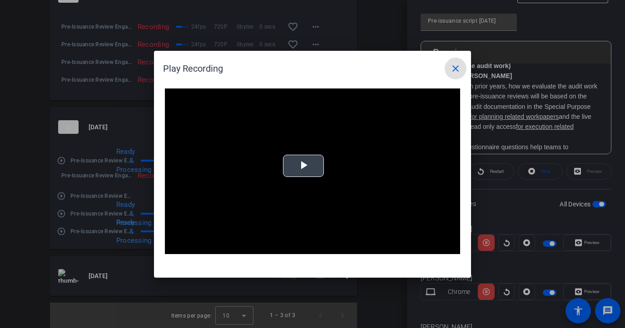
click at [262, 175] on video "Video Player" at bounding box center [312, 172] width 295 height 166
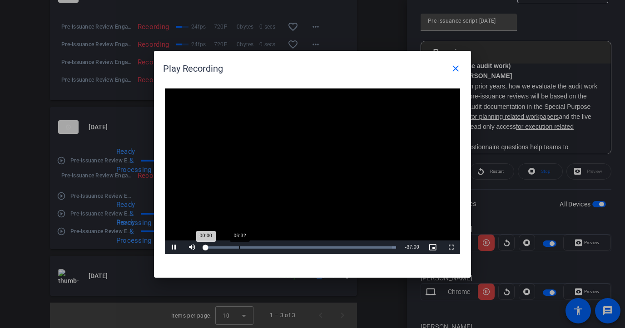
click at [240, 245] on div "Loaded : 100.00% 06:32 00:00" at bounding box center [300, 248] width 199 height 14
click at [333, 247] on div "24:49" at bounding box center [333, 248] width 0 height 2
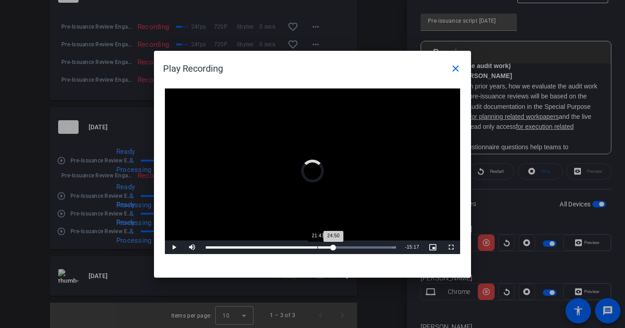
click at [317, 246] on div "Loaded : 100.00% 21:43 24:50" at bounding box center [300, 248] width 199 height 14
click at [345, 241] on div "Loaded : 100.00% 26:56 21:44" at bounding box center [300, 248] width 199 height 14
click at [460, 65] on mat-icon "close" at bounding box center [455, 68] width 11 height 11
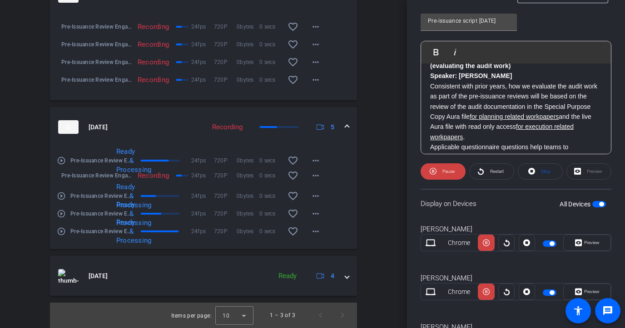
click at [62, 214] on mat-icon "play_circle_outline" at bounding box center [61, 213] width 9 height 9
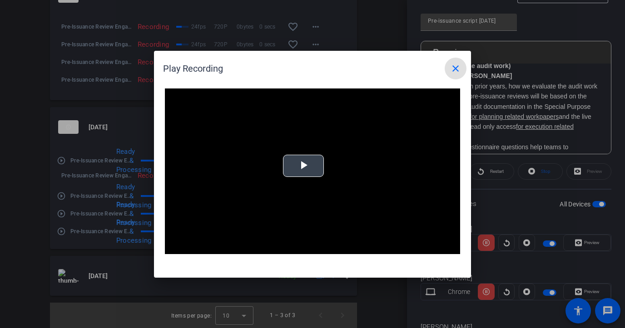
click at [303, 166] on span "Video Player" at bounding box center [303, 166] width 0 height 0
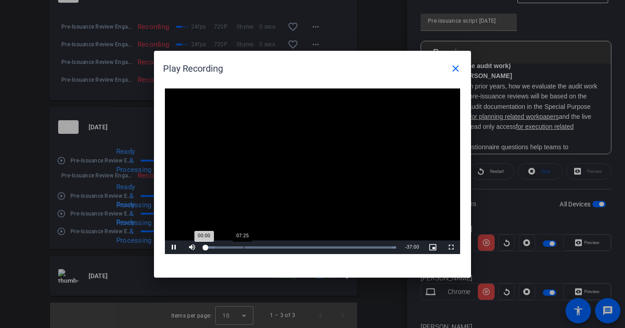
click at [243, 241] on div "Loaded : 100.00% 07:25 00:00" at bounding box center [300, 248] width 199 height 14
click at [358, 239] on video "Video Player" at bounding box center [312, 172] width 295 height 166
click at [355, 245] on div "Loaded : 100.00% 29:03 07:28" at bounding box center [300, 248] width 199 height 14
click at [453, 65] on mat-icon "close" at bounding box center [455, 68] width 11 height 11
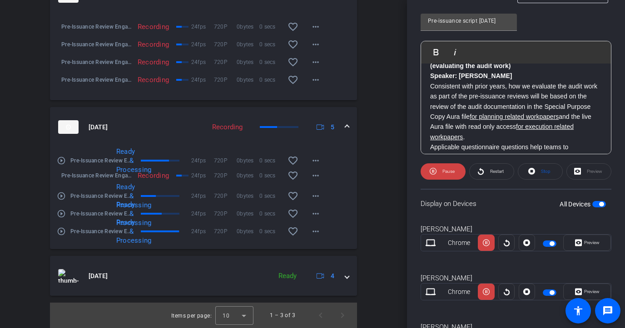
click at [61, 195] on mat-icon "play_circle_outline" at bounding box center [61, 196] width 9 height 9
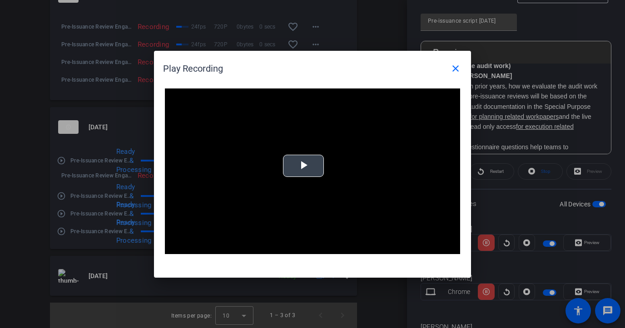
click at [273, 159] on video "Video Player" at bounding box center [312, 172] width 295 height 166
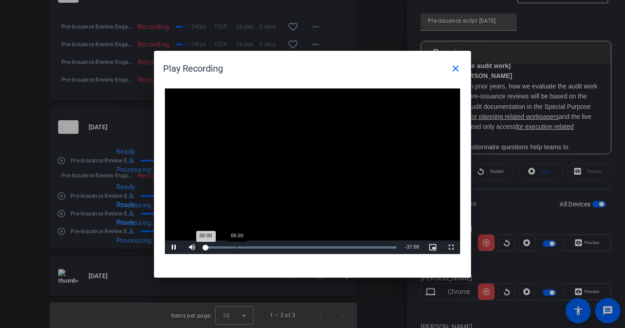
click at [237, 248] on div "Loaded : 100.00% 06:00 00:00" at bounding box center [300, 248] width 199 height 14
click at [257, 247] on div "09:53" at bounding box center [257, 248] width 0 height 2
click at [216, 245] on div "Loaded : 100.00% 02:12 09:54" at bounding box center [300, 248] width 199 height 14
click at [222, 247] on div "Loaded : 100.00% 03:10 03:10" at bounding box center [301, 248] width 190 height 2
click at [229, 247] on div "04:30" at bounding box center [229, 248] width 0 height 2
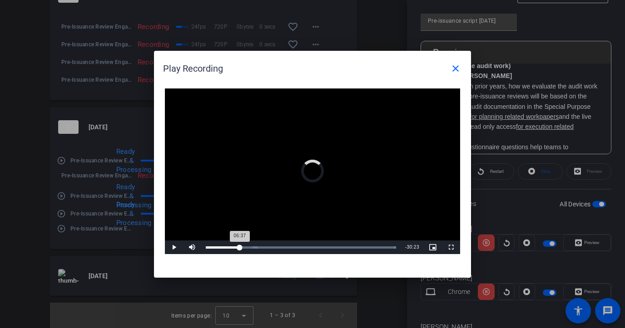
click at [239, 247] on div "Loaded : 100.00% 06:37 06:37" at bounding box center [301, 248] width 190 height 2
click at [251, 247] on div "Loaded : 100.00% 08:02 06:37" at bounding box center [301, 248] width 190 height 2
click at [264, 247] on div "Loaded : 100.00% 11:18 08:55" at bounding box center [301, 248] width 190 height 2
click at [270, 247] on div "Loaded : 100.00% 12:27 12:27" at bounding box center [301, 248] width 190 height 2
click at [282, 247] on div "14:50" at bounding box center [282, 248] width 0 height 2
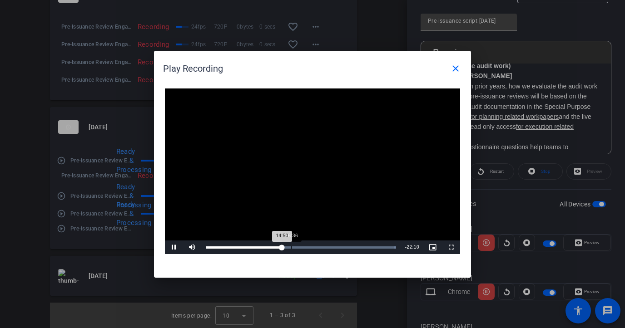
click at [293, 247] on div "Loaded : 100.00% 16:36 14:50" at bounding box center [301, 248] width 190 height 2
click at [333, 246] on div "Loaded : 100.00% 24:44 24:44" at bounding box center [300, 248] width 199 height 14
click at [452, 63] on mat-icon "close" at bounding box center [455, 68] width 11 height 11
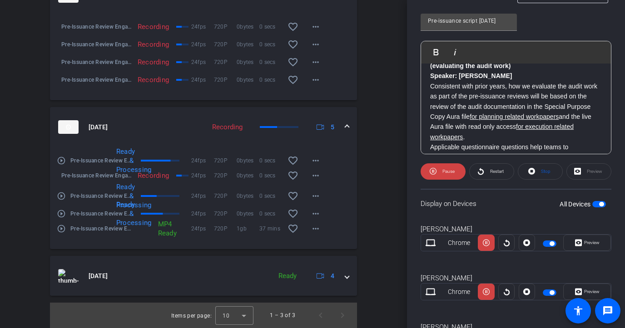
click at [63, 158] on mat-icon "play_circle_outline" at bounding box center [61, 160] width 9 height 9
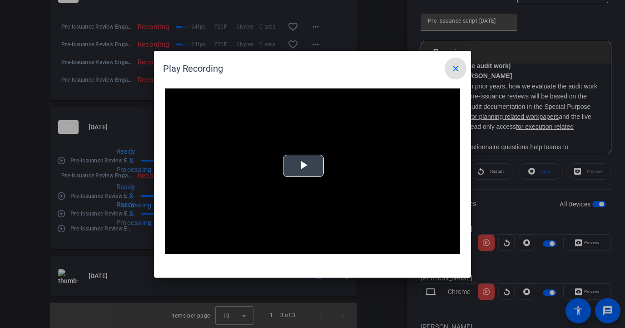
click at [297, 158] on div "Video Player is loading. Play Video Play Mute Current Time 0:00 / Duration -:- …" at bounding box center [312, 172] width 295 height 166
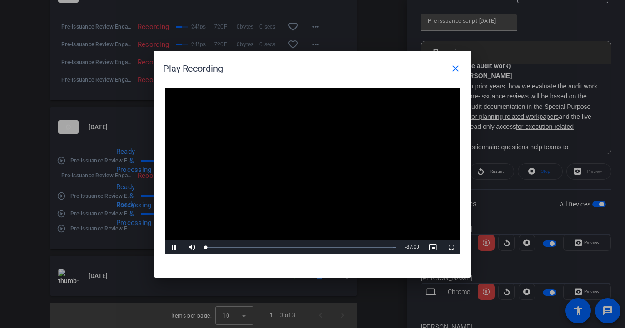
click at [297, 158] on video "Video Player" at bounding box center [312, 172] width 295 height 166
click at [214, 245] on div "Loaded : 100.00% 01:51 00:01" at bounding box center [300, 248] width 199 height 14
click at [230, 249] on div "Loaded : 100.00% 04:46 04:51" at bounding box center [300, 248] width 199 height 14
click at [221, 250] on div "Loaded : 100.00% 03:00 04:53" at bounding box center [300, 248] width 199 height 14
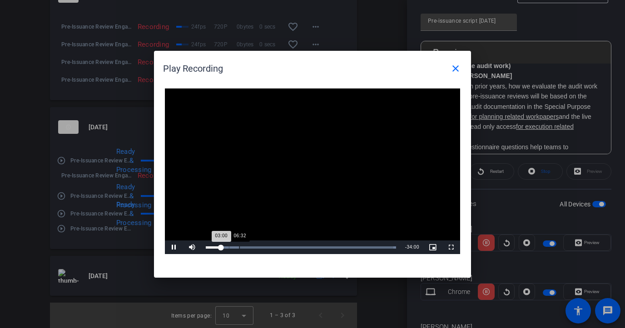
click at [260, 245] on div "Loaded : 100.00% 06:32 03:00" at bounding box center [300, 248] width 199 height 14
click at [274, 247] on div "Loaded : 100.00% 12:27 10:36" at bounding box center [301, 248] width 190 height 2
click at [456, 65] on mat-icon "close" at bounding box center [455, 68] width 11 height 11
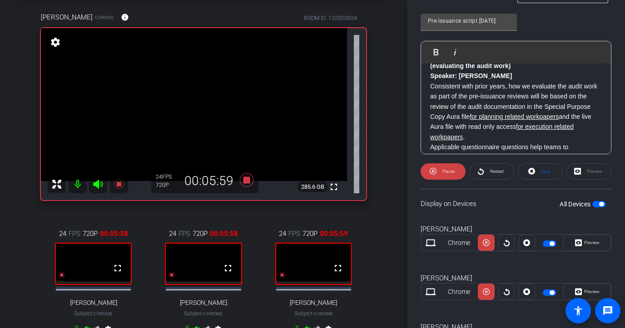
scroll to position [0, 0]
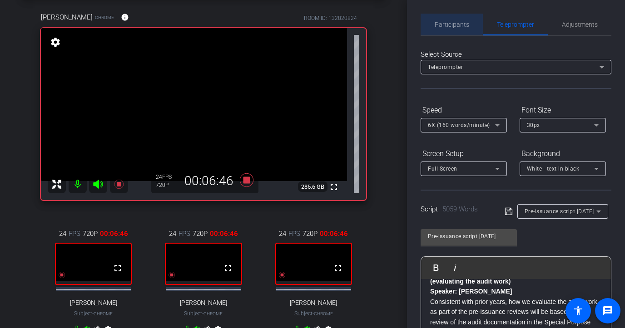
click at [453, 18] on span "Participants" at bounding box center [452, 25] width 35 height 22
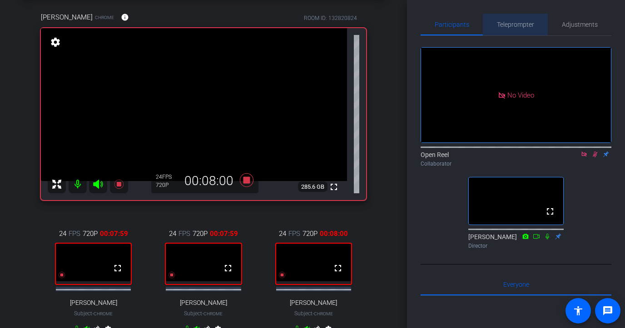
click at [520, 30] on span "Teleprompter" at bounding box center [515, 25] width 37 height 22
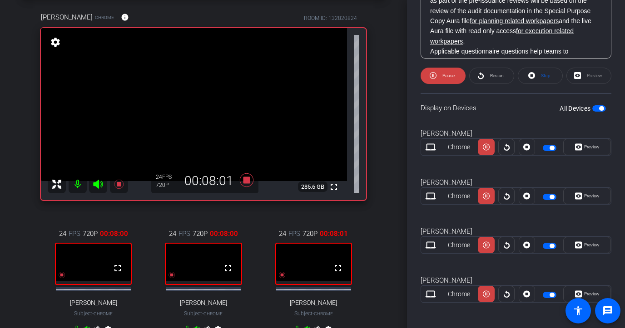
scroll to position [315, 0]
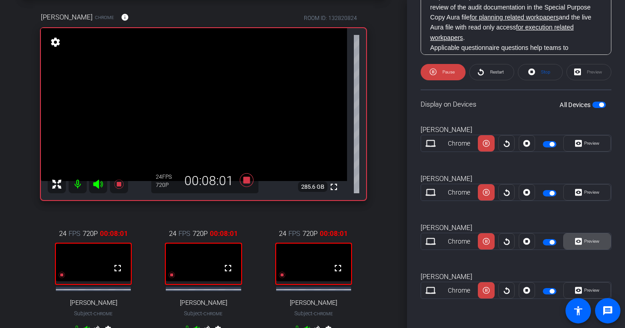
click at [581, 243] on icon at bounding box center [578, 241] width 7 height 7
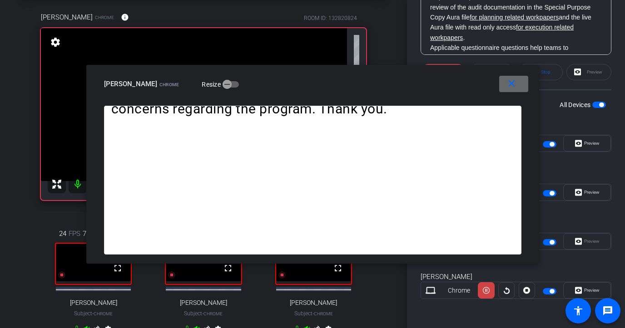
click at [510, 88] on mat-icon "close" at bounding box center [511, 83] width 11 height 11
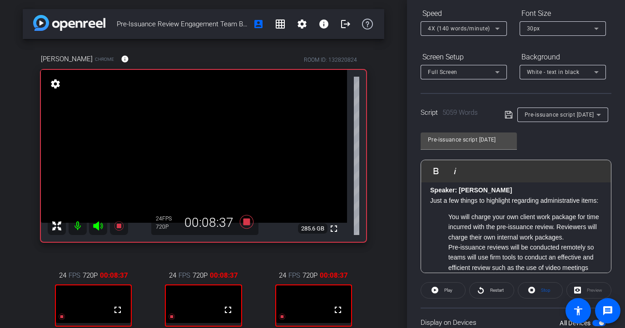
scroll to position [0, 0]
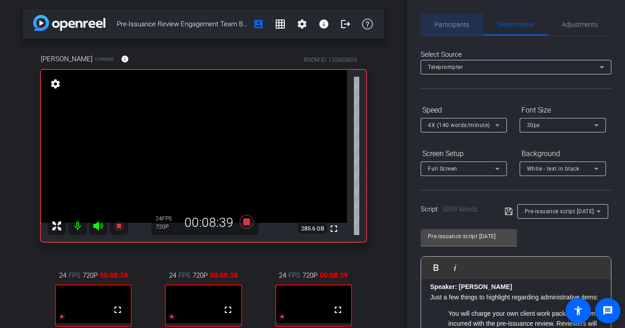
click at [450, 24] on span "Participants" at bounding box center [452, 24] width 35 height 6
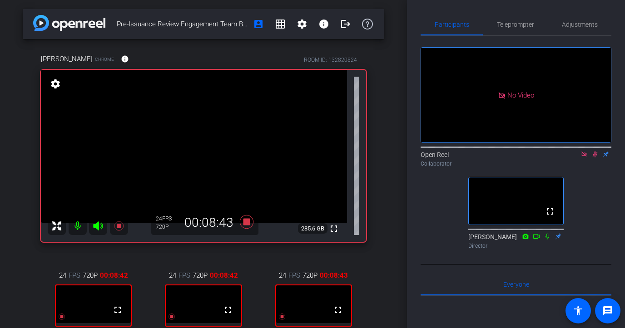
click at [594, 151] on icon at bounding box center [594, 154] width 7 height 6
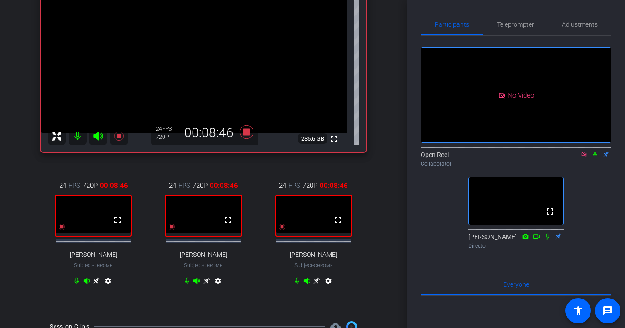
scroll to position [92, 0]
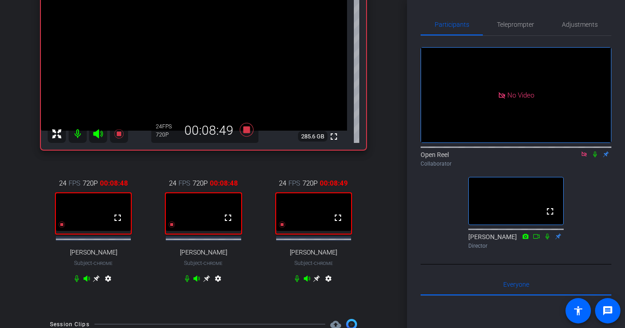
drag, startPoint x: 595, startPoint y: 128, endPoint x: 590, endPoint y: 159, distance: 31.4
click at [590, 160] on div "No Video Open Reel Collaborator fullscreen [PERSON_NAME] Director" at bounding box center [516, 144] width 191 height 217
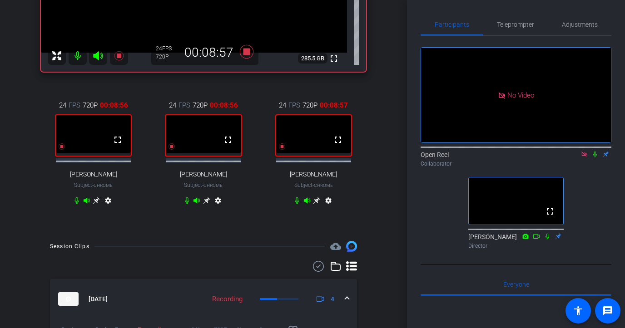
scroll to position [172, 0]
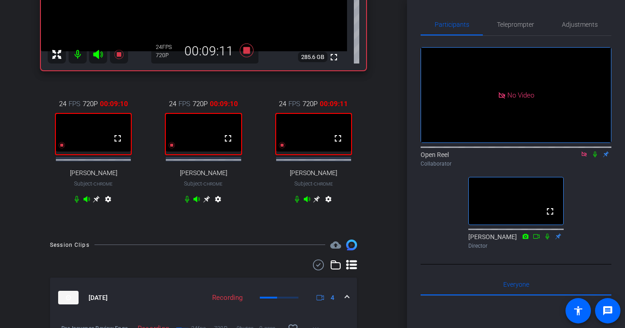
click at [595, 151] on icon at bounding box center [594, 154] width 7 height 6
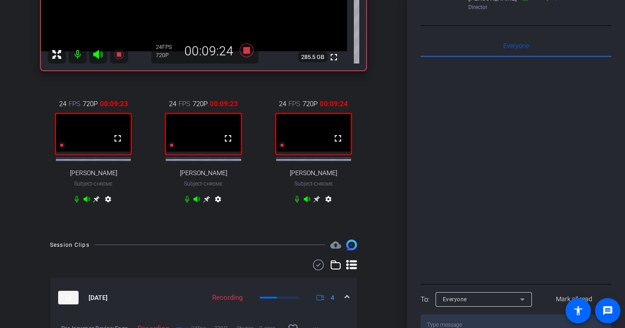
scroll to position [0, 0]
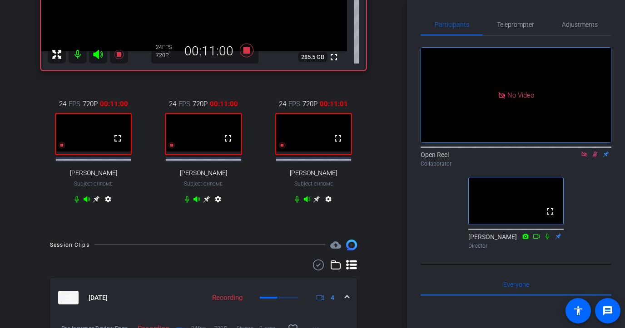
click at [594, 152] on icon at bounding box center [595, 155] width 5 height 6
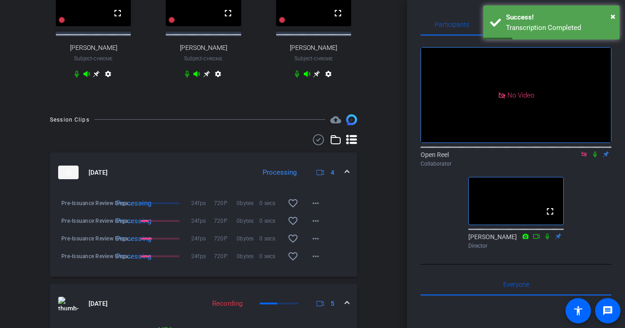
scroll to position [297, 0]
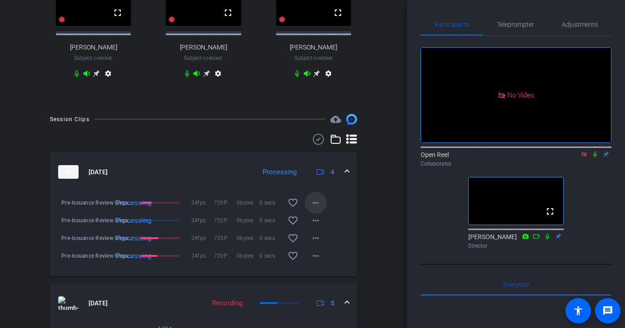
click at [319, 208] on mat-icon "more_horiz" at bounding box center [315, 203] width 11 height 11
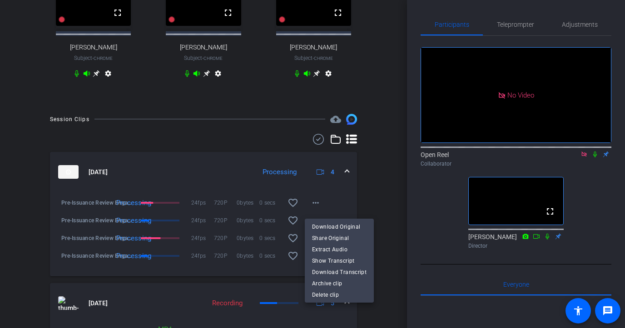
click at [368, 204] on div at bounding box center [312, 164] width 625 height 328
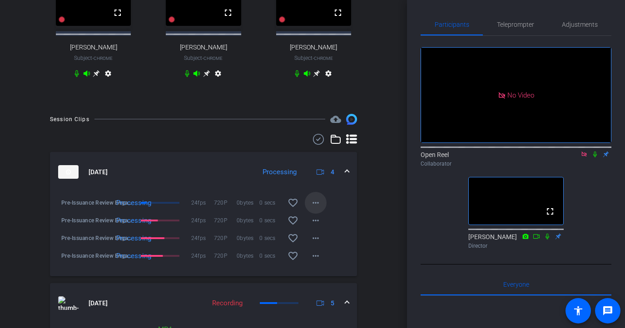
click at [317, 208] on mat-icon "more_horiz" at bounding box center [315, 203] width 11 height 11
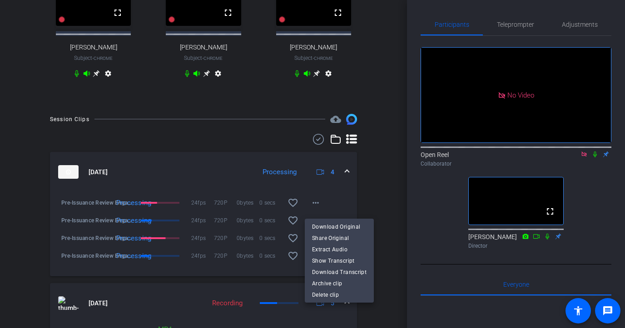
click at [391, 178] on div at bounding box center [312, 164] width 625 height 328
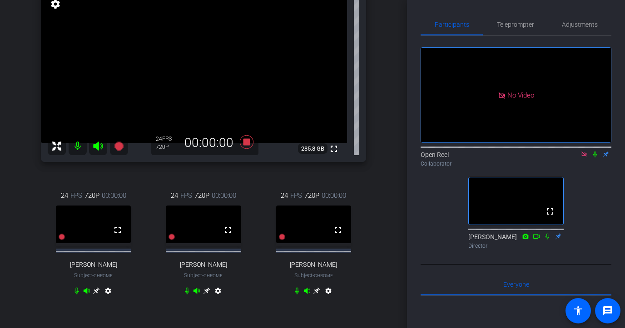
scroll to position [0, 0]
